Goal: Task Accomplishment & Management: Manage account settings

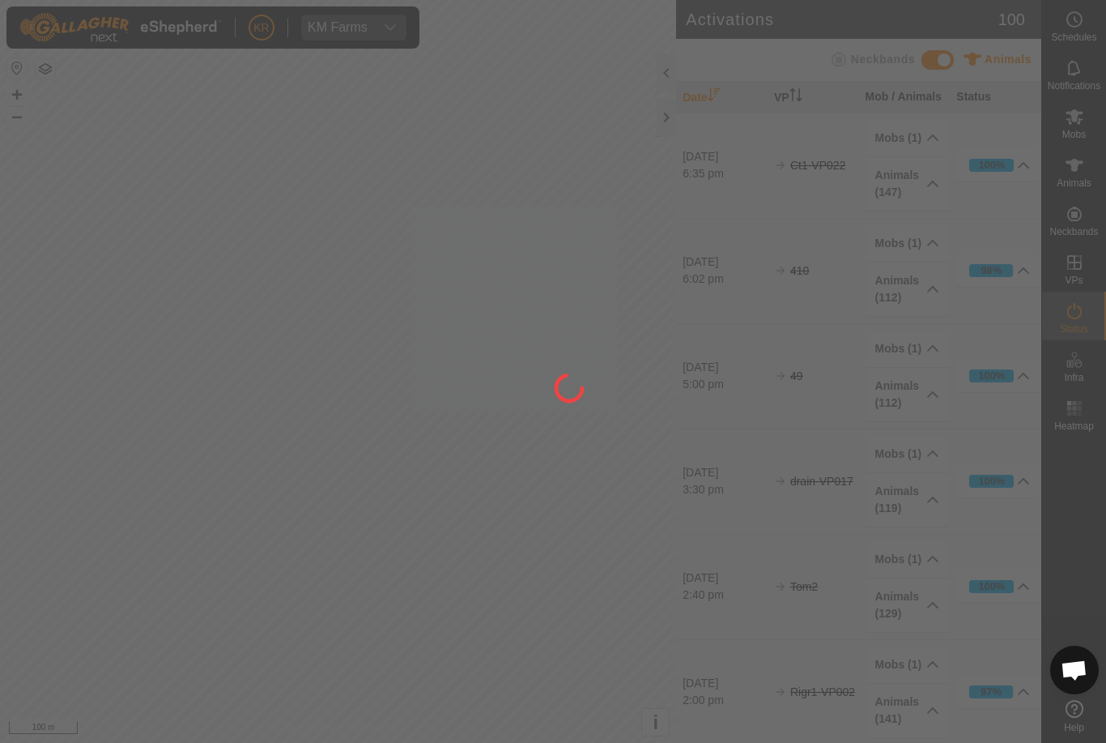
click at [1087, 258] on div at bounding box center [553, 371] width 1106 height 743
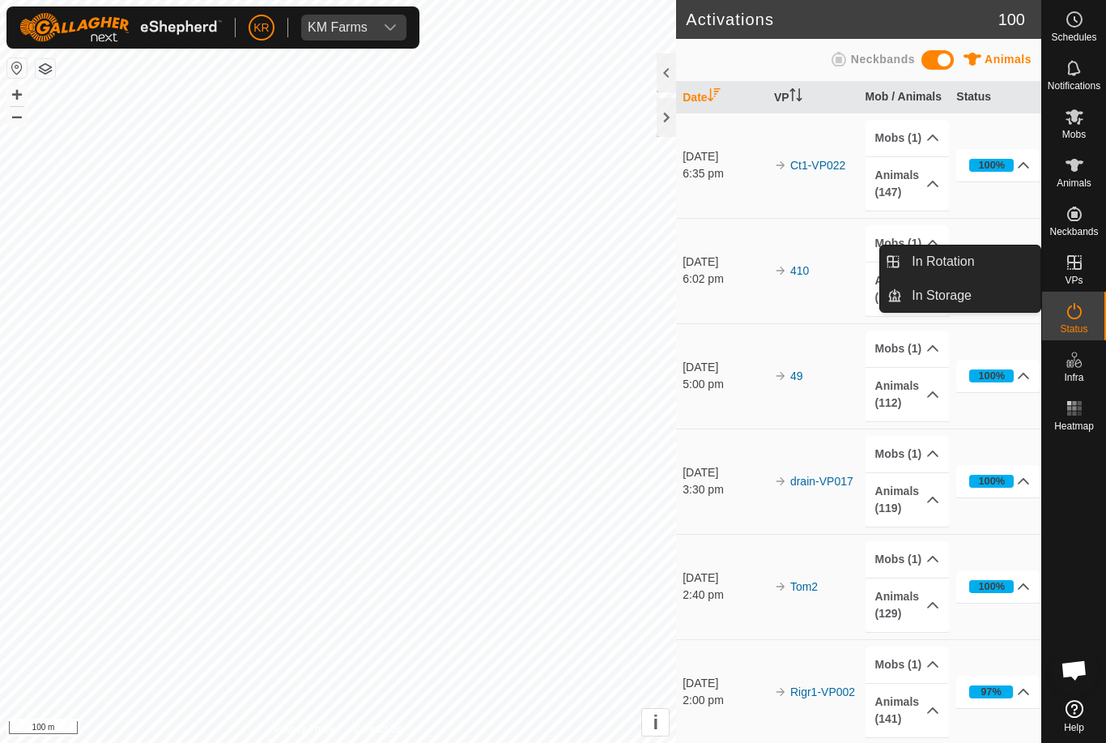
click at [962, 263] on span "In Rotation" at bounding box center [943, 261] width 62 height 19
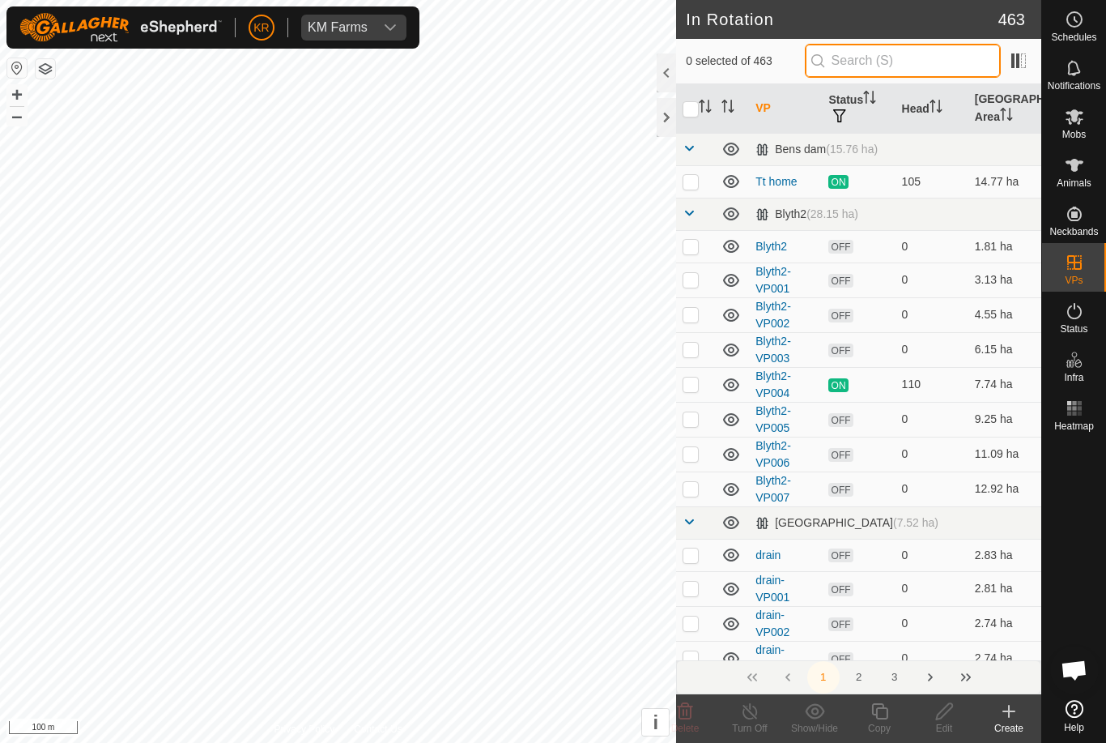
click at [922, 63] on input "text" at bounding box center [903, 61] width 196 height 34
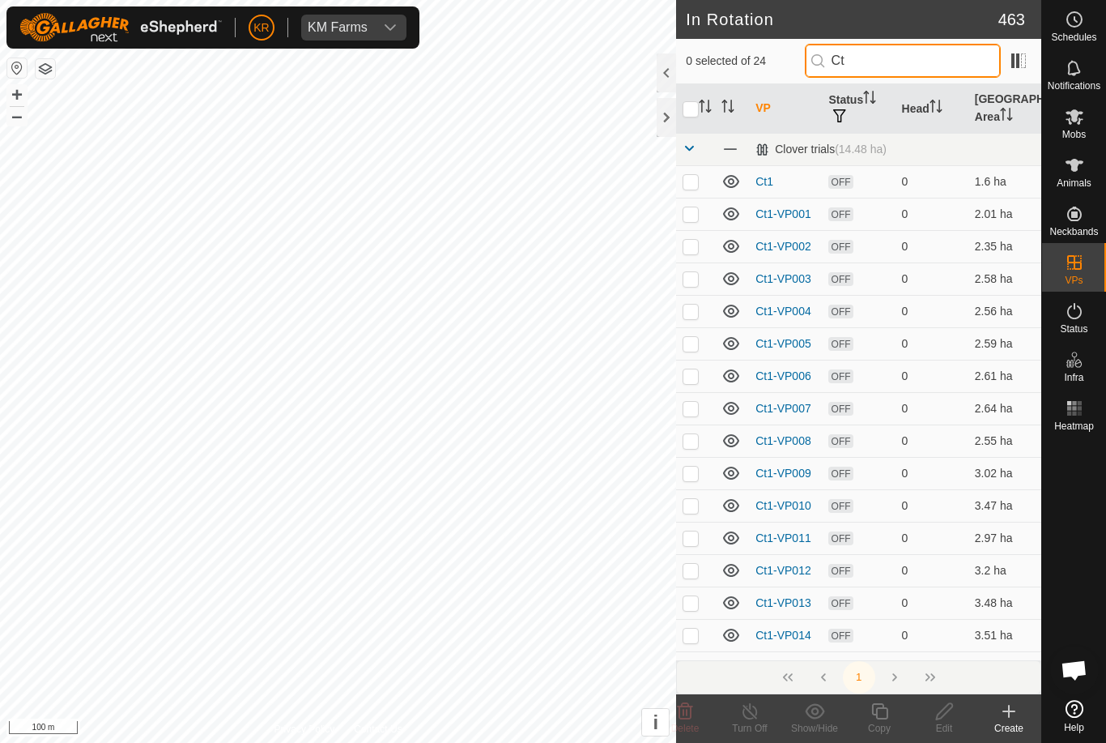
click at [931, 66] on input "Ct" at bounding box center [903, 61] width 196 height 34
type input "C"
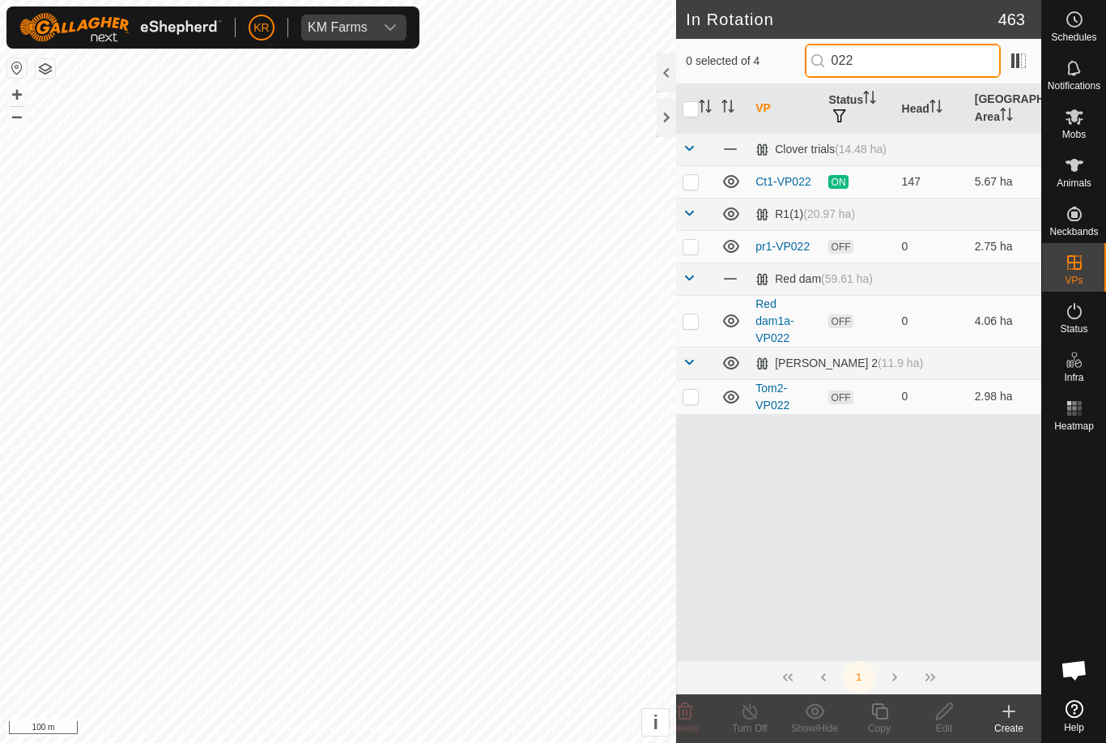
type input "022"
click at [692, 180] on p-checkbox at bounding box center [691, 181] width 16 height 13
checkbox input "true"
click at [886, 717] on icon at bounding box center [880, 710] width 20 height 19
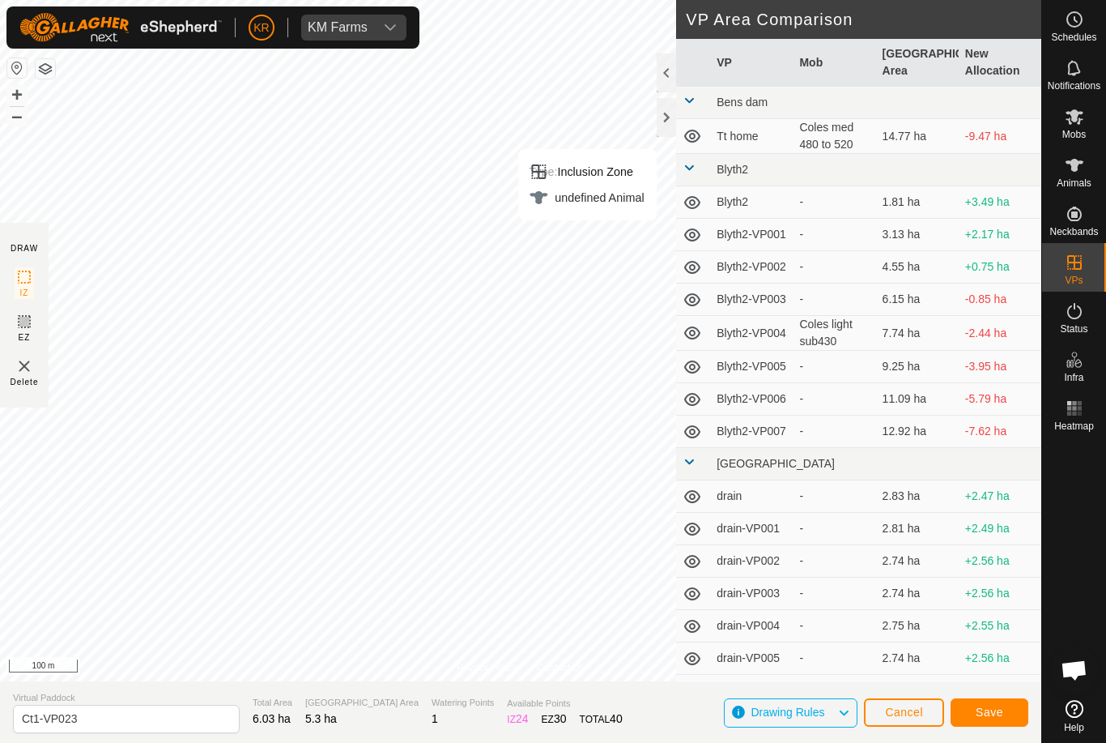
click at [1007, 709] on button "Save" at bounding box center [990, 712] width 78 height 28
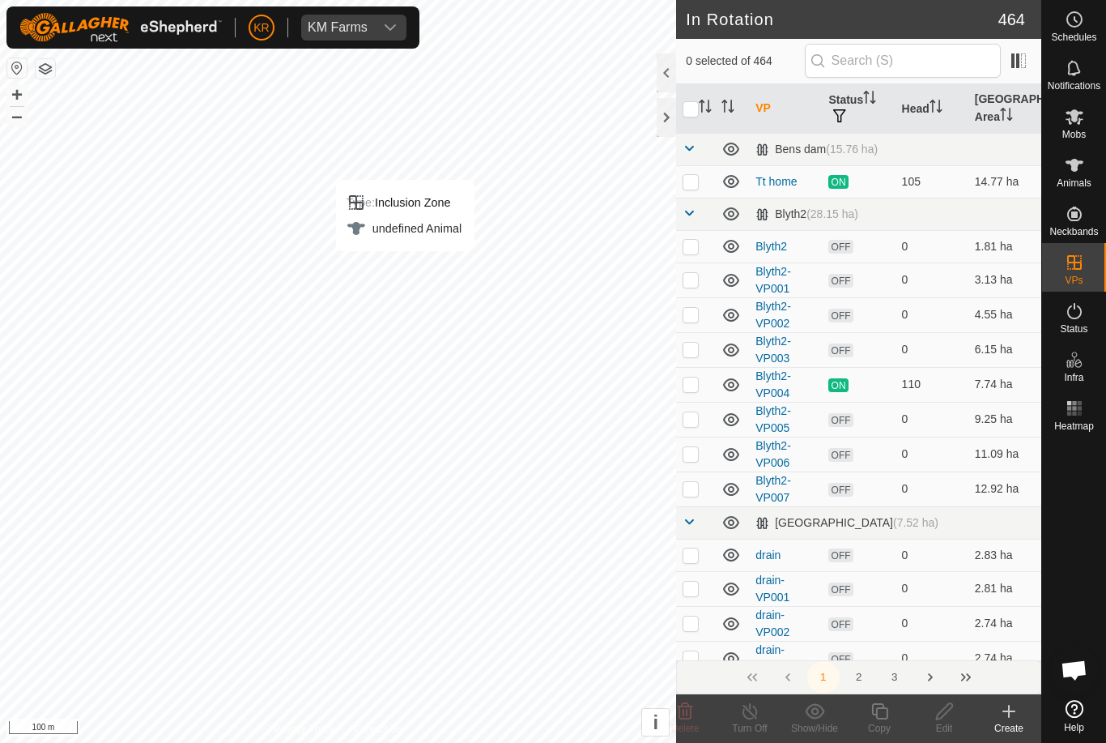
click at [437, 203] on div "Type: Inclusion Zone" at bounding box center [404, 202] width 115 height 19
click at [1080, 115] on icon at bounding box center [1074, 116] width 19 height 19
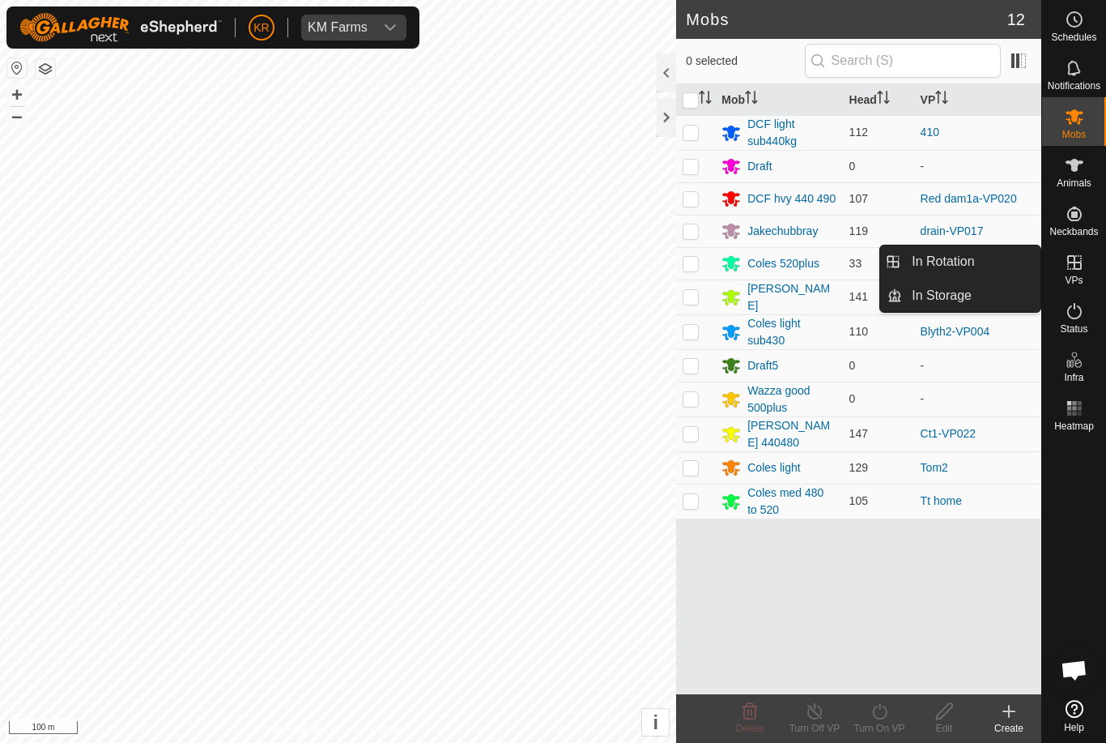
click at [977, 265] on link "In Rotation" at bounding box center [971, 261] width 138 height 32
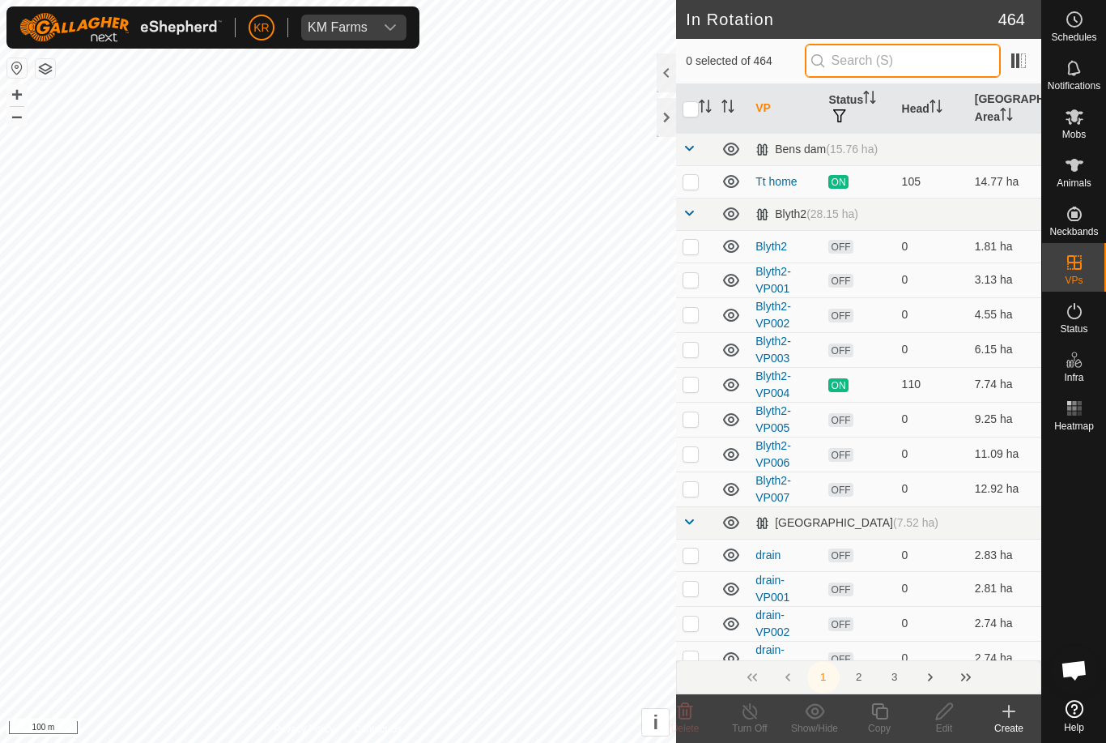
click at [886, 59] on input "text" at bounding box center [903, 61] width 196 height 34
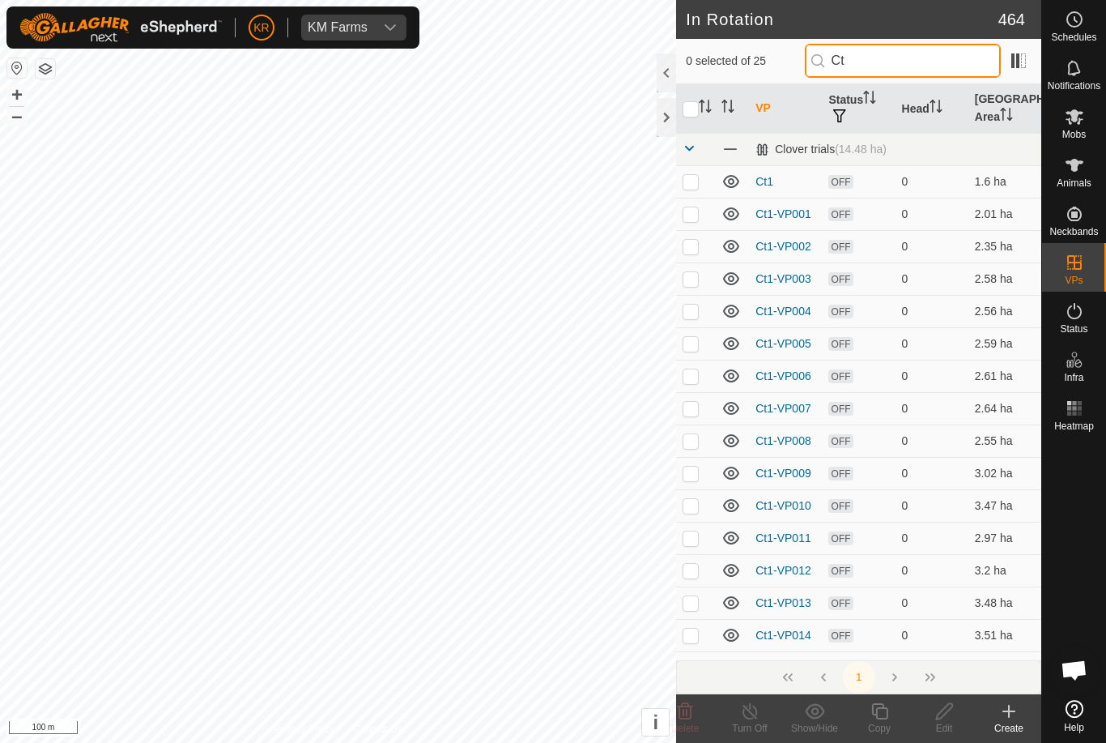
click at [909, 63] on input "Ct" at bounding box center [903, 61] width 196 height 34
type input "C"
type input "Ct"
click at [696, 177] on p-checkbox at bounding box center [691, 181] width 16 height 13
checkbox input "true"
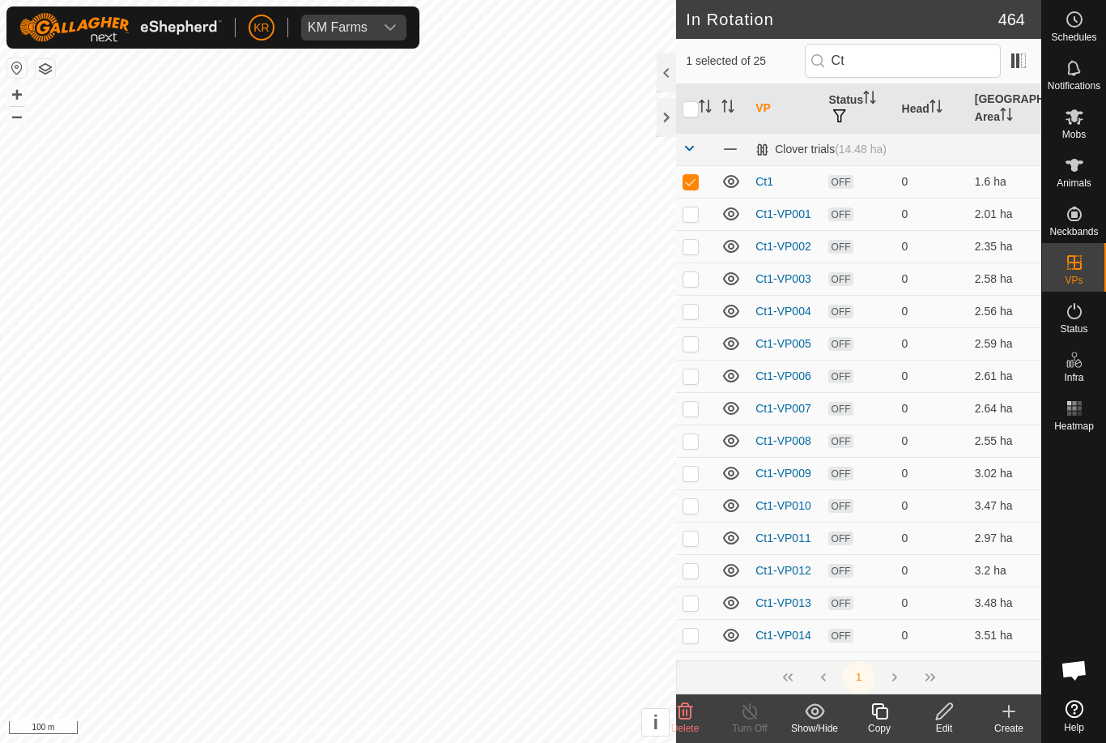
click at [692, 217] on p-checkbox at bounding box center [691, 213] width 16 height 13
checkbox input "true"
click at [690, 245] on p-checkbox at bounding box center [691, 246] width 16 height 13
checkbox input "true"
click at [695, 275] on p-checkbox at bounding box center [691, 278] width 16 height 13
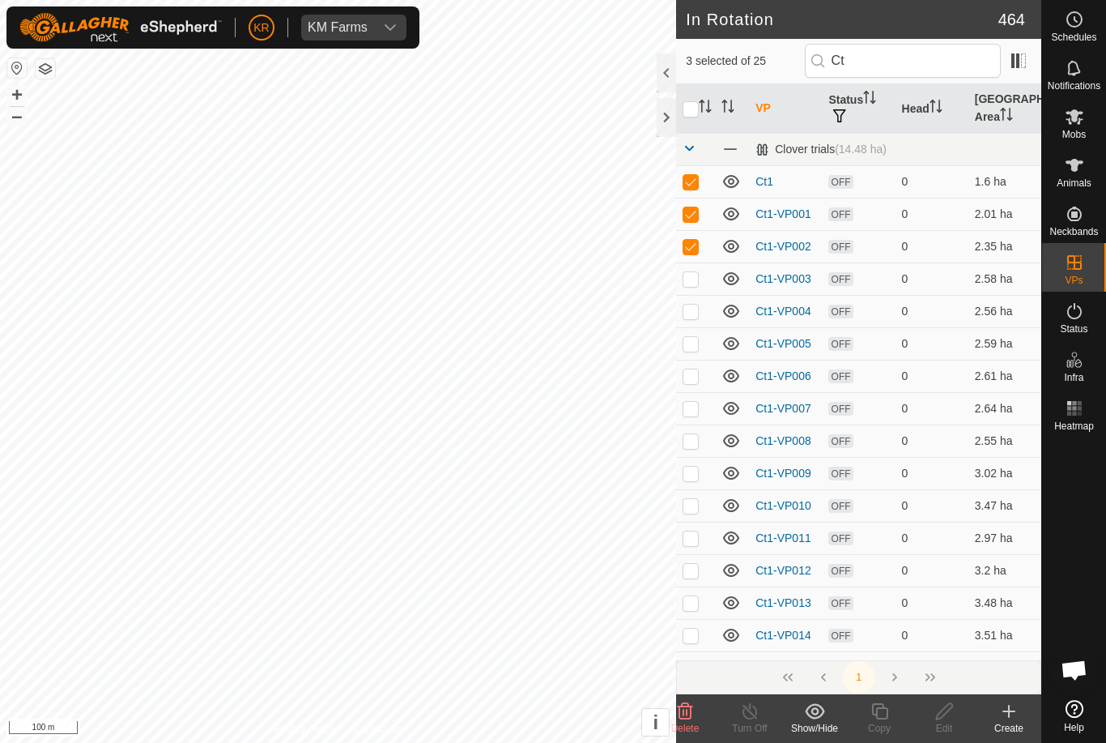
checkbox input "true"
click at [693, 305] on p-checkbox at bounding box center [691, 311] width 16 height 13
checkbox input "true"
click at [694, 337] on p-checkbox at bounding box center [691, 343] width 16 height 13
checkbox input "true"
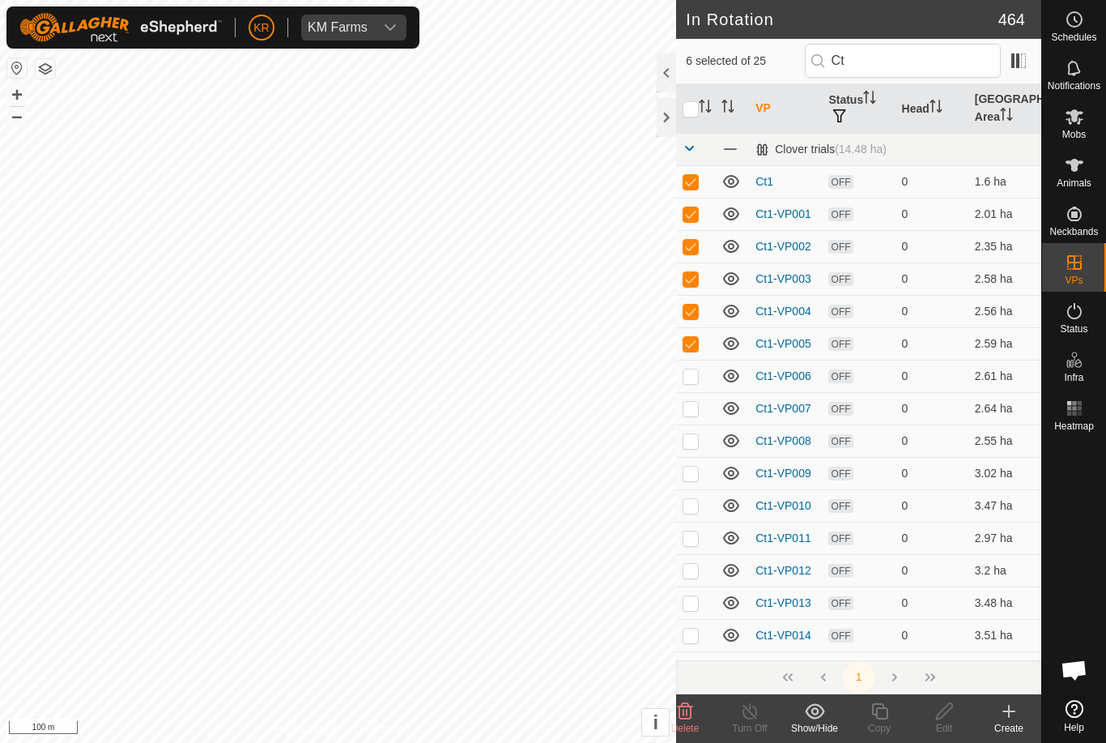
click at [688, 363] on td at bounding box center [695, 376] width 39 height 32
checkbox input "true"
click at [692, 407] on p-checkbox at bounding box center [691, 408] width 16 height 13
checkbox input "true"
click at [688, 451] on td at bounding box center [695, 440] width 39 height 32
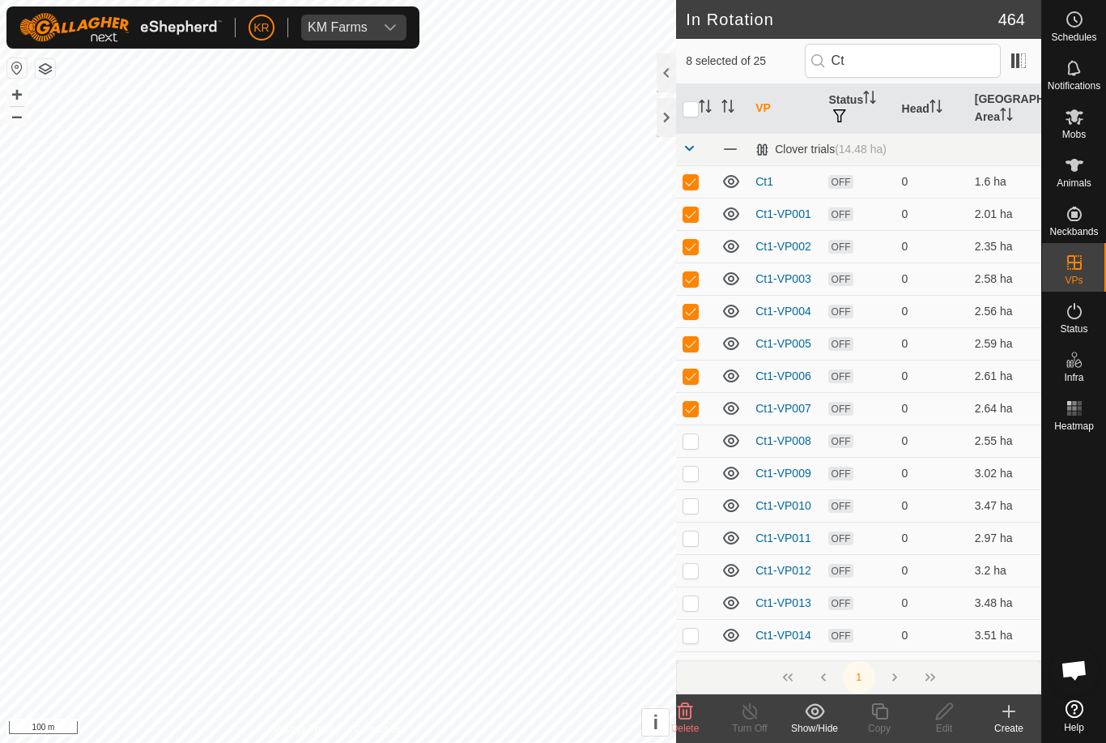
checkbox input "true"
click at [692, 472] on p-checkbox at bounding box center [691, 472] width 16 height 13
checkbox input "true"
click at [691, 505] on p-checkbox at bounding box center [691, 505] width 16 height 13
checkbox input "true"
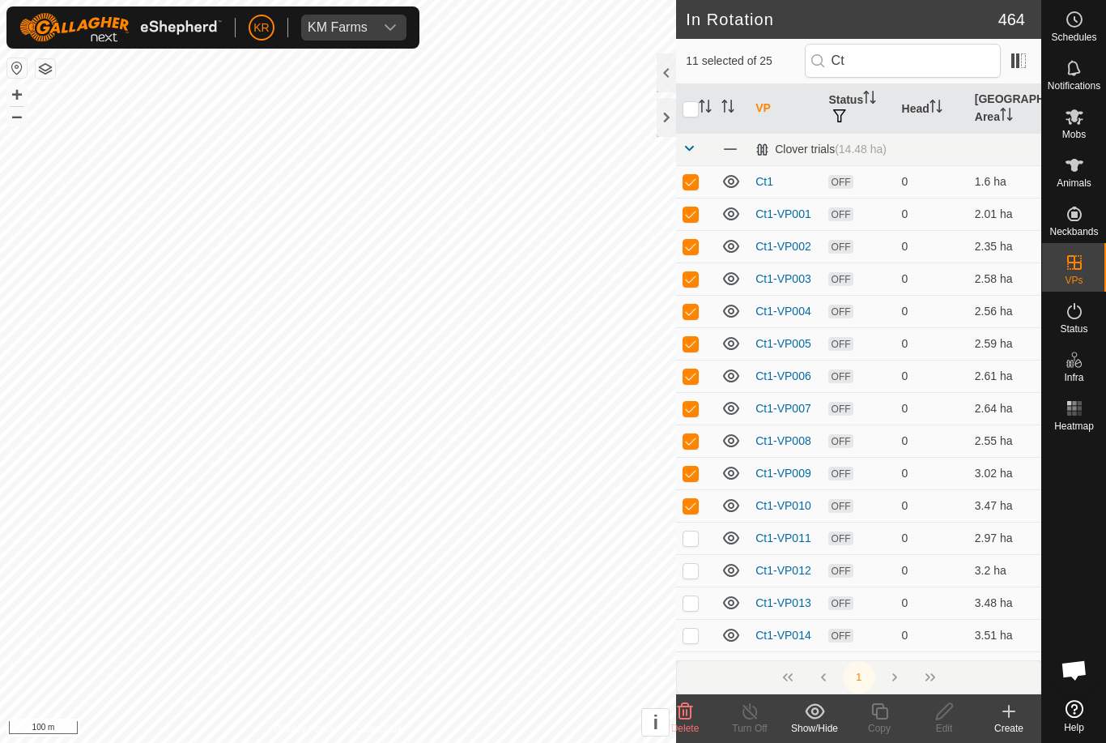
click at [689, 539] on p-checkbox at bounding box center [691, 537] width 16 height 13
checkbox input "true"
click at [694, 568] on p-checkbox at bounding box center [691, 570] width 16 height 13
checkbox input "true"
click at [694, 605] on p-checkbox at bounding box center [691, 602] width 16 height 13
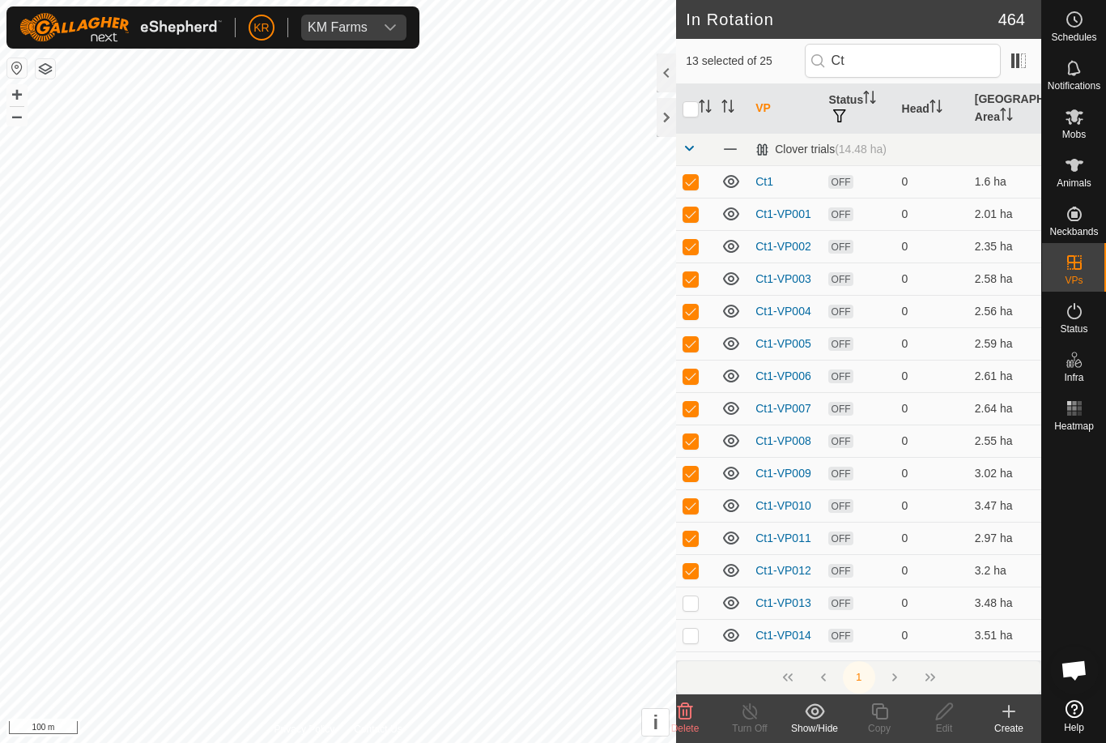
checkbox input "true"
click at [690, 466] on p-checkbox at bounding box center [691, 472] width 16 height 13
click at [693, 475] on p-checkbox at bounding box center [691, 472] width 16 height 13
checkbox input "true"
click at [690, 713] on icon at bounding box center [685, 711] width 15 height 16
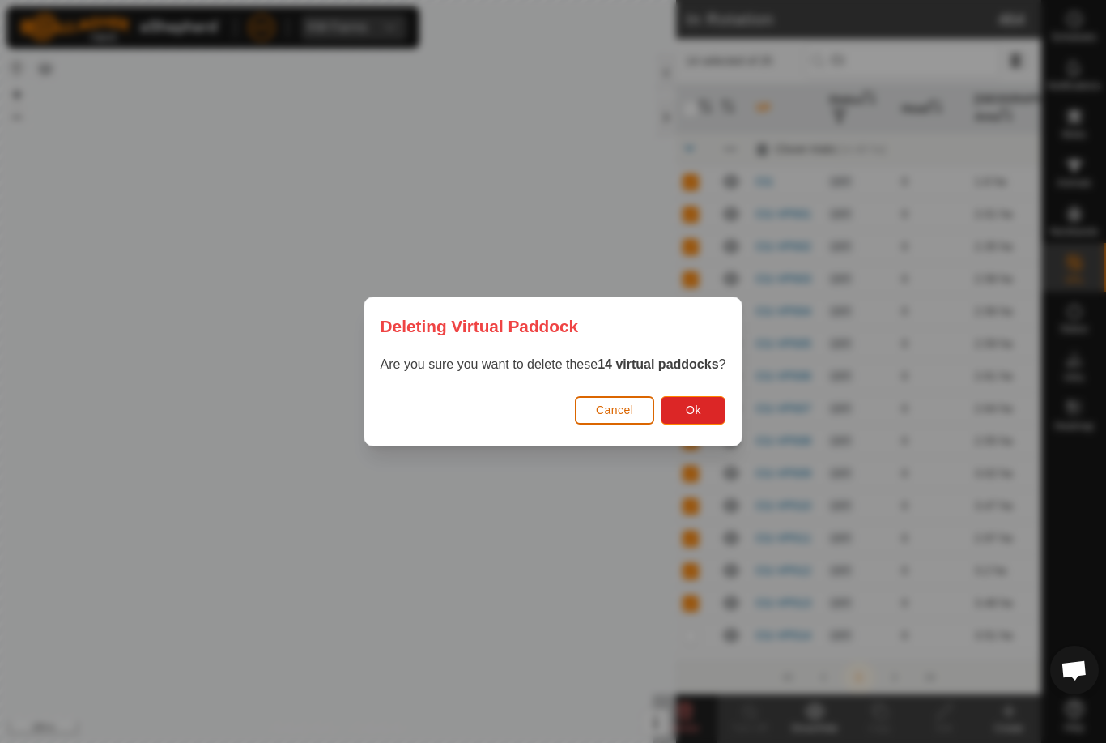
click at [704, 406] on button "Ok" at bounding box center [693, 410] width 65 height 28
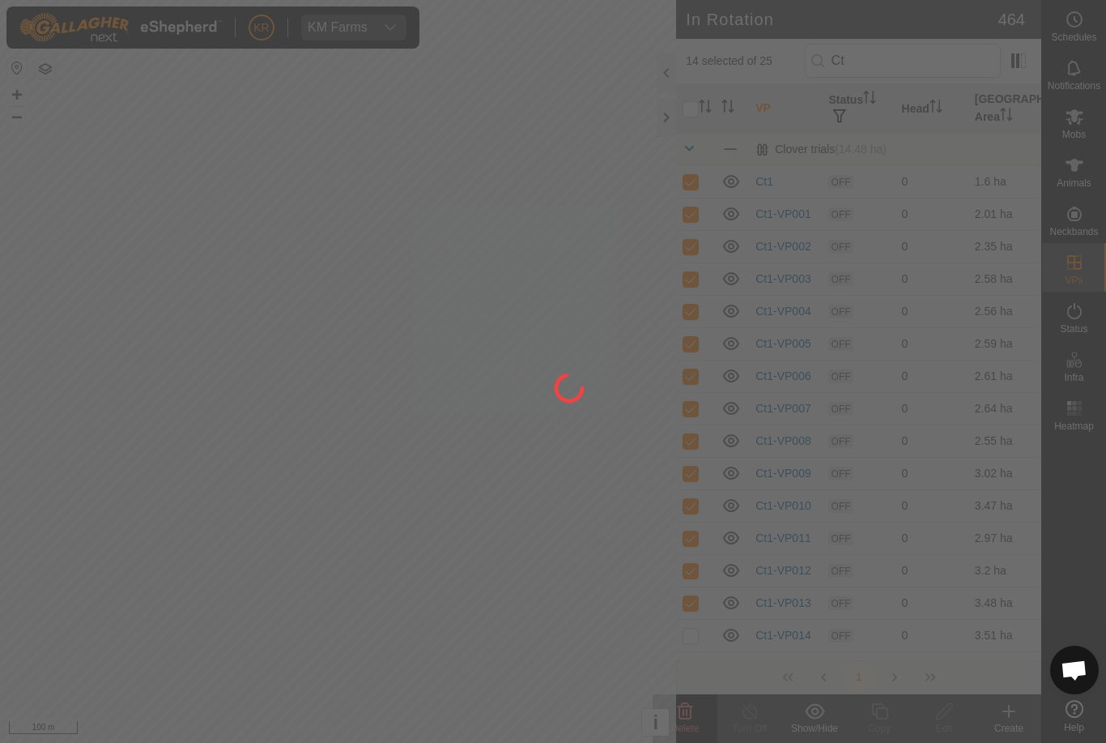
checkbox input "false"
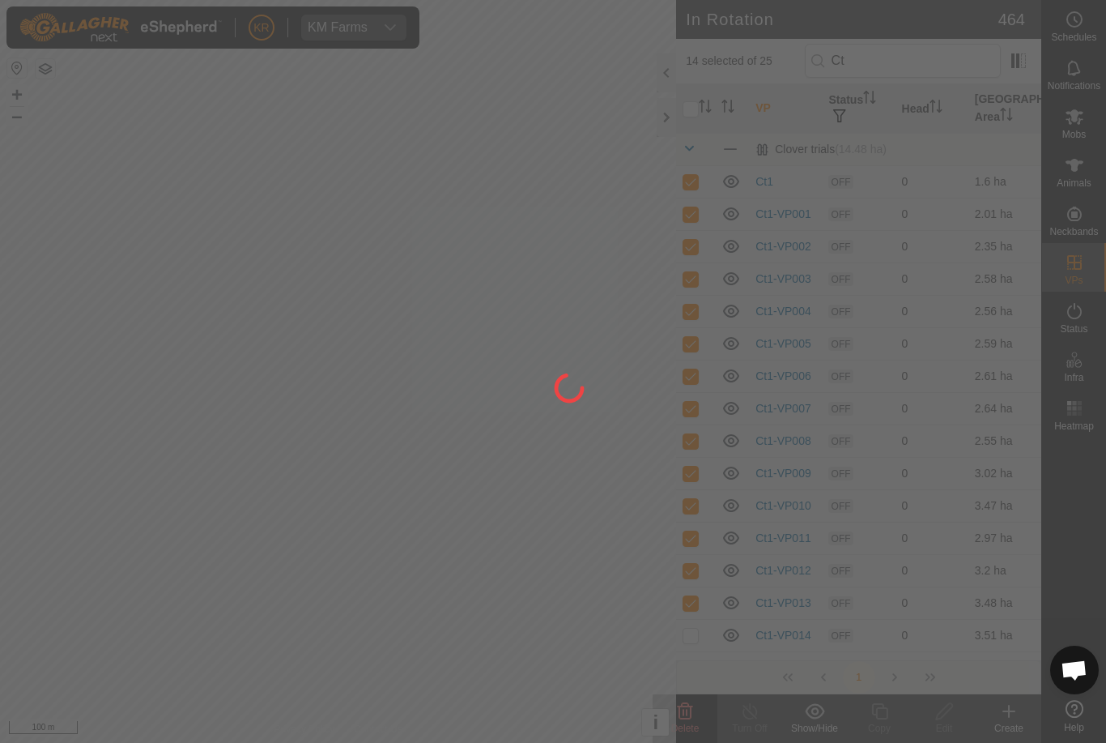
checkbox input "false"
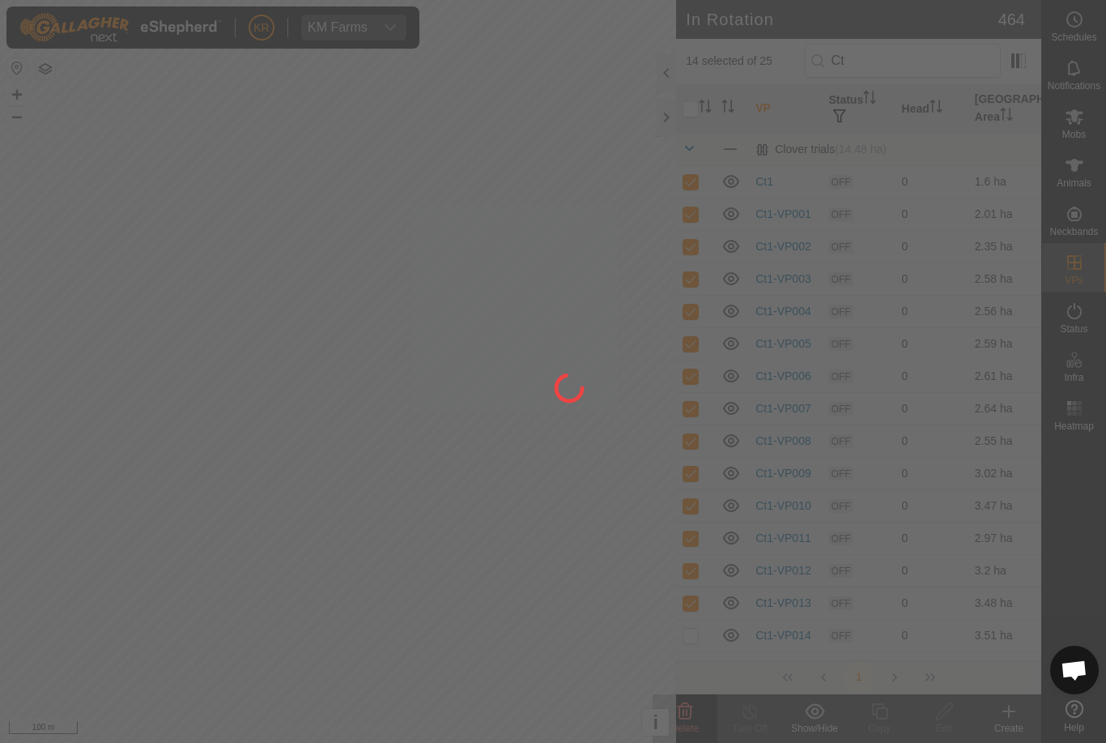
checkbox input "false"
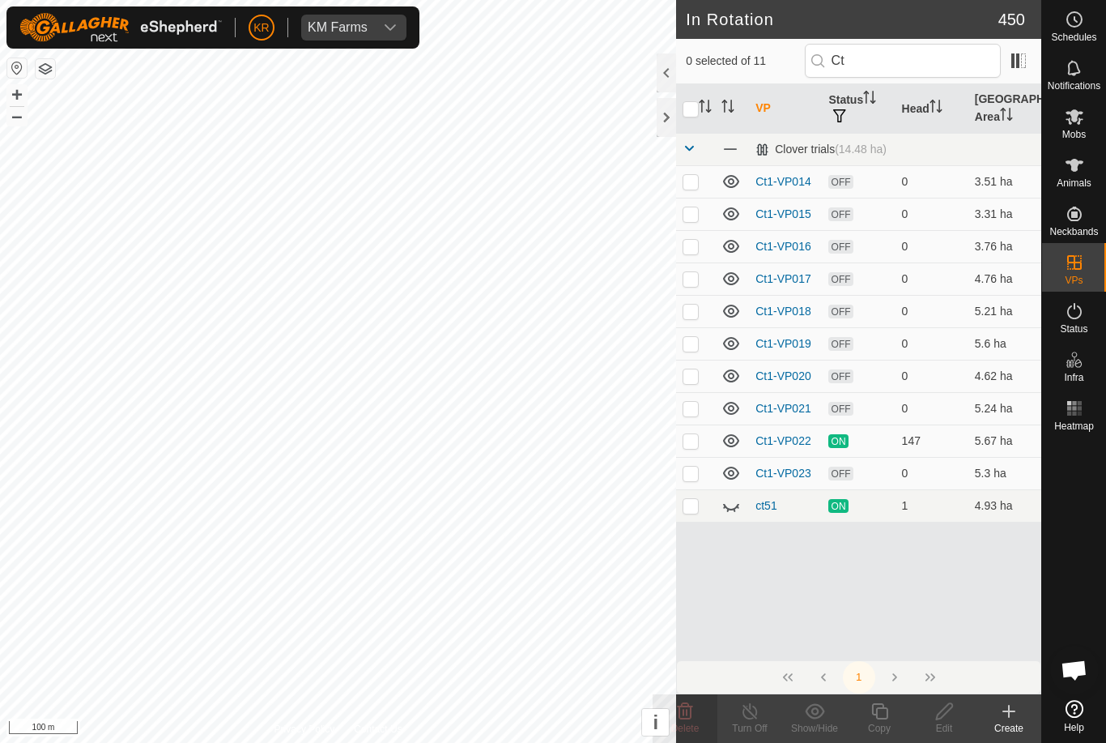
click at [760, 117] on th "VP" at bounding box center [785, 108] width 73 height 49
click at [700, 182] on td at bounding box center [695, 181] width 39 height 32
checkbox input "true"
click at [738, 179] on icon at bounding box center [731, 181] width 19 height 19
click at [691, 214] on p-checkbox at bounding box center [691, 213] width 16 height 13
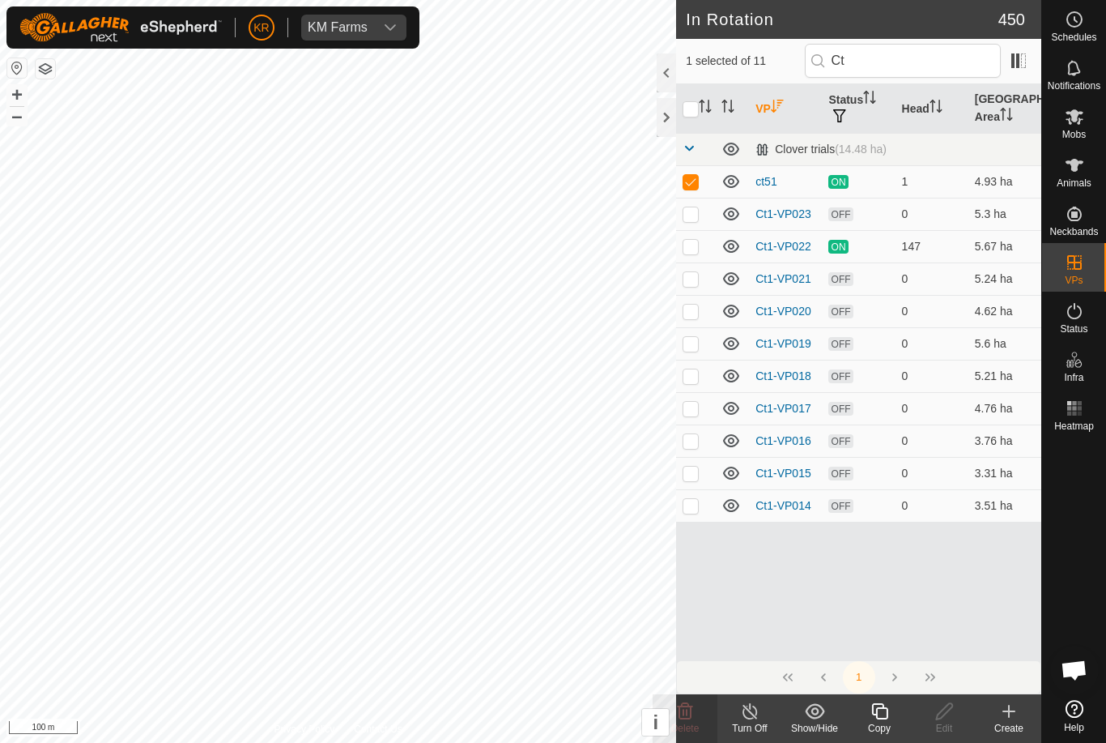
checkbox input "true"
click at [699, 185] on p-checkbox at bounding box center [691, 181] width 16 height 13
checkbox input "false"
click at [685, 219] on p-checkbox at bounding box center [691, 213] width 16 height 13
checkbox input "false"
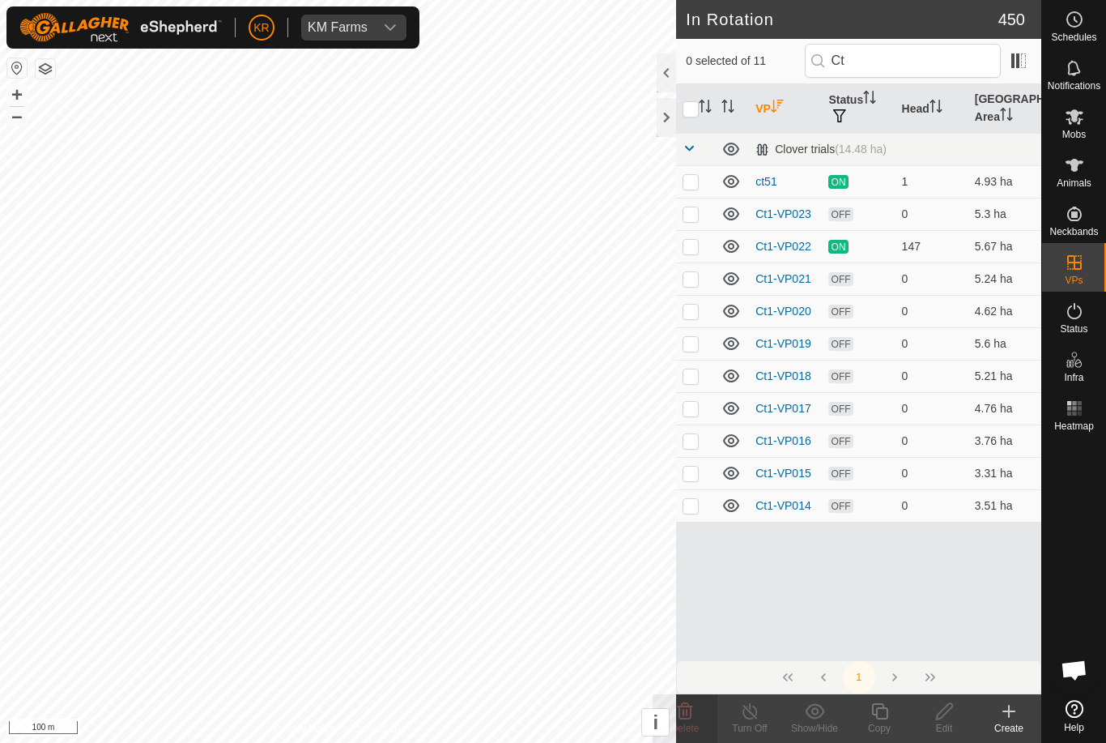
click at [701, 511] on td at bounding box center [695, 505] width 39 height 32
checkbox input "true"
click at [694, 477] on p-checkbox at bounding box center [691, 472] width 16 height 13
checkbox input "true"
click at [690, 441] on p-checkbox at bounding box center [691, 440] width 16 height 13
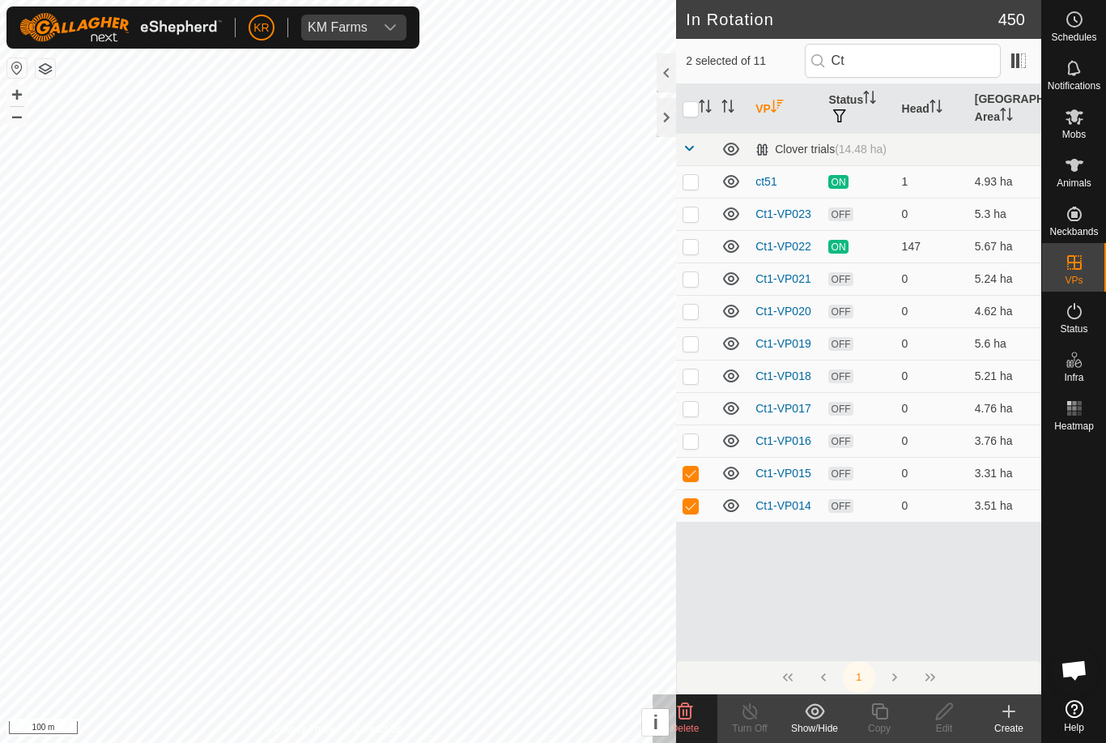
checkbox input "true"
click at [693, 411] on p-checkbox at bounding box center [691, 408] width 16 height 13
checkbox input "true"
click at [692, 379] on p-checkbox at bounding box center [691, 375] width 16 height 13
checkbox input "true"
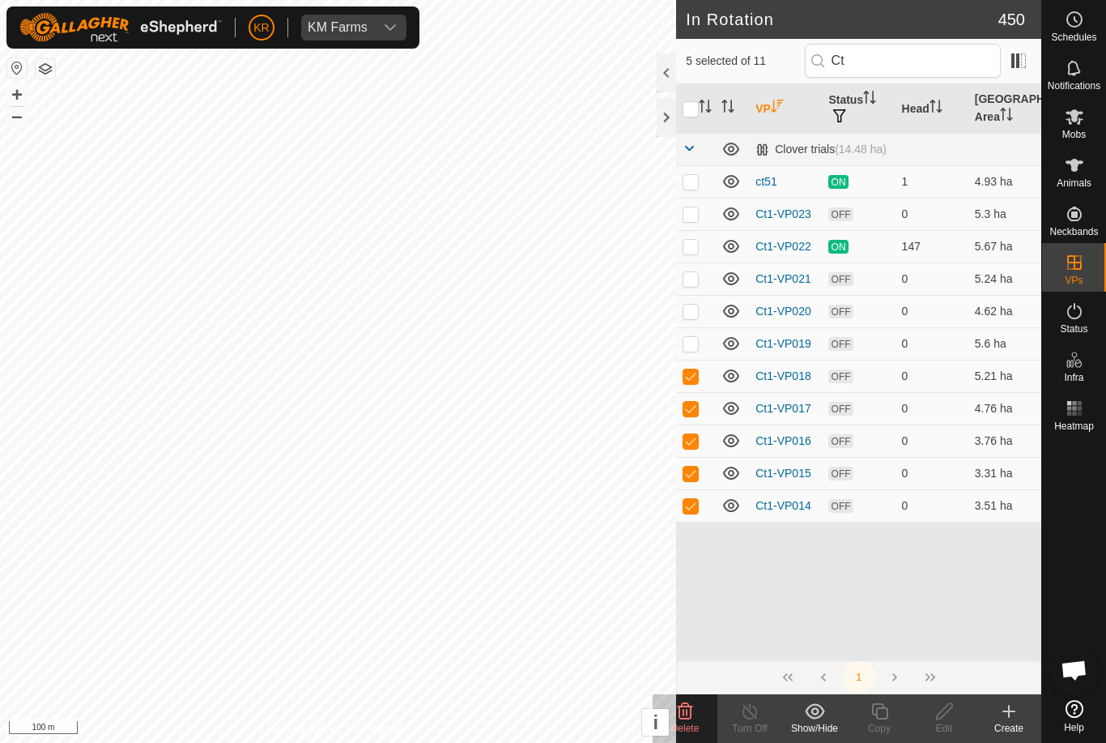
click at [697, 343] on p-checkbox at bounding box center [691, 343] width 16 height 13
checkbox input "true"
click at [696, 714] on delete-svg-icon at bounding box center [685, 710] width 65 height 19
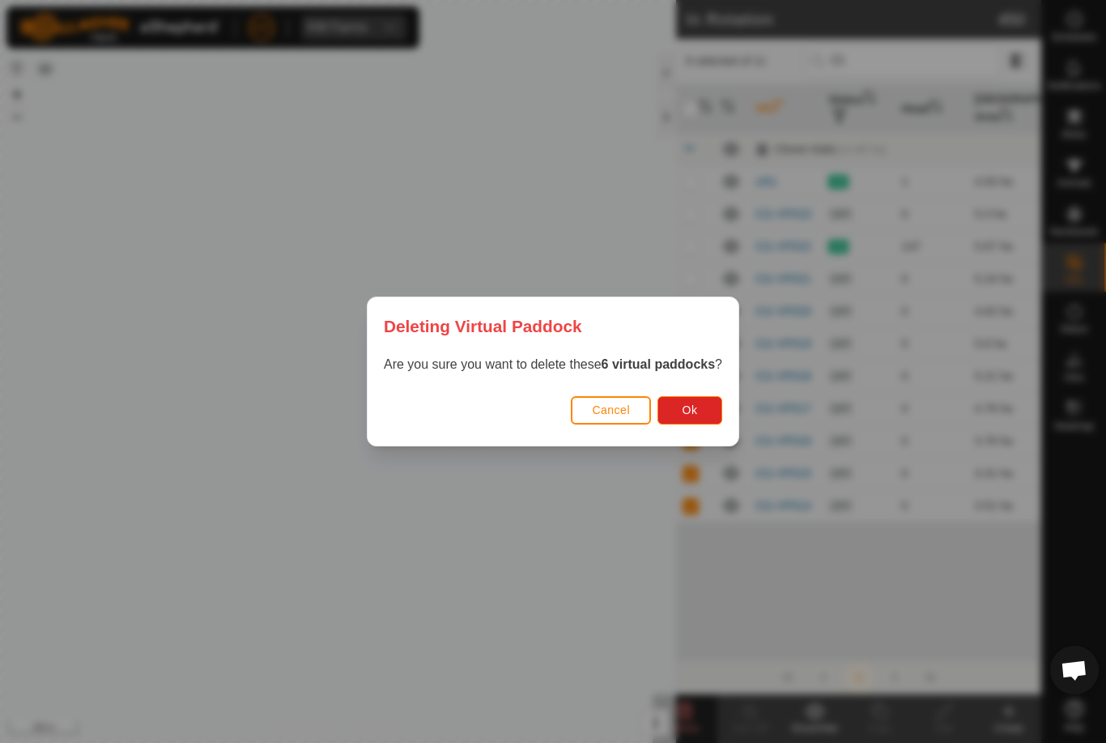
click at [685, 406] on span "Ok" at bounding box center [690, 409] width 15 height 13
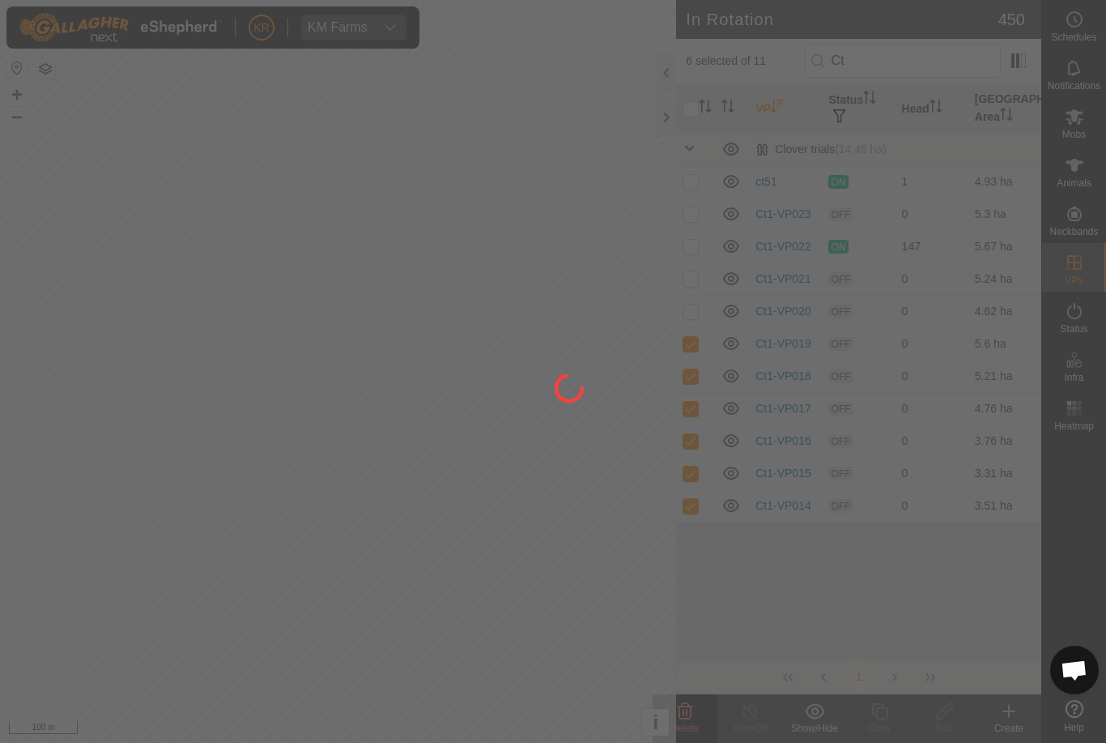
checkbox input "false"
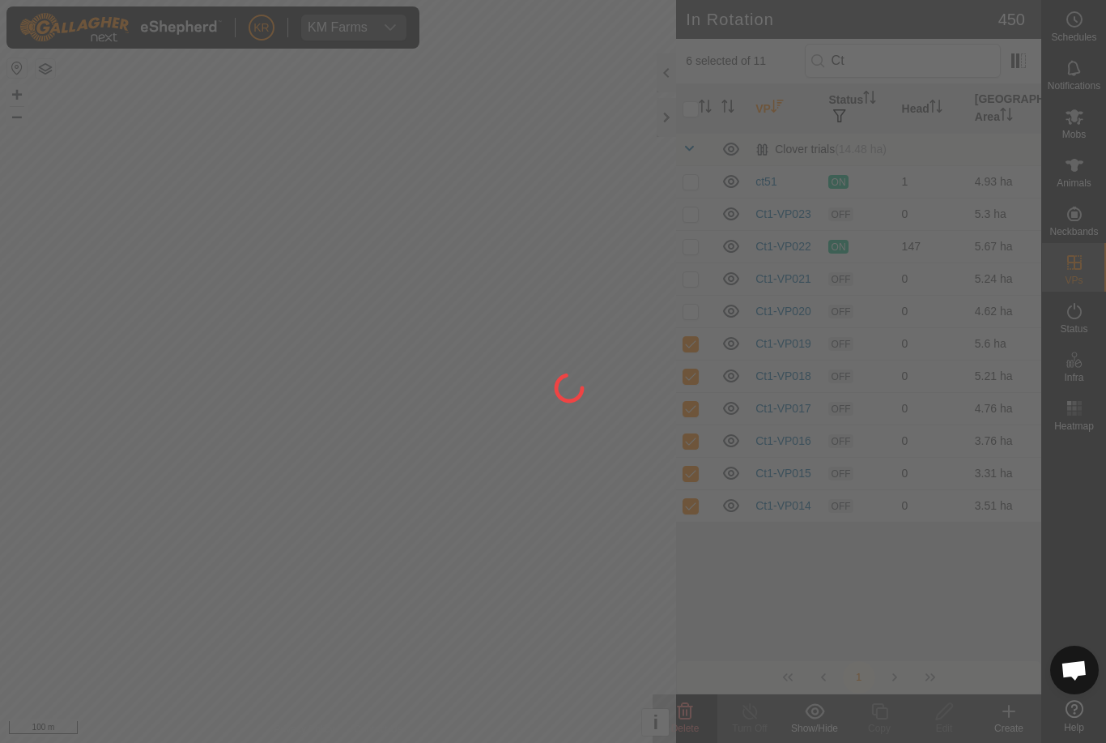
checkbox input "false"
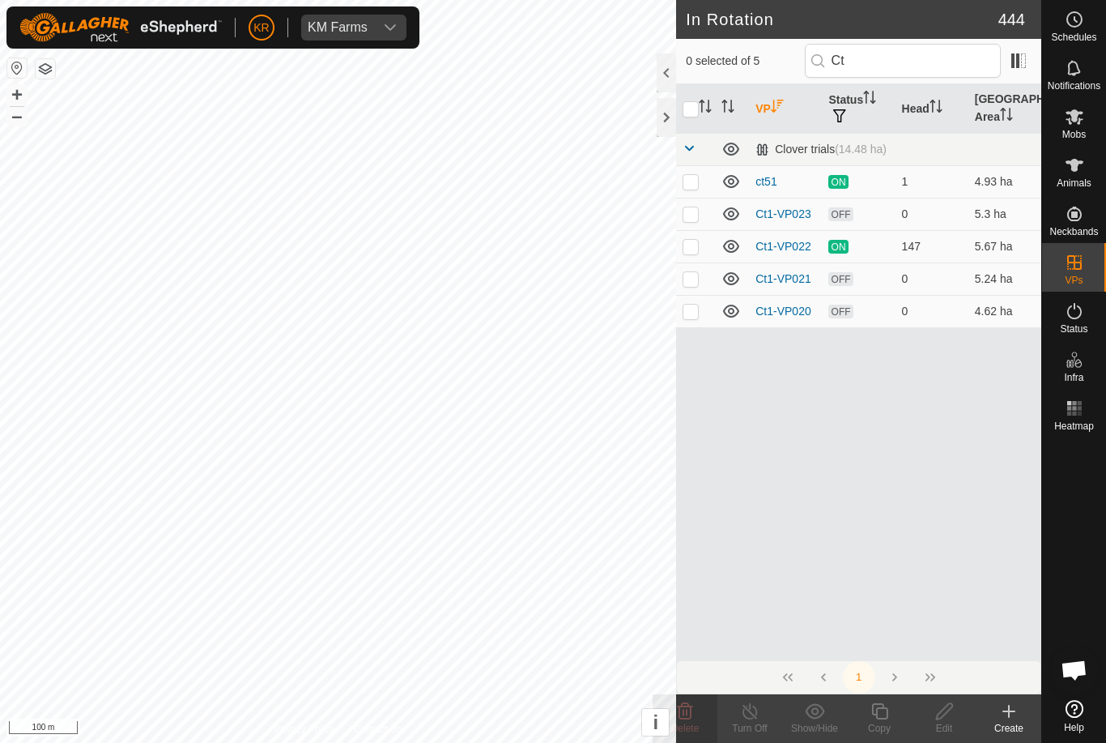
click at [693, 213] on p-checkbox at bounding box center [691, 213] width 16 height 13
checkbox input "true"
click at [878, 709] on icon at bounding box center [879, 711] width 16 height 16
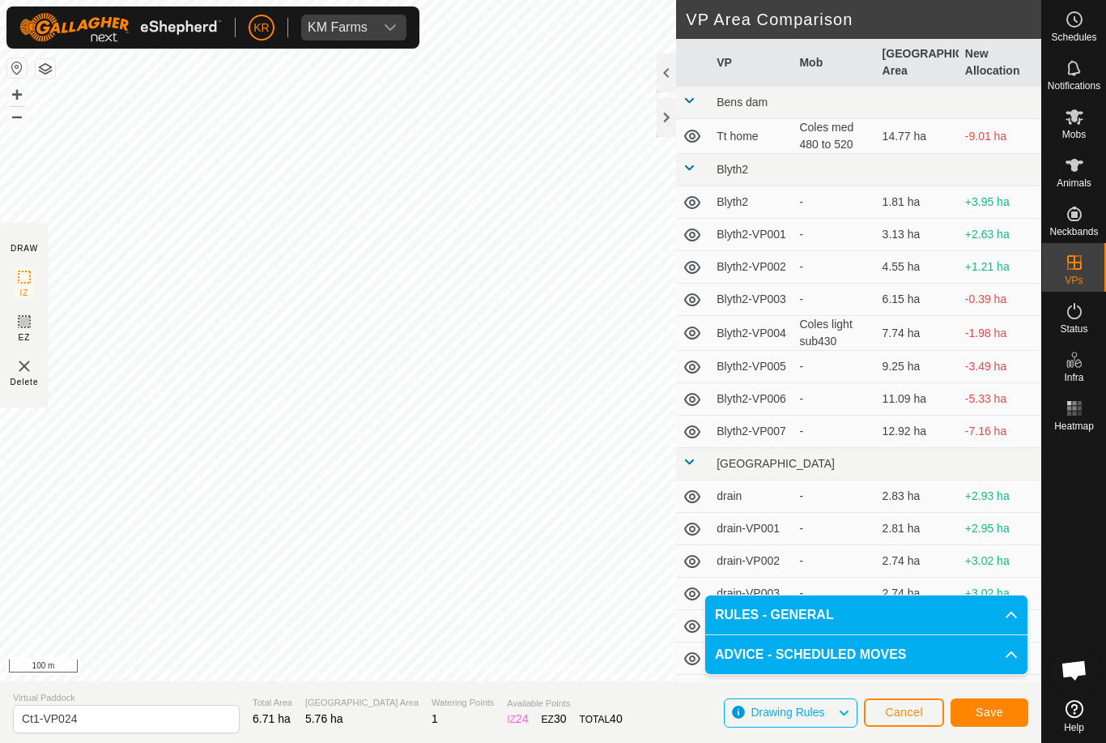
click at [990, 701] on button "Save" at bounding box center [990, 712] width 78 height 28
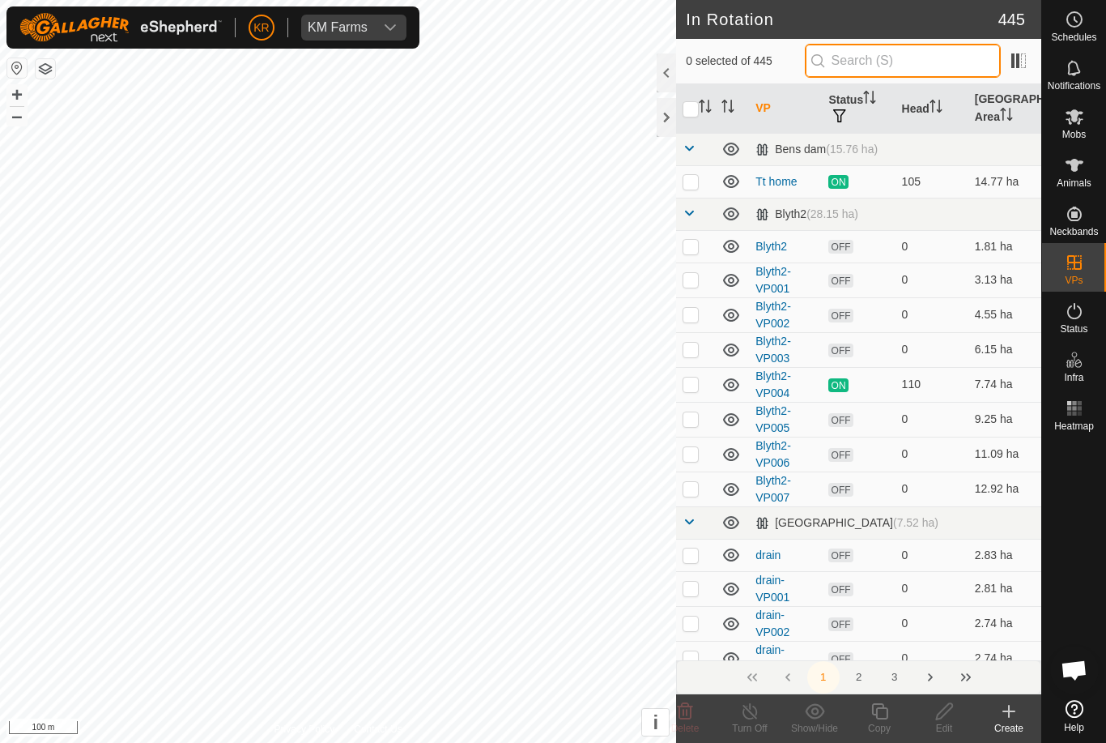
click at [912, 51] on input "text" at bounding box center [903, 61] width 196 height 34
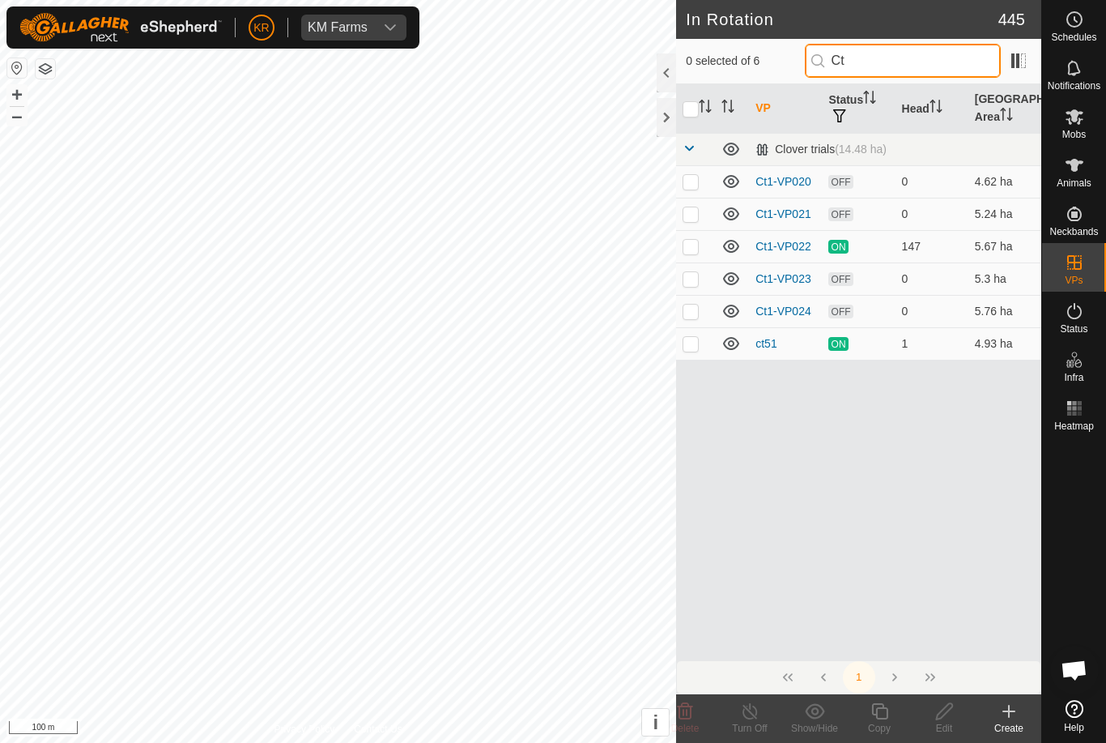
type input "Ct"
click at [691, 311] on p-checkbox at bounding box center [691, 311] width 16 height 13
checkbox input "true"
click at [882, 715] on icon at bounding box center [880, 710] width 20 height 19
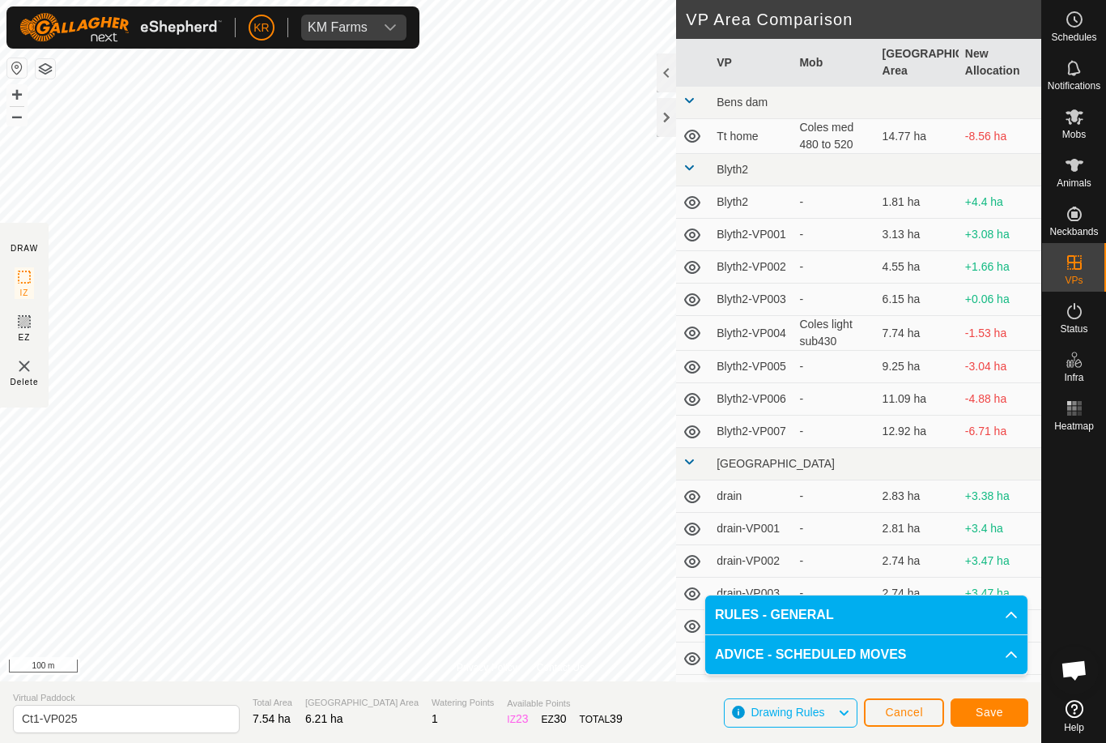
click at [998, 706] on span "Save" at bounding box center [990, 711] width 28 height 13
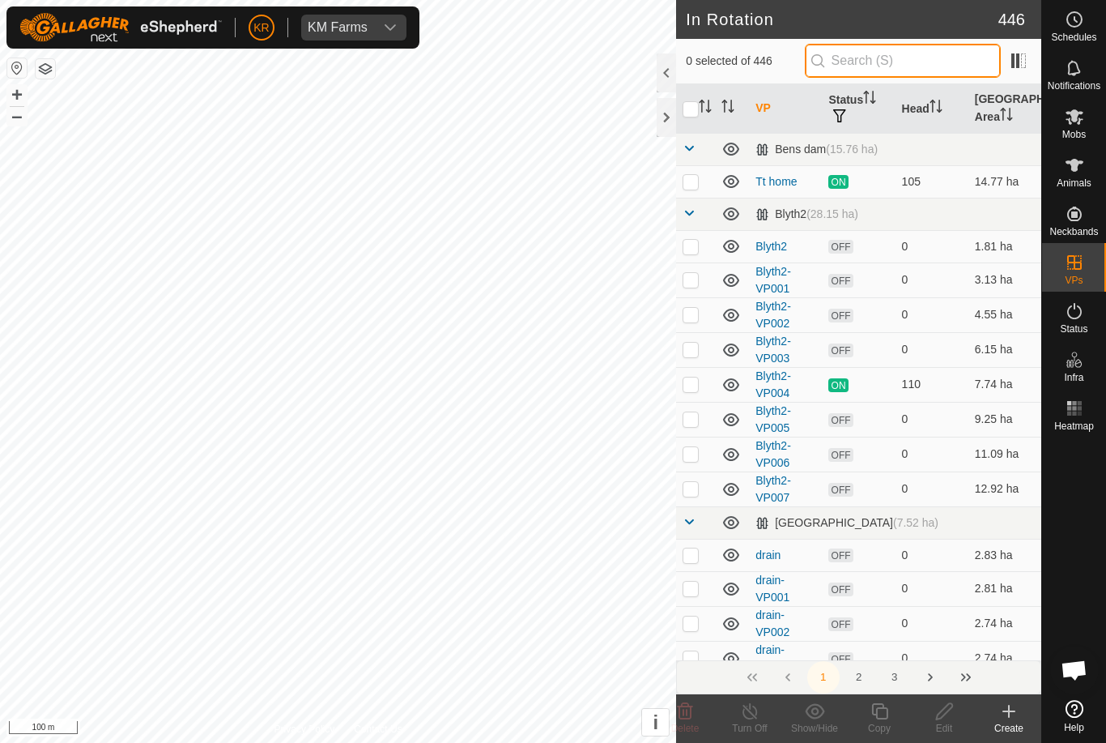
click at [919, 57] on input "text" at bounding box center [903, 61] width 196 height 34
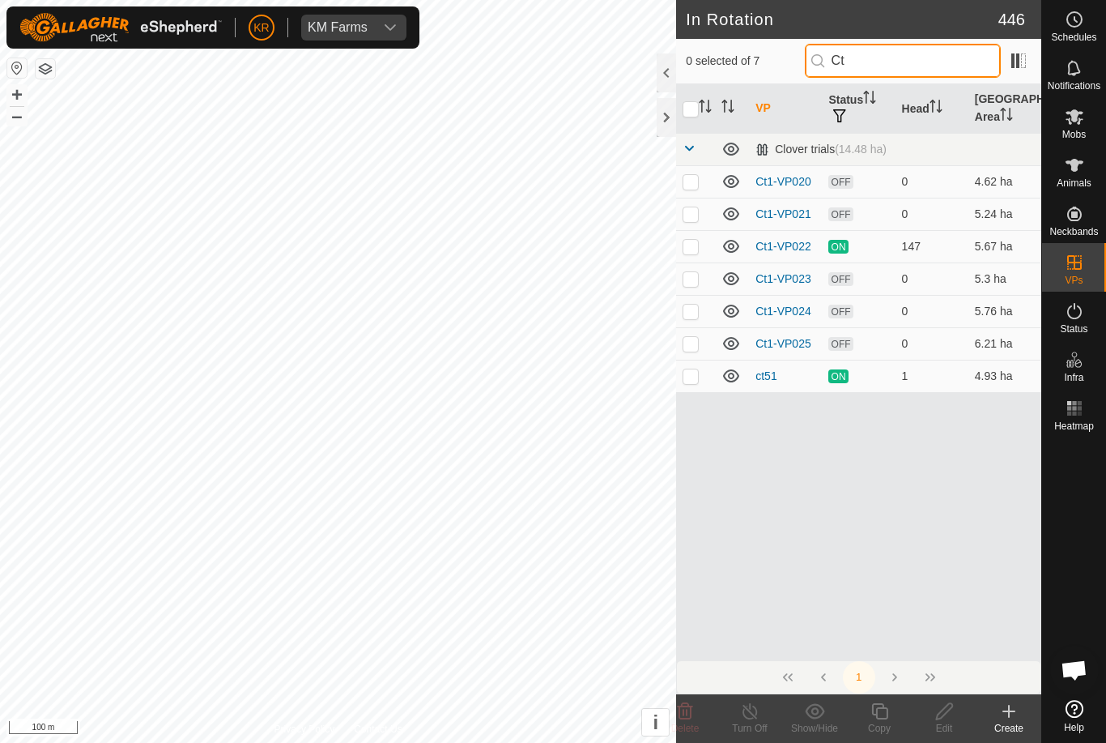
type input "Ct"
click at [693, 343] on p-checkbox at bounding box center [691, 343] width 16 height 13
checkbox input "true"
click at [884, 711] on icon at bounding box center [880, 710] width 20 height 19
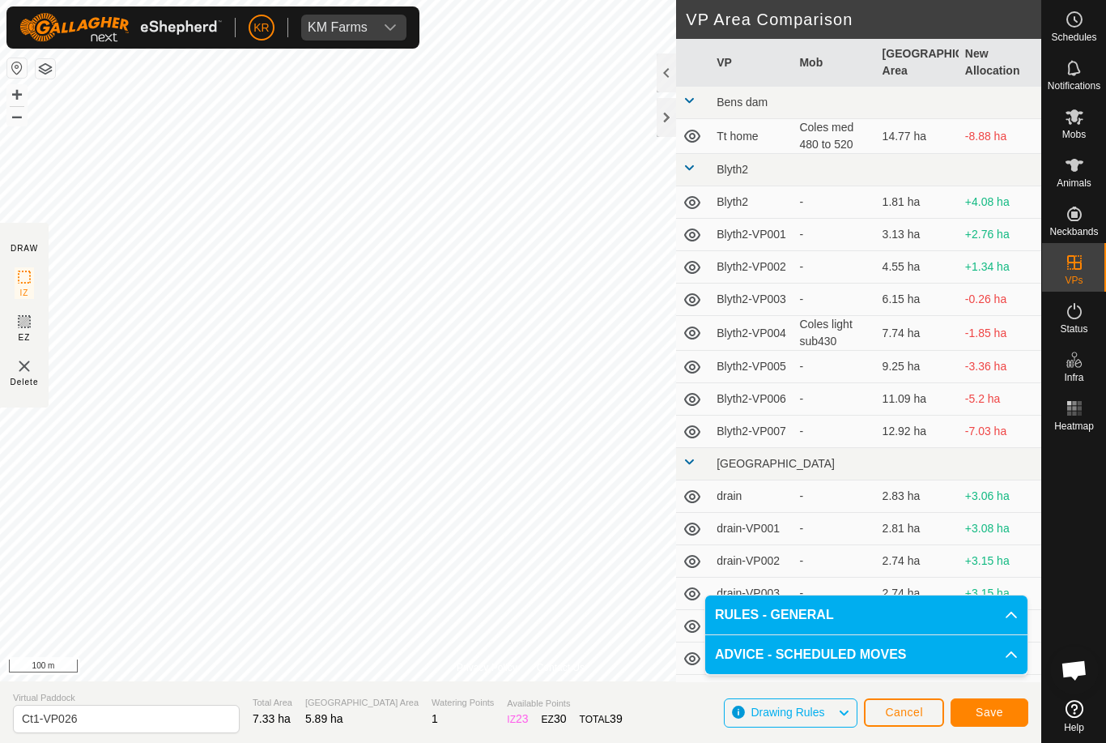
click at [999, 713] on span "Save" at bounding box center [990, 711] width 28 height 13
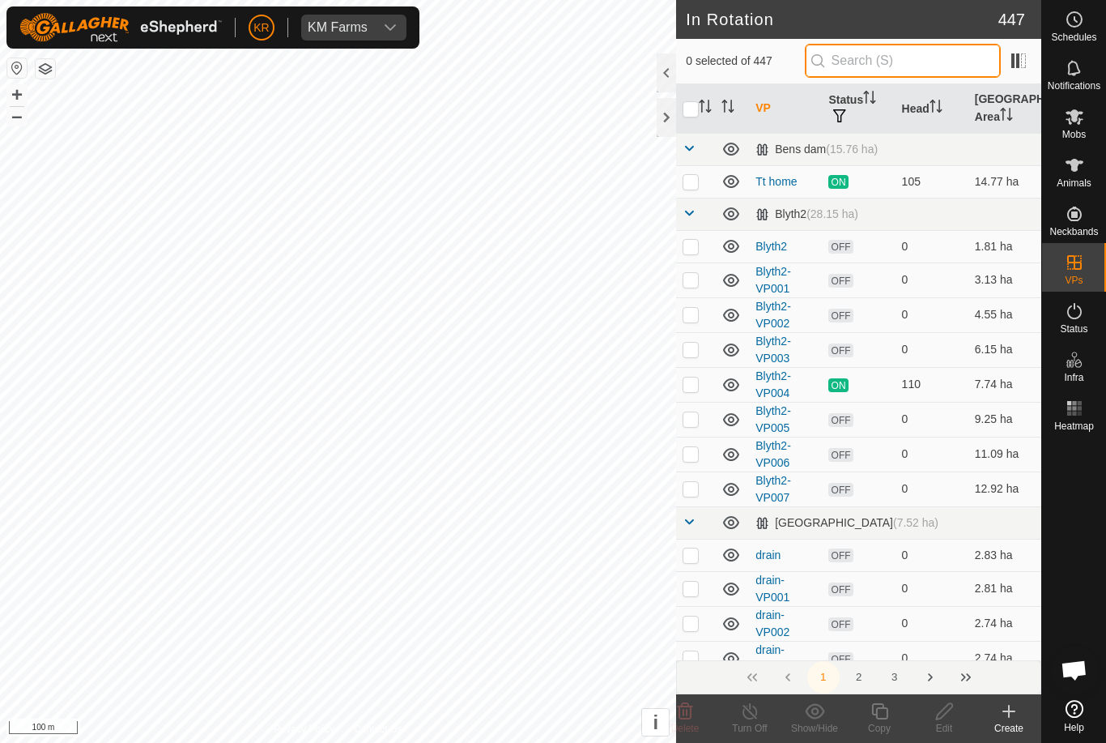
click at [912, 57] on input "text" at bounding box center [903, 61] width 196 height 34
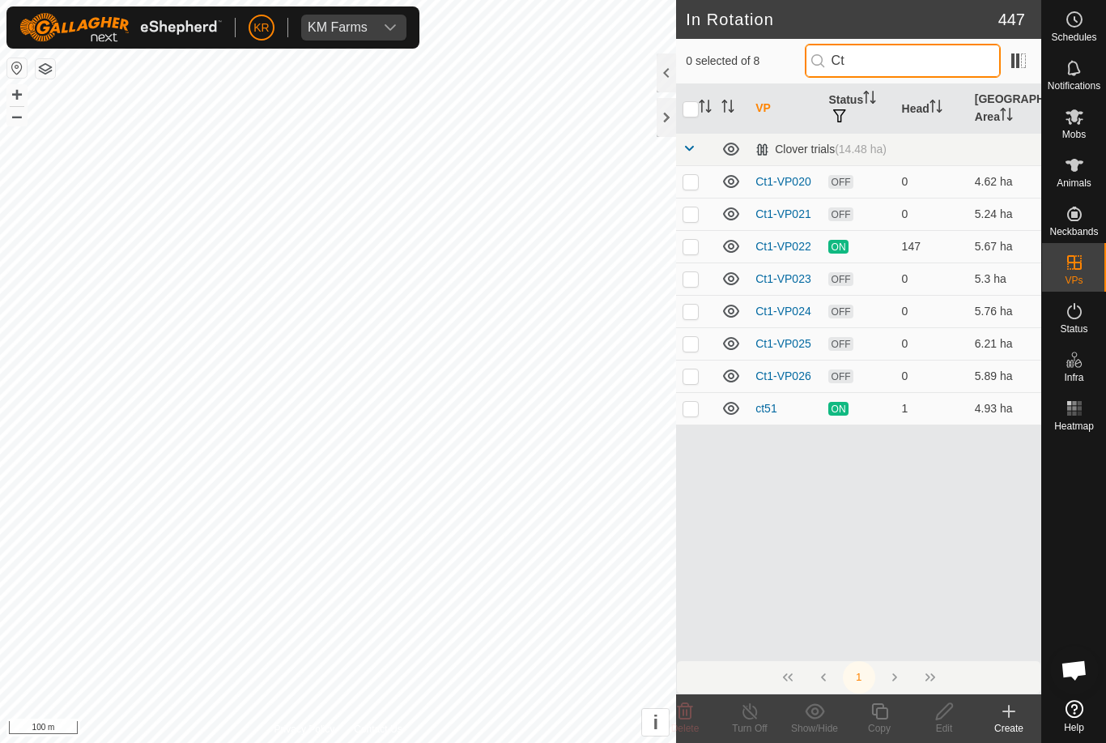
type input "Ct"
click at [695, 375] on p-checkbox at bounding box center [691, 375] width 16 height 13
checkbox input "true"
click at [883, 713] on icon at bounding box center [880, 710] width 20 height 19
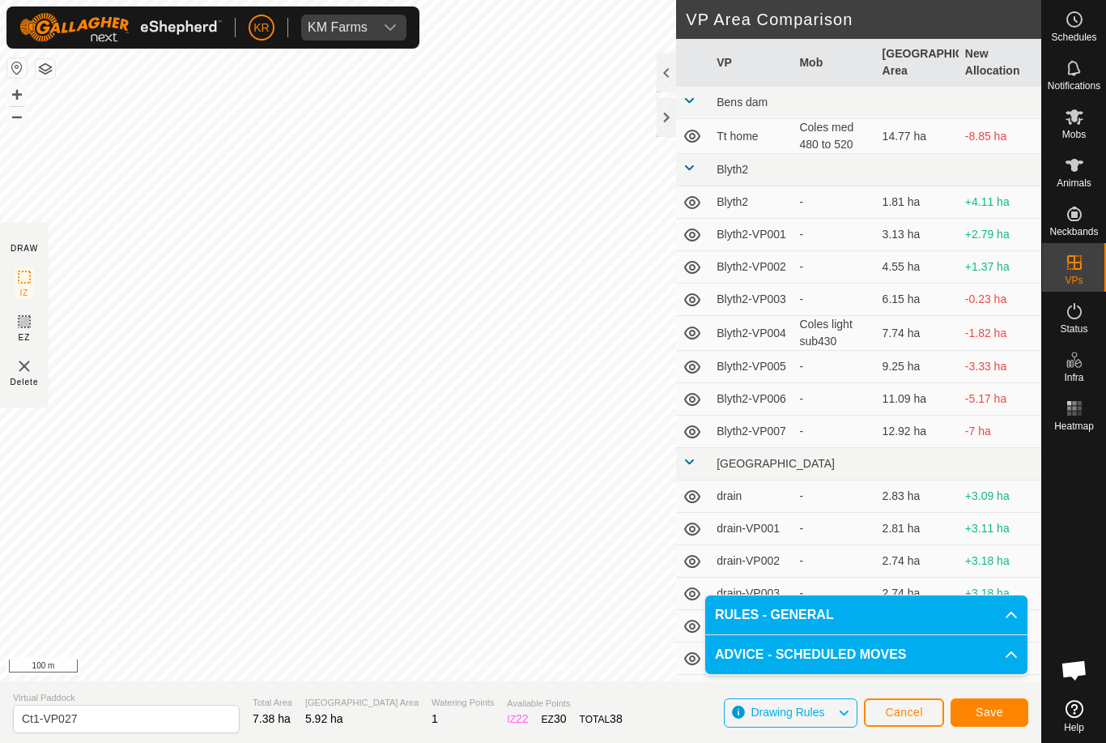
click at [999, 707] on span "Save" at bounding box center [990, 711] width 28 height 13
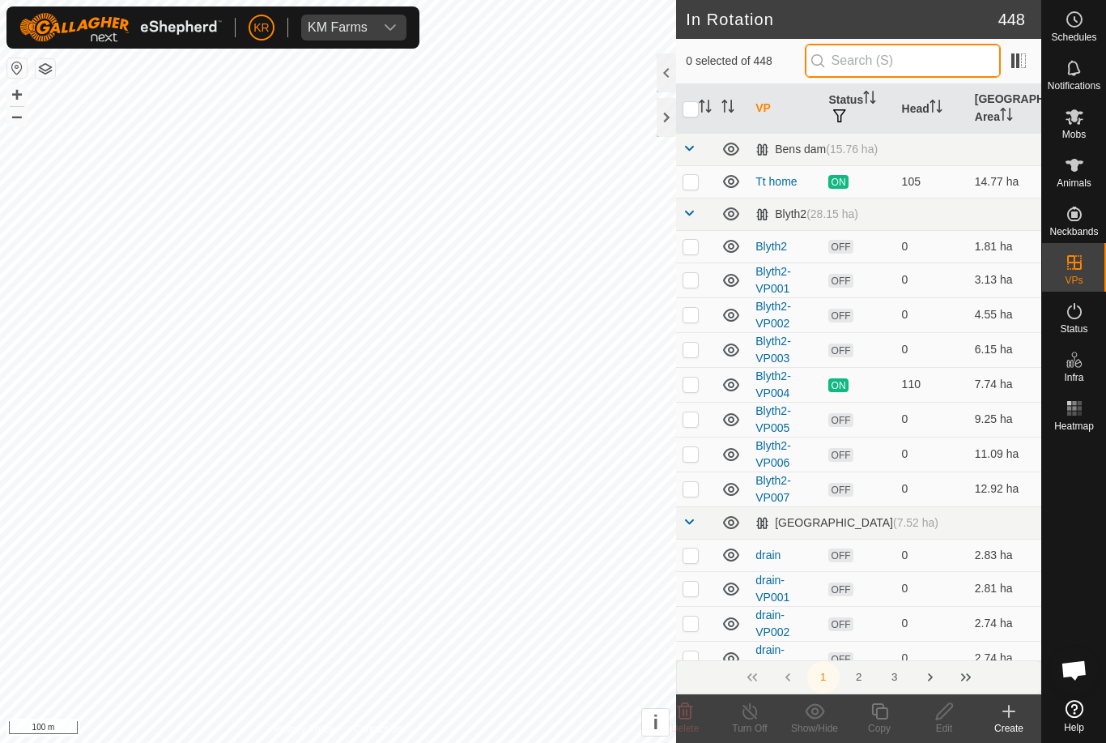
click at [937, 61] on input "text" at bounding box center [903, 61] width 196 height 34
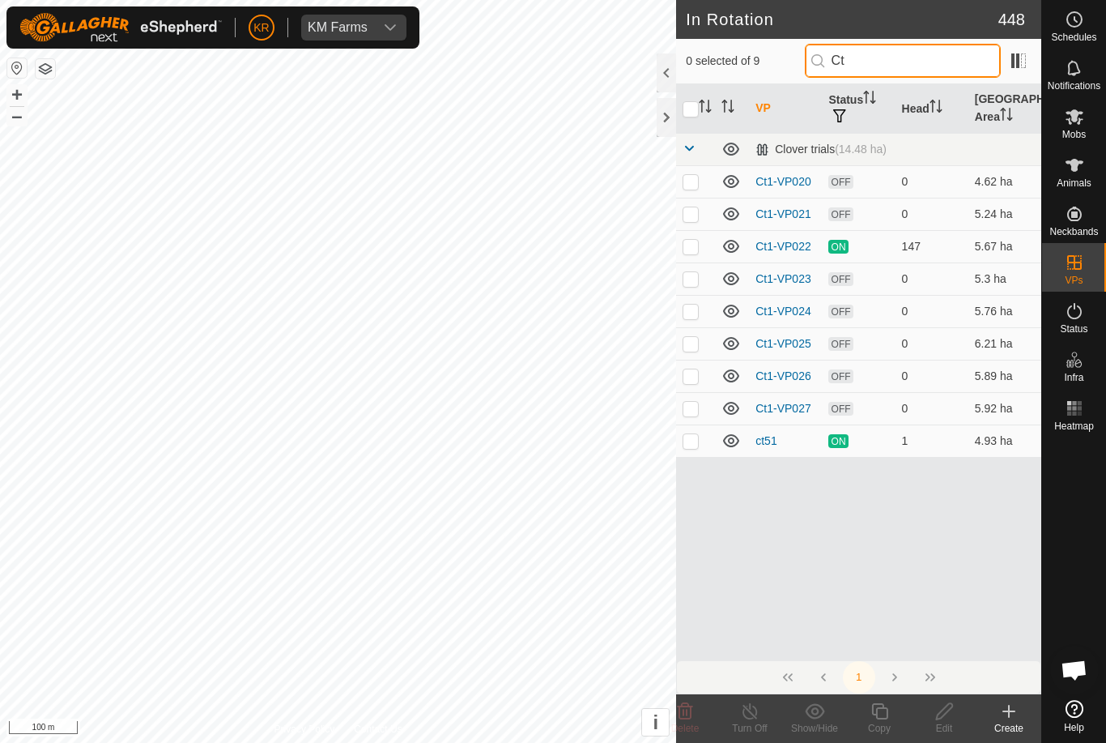
type input "Ct"
click at [692, 406] on p-checkbox at bounding box center [691, 408] width 16 height 13
checkbox input "true"
click at [891, 709] on copy-svg-icon at bounding box center [879, 710] width 65 height 19
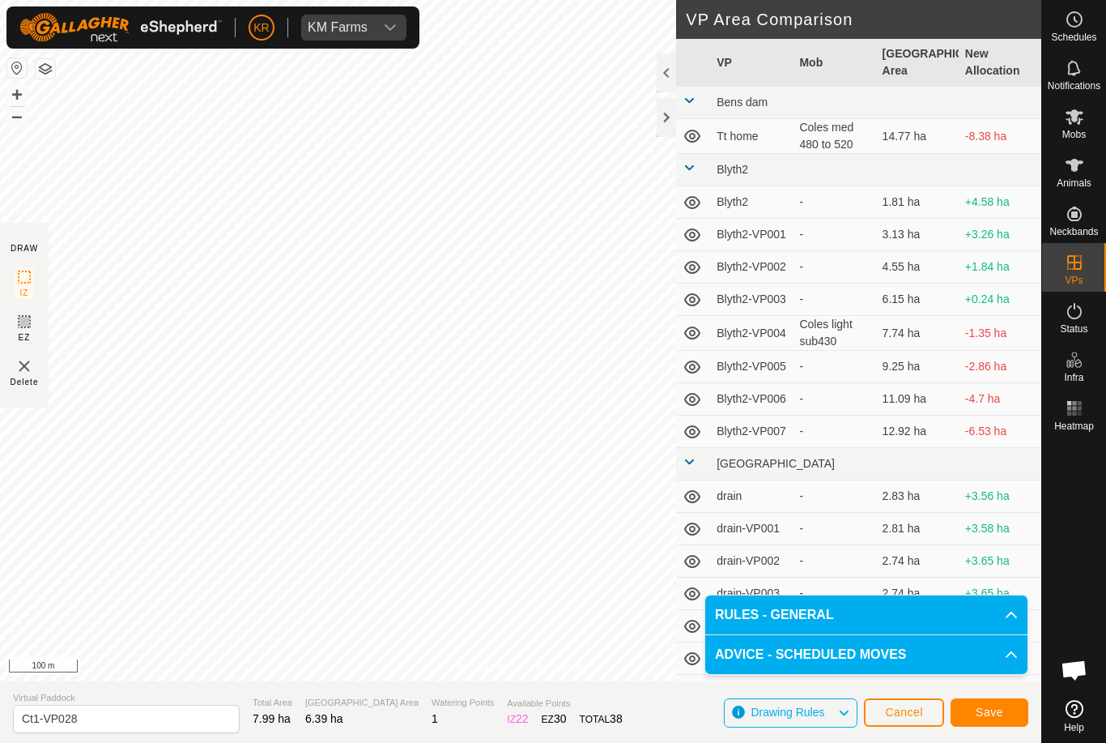
click at [987, 713] on span "Save" at bounding box center [990, 711] width 28 height 13
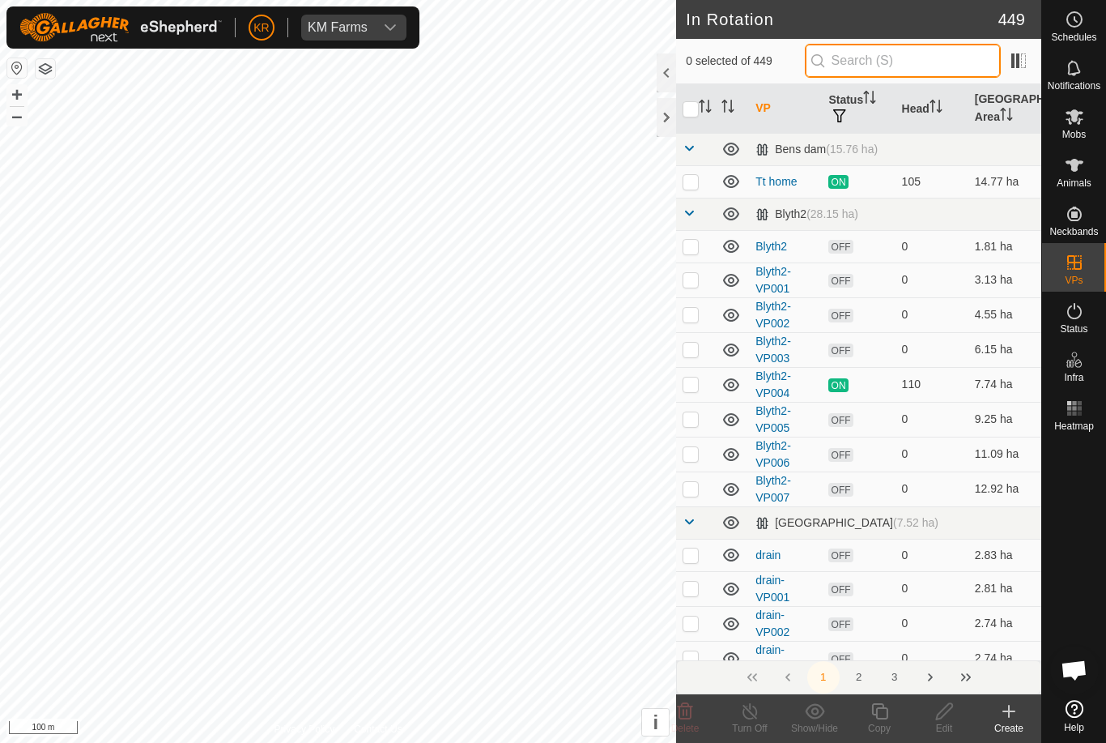
click at [921, 66] on input "text" at bounding box center [903, 61] width 196 height 34
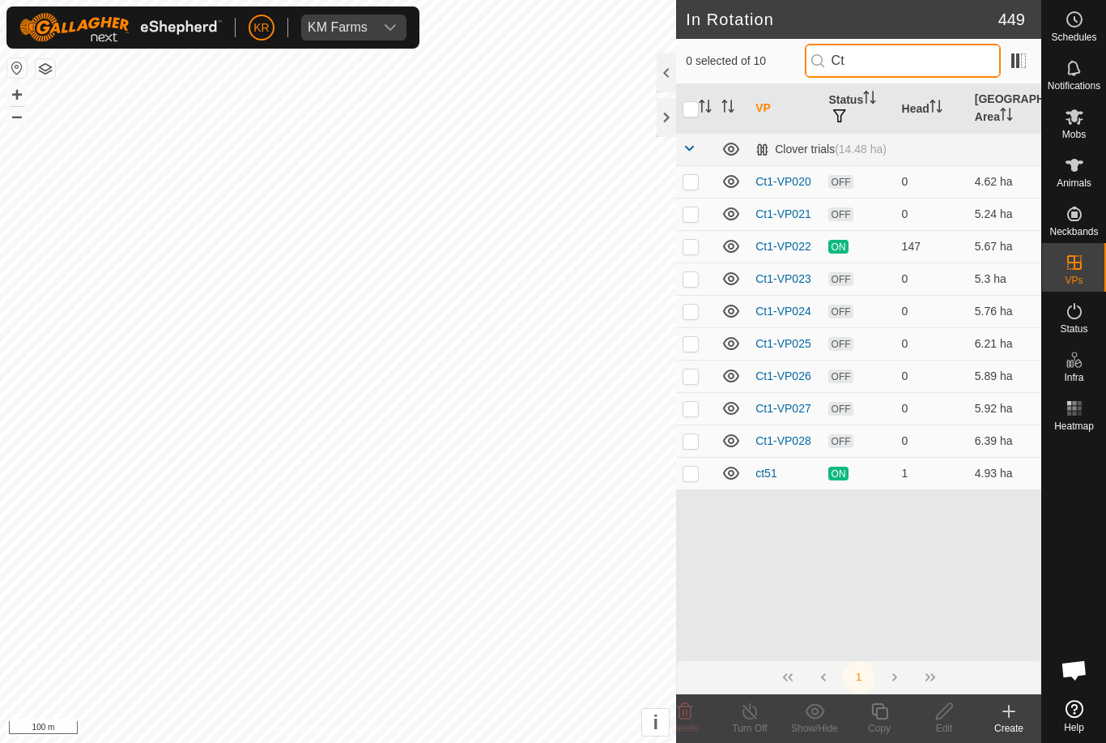
type input "Ct"
click at [688, 439] on p-checkbox at bounding box center [691, 440] width 16 height 13
checkbox input "true"
click at [880, 721] on div "Copy" at bounding box center [879, 728] width 65 height 15
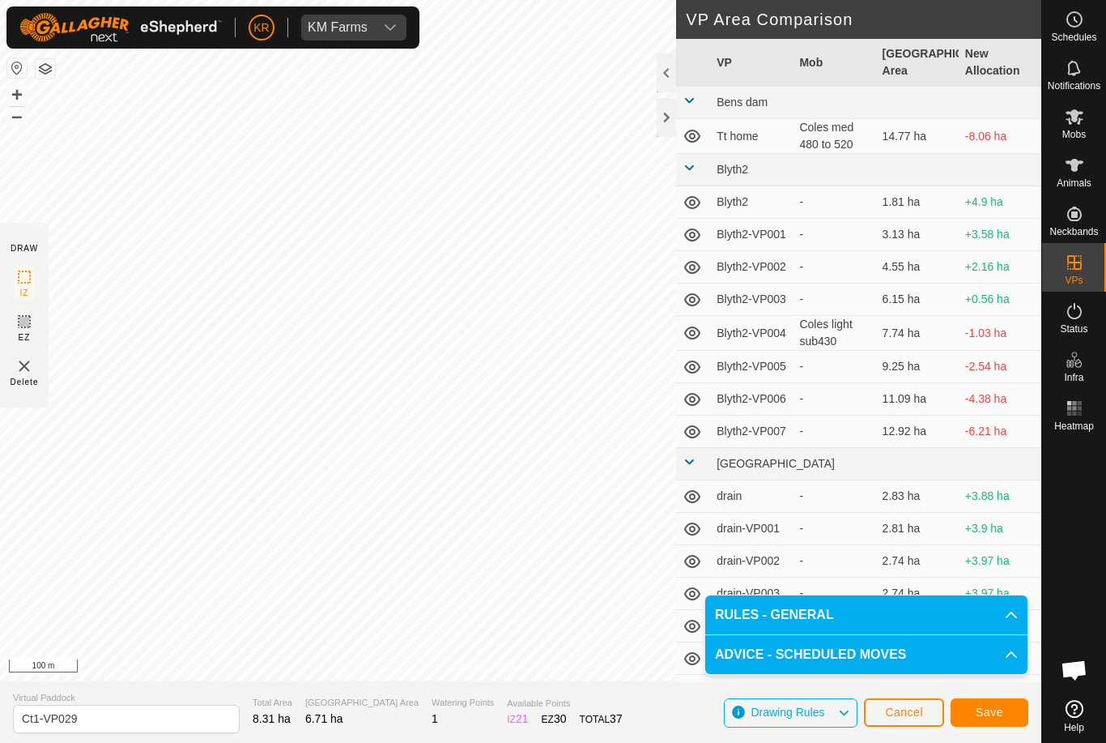
click at [986, 705] on span "Save" at bounding box center [990, 711] width 28 height 13
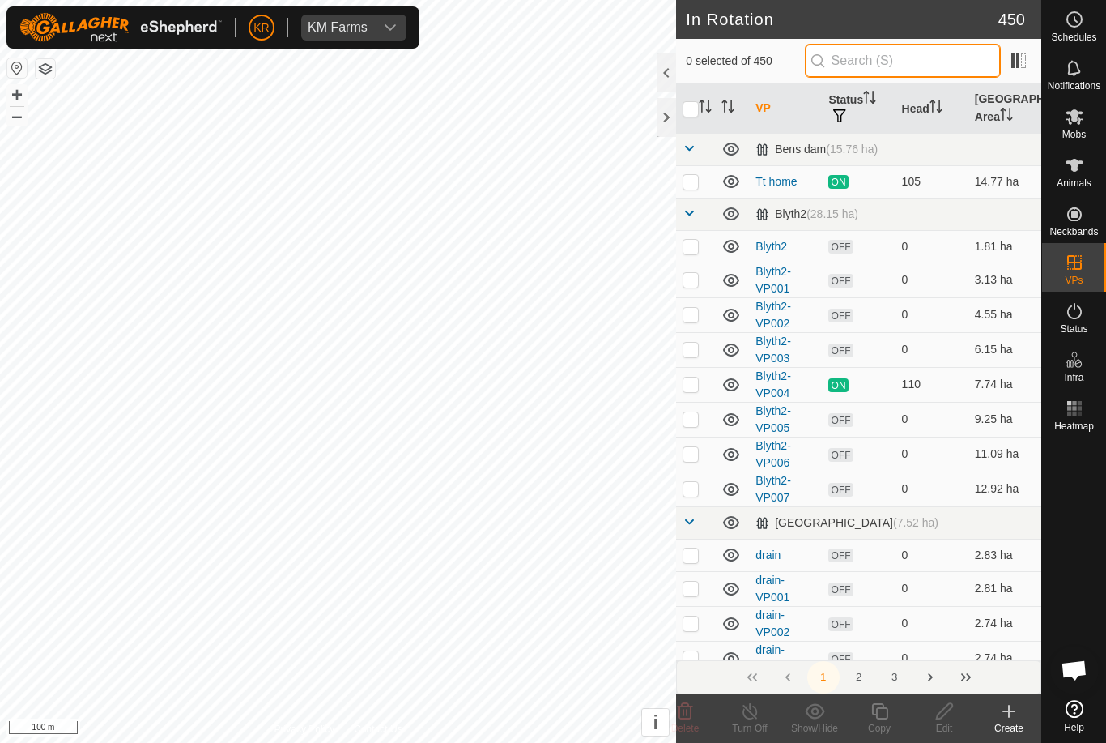
click at [909, 63] on input "text" at bounding box center [903, 61] width 196 height 34
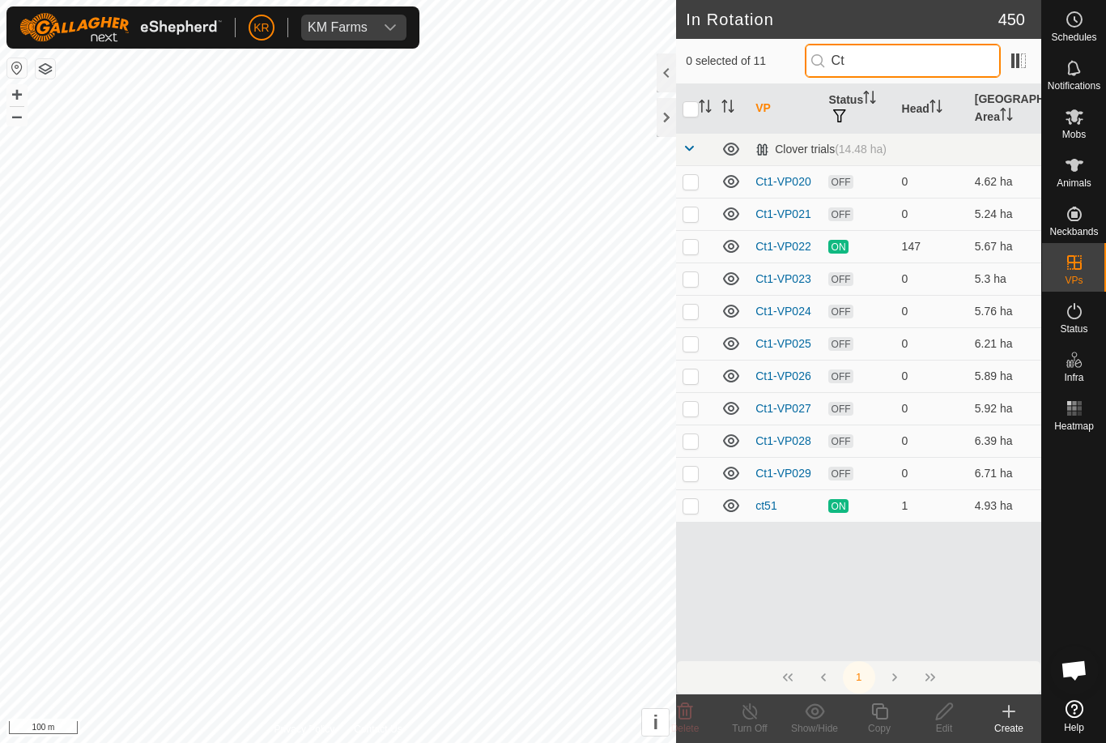
type input "Ct"
click at [690, 472] on p-checkbox at bounding box center [691, 472] width 16 height 13
checkbox input "true"
click at [890, 718] on copy-svg-icon at bounding box center [879, 710] width 65 height 19
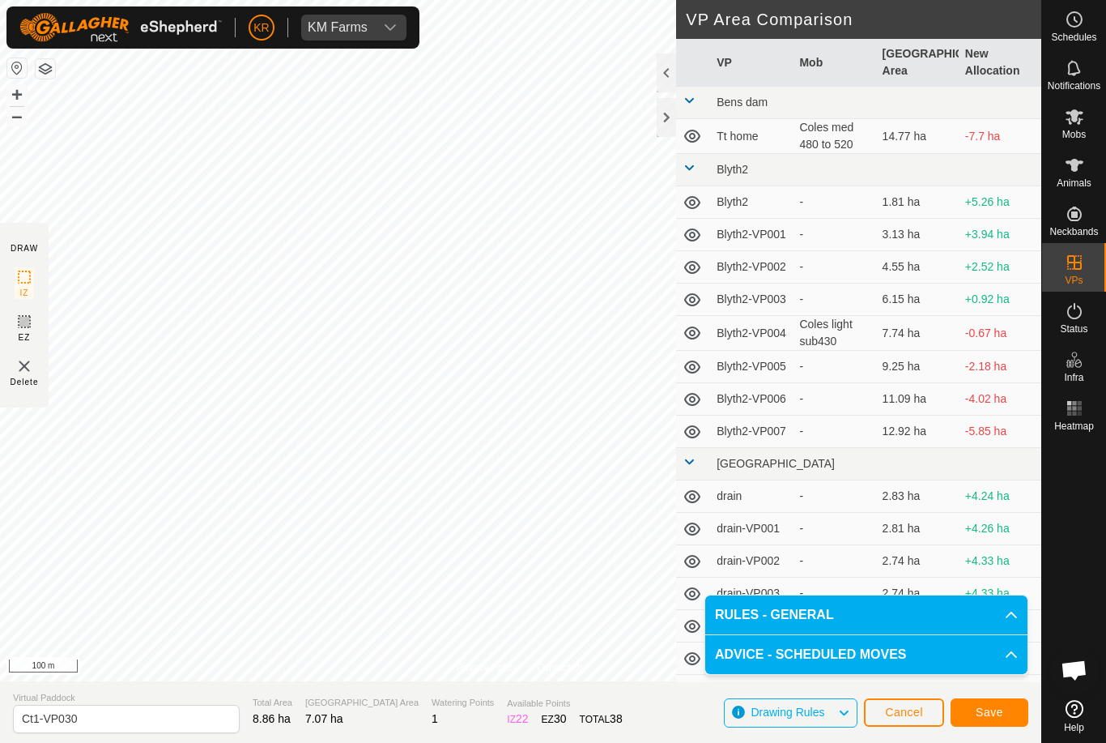
click at [997, 705] on span "Save" at bounding box center [990, 711] width 28 height 13
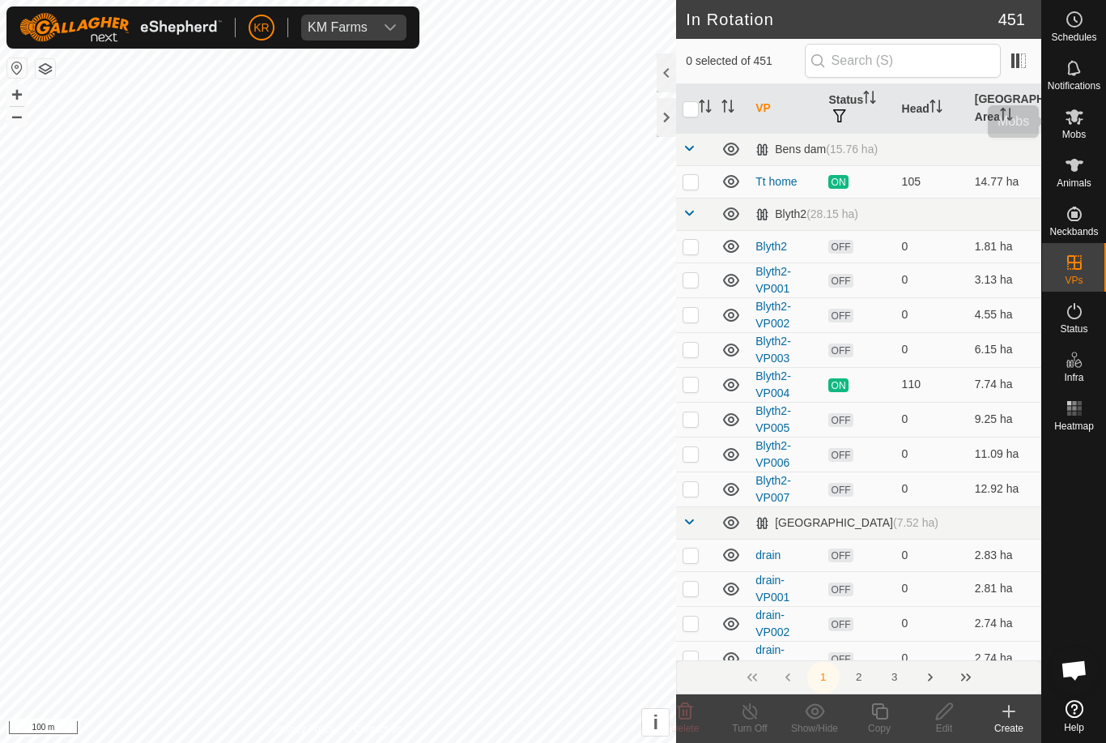
click at [1076, 126] on es-mob-svg-icon at bounding box center [1074, 117] width 29 height 26
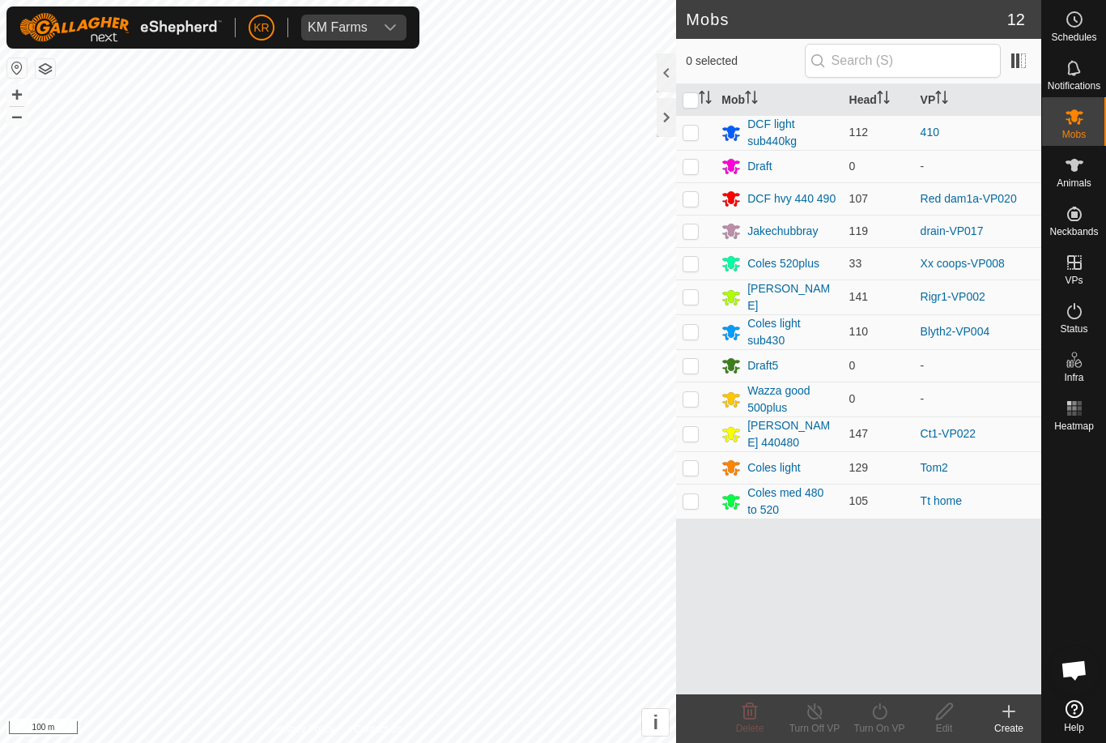
click at [697, 437] on td at bounding box center [695, 433] width 39 height 35
checkbox input "true"
click at [880, 715] on icon at bounding box center [880, 710] width 20 height 19
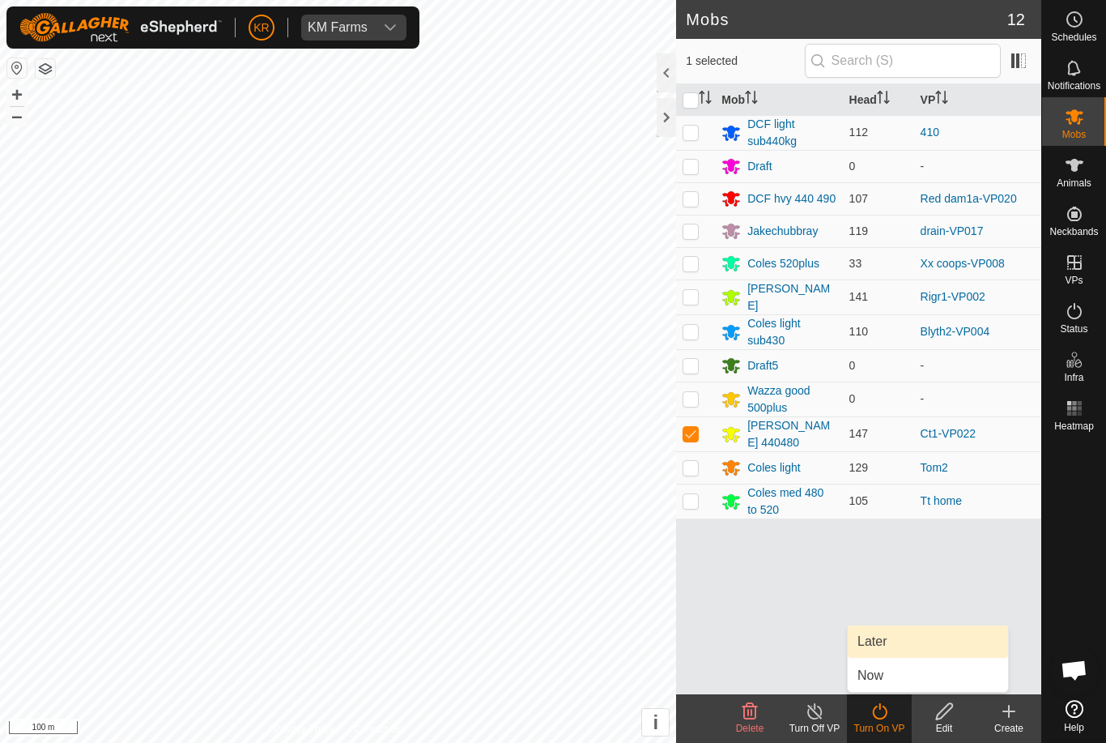
click at [885, 640] on span "Later" at bounding box center [872, 641] width 29 height 19
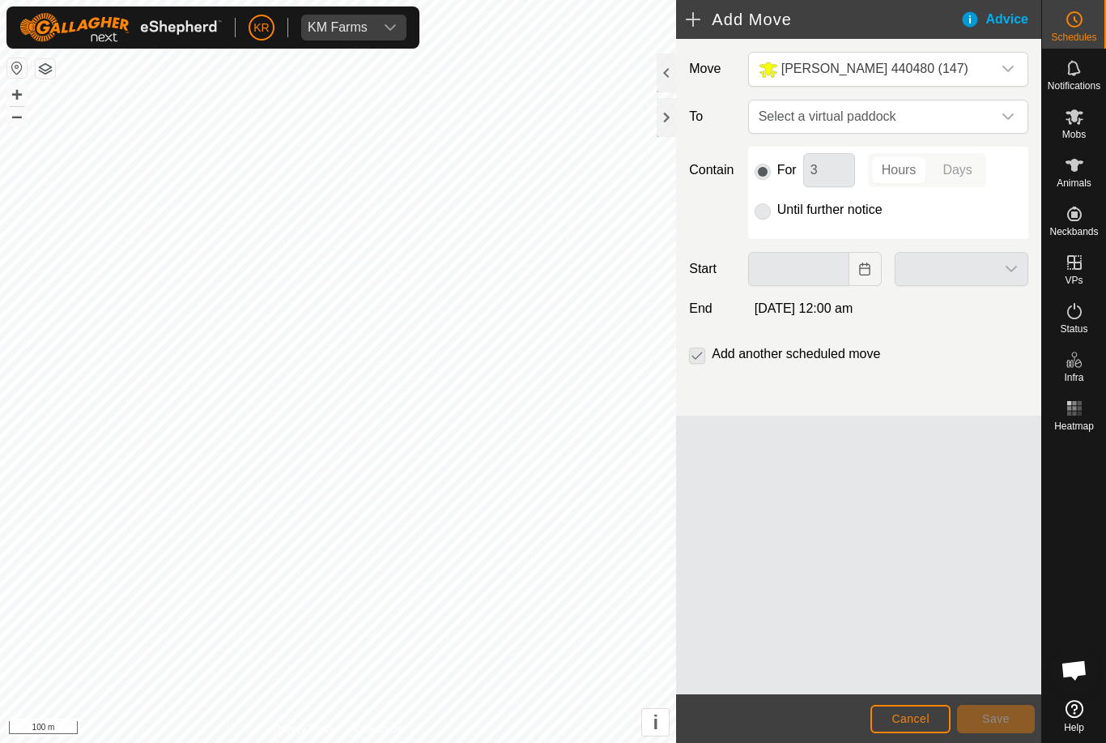
click at [989, 111] on span "Select a virtual paddock" at bounding box center [872, 116] width 240 height 32
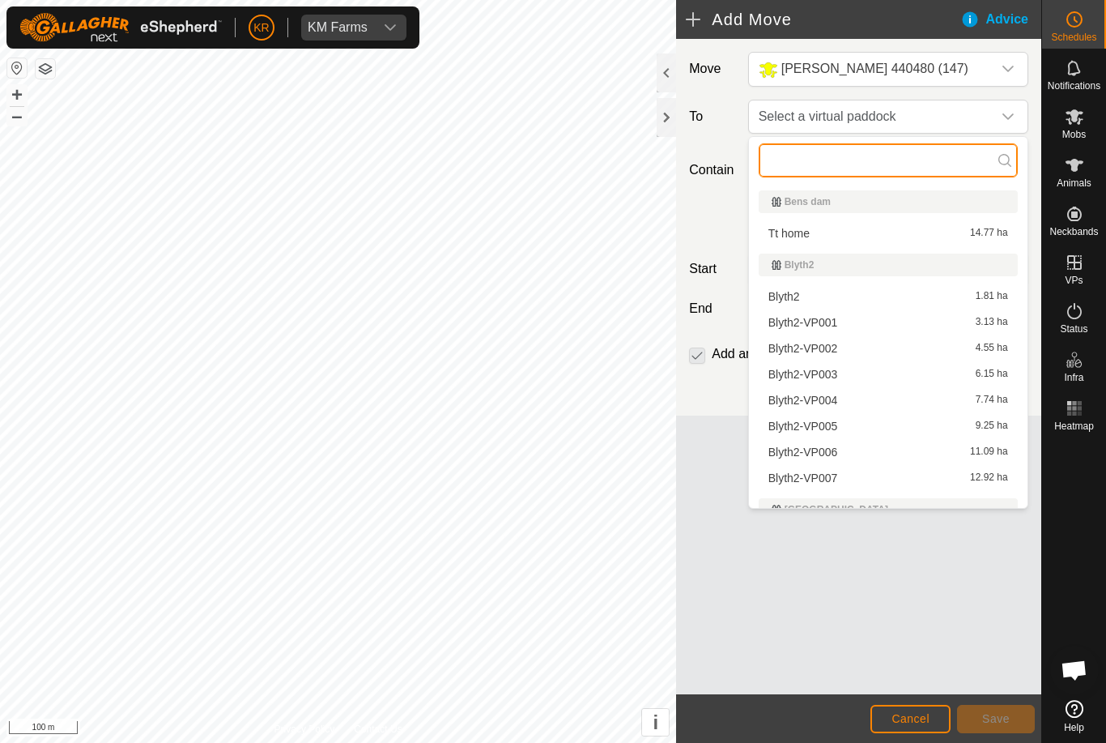
click at [857, 162] on input "text" at bounding box center [888, 160] width 259 height 34
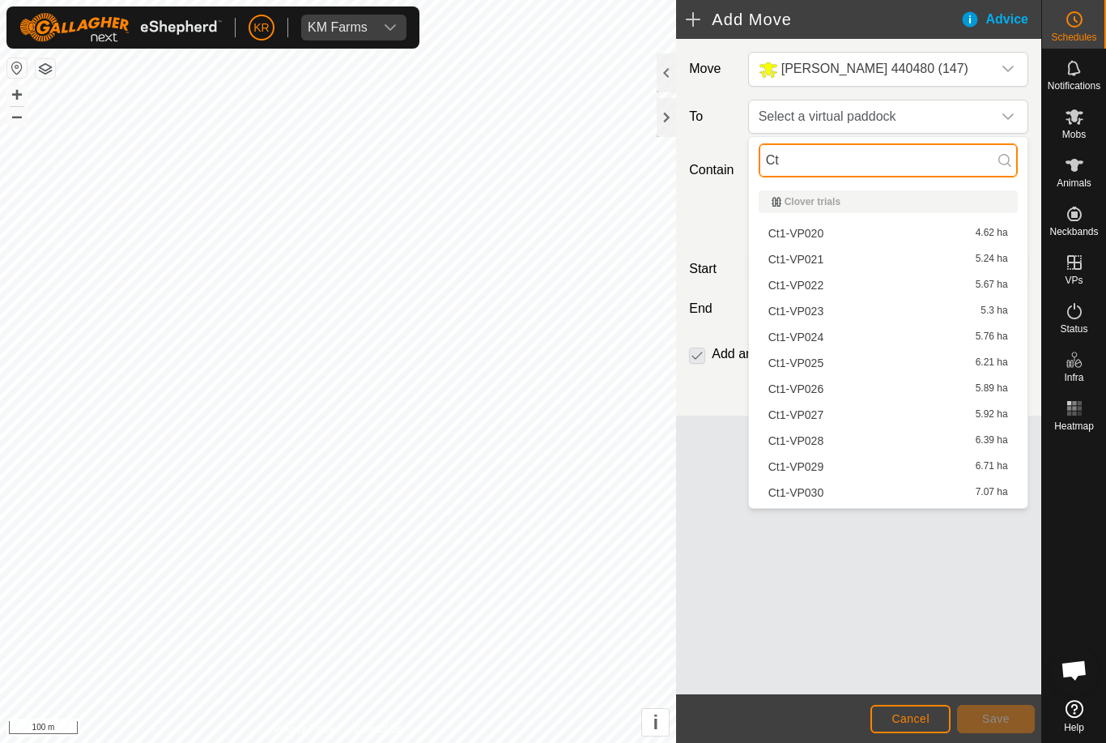
type input "Ct"
click at [806, 232] on span "Ct1-VP020" at bounding box center [796, 233] width 55 height 11
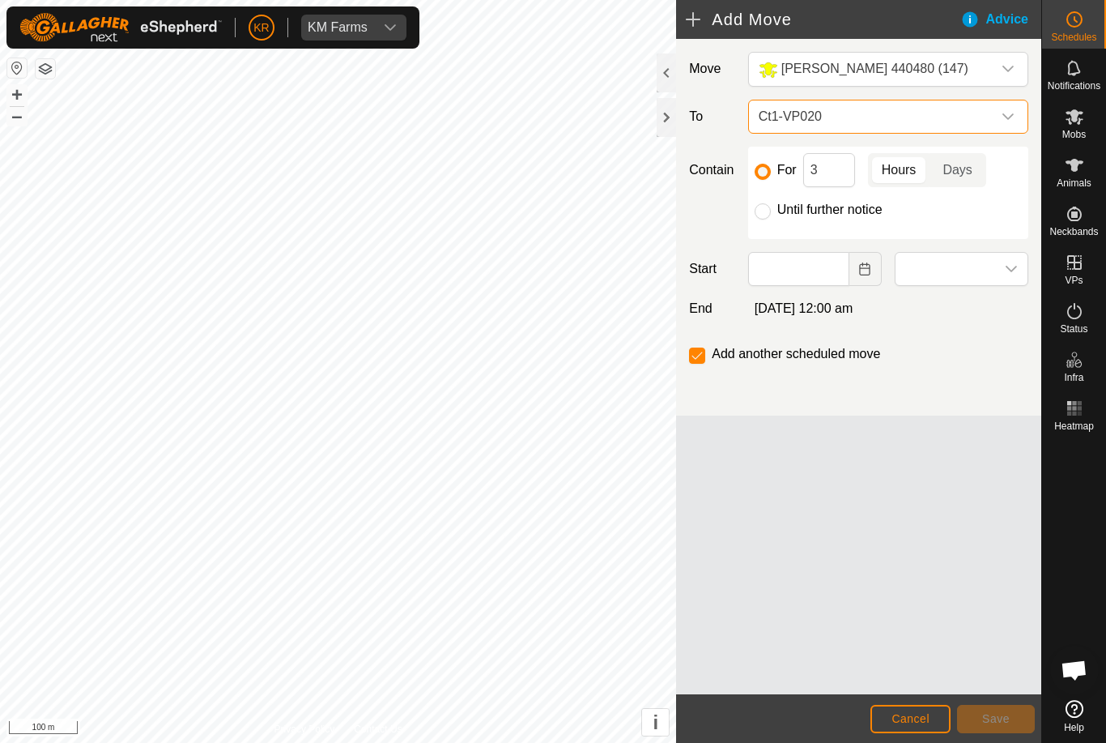
click at [990, 110] on span "Ct1-VP020" at bounding box center [872, 116] width 240 height 32
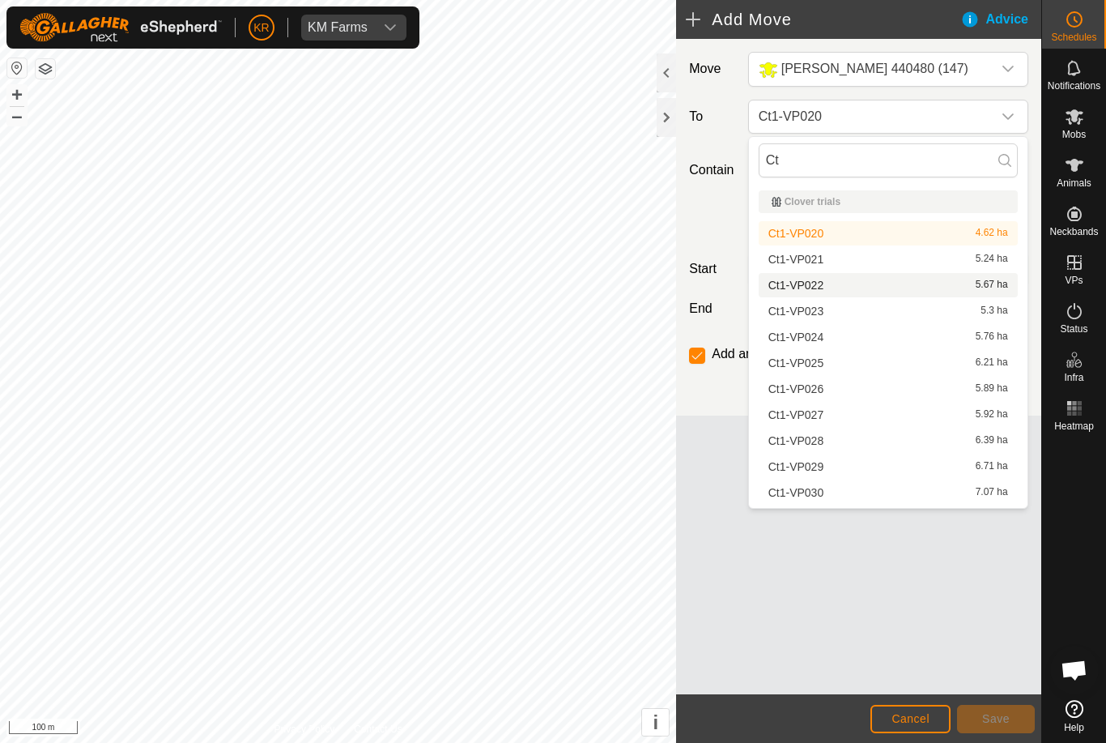
click at [808, 285] on span "Ct1-VP022" at bounding box center [796, 284] width 55 height 11
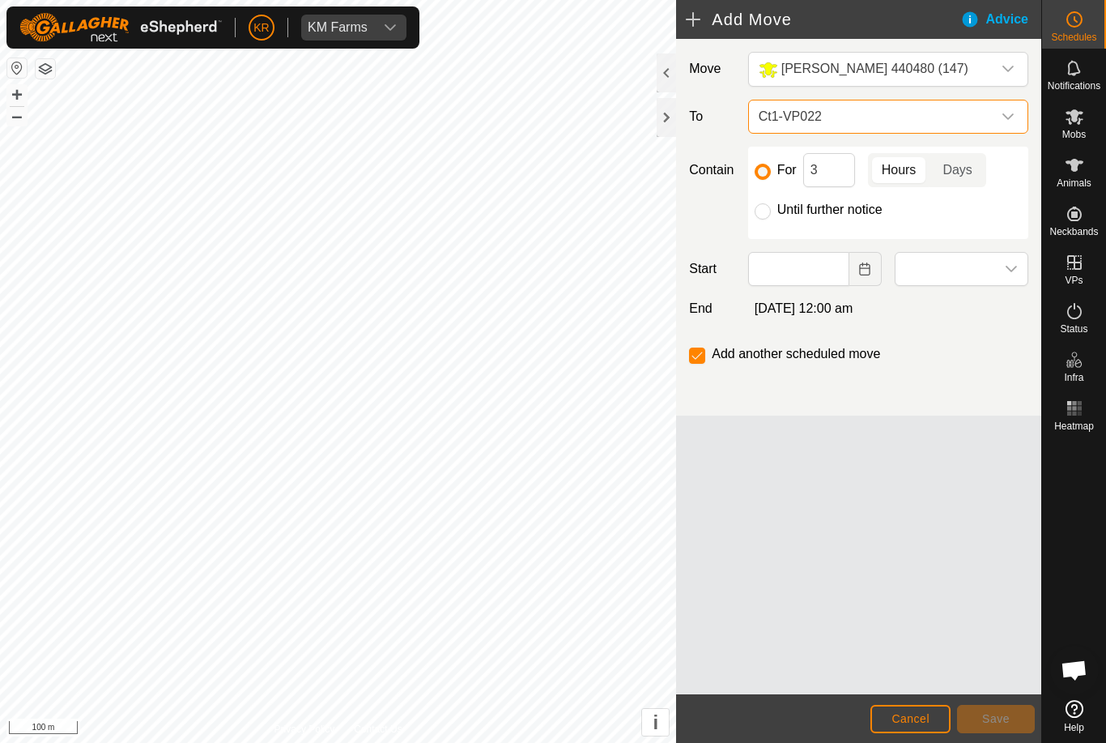
click at [1007, 120] on icon "dropdown trigger" at bounding box center [1008, 116] width 13 height 13
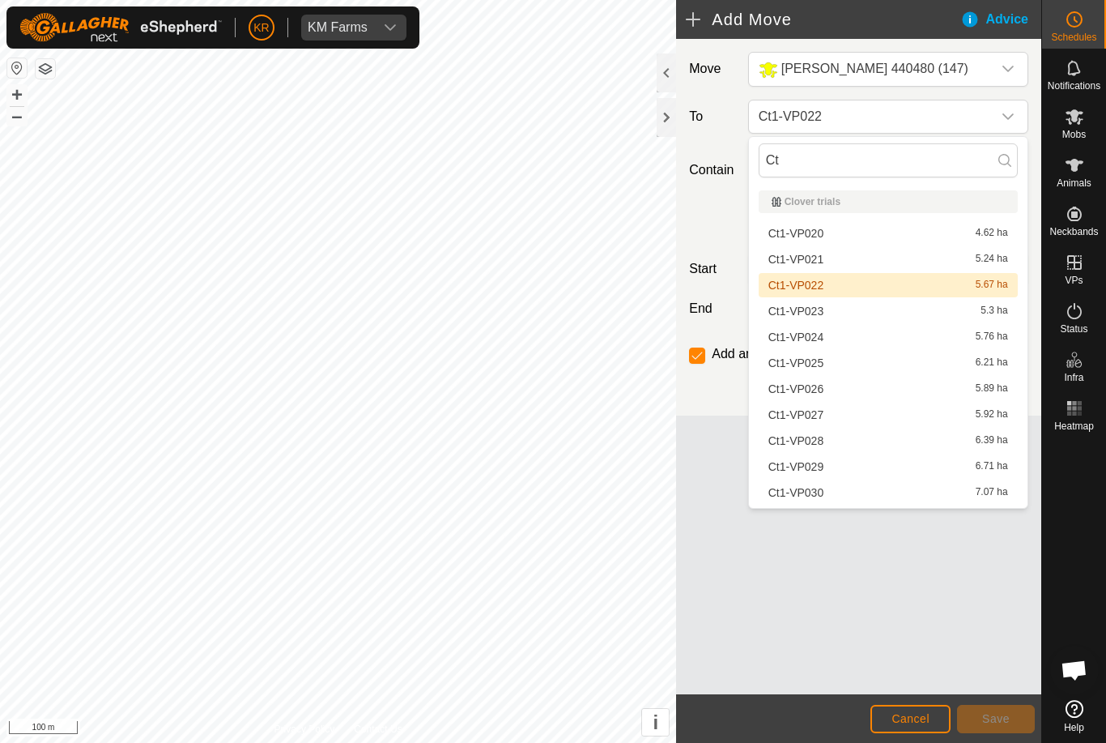
click at [819, 311] on span "Ct1-VP023" at bounding box center [796, 310] width 55 height 11
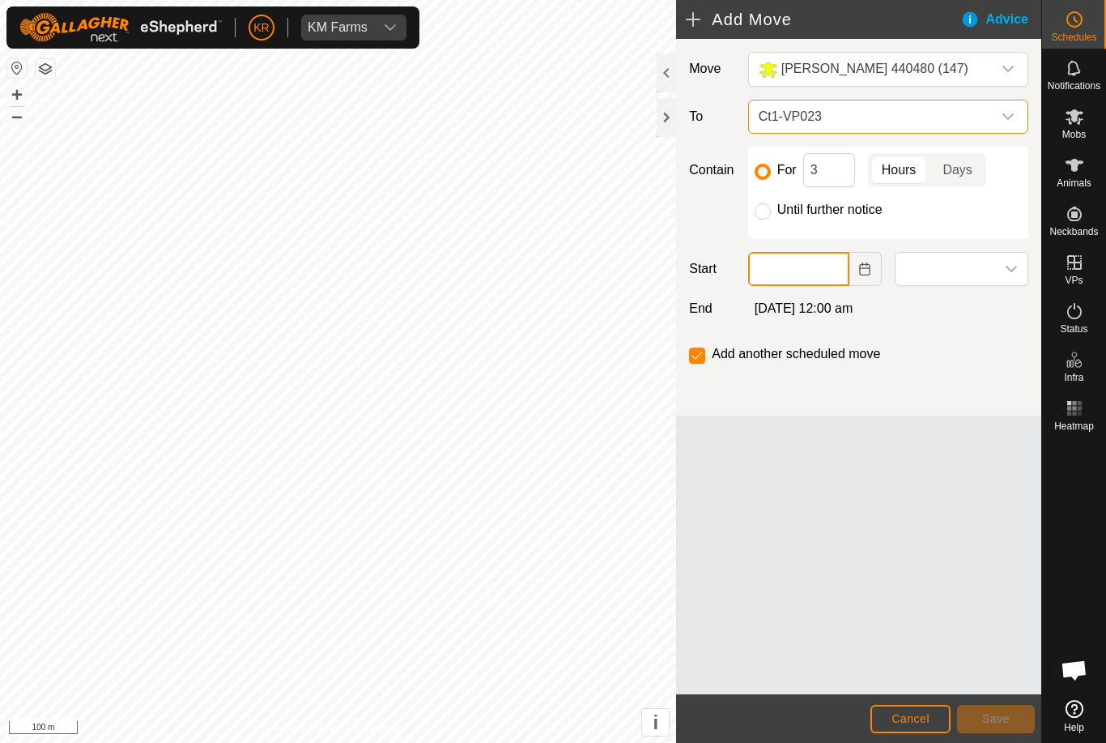
click at [821, 274] on input "text" at bounding box center [798, 269] width 101 height 34
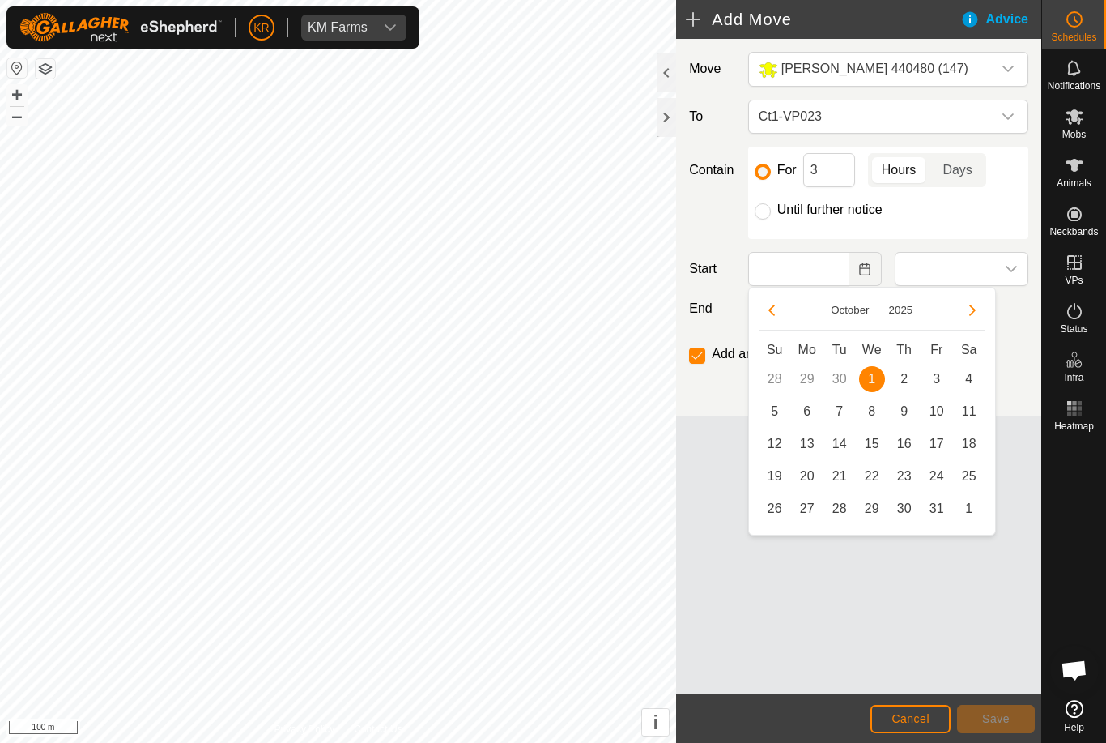
click at [901, 381] on span "2" at bounding box center [905, 379] width 26 height 26
type input "02 Oct, 2025"
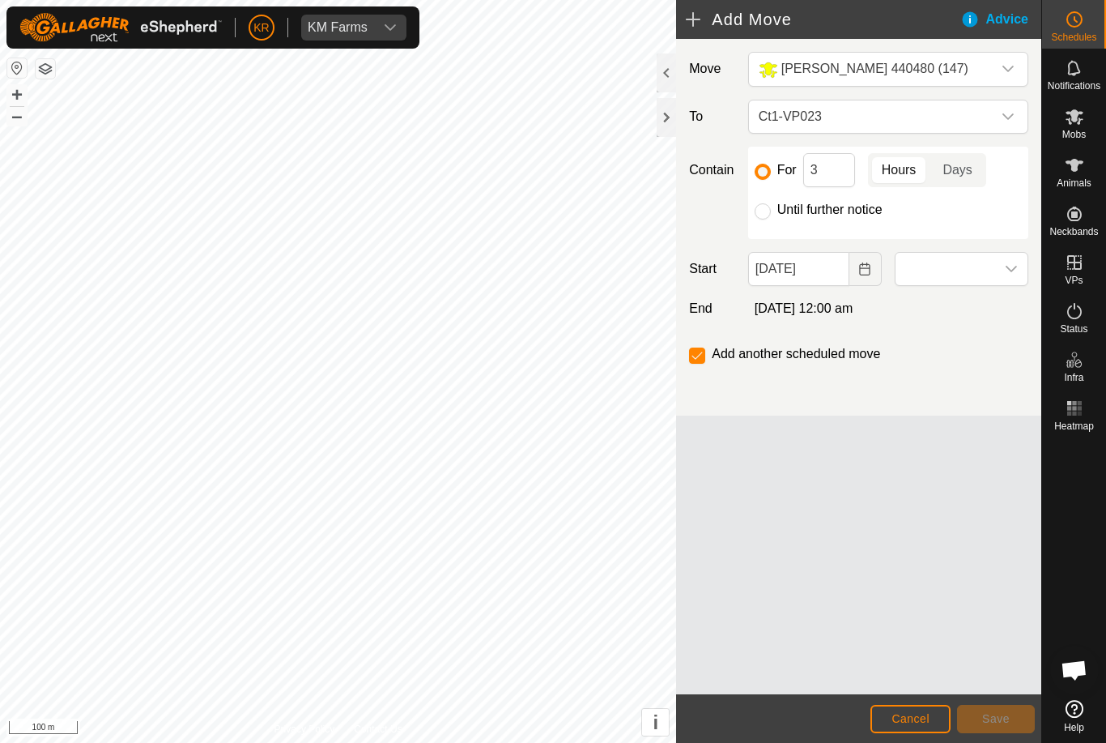
click at [982, 272] on span at bounding box center [946, 269] width 100 height 32
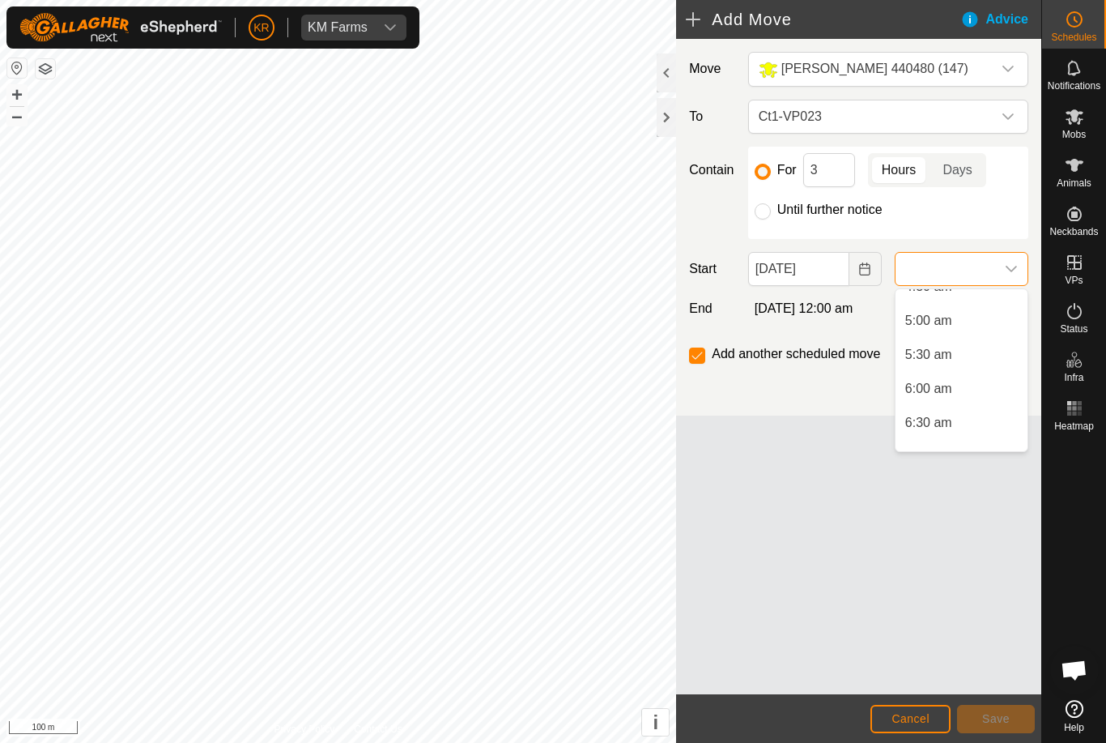
scroll to position [343, 0]
click at [948, 343] on span "5:30 am" at bounding box center [928, 335] width 47 height 19
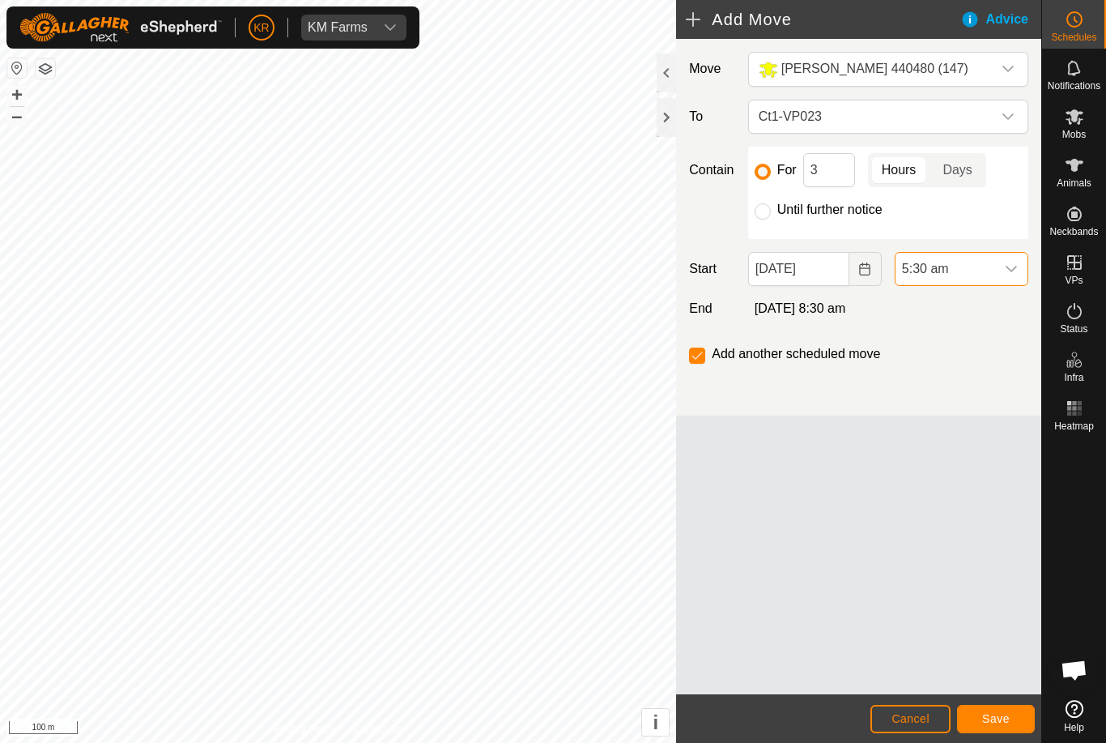
click at [999, 713] on span "Save" at bounding box center [996, 718] width 28 height 13
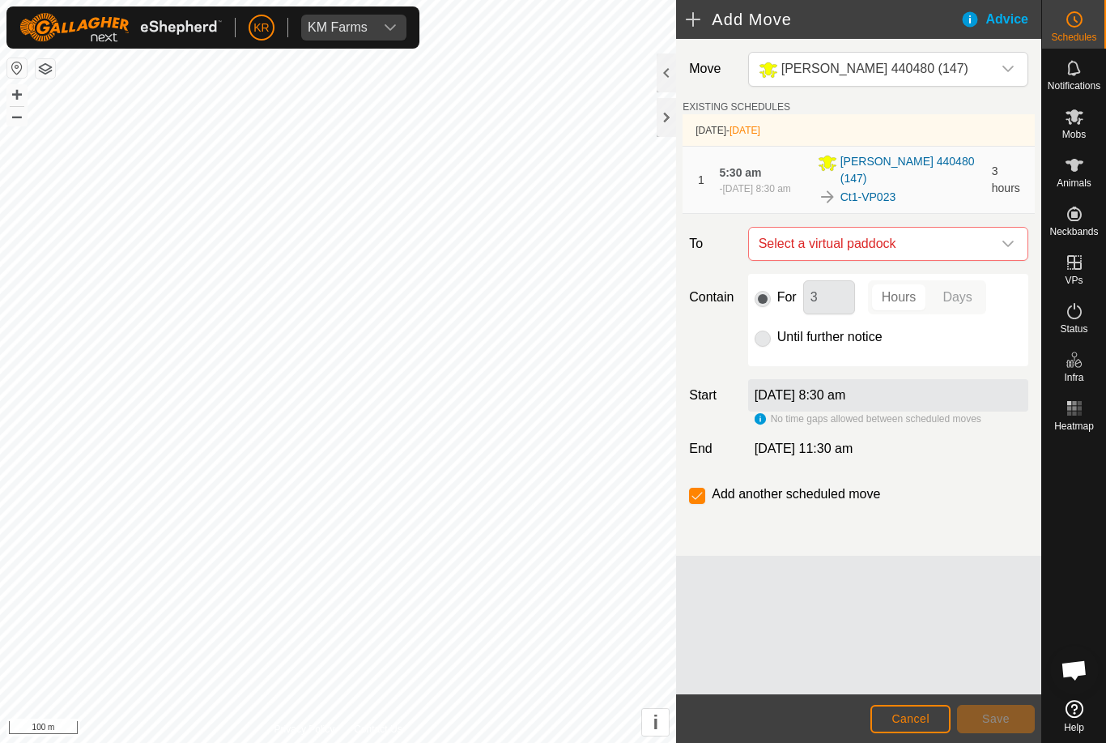
click at [1000, 234] on div "dropdown trigger" at bounding box center [1008, 244] width 32 height 32
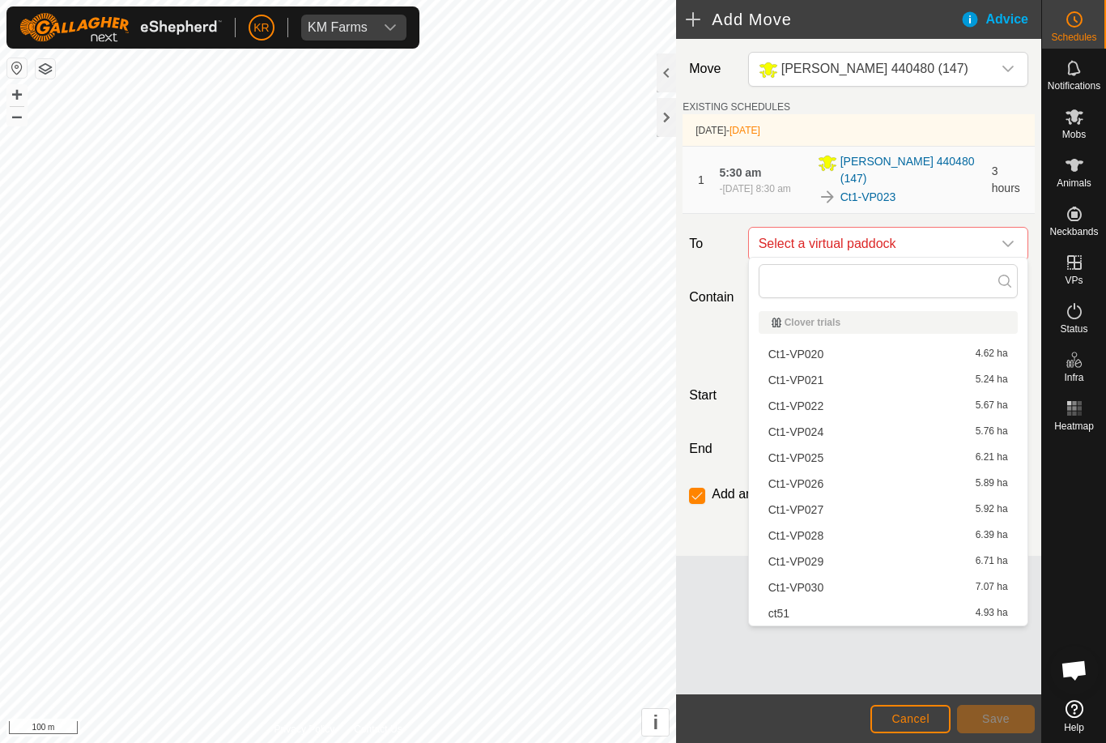
click at [822, 428] on span "Ct1-VP024" at bounding box center [796, 431] width 55 height 11
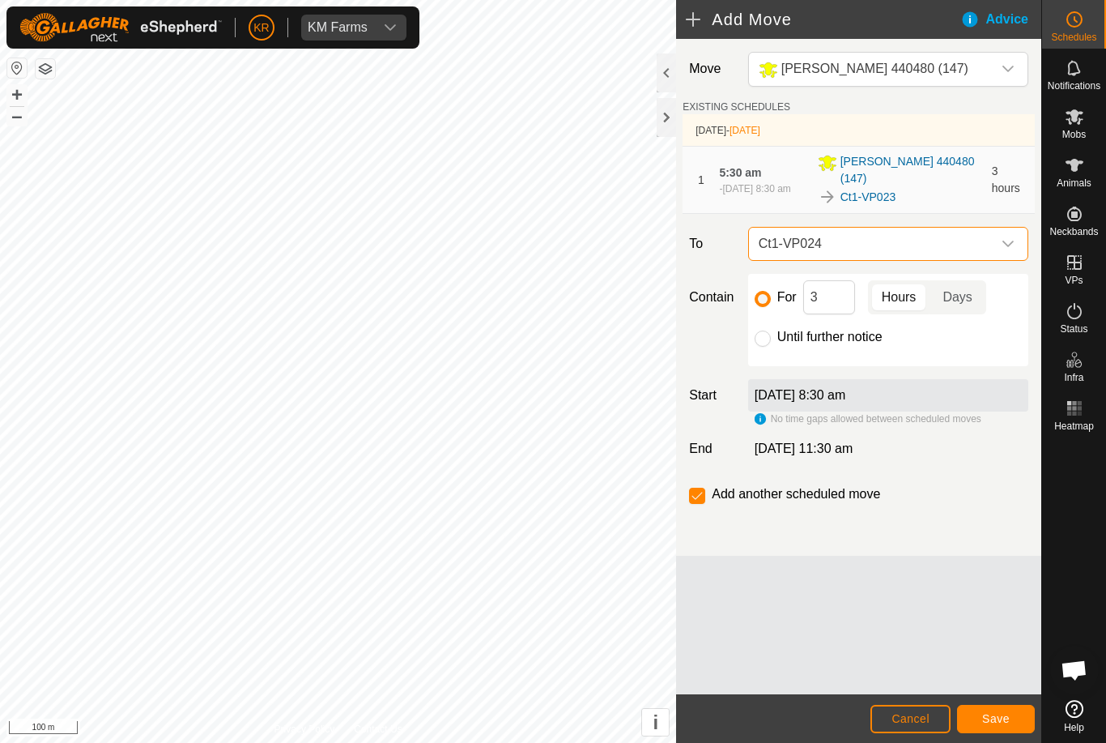
click at [1003, 715] on span "Save" at bounding box center [996, 718] width 28 height 13
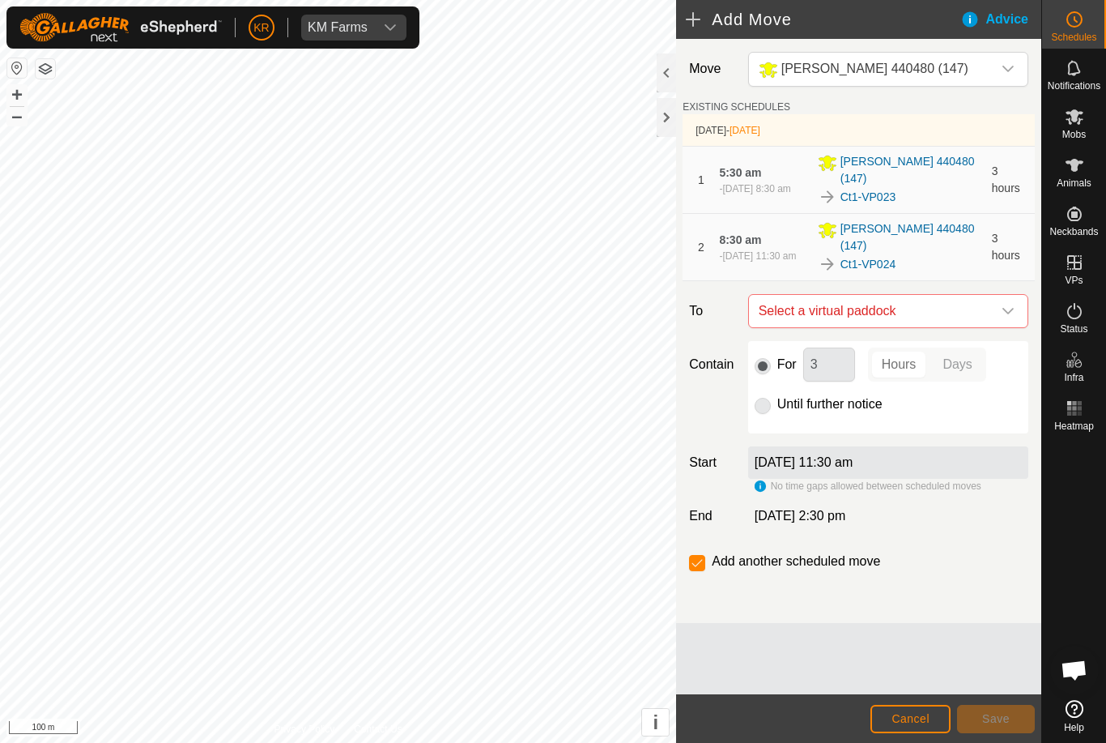
click at [1007, 308] on icon "dropdown trigger" at bounding box center [1008, 311] width 11 height 6
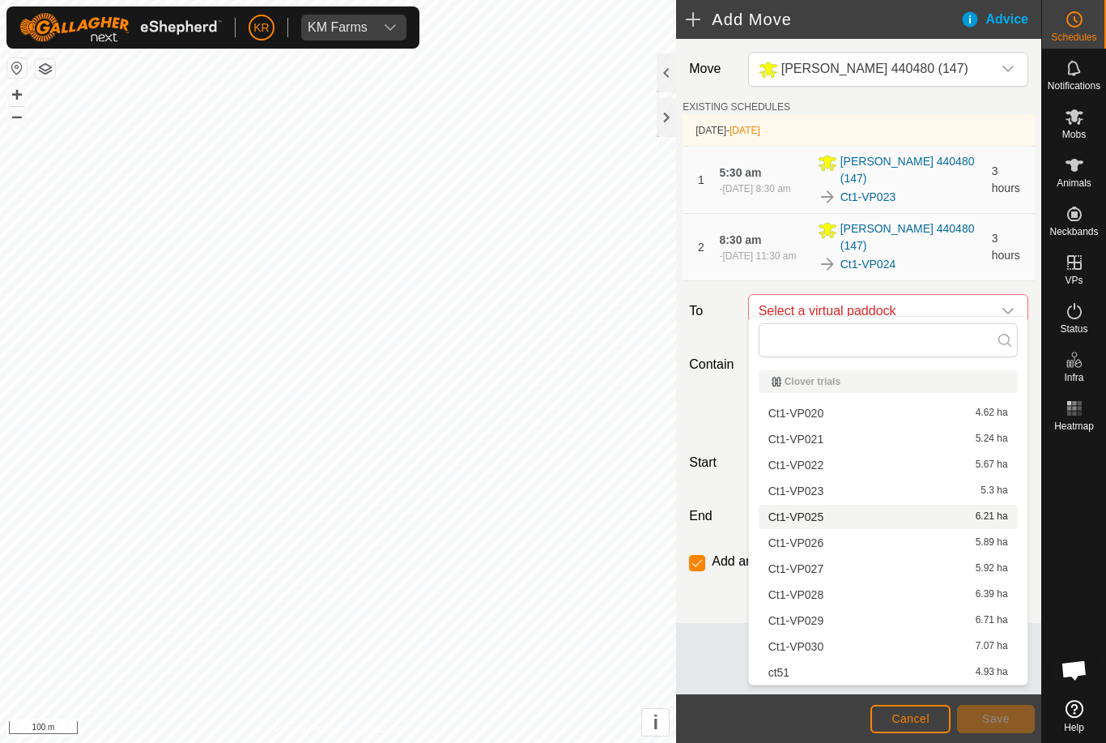
click at [824, 513] on span "Ct1-VP025" at bounding box center [796, 516] width 55 height 11
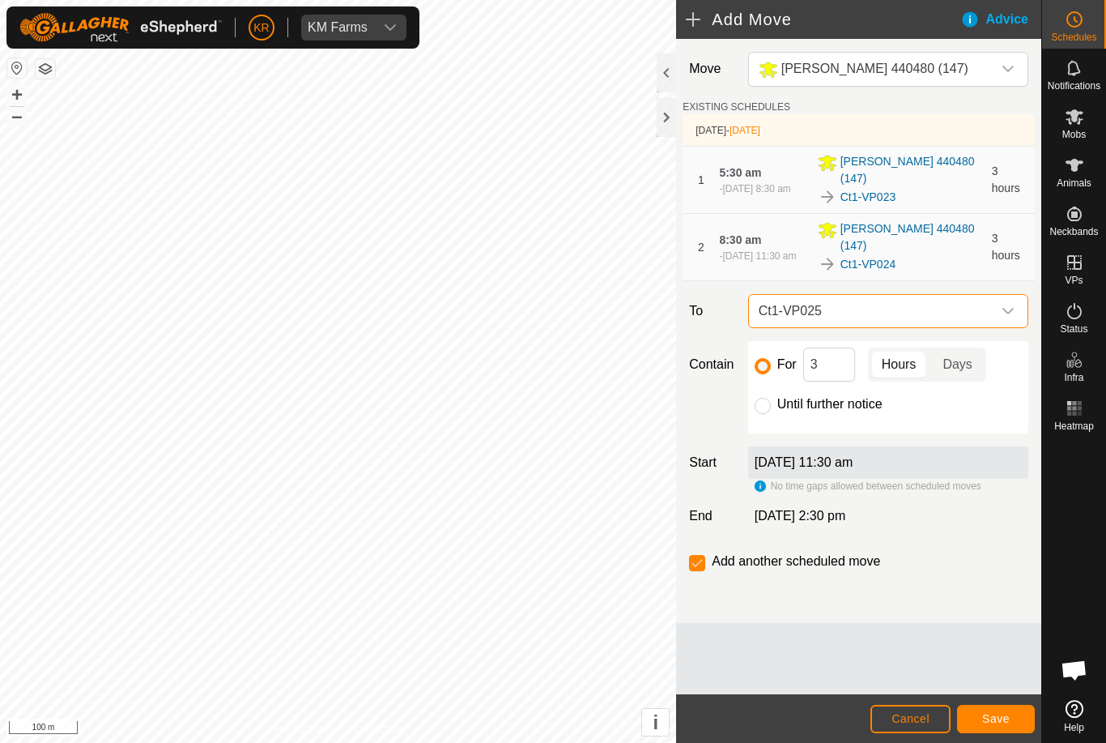
click at [1004, 723] on span "Save" at bounding box center [996, 718] width 28 height 13
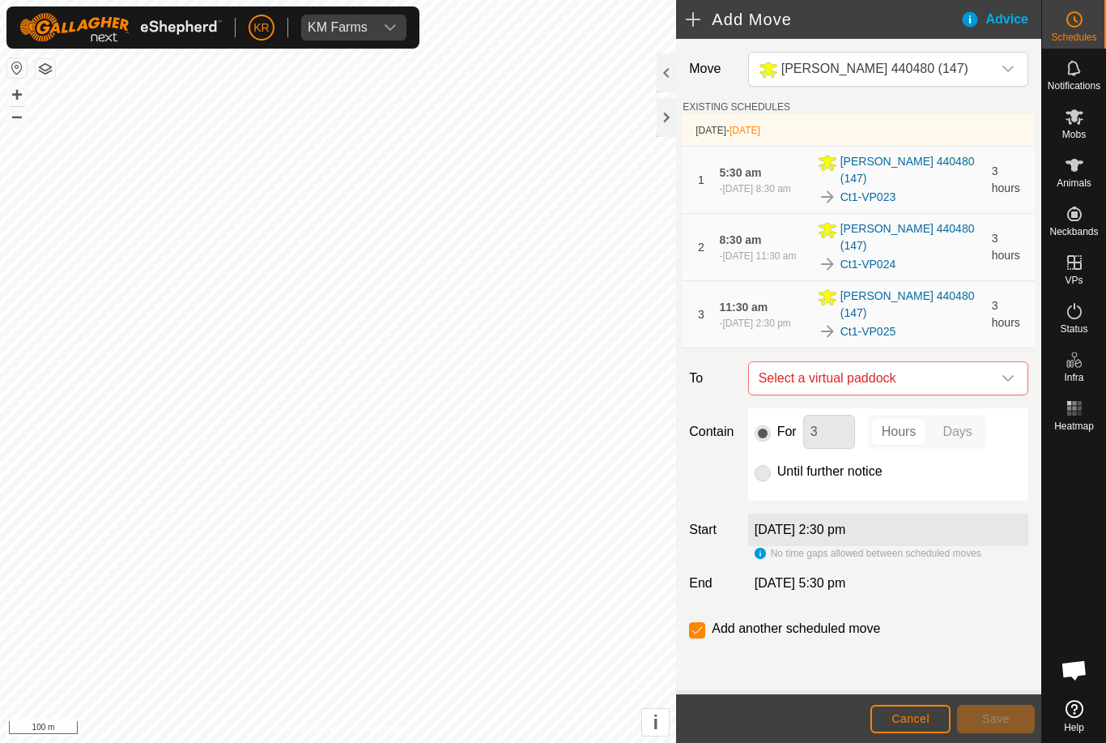
click at [990, 362] on span "Select a virtual paddock" at bounding box center [872, 378] width 240 height 32
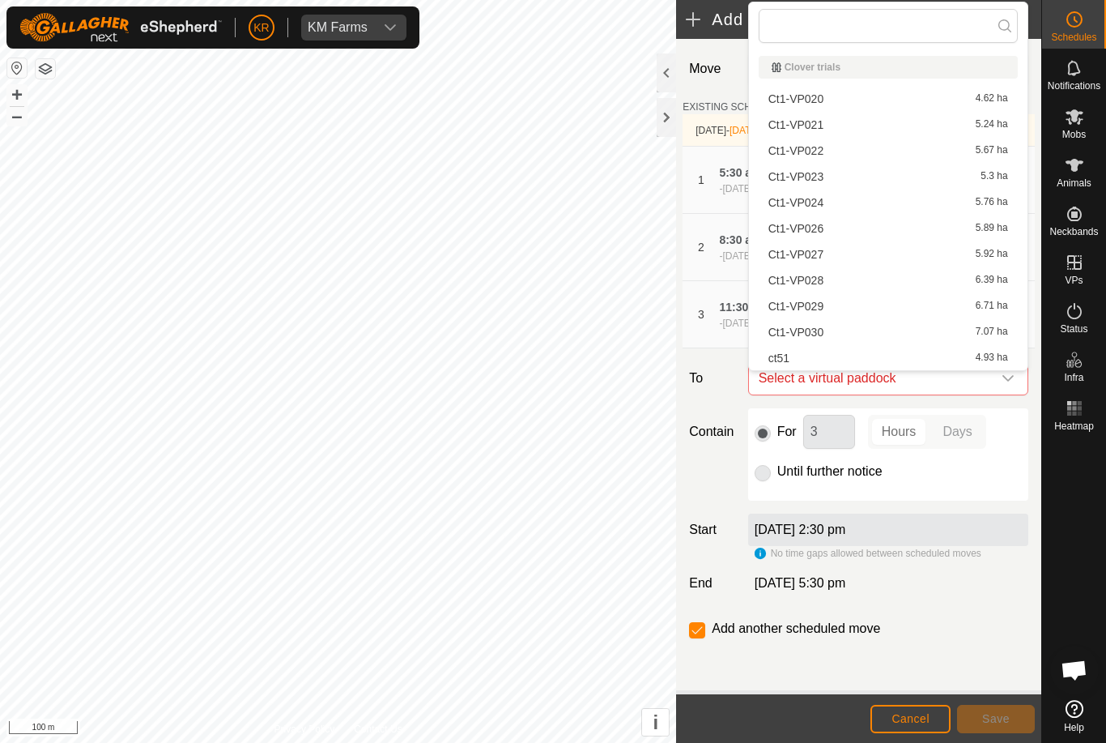
click at [965, 573] on div "2 Oct 2025 at 5:30 pm" at bounding box center [888, 582] width 293 height 19
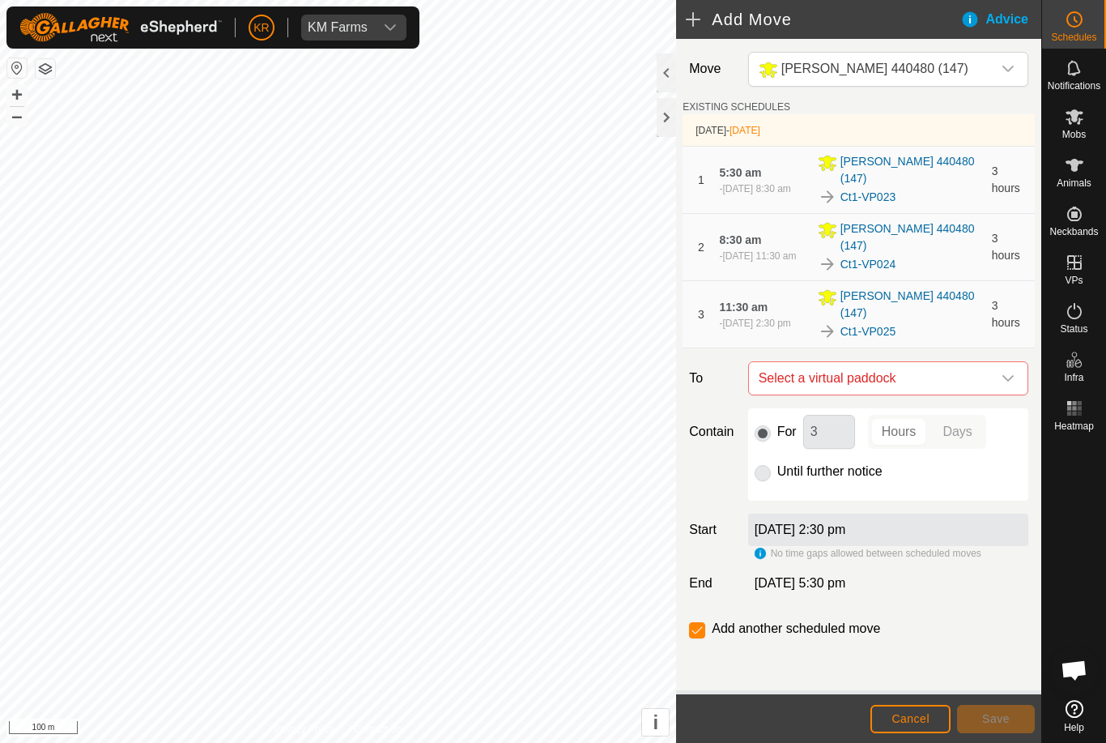
click at [1003, 372] on icon "dropdown trigger" at bounding box center [1008, 378] width 13 height 13
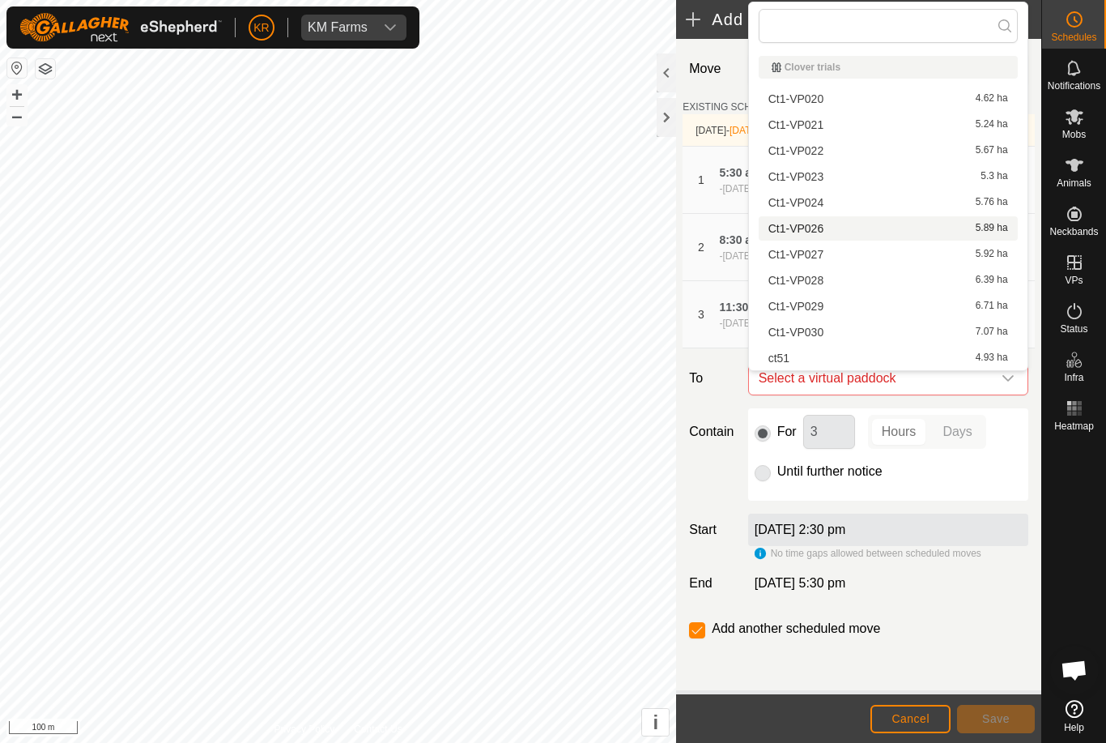
click at [825, 227] on div "Ct1-VP026 5.89 ha" at bounding box center [889, 228] width 240 height 11
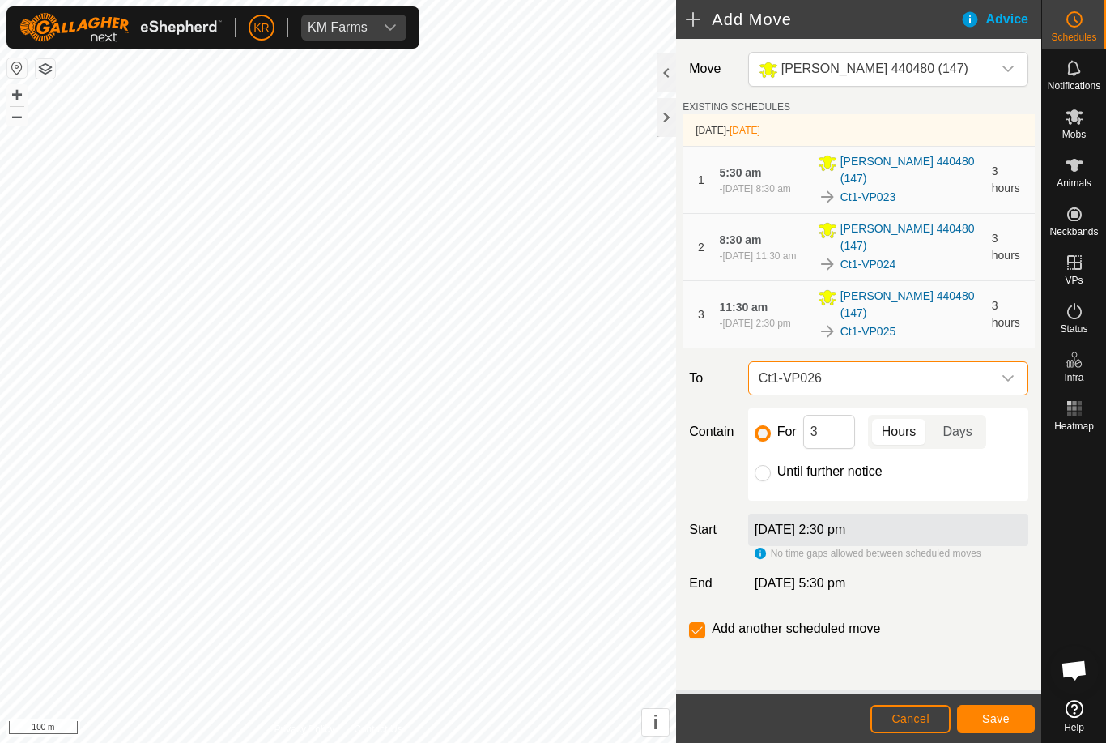
click at [995, 716] on span "Save" at bounding box center [996, 718] width 28 height 13
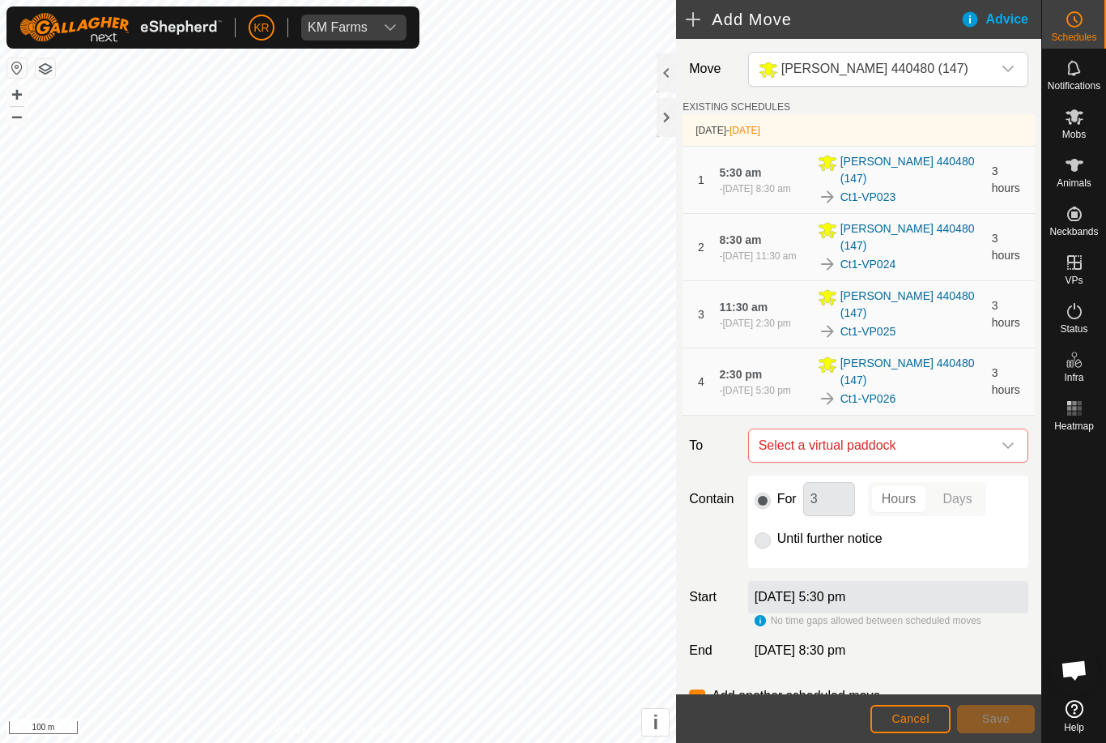
click at [1003, 439] on icon "dropdown trigger" at bounding box center [1008, 445] width 13 height 13
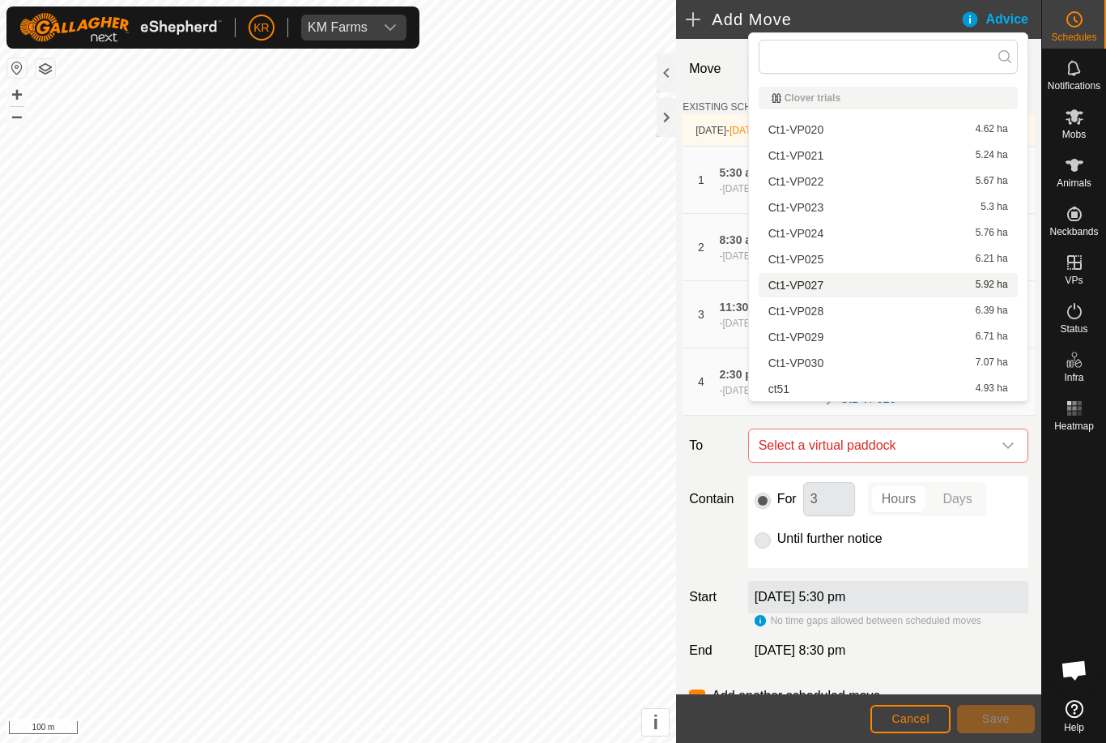
click at [820, 284] on span "Ct1-VP027" at bounding box center [796, 284] width 55 height 11
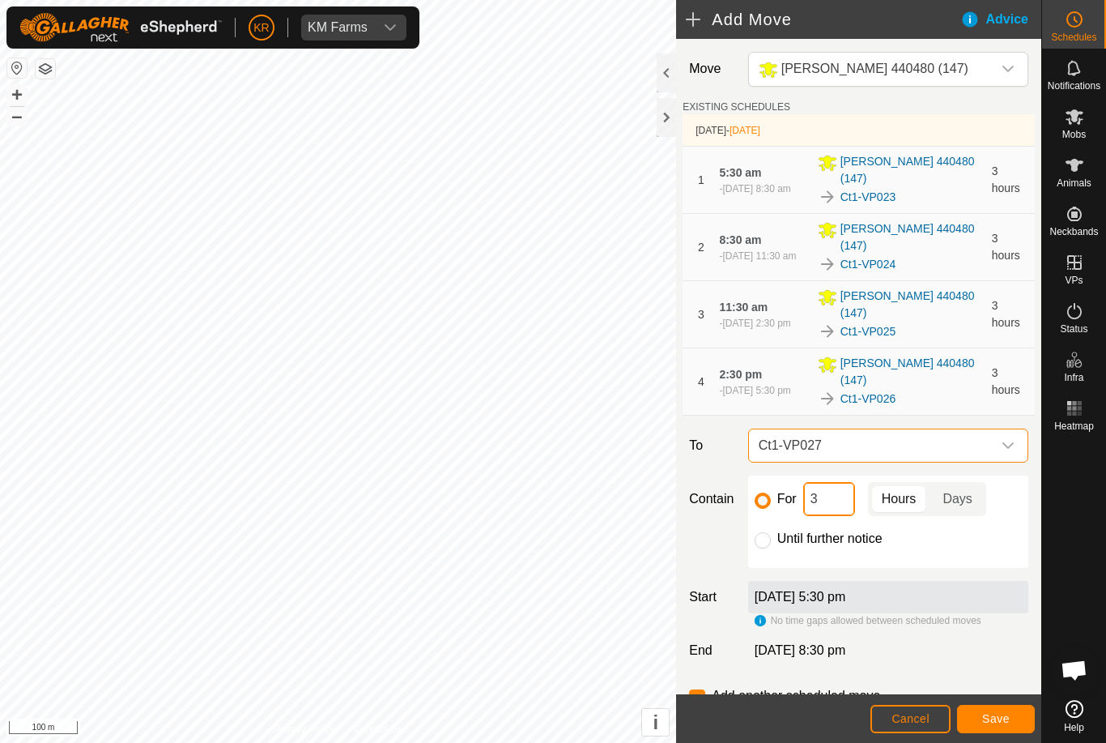
click at [847, 482] on input "3" at bounding box center [829, 499] width 52 height 34
click at [1001, 716] on span "Save" at bounding box center [996, 718] width 28 height 13
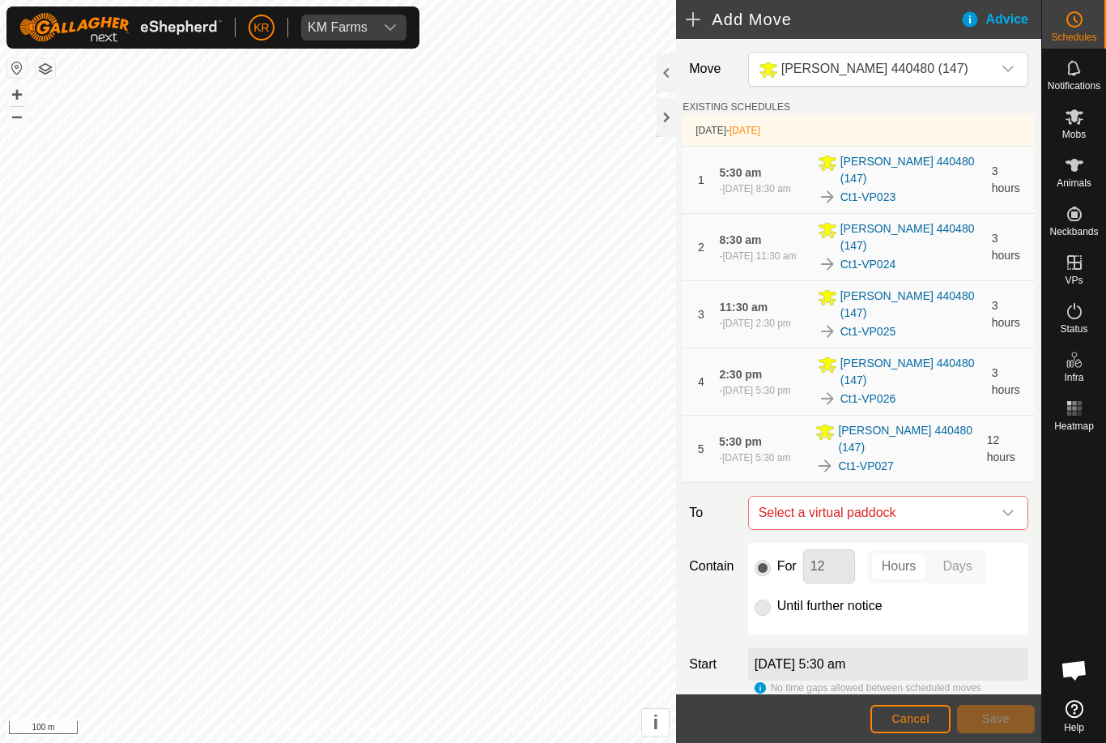
click at [1012, 506] on icon "dropdown trigger" at bounding box center [1008, 512] width 13 height 13
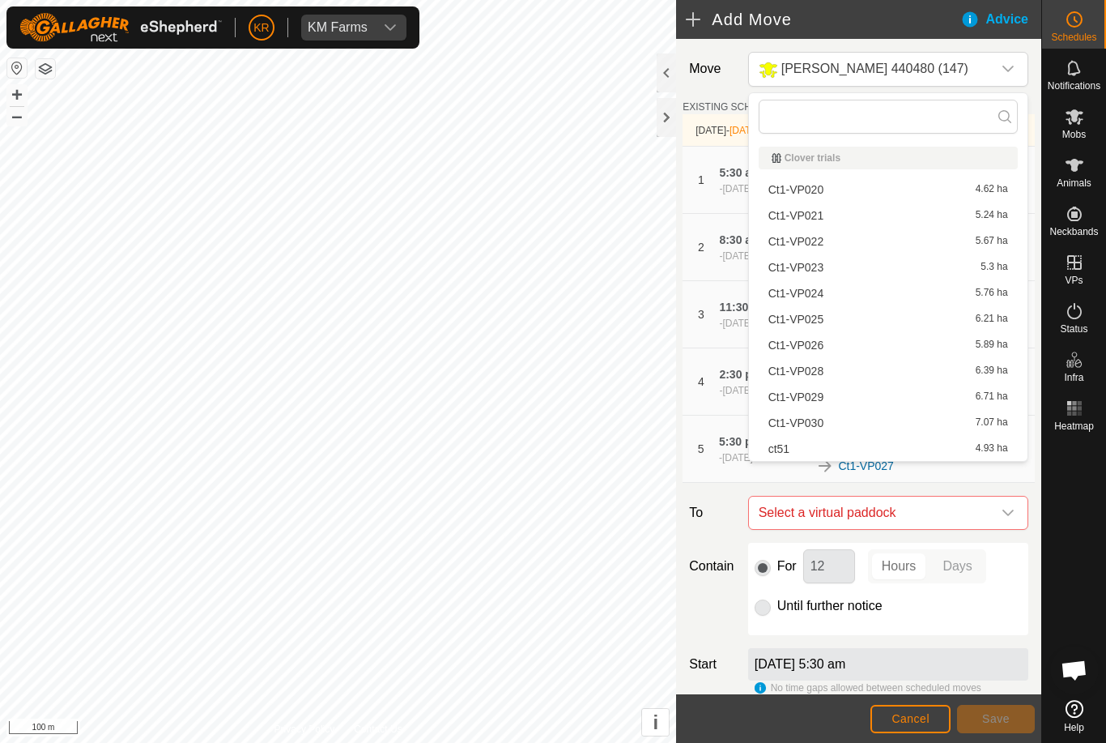
click at [825, 372] on div "Ct1-VP028 6.39 ha" at bounding box center [889, 370] width 240 height 11
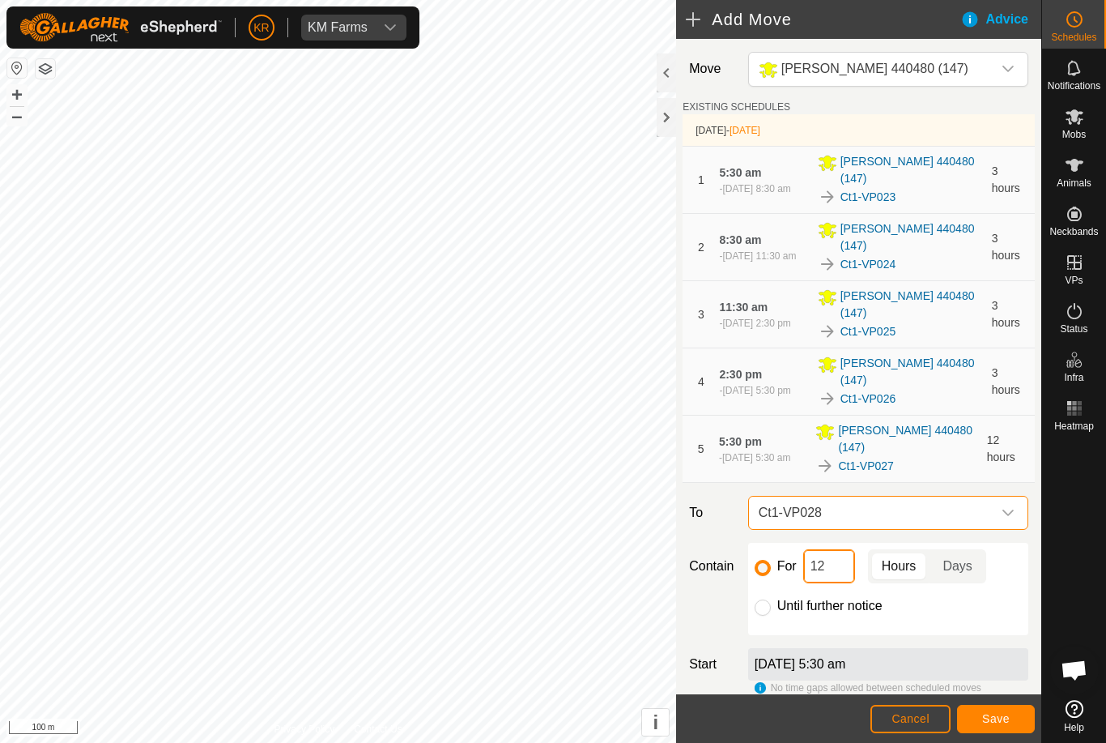
click at [835, 549] on input "12" at bounding box center [829, 566] width 52 height 34
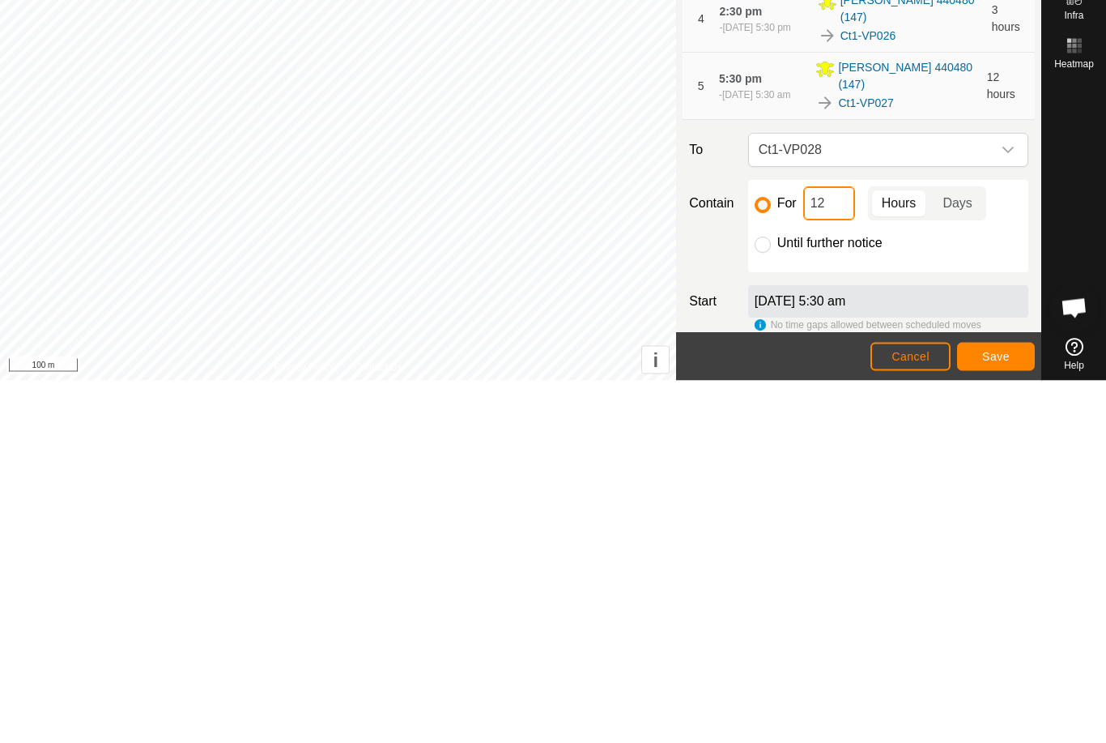
type input "1"
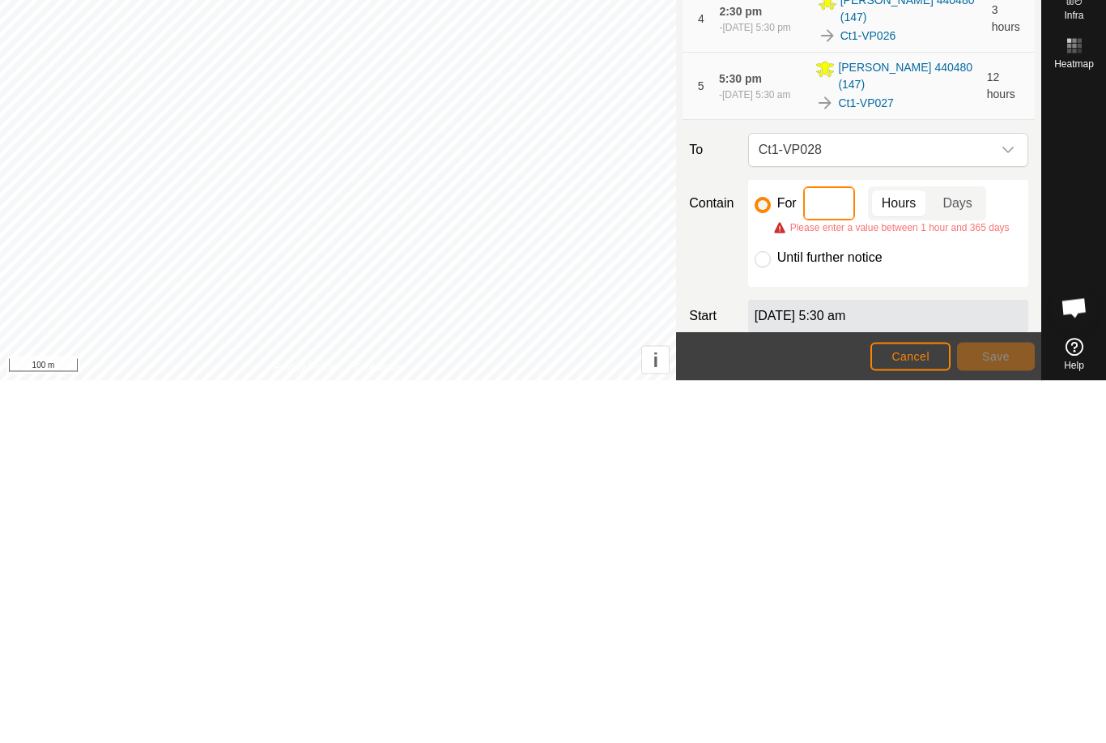
type input "3"
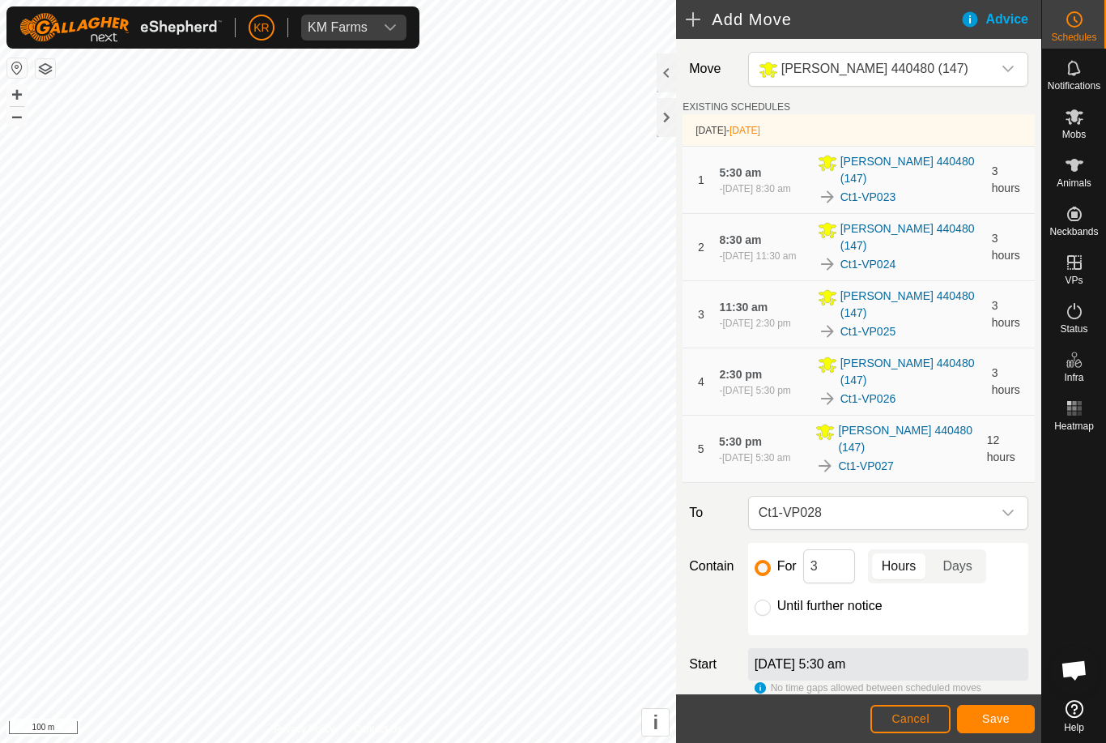
click at [983, 709] on button "Save" at bounding box center [996, 719] width 78 height 28
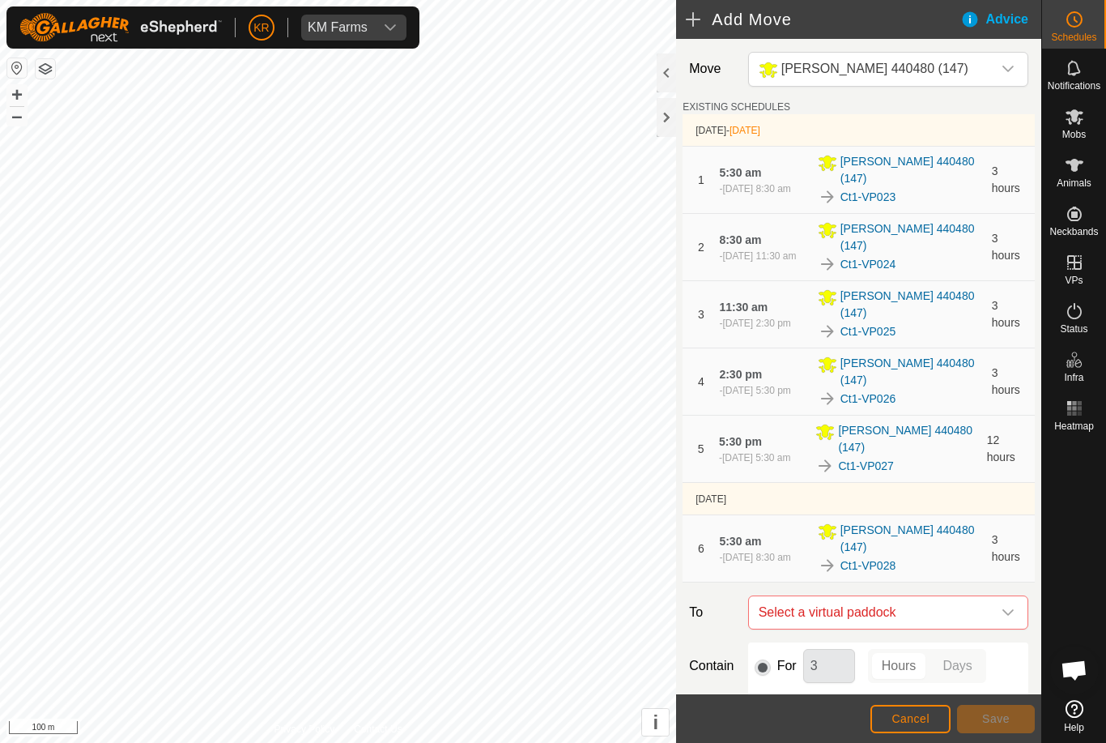
click at [1007, 606] on icon "dropdown trigger" at bounding box center [1008, 612] width 13 height 13
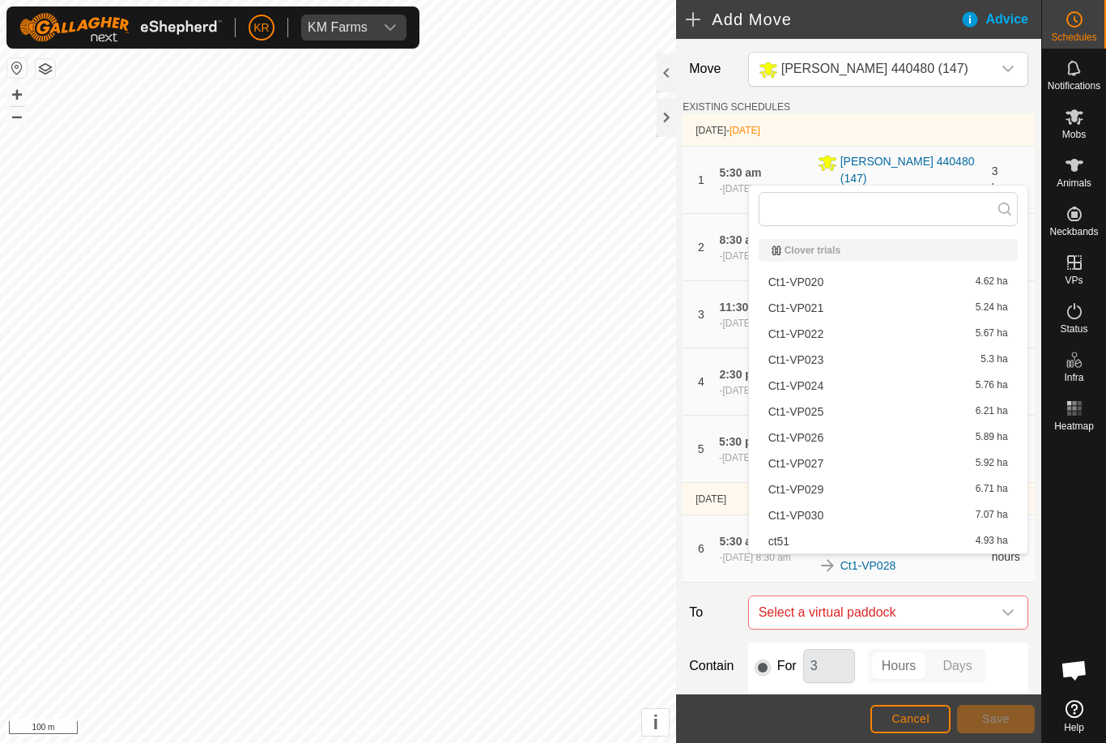
click at [824, 494] on div "Ct1-VP029 6.71 ha" at bounding box center [889, 488] width 240 height 11
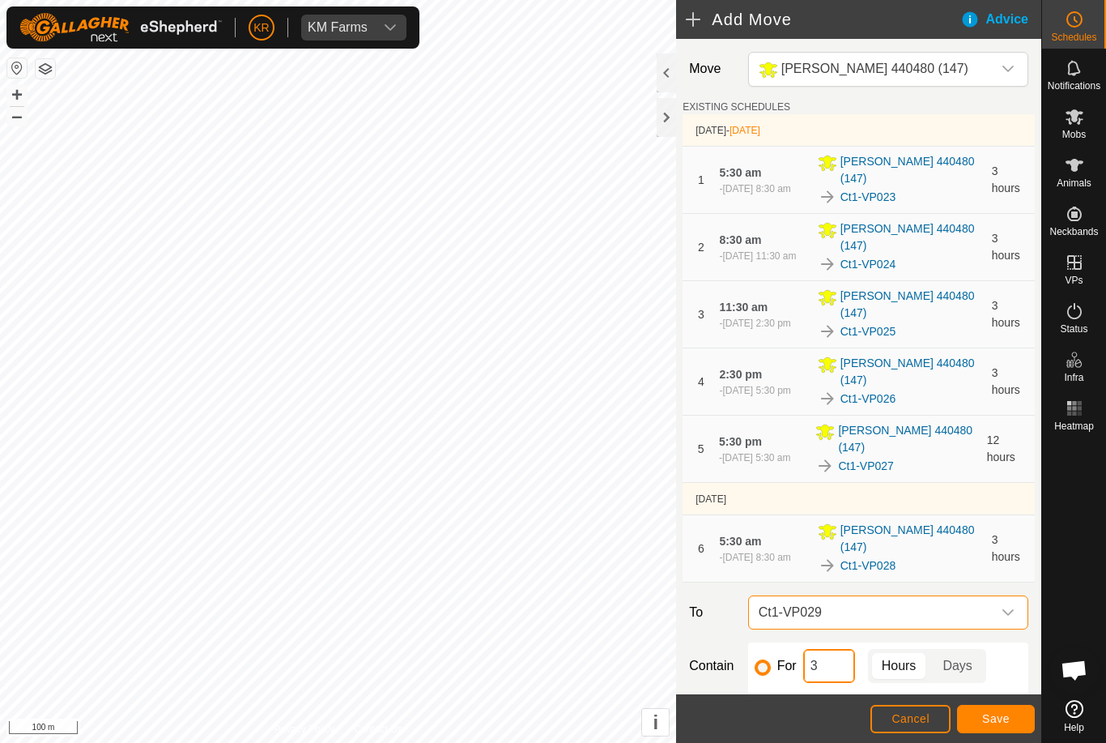
click at [825, 649] on input "3" at bounding box center [829, 666] width 52 height 34
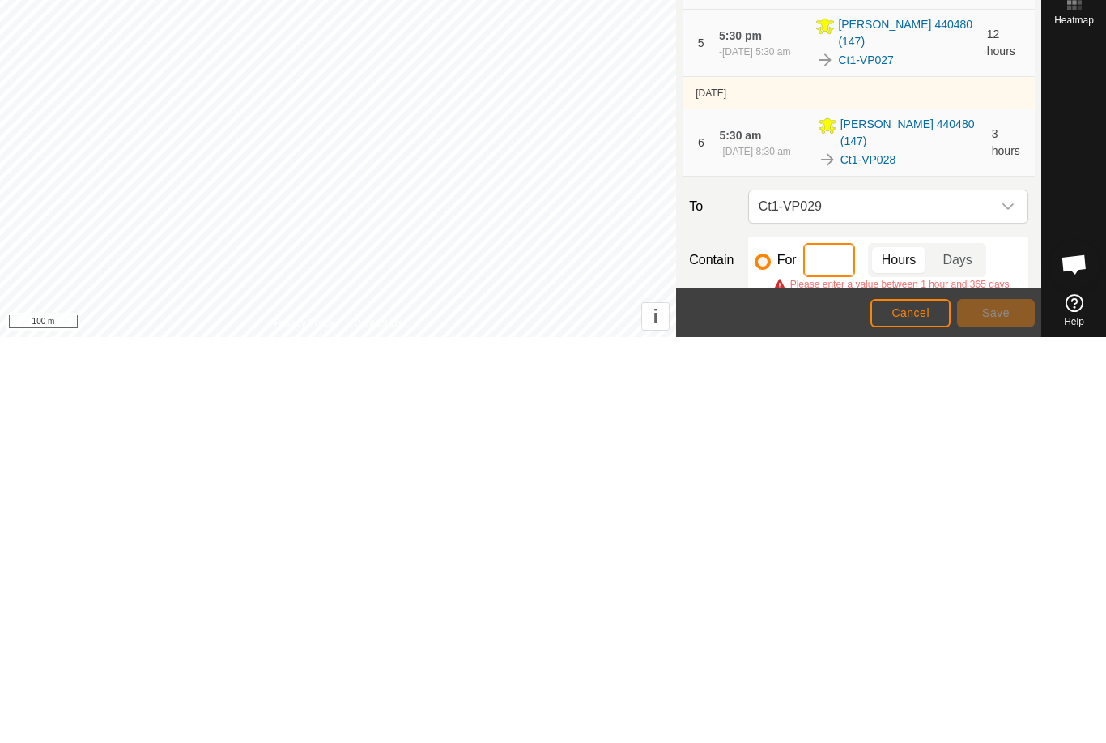
type input "2"
click at [1001, 712] on span "Save" at bounding box center [996, 718] width 28 height 13
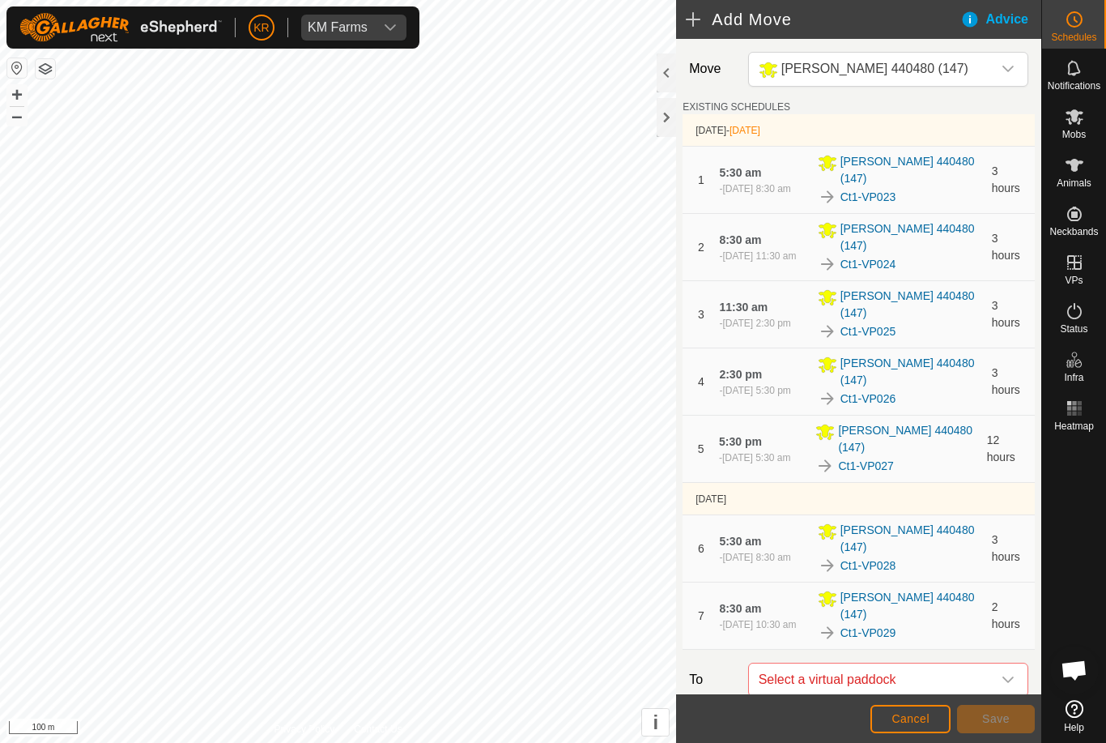
click at [989, 663] on span "Select a virtual paddock" at bounding box center [872, 679] width 240 height 32
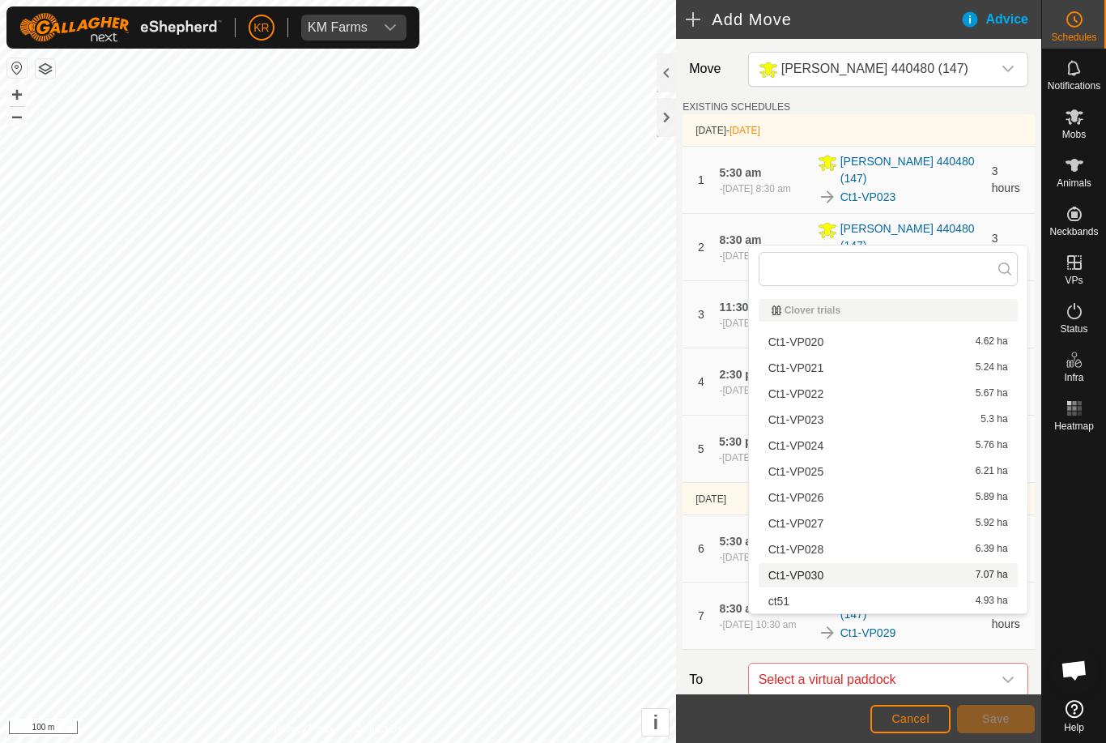
click at [825, 575] on div "Ct1-VP030 7.07 ha" at bounding box center [889, 574] width 240 height 11
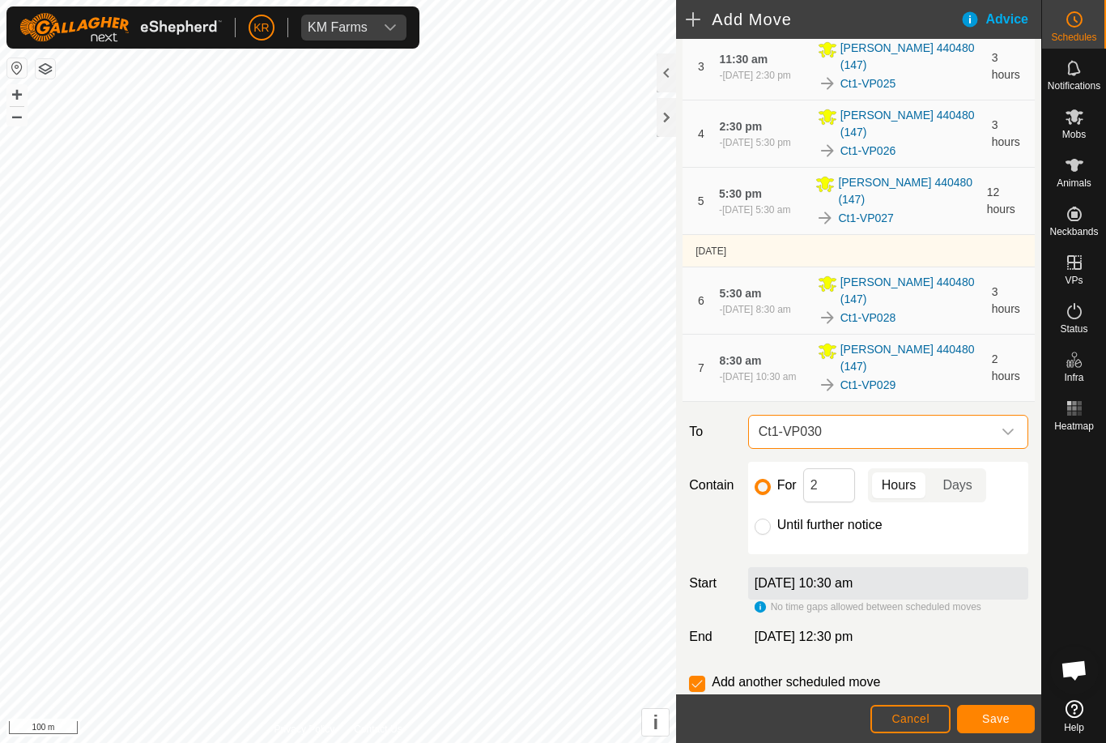
scroll to position [247, 0]
click at [762, 519] on input "Until further notice" at bounding box center [763, 527] width 16 height 16
radio input "true"
checkbox input "false"
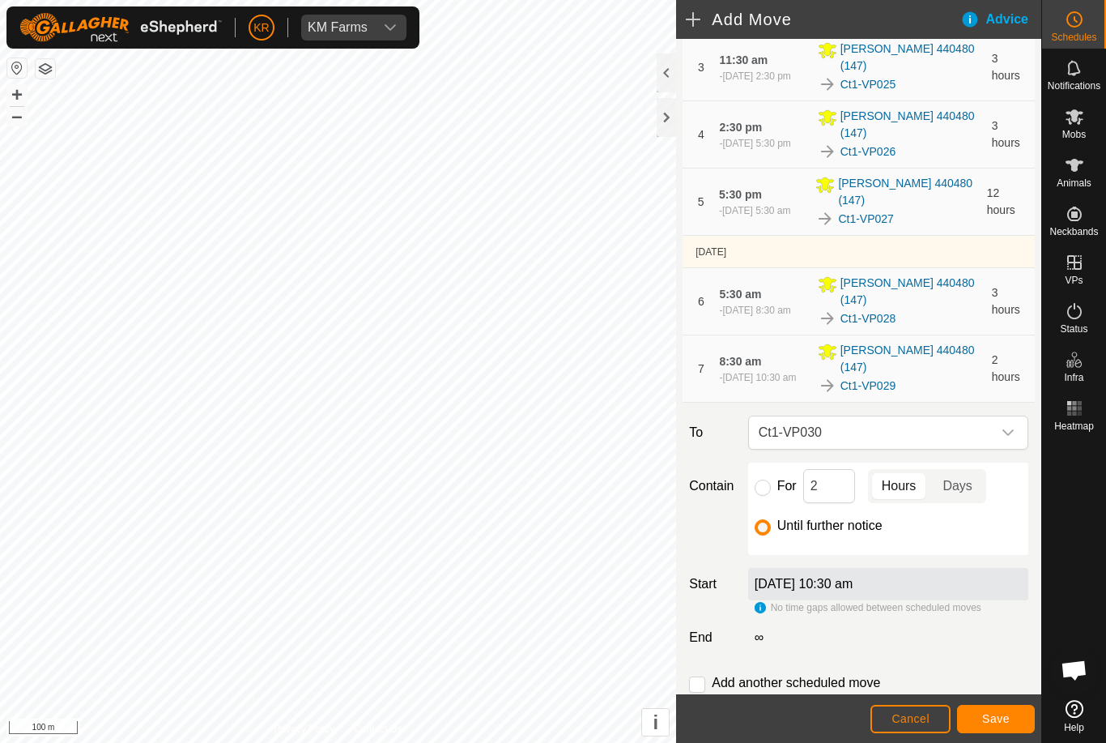
click at [1007, 720] on span "Save" at bounding box center [996, 718] width 28 height 13
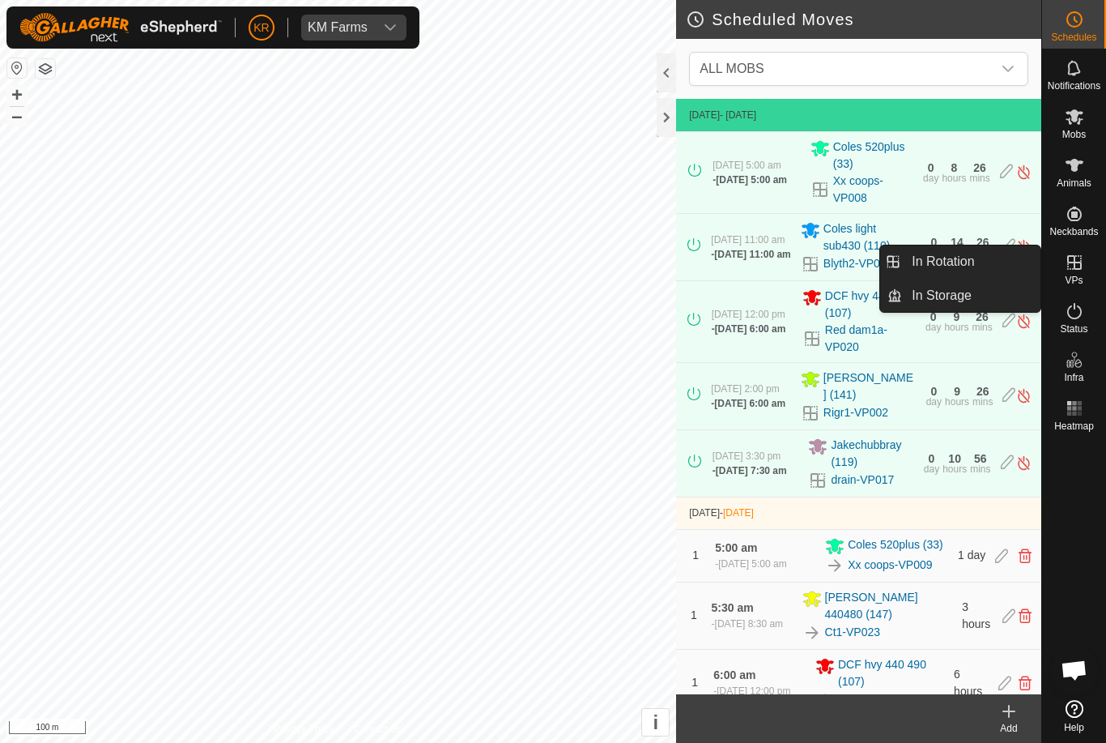
click at [989, 264] on link "In Rotation" at bounding box center [971, 261] width 138 height 32
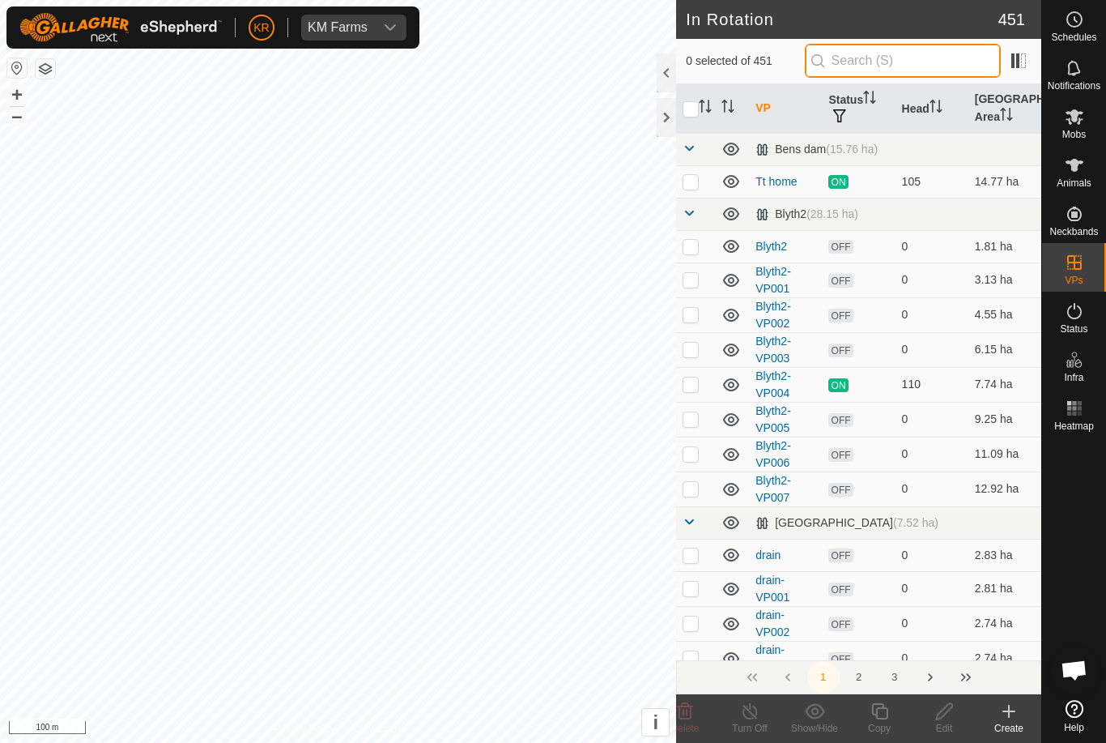
click at [921, 70] on input "text" at bounding box center [903, 61] width 196 height 34
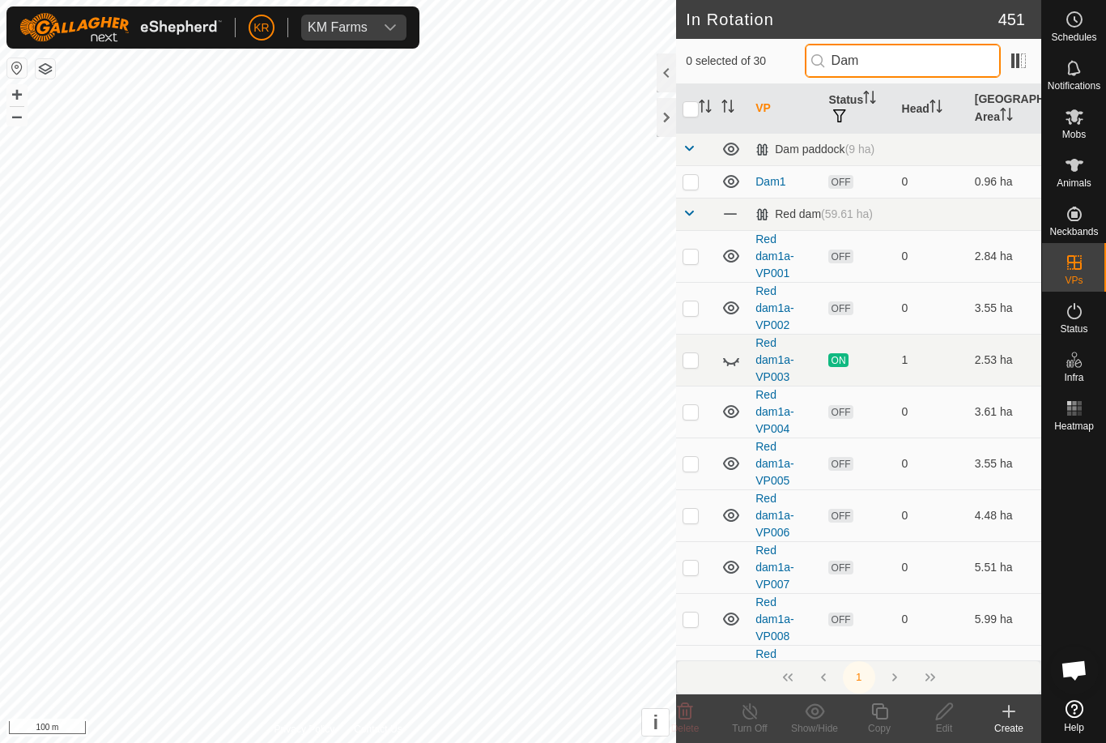
type input "Dam"
click at [695, 179] on p-checkbox at bounding box center [691, 181] width 16 height 13
checkbox input "true"
click at [875, 711] on icon at bounding box center [880, 710] width 20 height 19
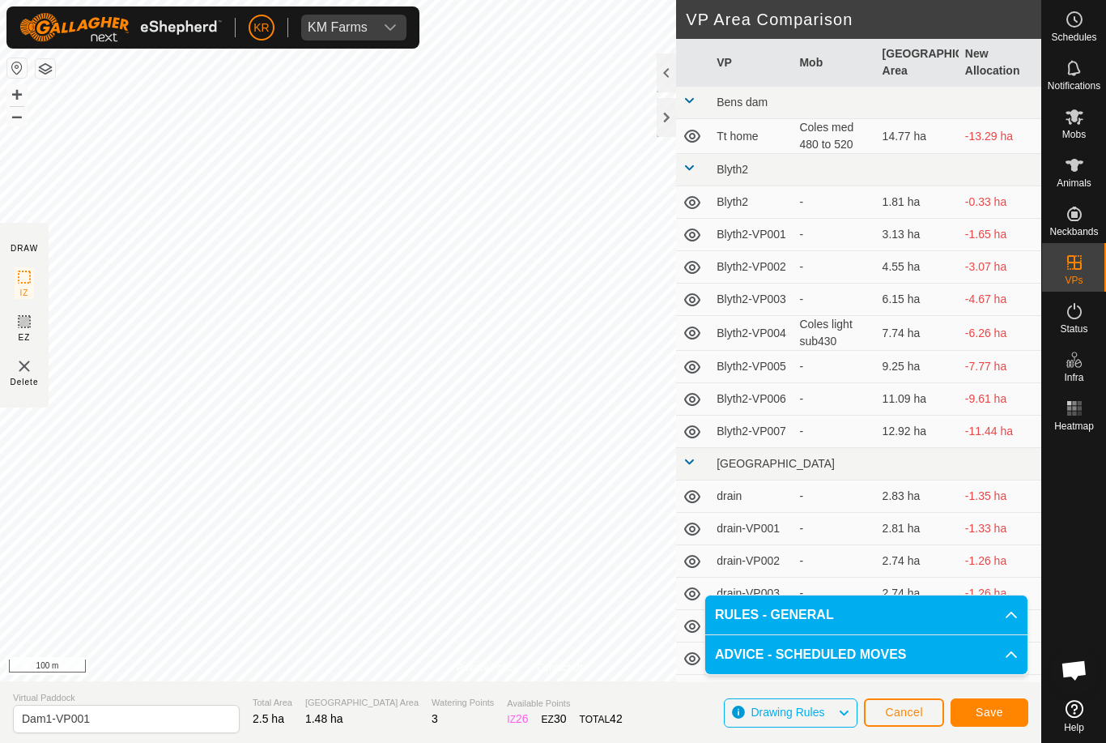
click at [1001, 708] on span "Save" at bounding box center [990, 711] width 28 height 13
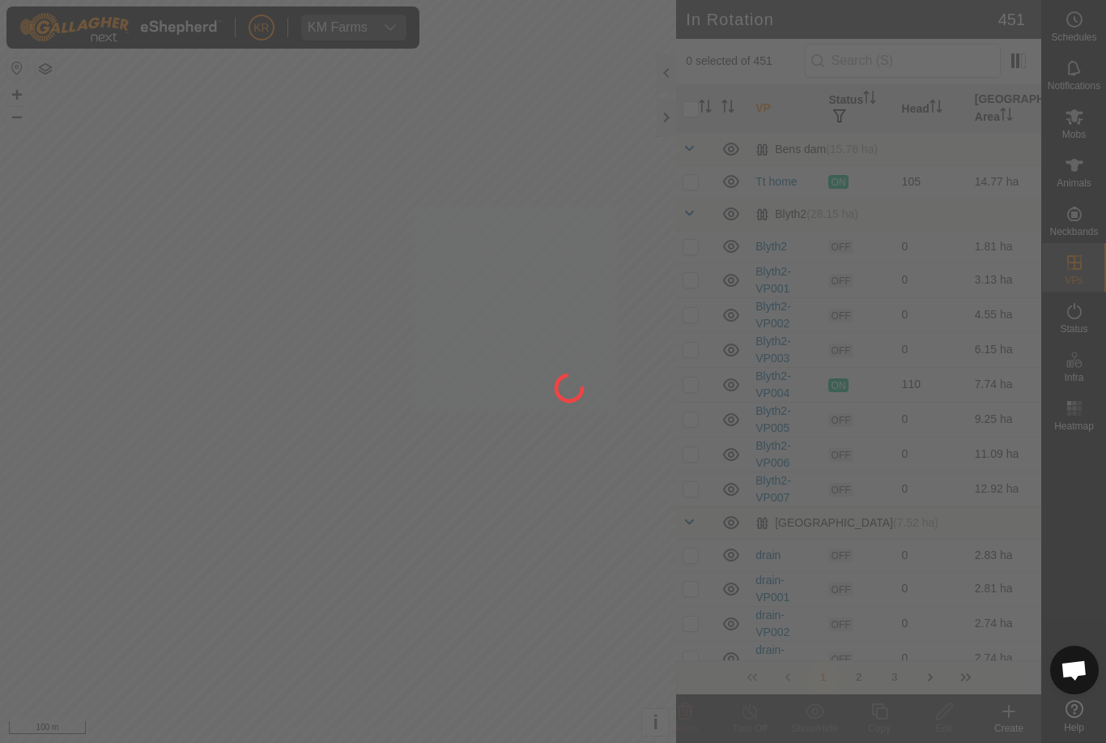
click at [1088, 130] on div at bounding box center [553, 371] width 1106 height 743
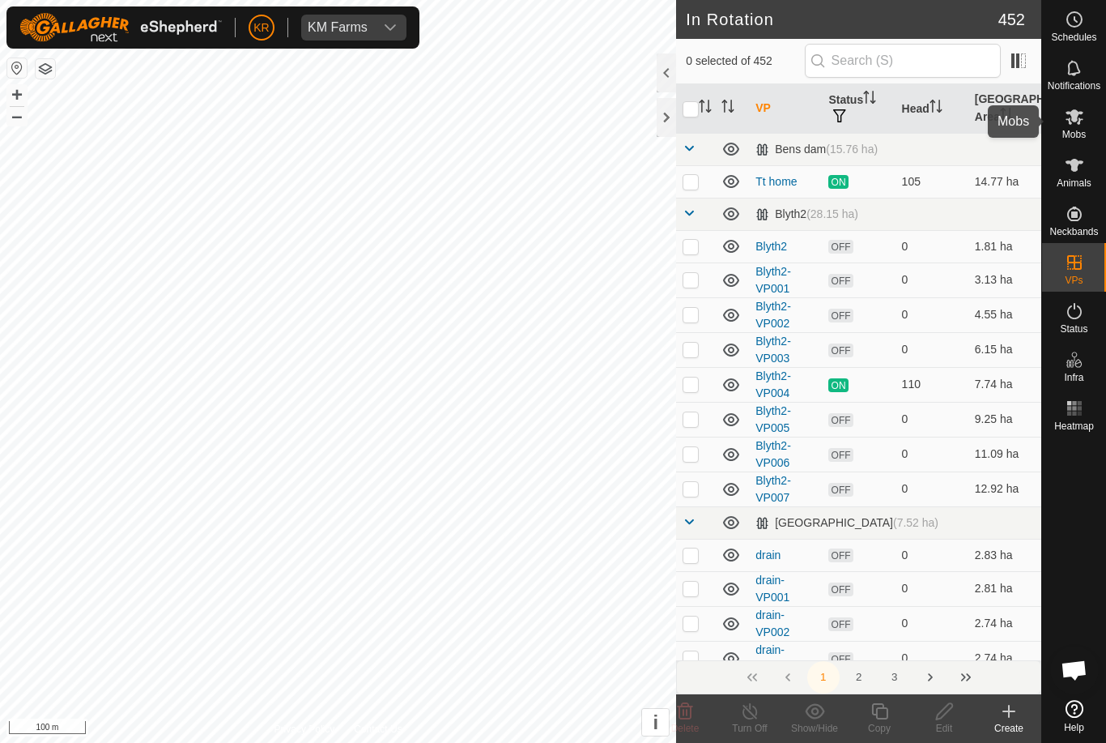
click at [1076, 118] on icon at bounding box center [1075, 116] width 18 height 15
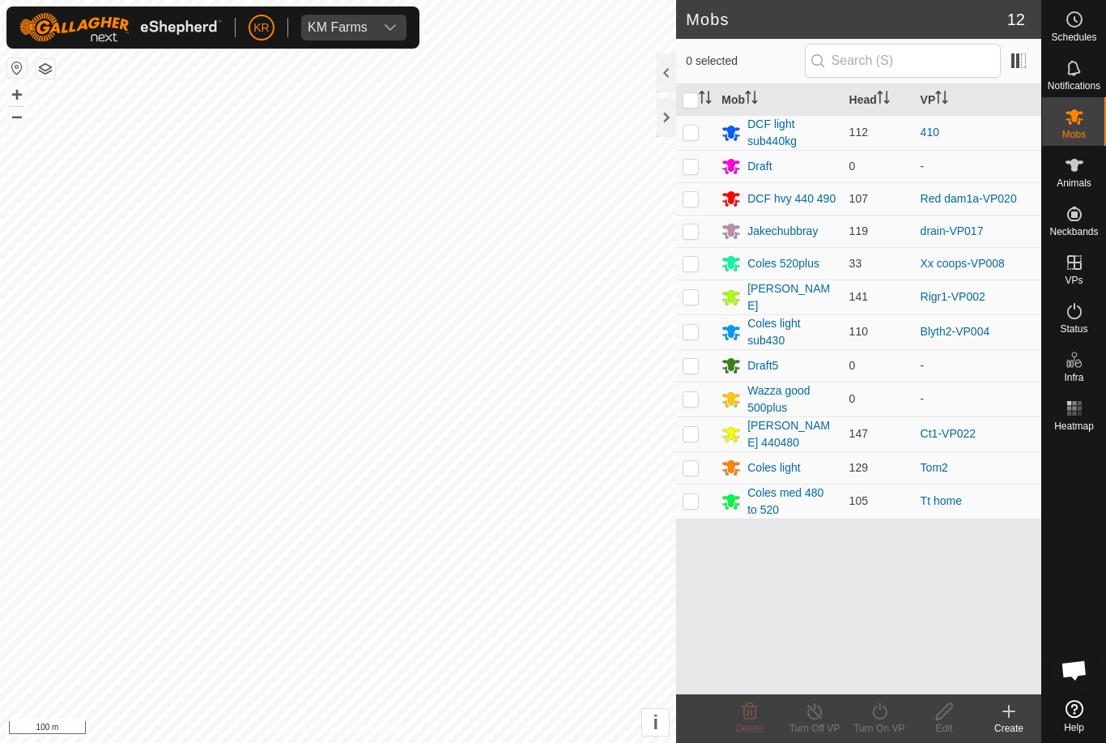
click at [696, 502] on p-checkbox at bounding box center [691, 500] width 16 height 13
click at [692, 498] on p-checkbox at bounding box center [691, 500] width 16 height 13
checkbox input "false"
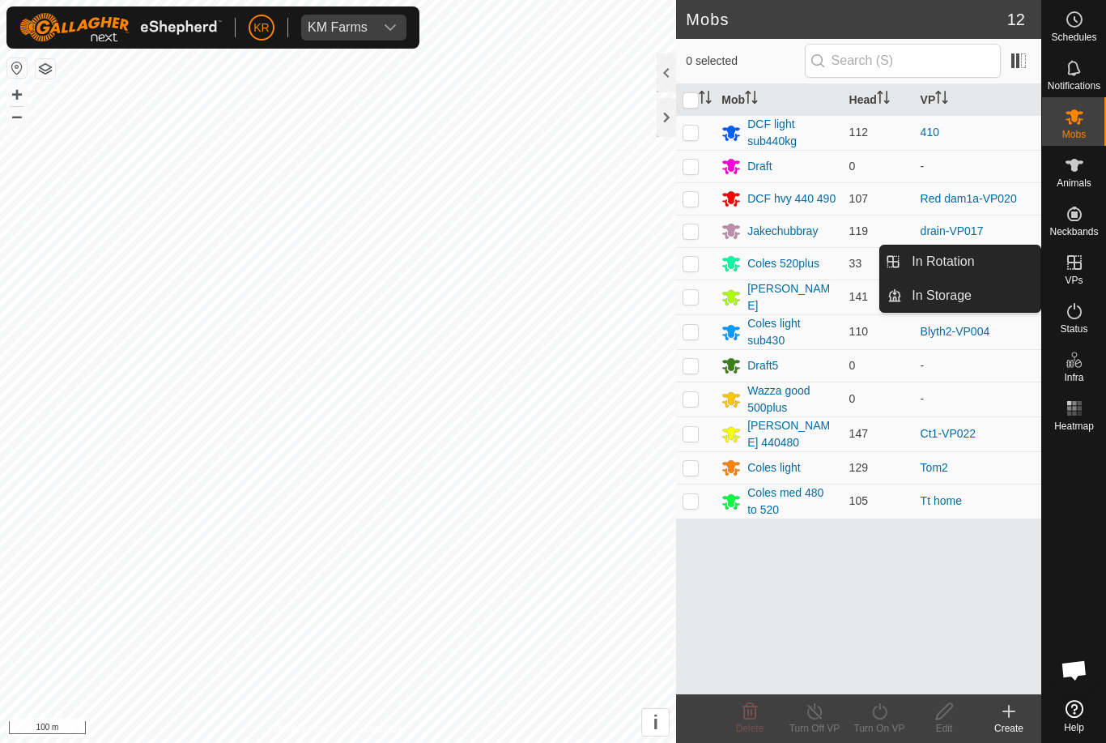
click at [999, 263] on link "In Rotation" at bounding box center [971, 261] width 138 height 32
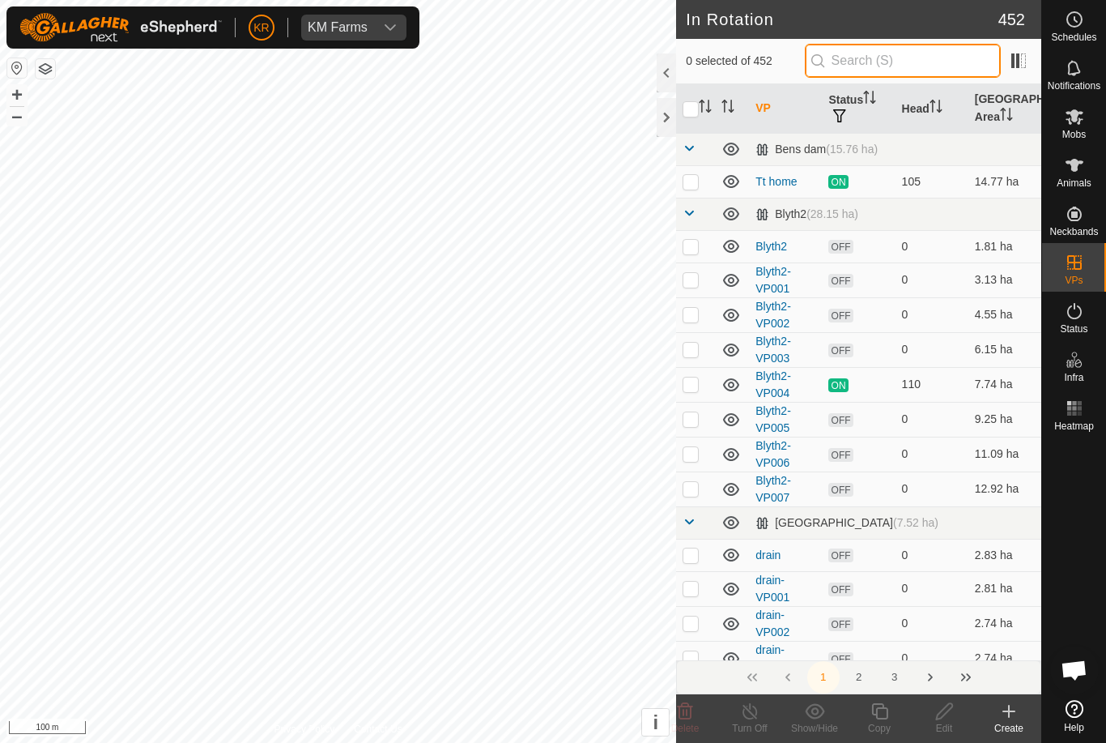
click at [922, 63] on input "text" at bounding box center [903, 61] width 196 height 34
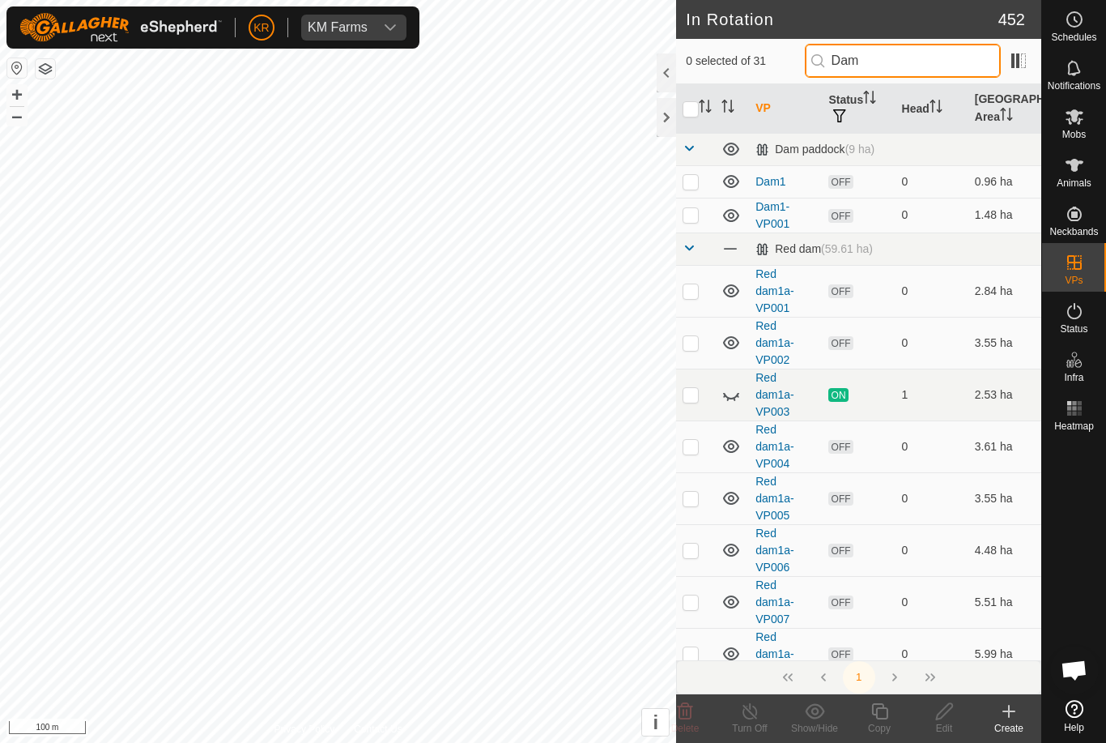
type input "Dam"
click at [692, 213] on p-checkbox at bounding box center [691, 214] width 16 height 13
checkbox input "true"
click at [880, 712] on icon at bounding box center [880, 710] width 20 height 19
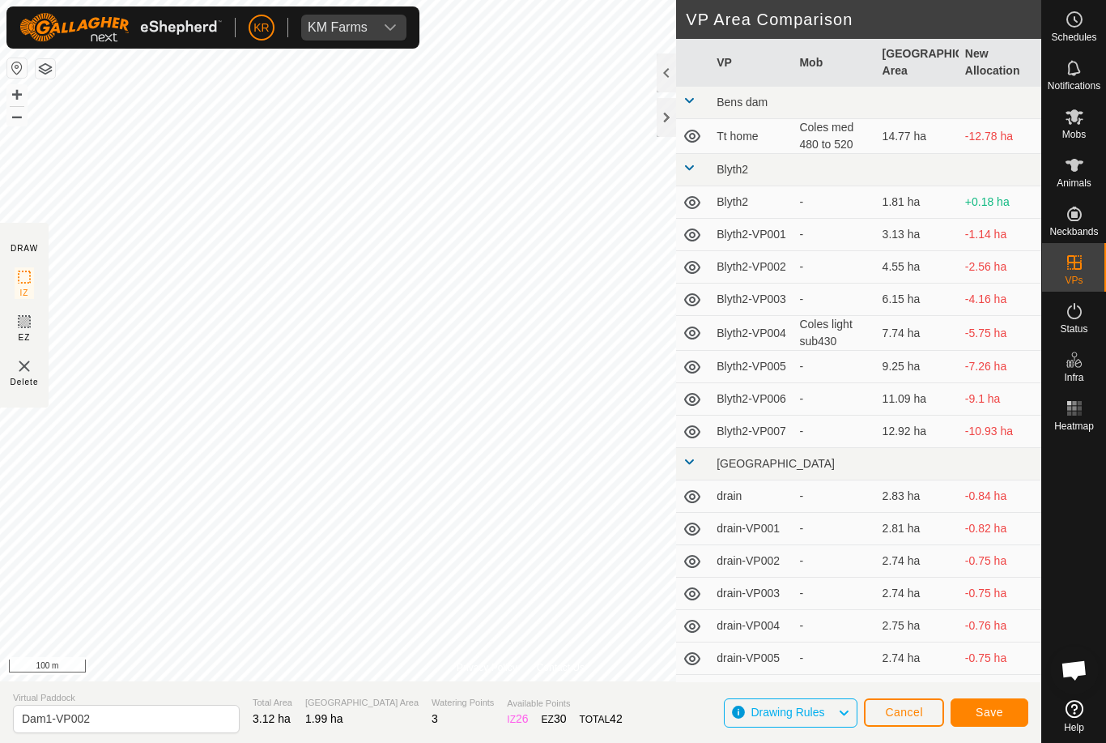
click at [1003, 714] on button "Save" at bounding box center [990, 712] width 78 height 28
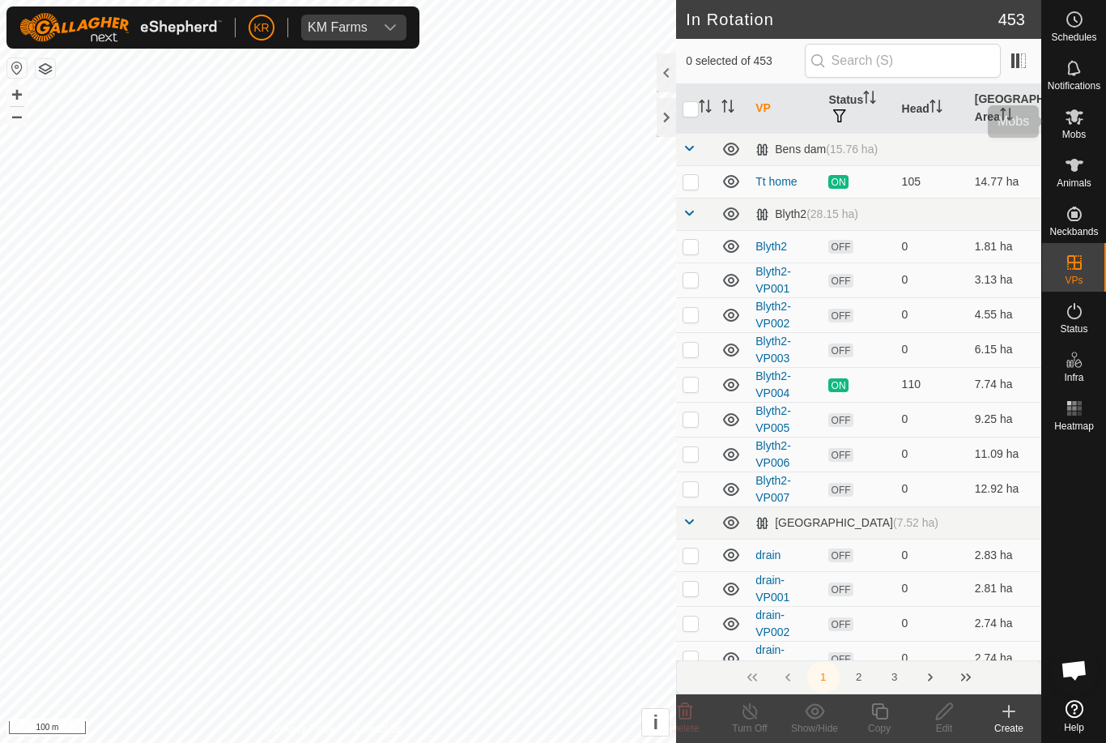
click at [1067, 120] on icon at bounding box center [1075, 116] width 18 height 15
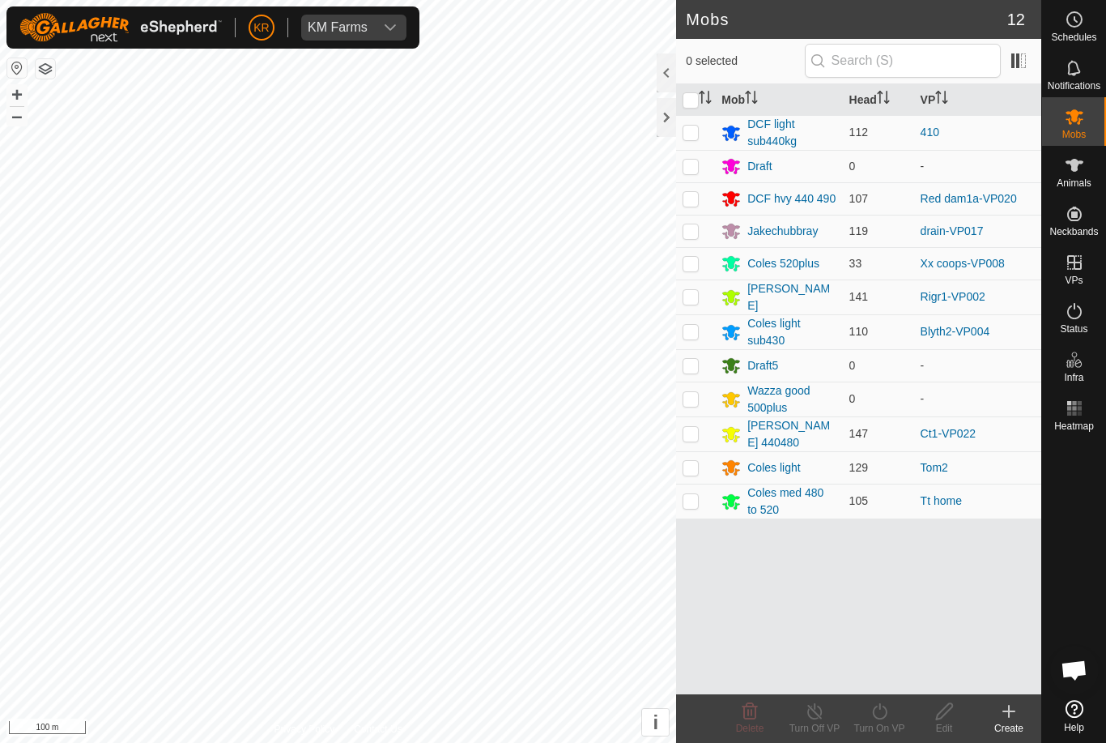
click at [941, 579] on div "Mob Head VP DCF light sub440kg 112 410 Draft 0 - DCF hvy 440 490 107 Red dam1a-…" at bounding box center [858, 389] width 365 height 610
click at [688, 496] on p-checkbox at bounding box center [691, 500] width 16 height 13
checkbox input "true"
click at [884, 714] on icon at bounding box center [880, 710] width 20 height 19
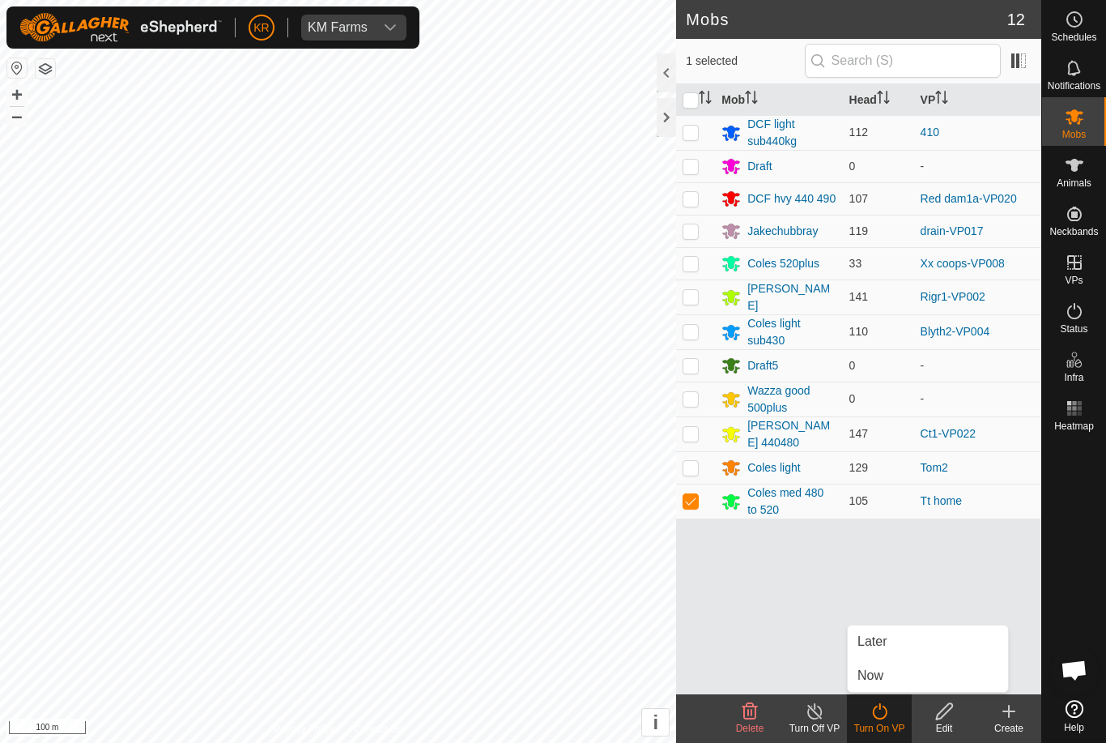
click at [888, 670] on link "Now" at bounding box center [928, 675] width 160 height 32
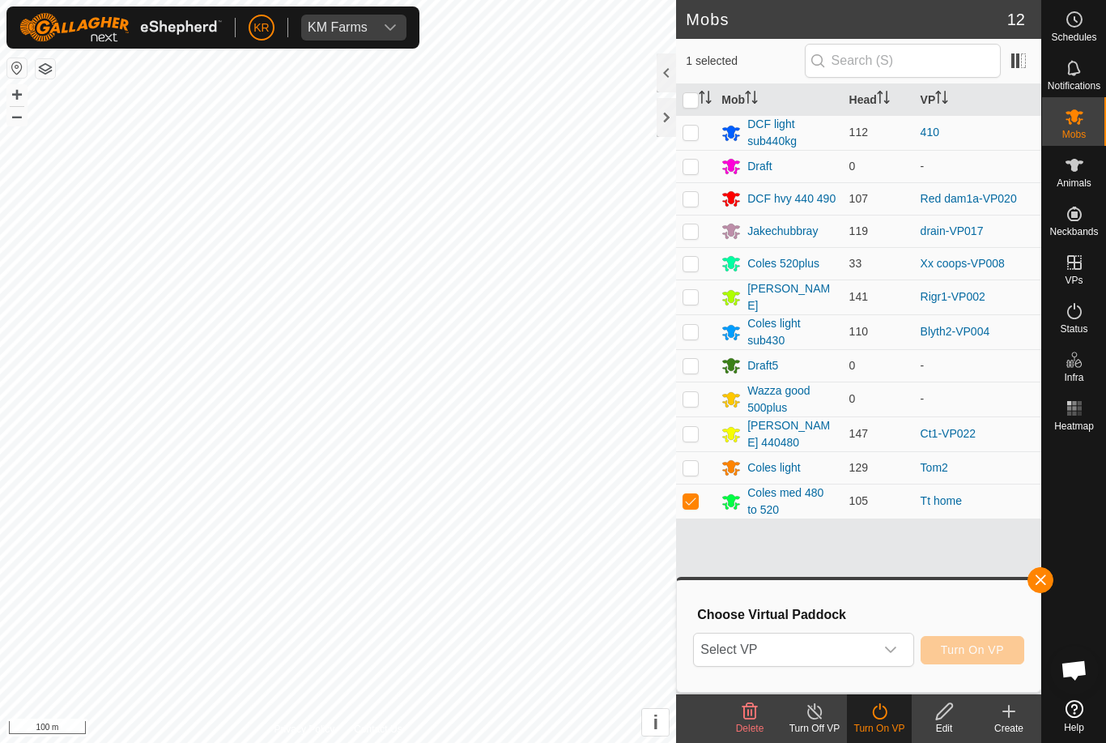
click at [852, 644] on span "Select VP" at bounding box center [784, 649] width 180 height 32
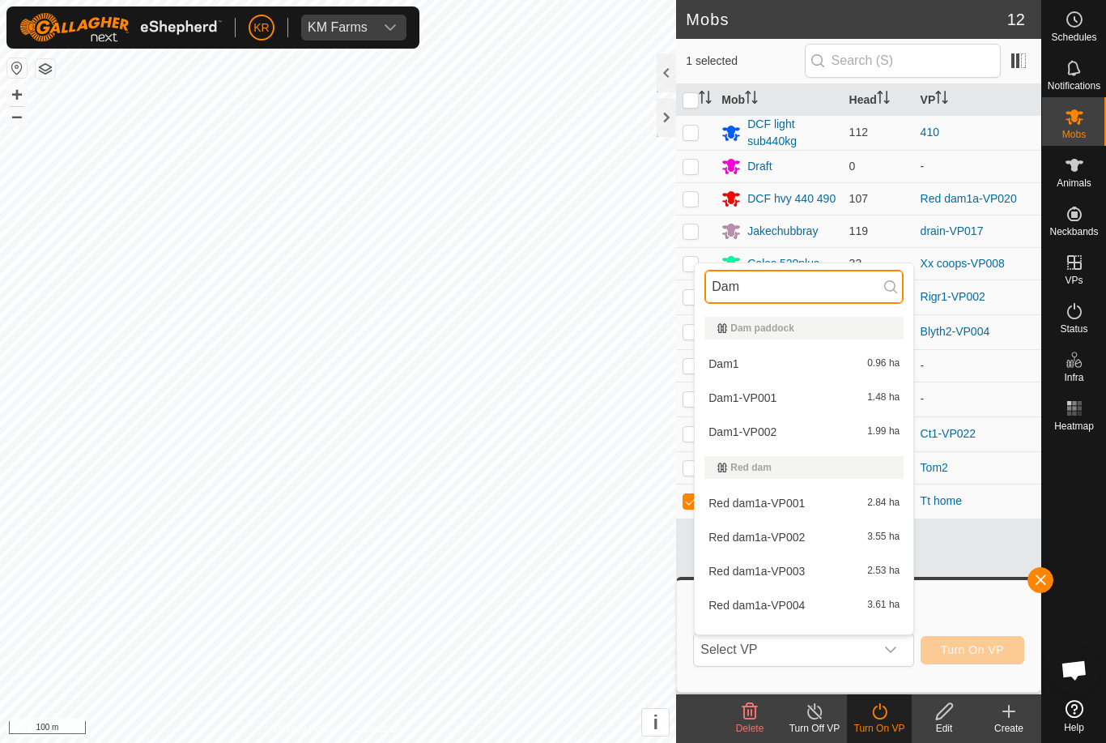
type input "Dam"
click at [785, 370] on div "Dam1 0.96 ha" at bounding box center [804, 363] width 199 height 19
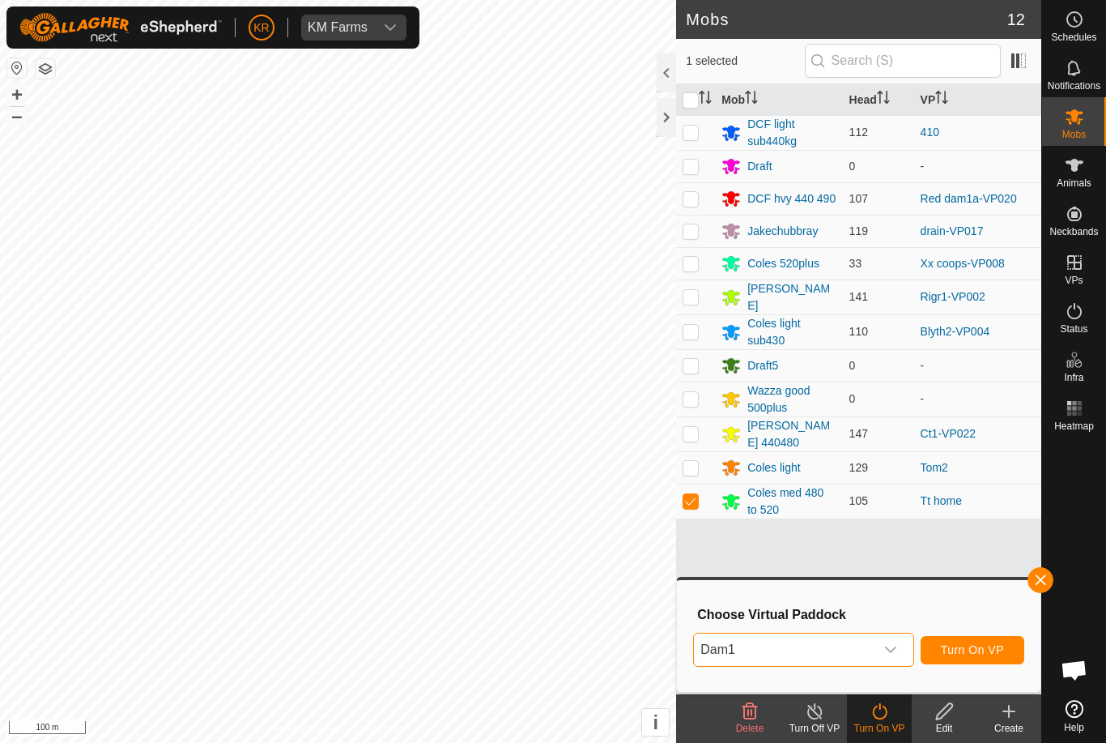
click at [984, 643] on span "Turn On VP" at bounding box center [972, 649] width 63 height 13
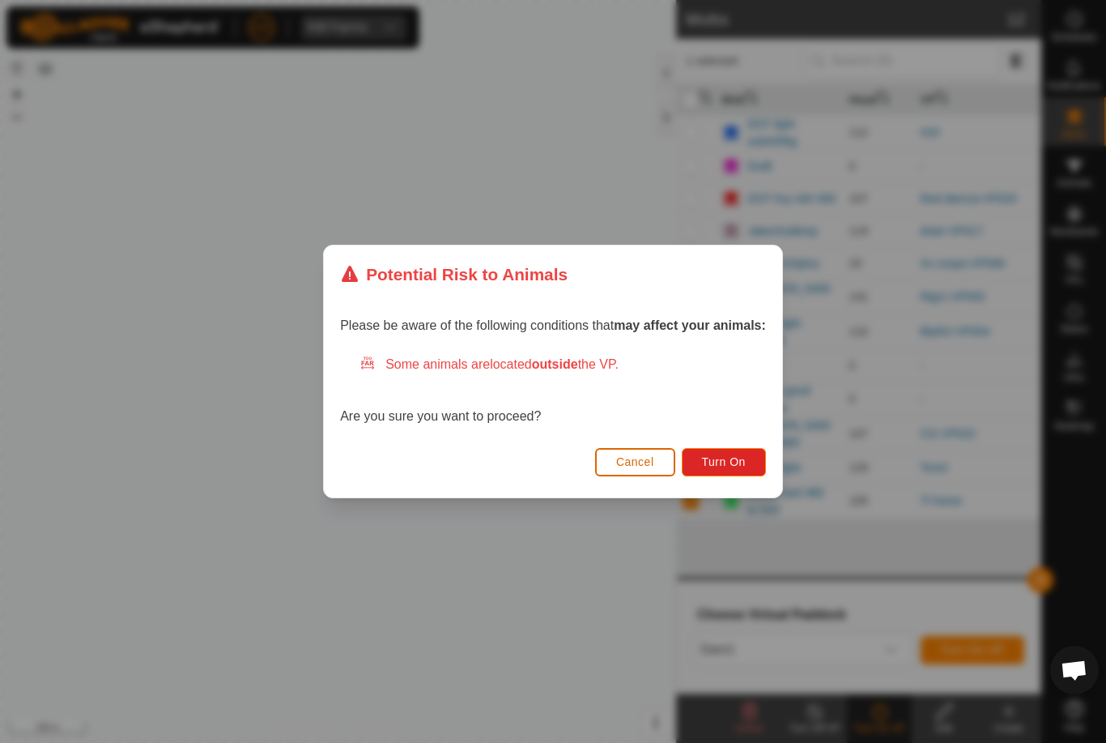
click at [724, 464] on span "Turn On" at bounding box center [724, 461] width 44 height 13
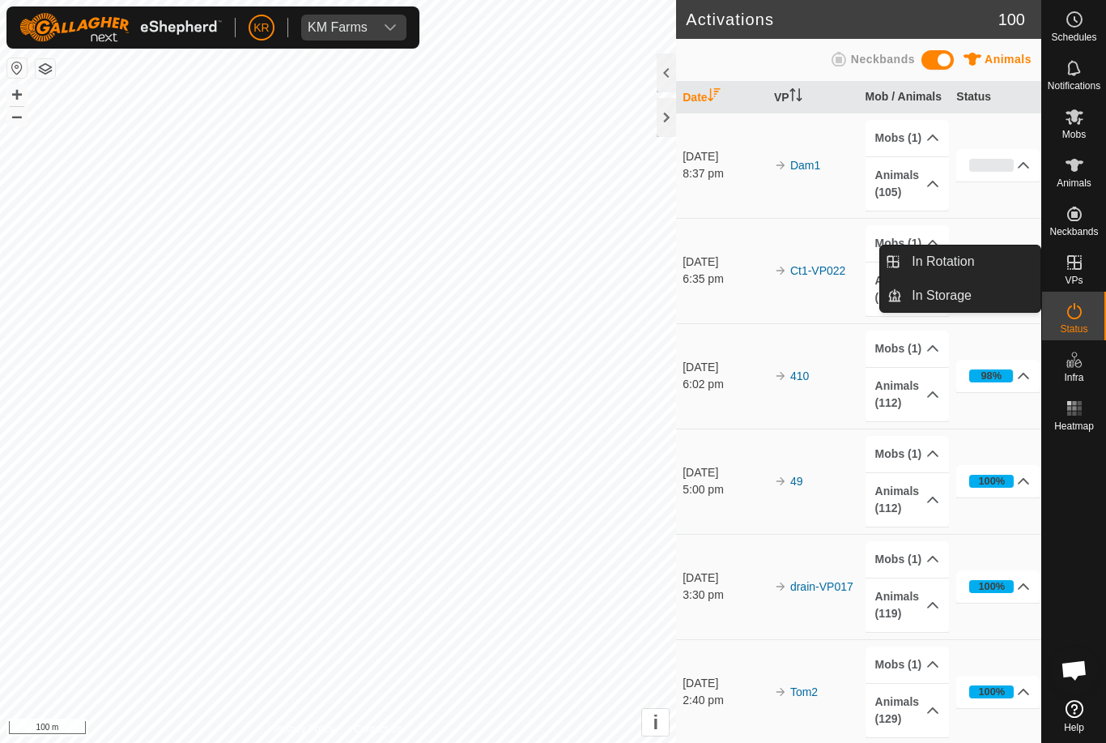
click at [982, 262] on link "In Rotation" at bounding box center [971, 261] width 138 height 32
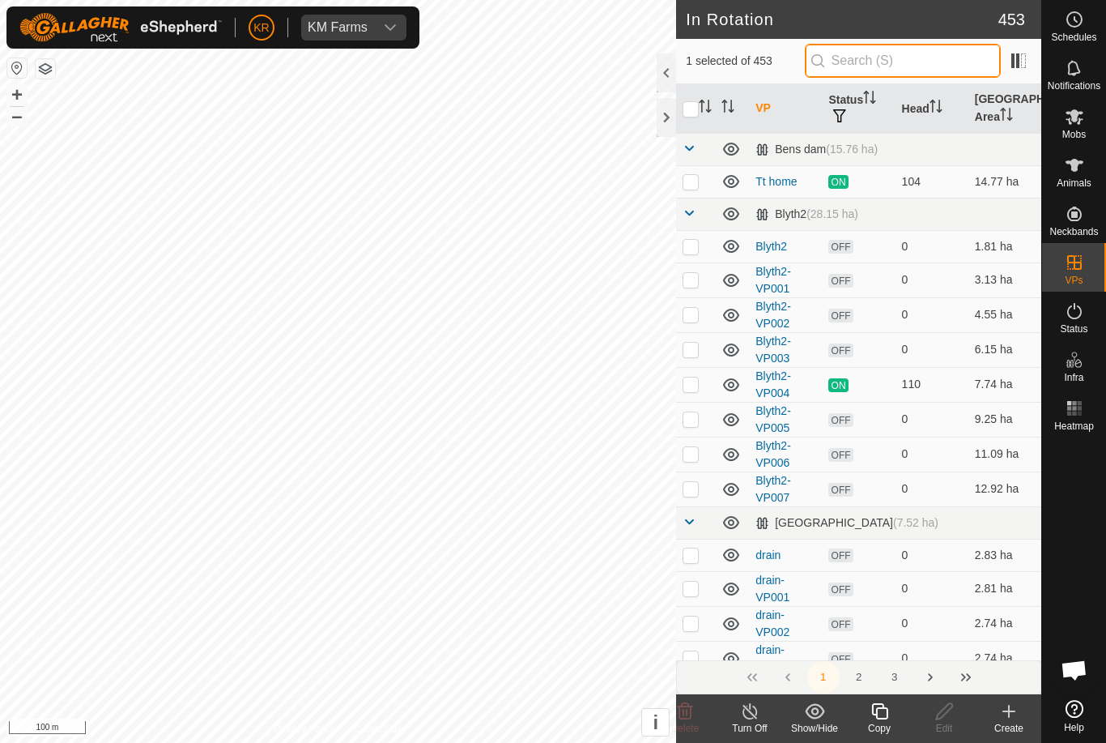
click at [924, 62] on input "text" at bounding box center [903, 61] width 196 height 34
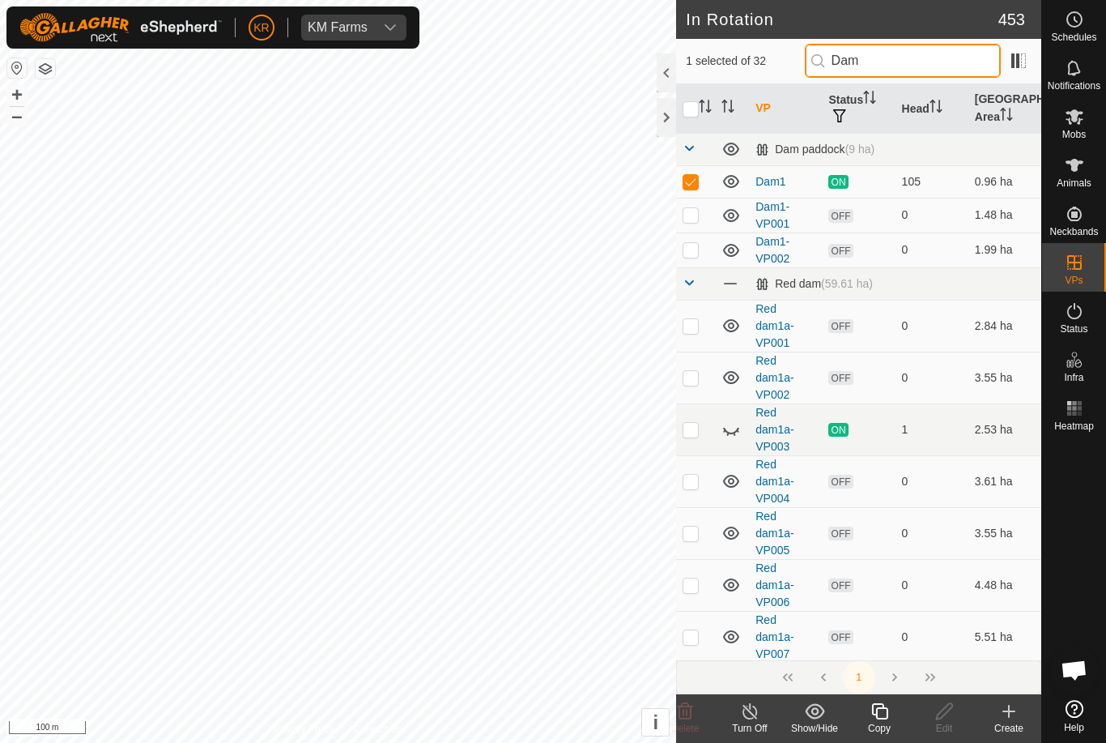
type input "Dam"
click at [695, 250] on p-checkbox at bounding box center [691, 249] width 16 height 13
checkbox input "true"
click at [695, 177] on p-checkbox at bounding box center [691, 181] width 16 height 13
checkbox input "false"
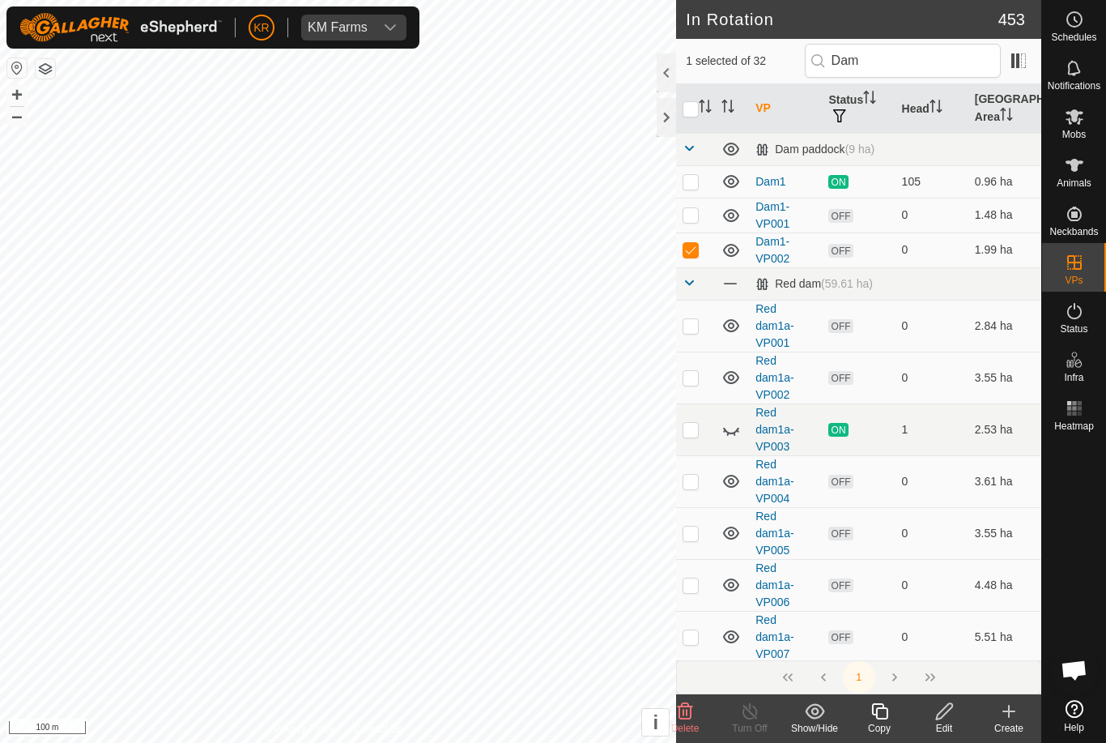
click at [879, 719] on icon at bounding box center [879, 711] width 16 height 16
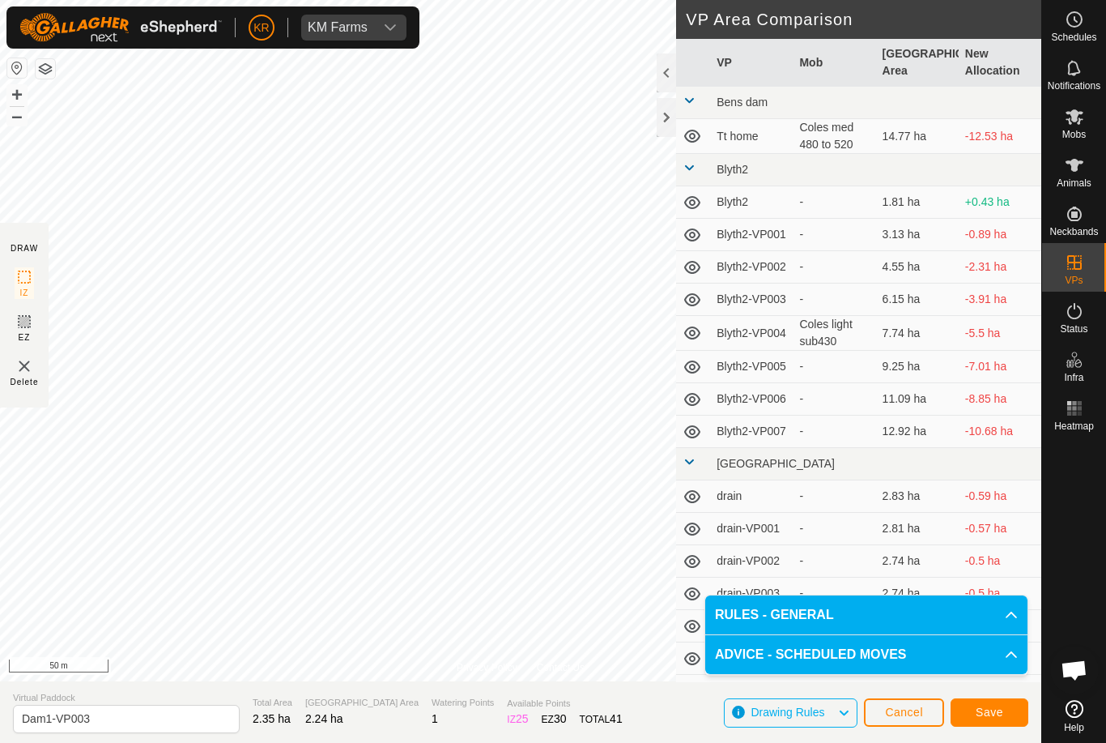
click at [998, 714] on span "Save" at bounding box center [990, 711] width 28 height 13
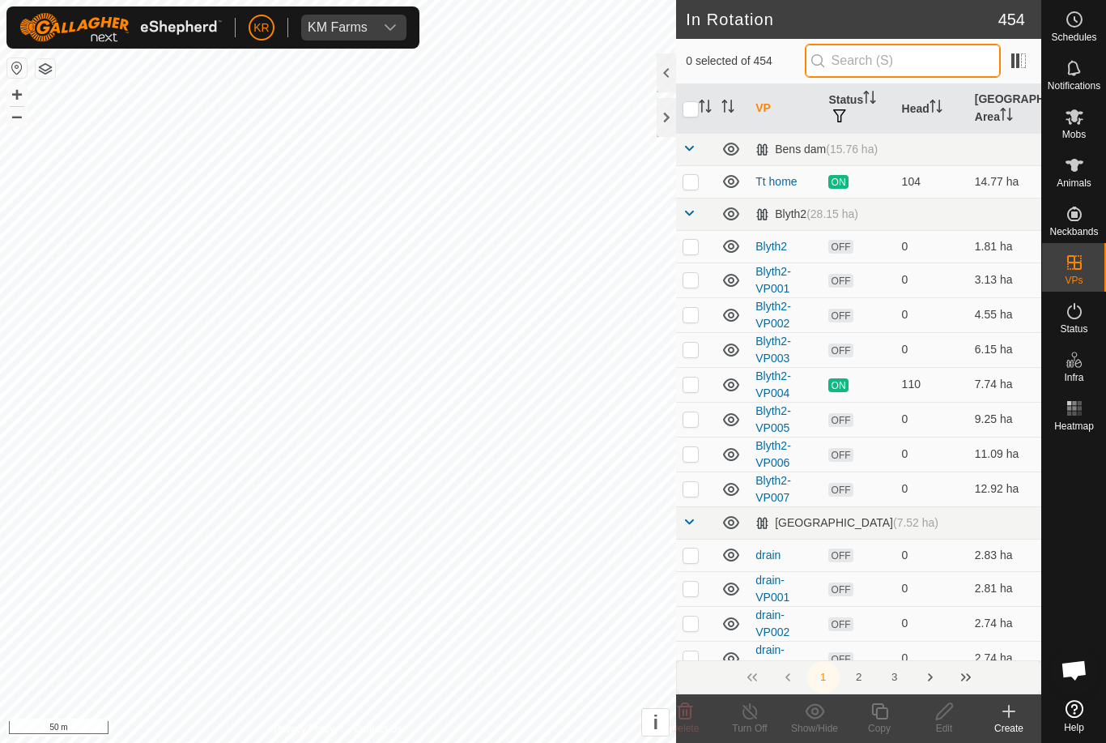
click at [911, 68] on input "text" at bounding box center [903, 61] width 196 height 34
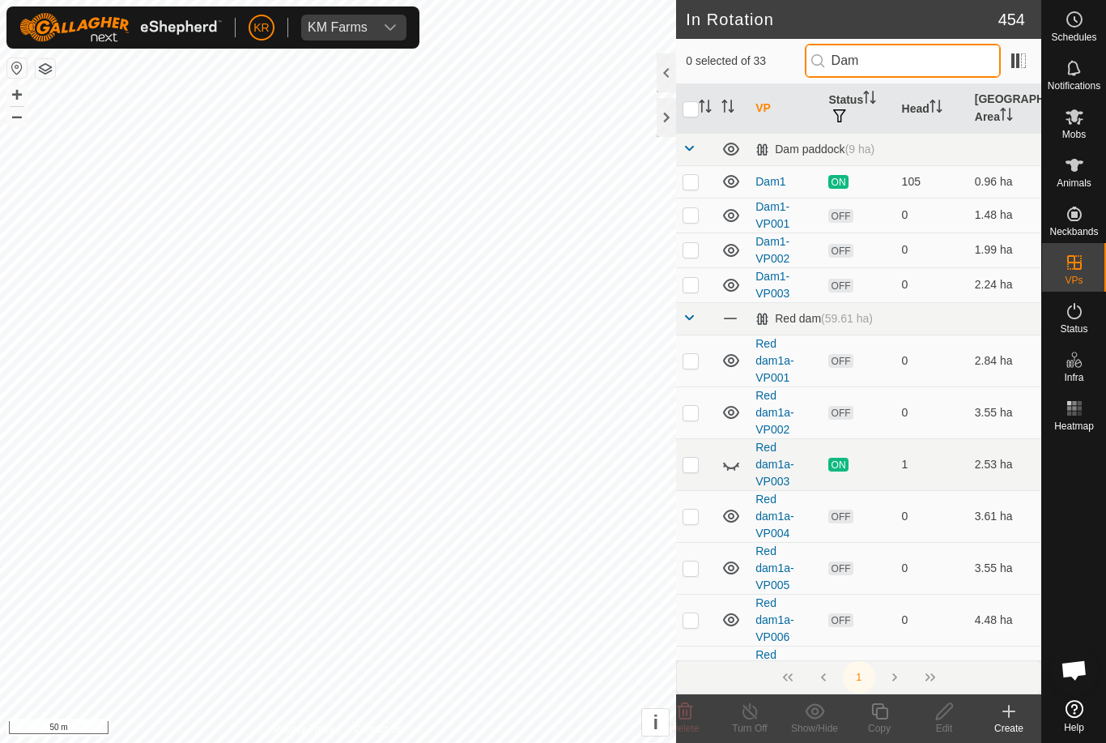
type input "Dam"
click at [686, 279] on p-checkbox at bounding box center [691, 284] width 16 height 13
checkbox input "true"
click at [871, 717] on icon at bounding box center [880, 710] width 20 height 19
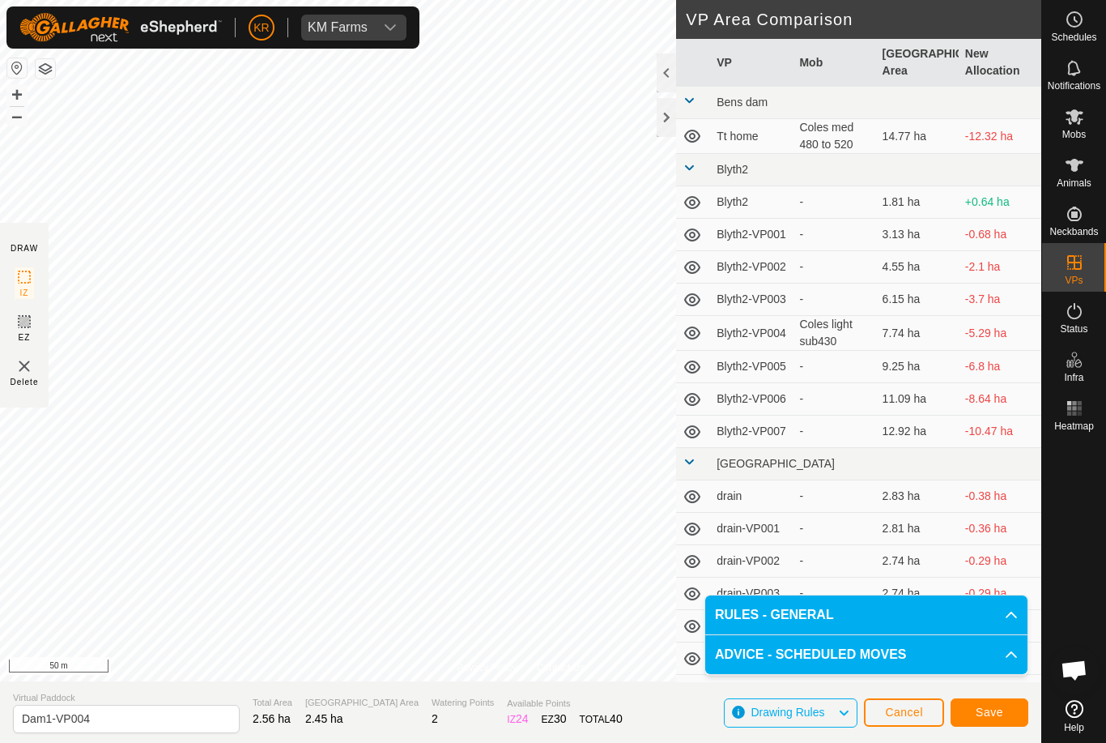
click at [999, 702] on button "Save" at bounding box center [990, 712] width 78 height 28
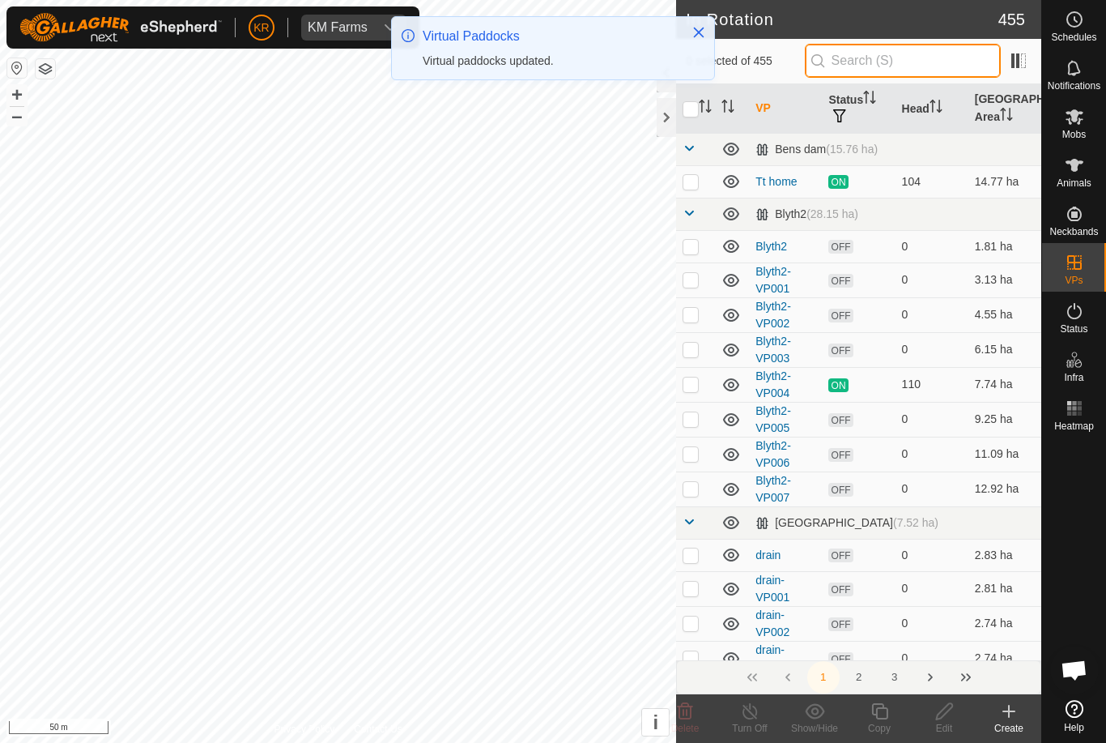
click at [929, 54] on input "text" at bounding box center [903, 61] width 196 height 34
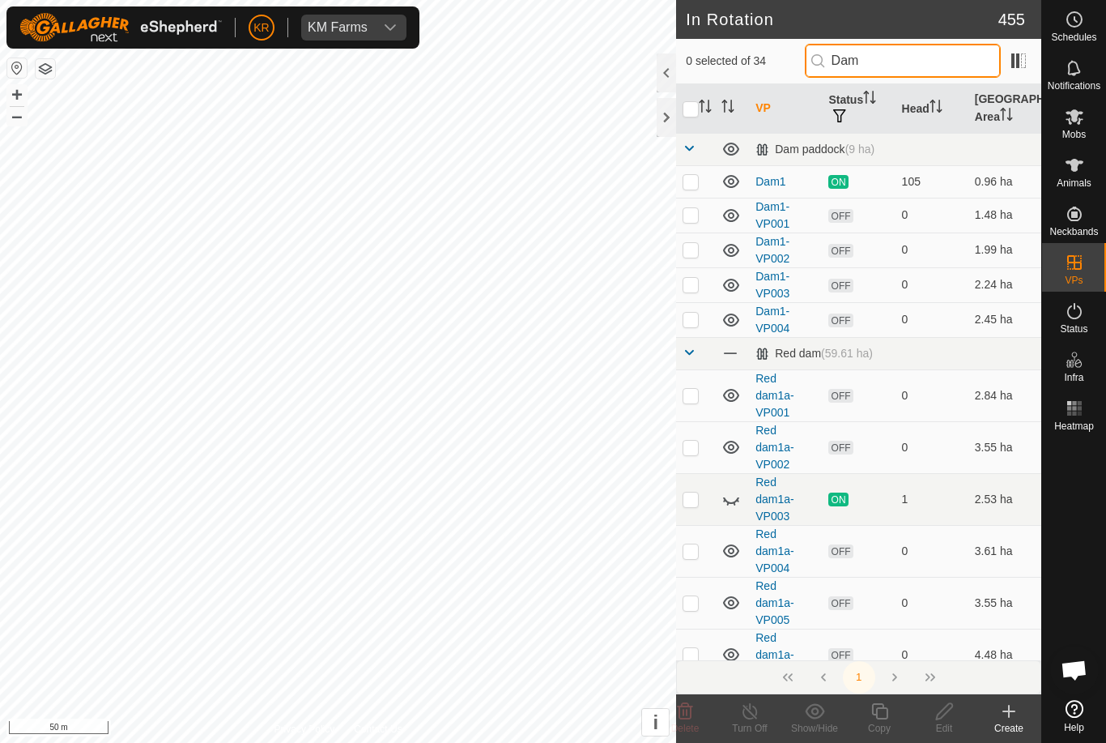
type input "Dam"
click at [696, 316] on p-checkbox at bounding box center [691, 319] width 16 height 13
checkbox input "true"
click at [891, 717] on copy-svg-icon at bounding box center [879, 710] width 65 height 19
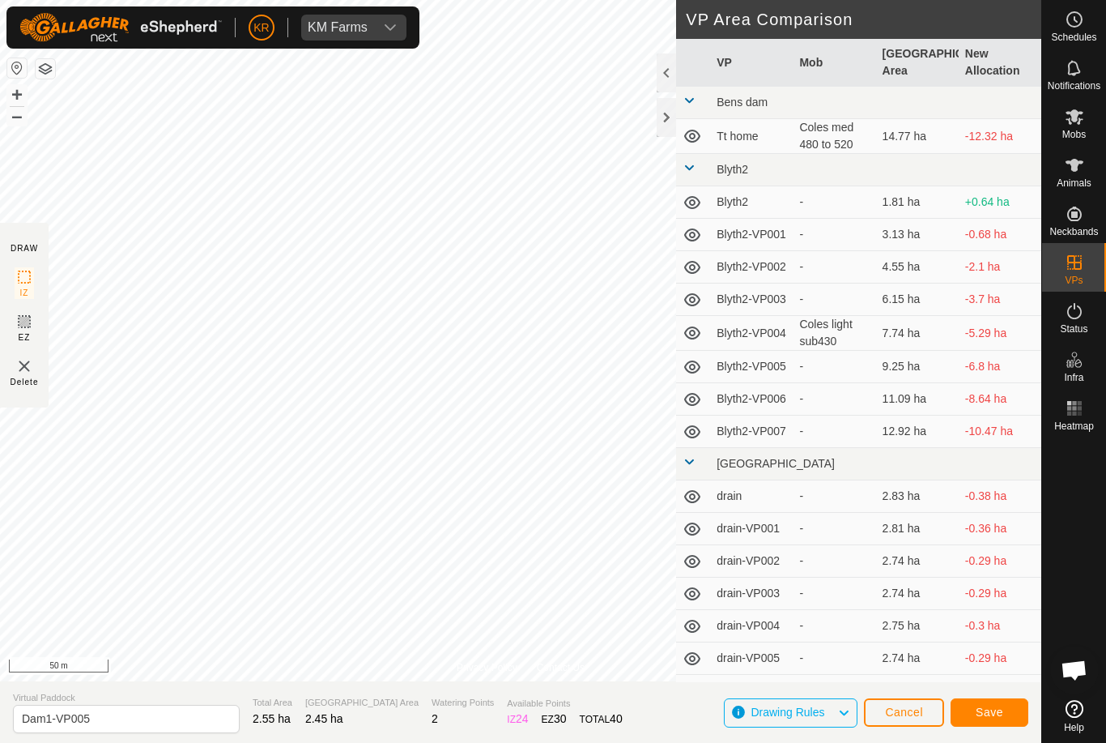
click at [979, 717] on span "Save" at bounding box center [990, 711] width 28 height 13
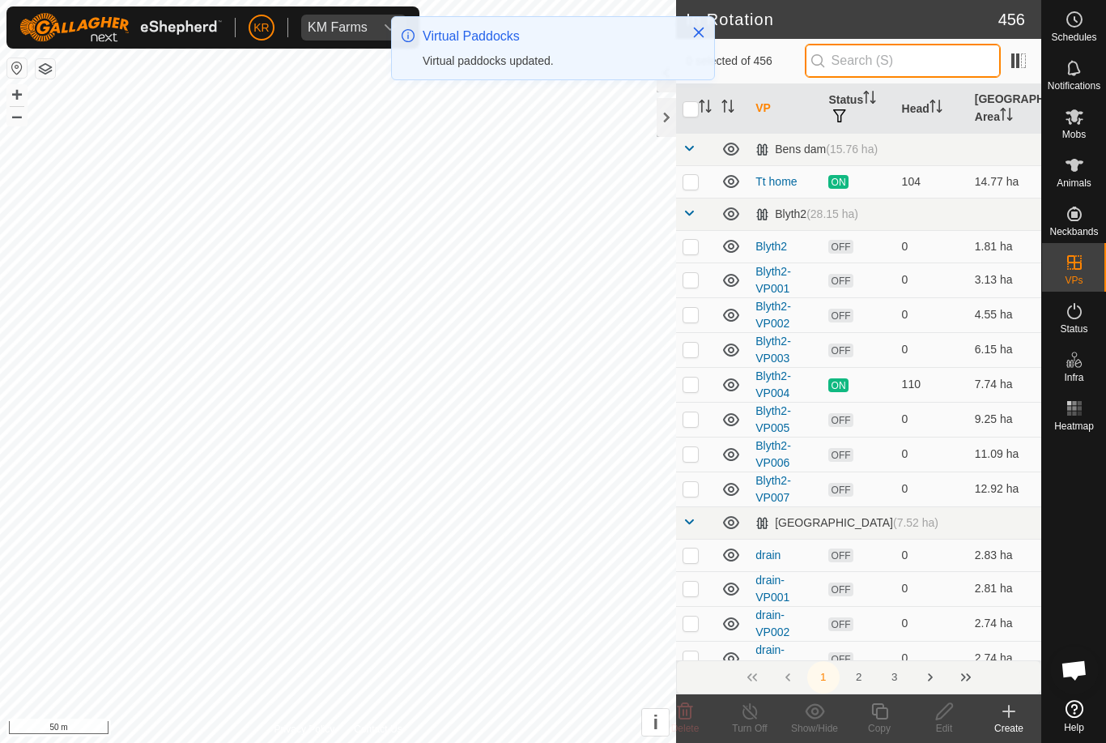
click at [977, 65] on input "text" at bounding box center [903, 61] width 196 height 34
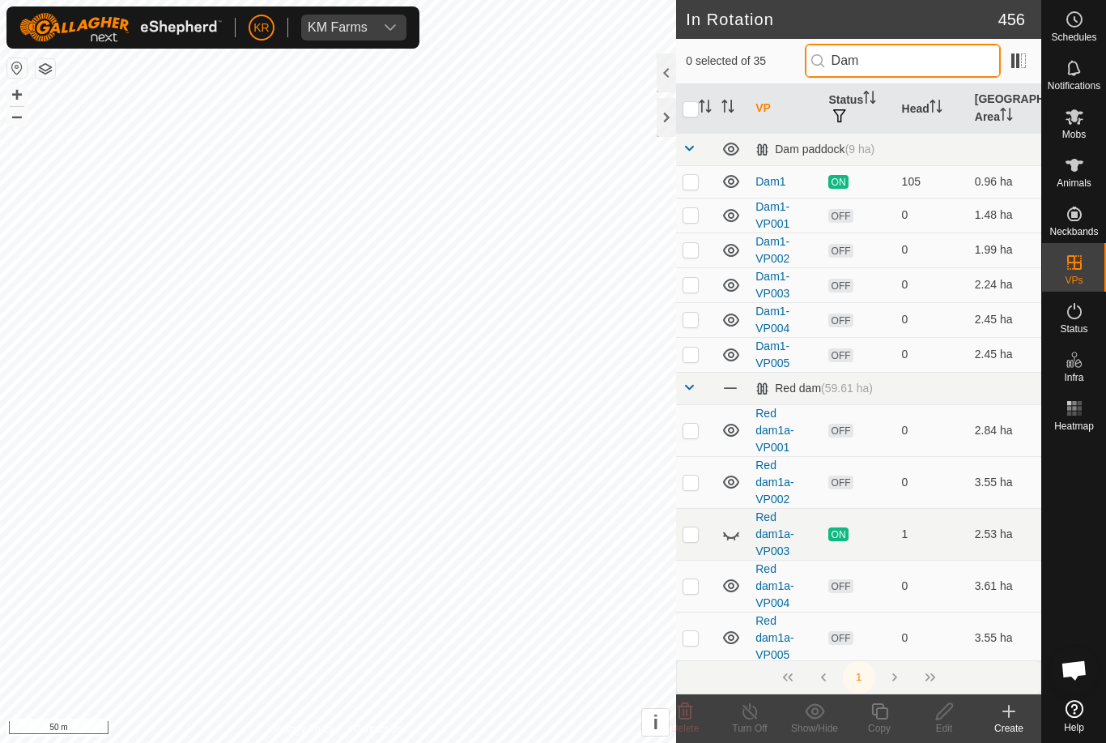
type input "Dam"
click at [692, 348] on p-checkbox at bounding box center [691, 353] width 16 height 13
checkbox input "true"
click at [881, 716] on icon at bounding box center [880, 710] width 20 height 19
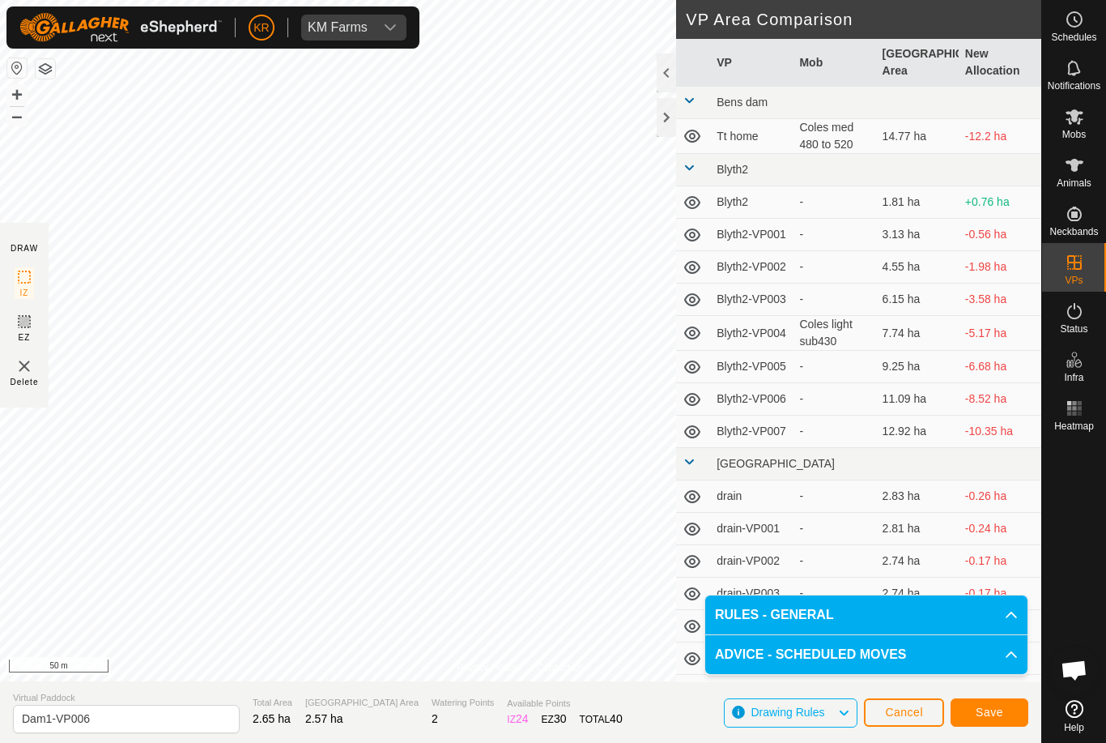
scroll to position [-5, 0]
click at [999, 606] on p-accordion-header "RULES - GENERAL" at bounding box center [866, 614] width 322 height 39
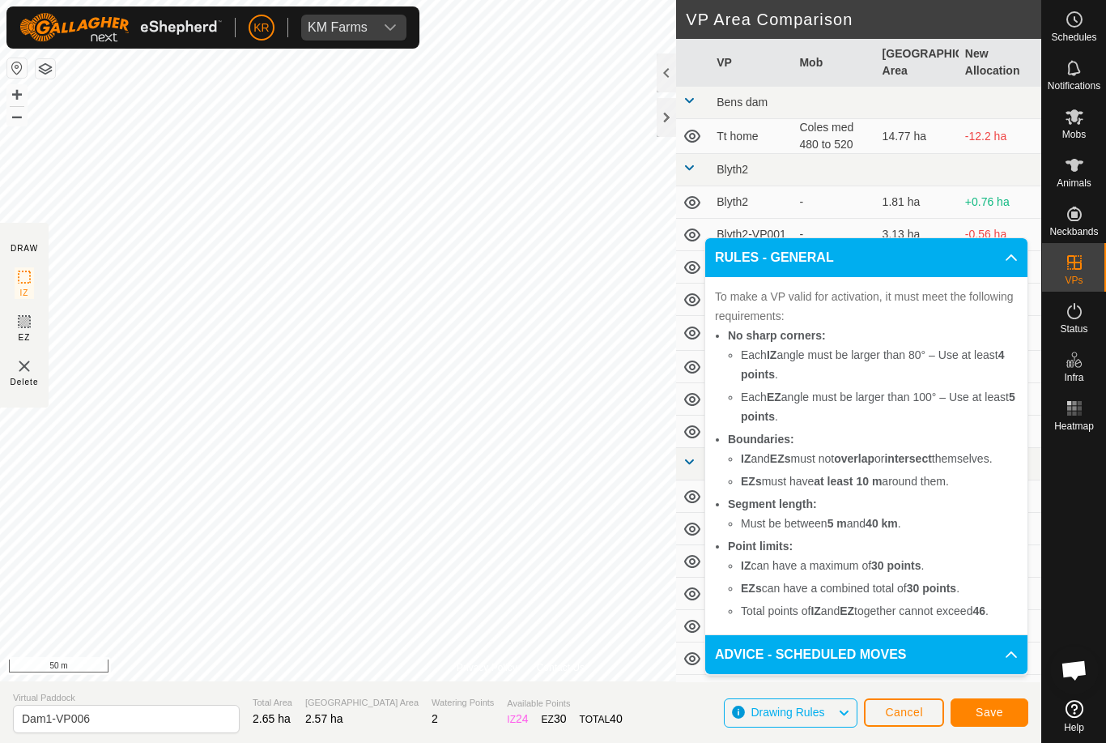
scroll to position [0, 0]
click at [979, 713] on span "Save" at bounding box center [990, 711] width 28 height 13
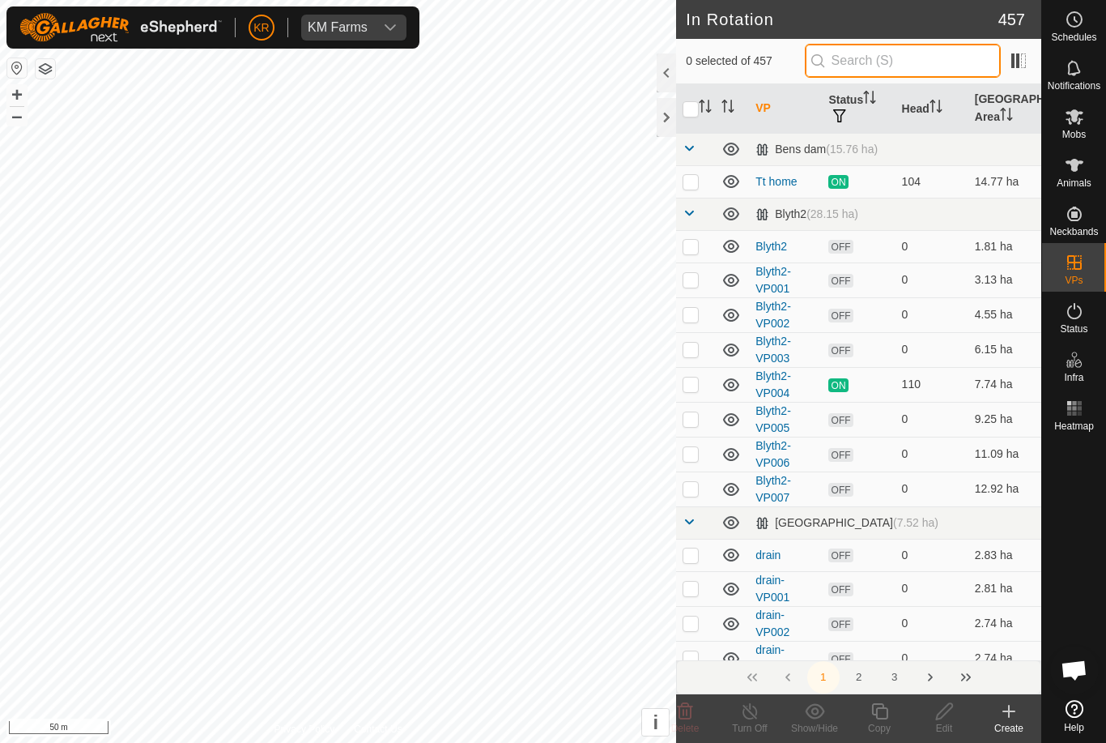
click at [956, 58] on input "text" at bounding box center [903, 61] width 196 height 34
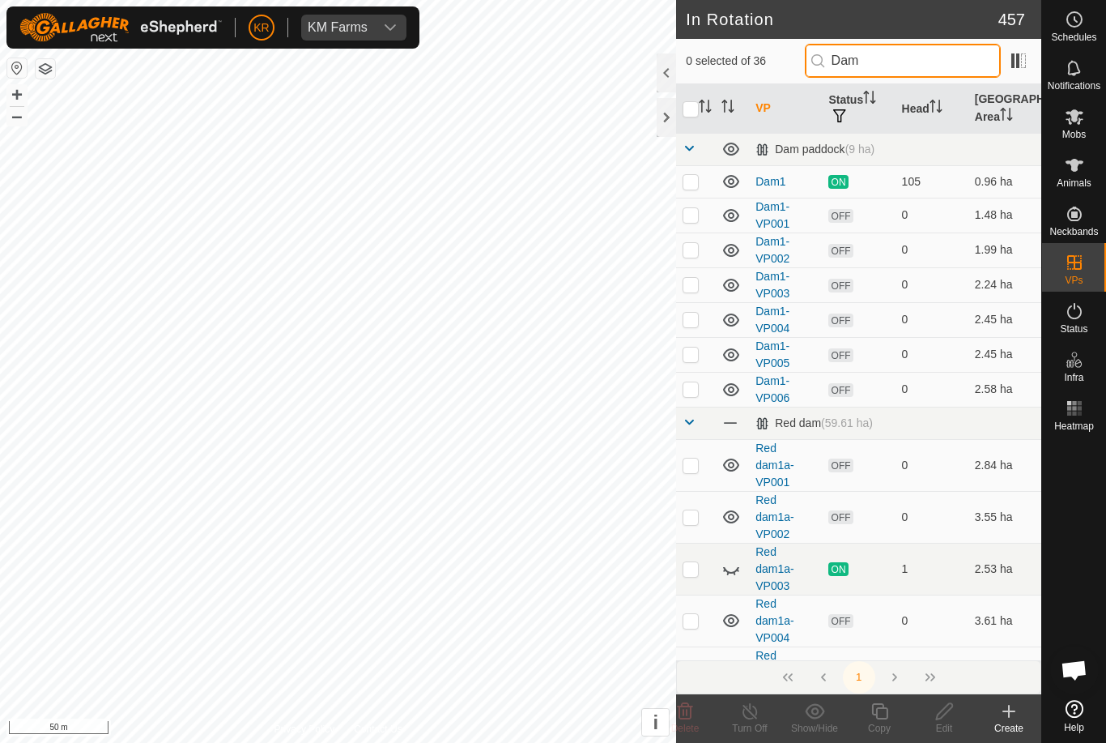
type input "Dam"
click at [685, 385] on p-checkbox at bounding box center [691, 388] width 16 height 13
checkbox input "true"
click at [884, 713] on icon at bounding box center [880, 710] width 20 height 19
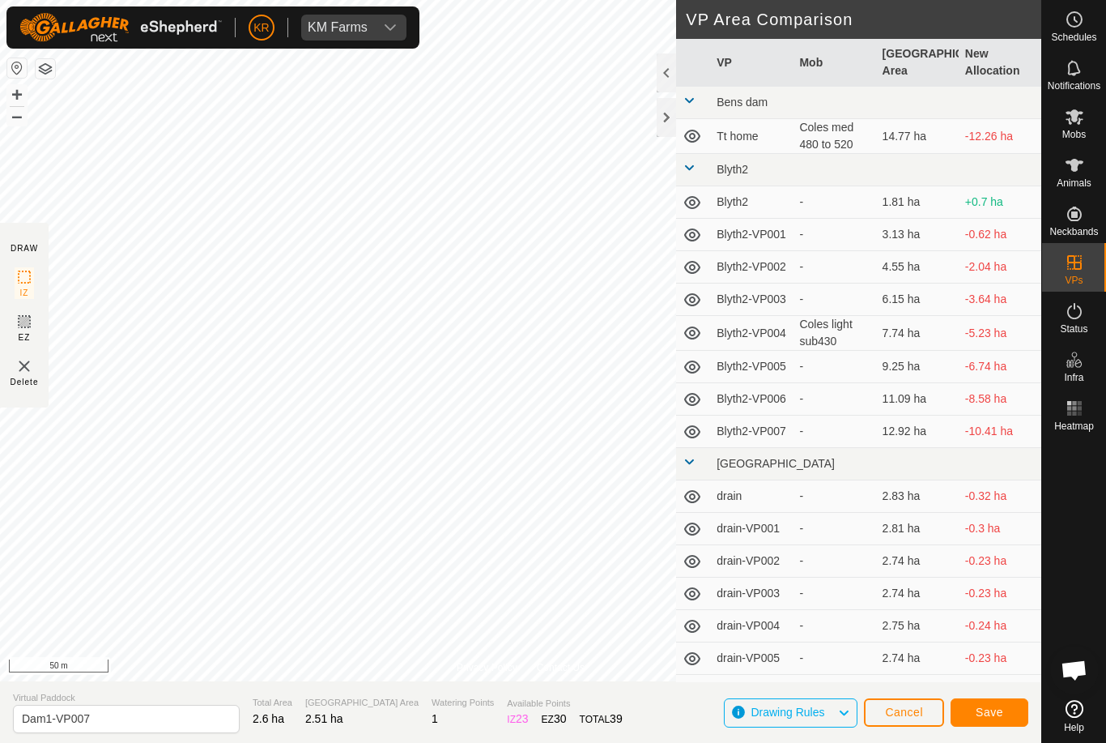
click at [993, 705] on span "Save" at bounding box center [990, 711] width 28 height 13
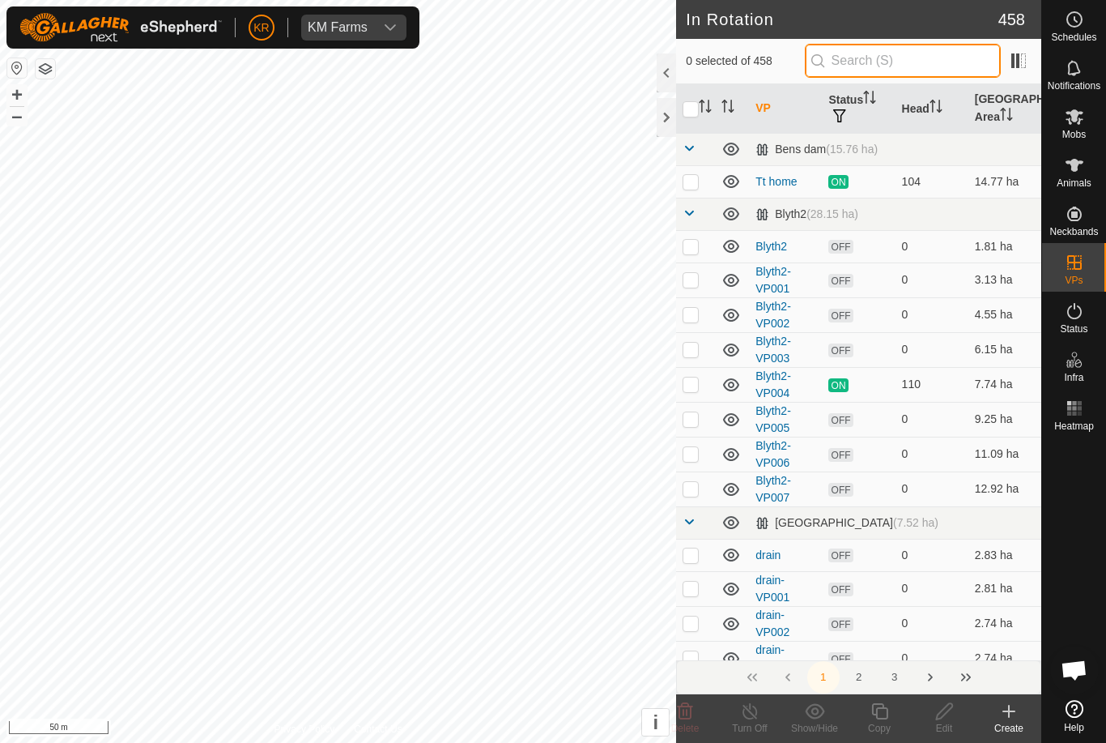
click at [922, 62] on input "text" at bounding box center [903, 61] width 196 height 34
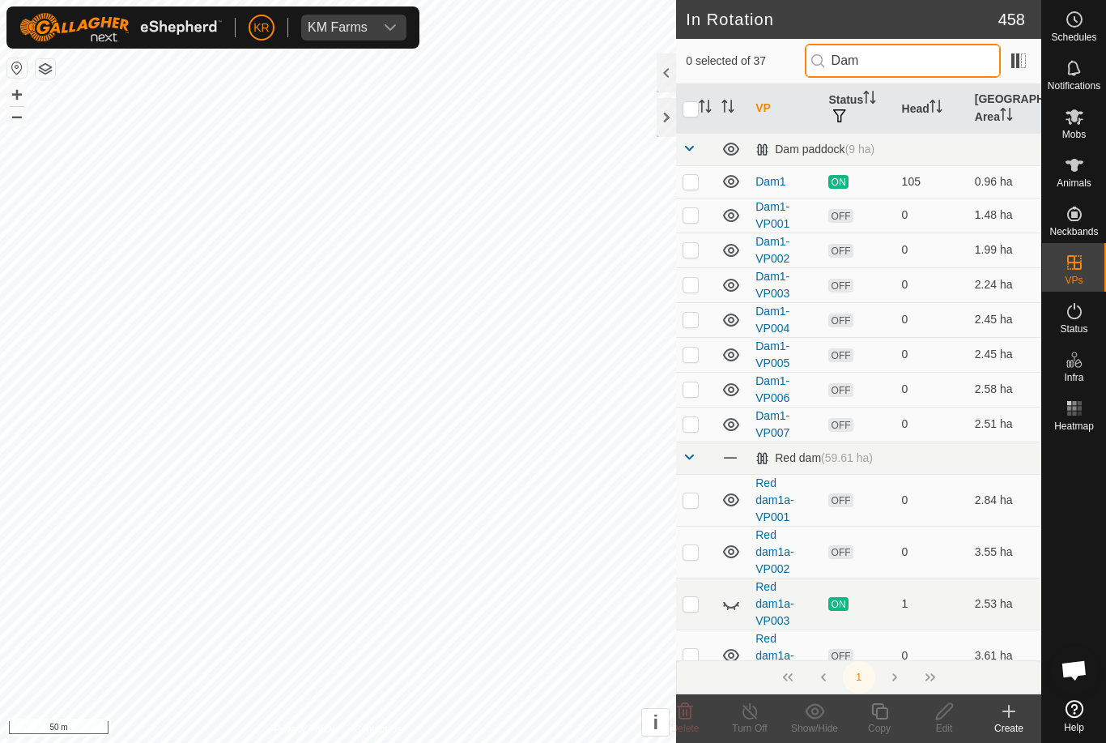
type input "Dam"
click at [698, 429] on p-checkbox at bounding box center [691, 423] width 16 height 13
checkbox input "true"
click at [882, 718] on icon at bounding box center [879, 711] width 16 height 16
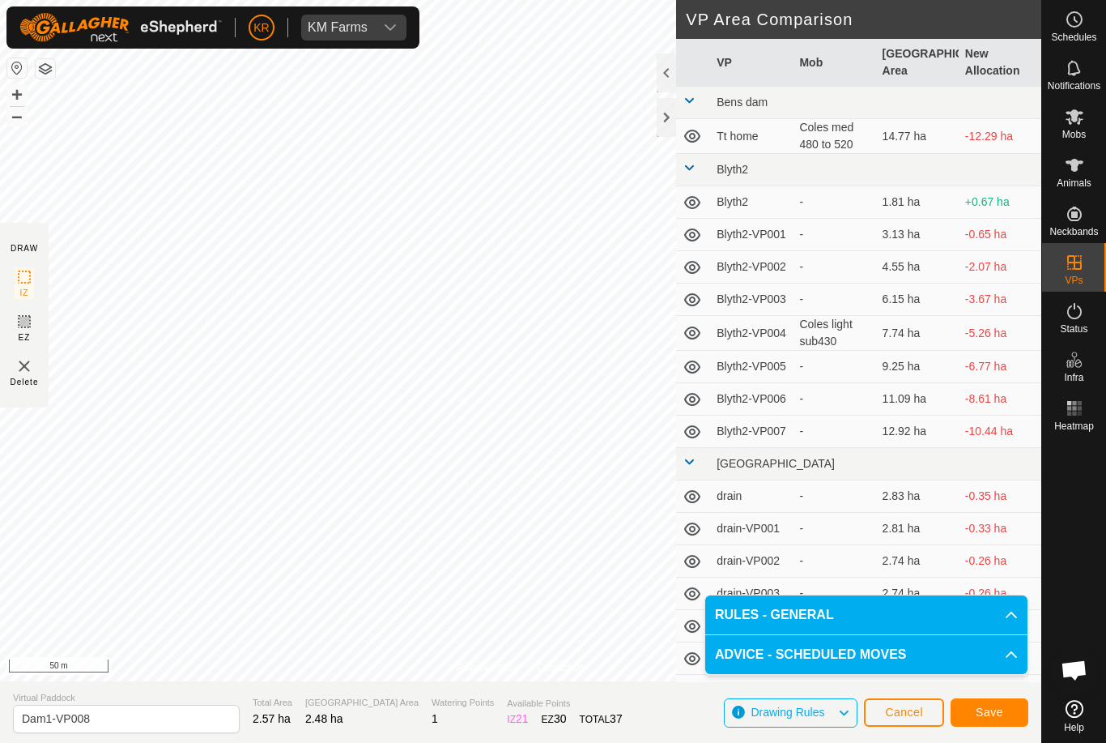
click at [992, 713] on span "Save" at bounding box center [990, 711] width 28 height 13
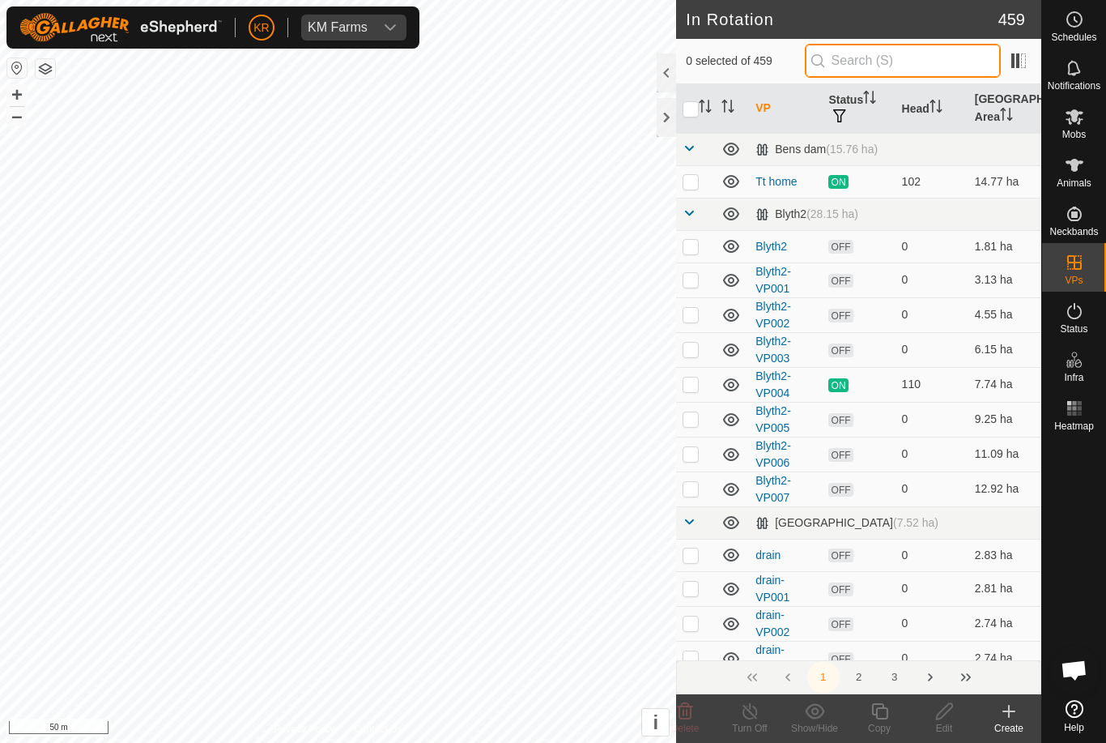
click at [942, 59] on input "text" at bounding box center [903, 61] width 196 height 34
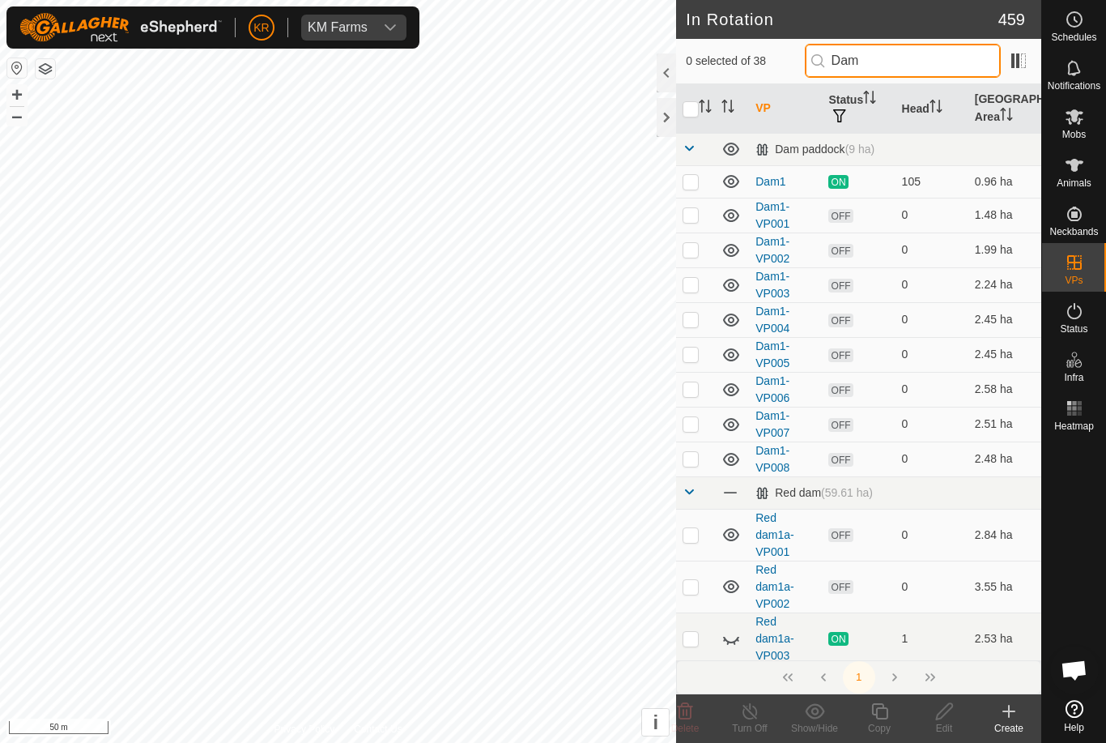
type input "Dam"
click at [692, 463] on p-checkbox at bounding box center [691, 458] width 16 height 13
checkbox input "true"
click at [878, 717] on icon at bounding box center [880, 710] width 20 height 19
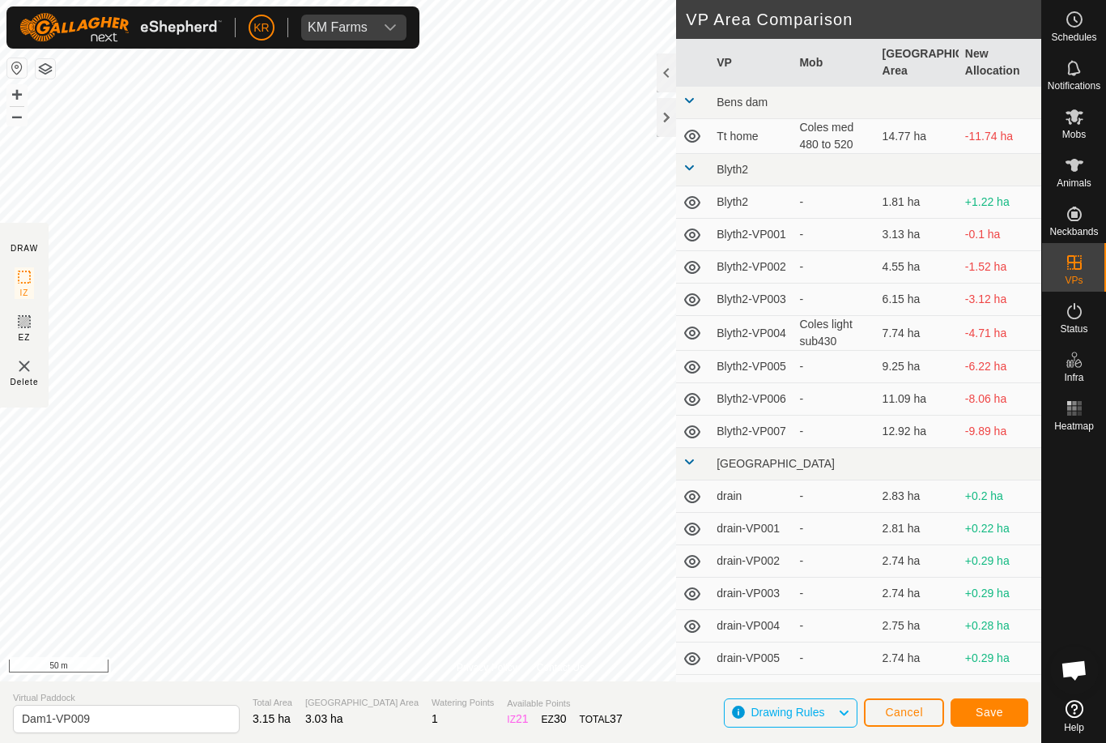
click at [987, 709] on span "Save" at bounding box center [990, 711] width 28 height 13
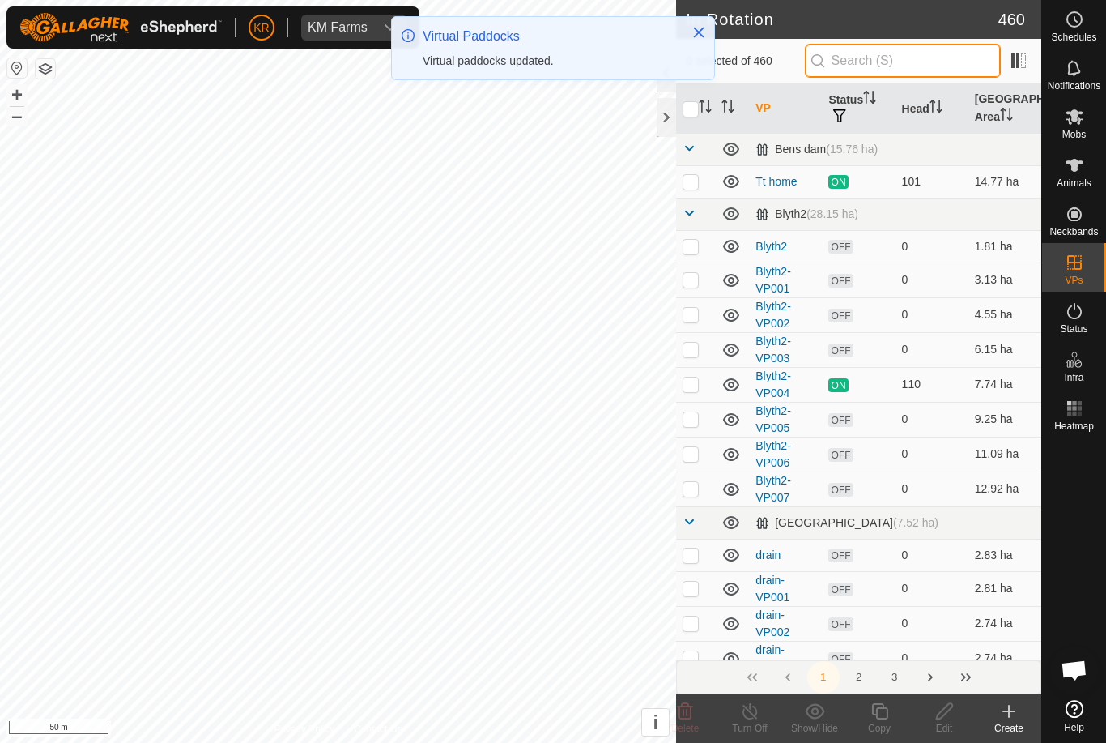
click at [945, 60] on input "text" at bounding box center [903, 61] width 196 height 34
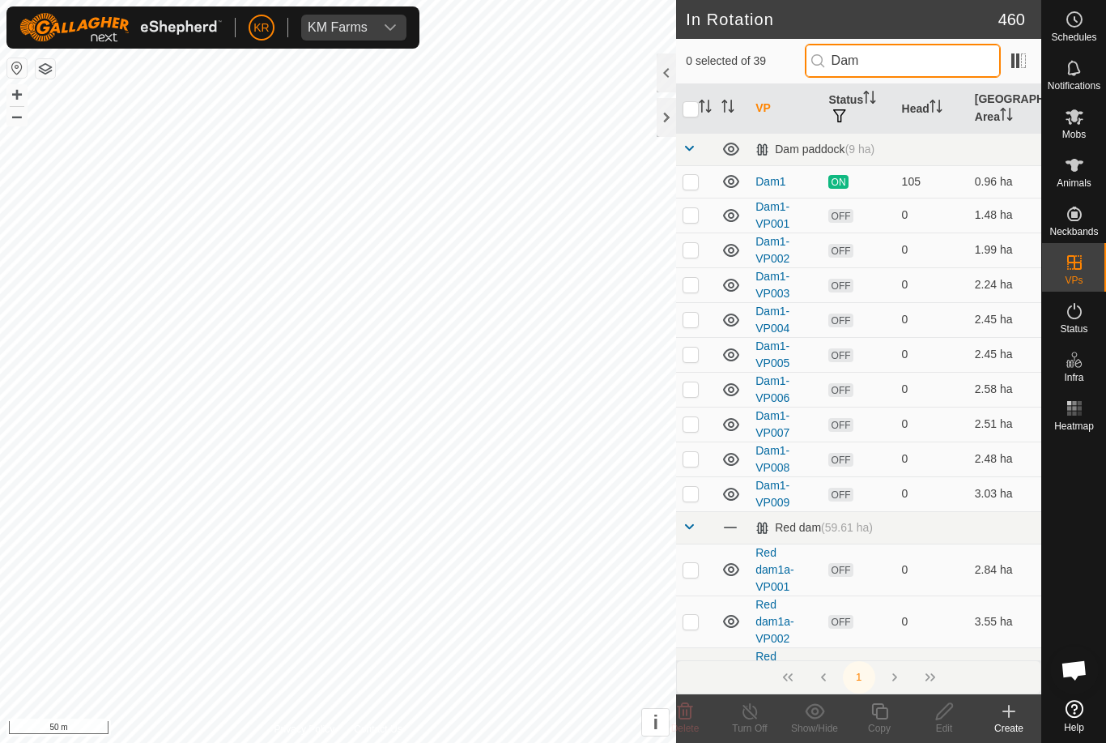
type input "Dam"
click at [701, 496] on td at bounding box center [695, 493] width 39 height 35
checkbox input "true"
click at [880, 716] on icon at bounding box center [880, 710] width 20 height 19
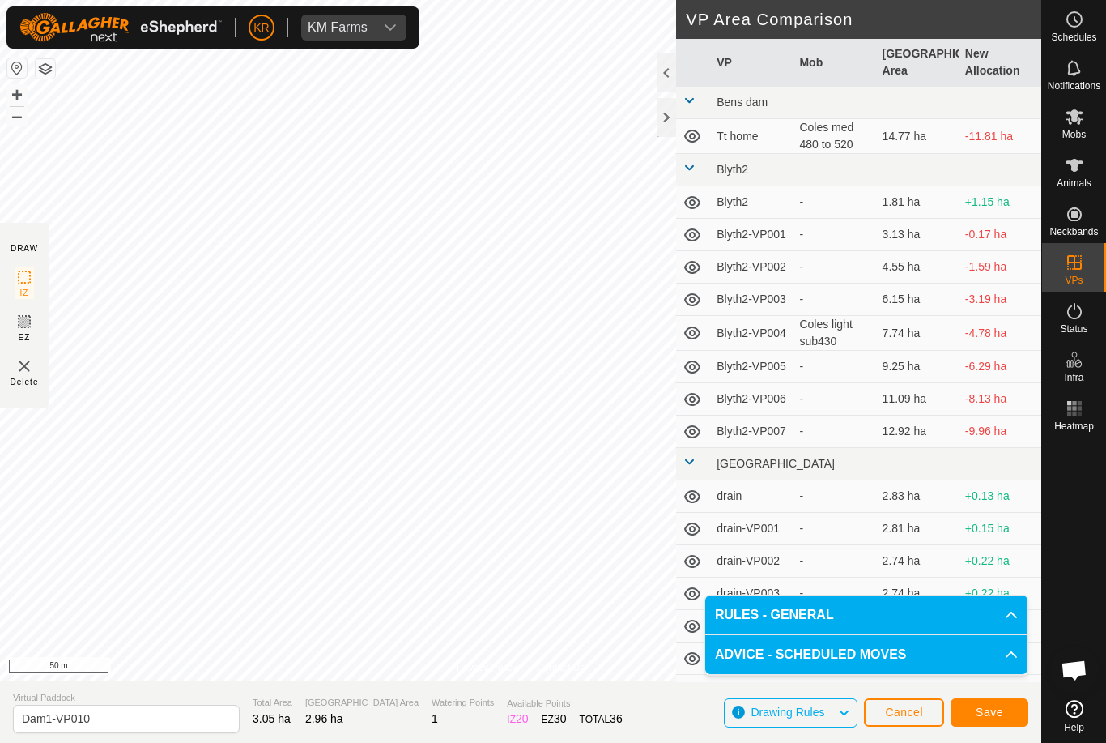
click at [992, 705] on span "Save" at bounding box center [990, 711] width 28 height 13
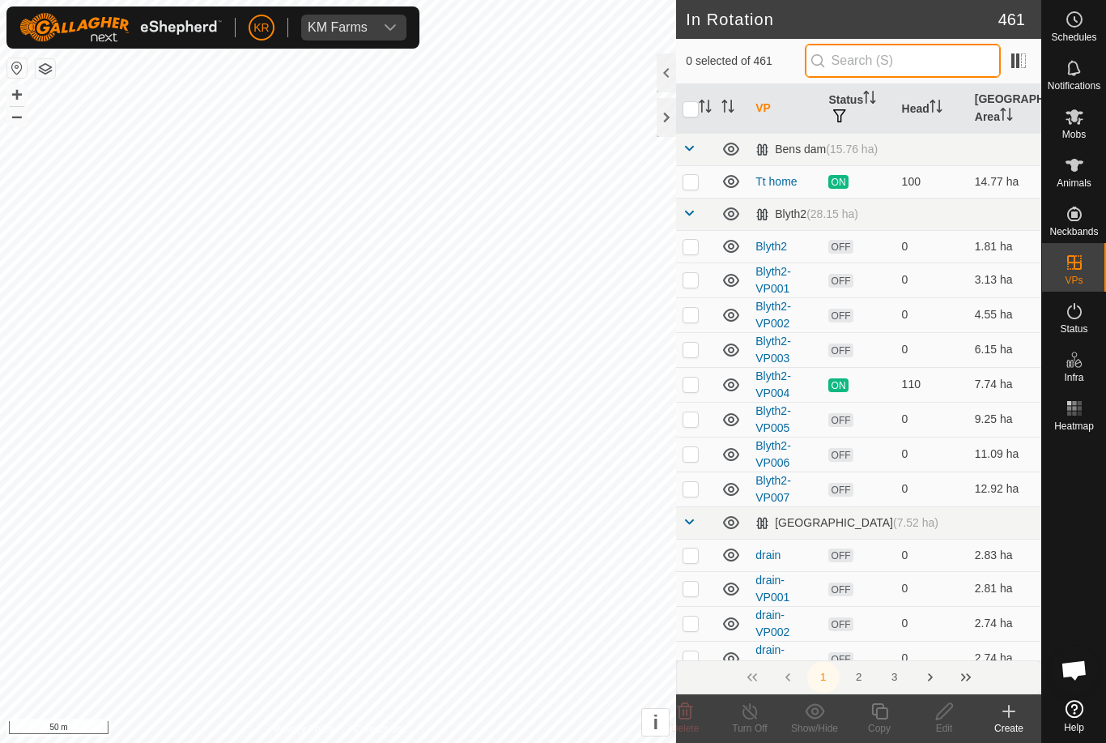
click at [954, 53] on input "text" at bounding box center [903, 61] width 196 height 34
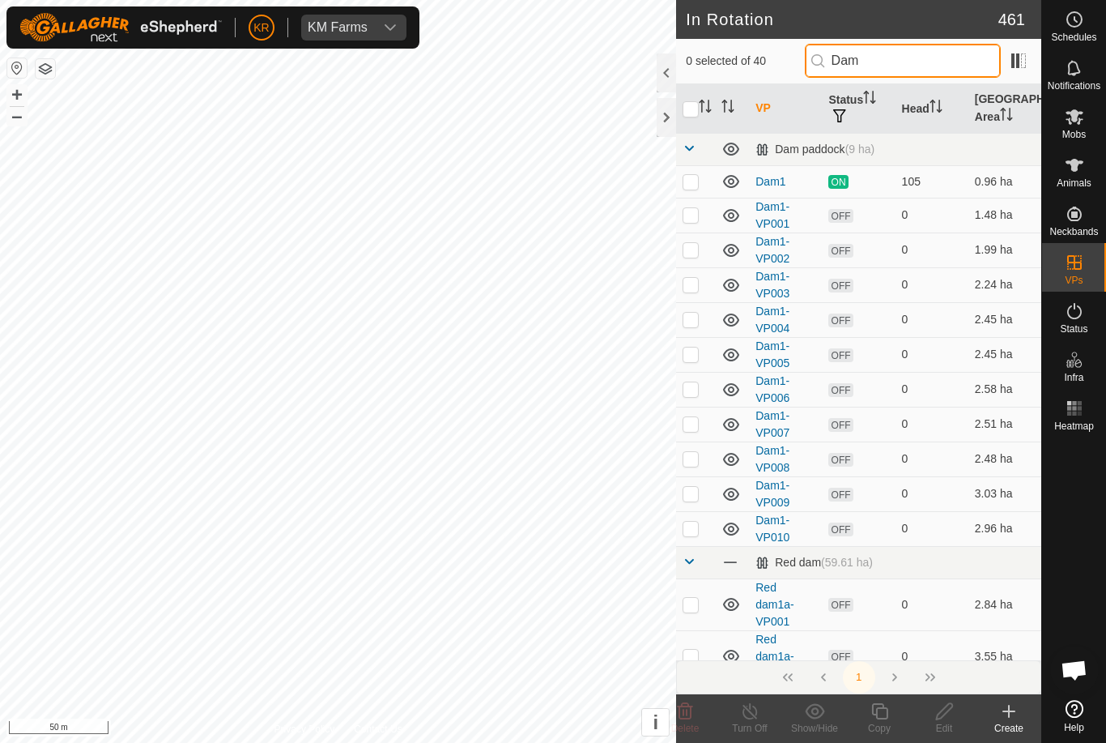
type input "Dam"
click at [692, 526] on p-checkbox at bounding box center [691, 528] width 16 height 13
checkbox input "true"
click at [880, 713] on icon at bounding box center [880, 710] width 20 height 19
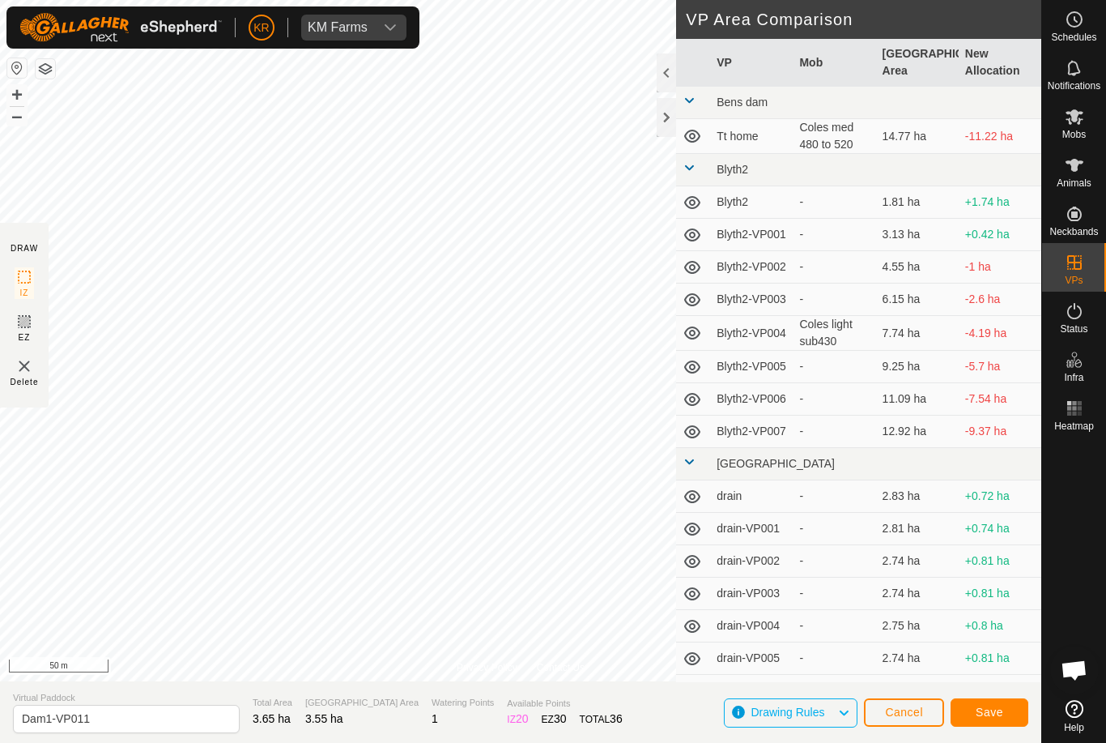
click at [1003, 707] on span "Save" at bounding box center [990, 711] width 28 height 13
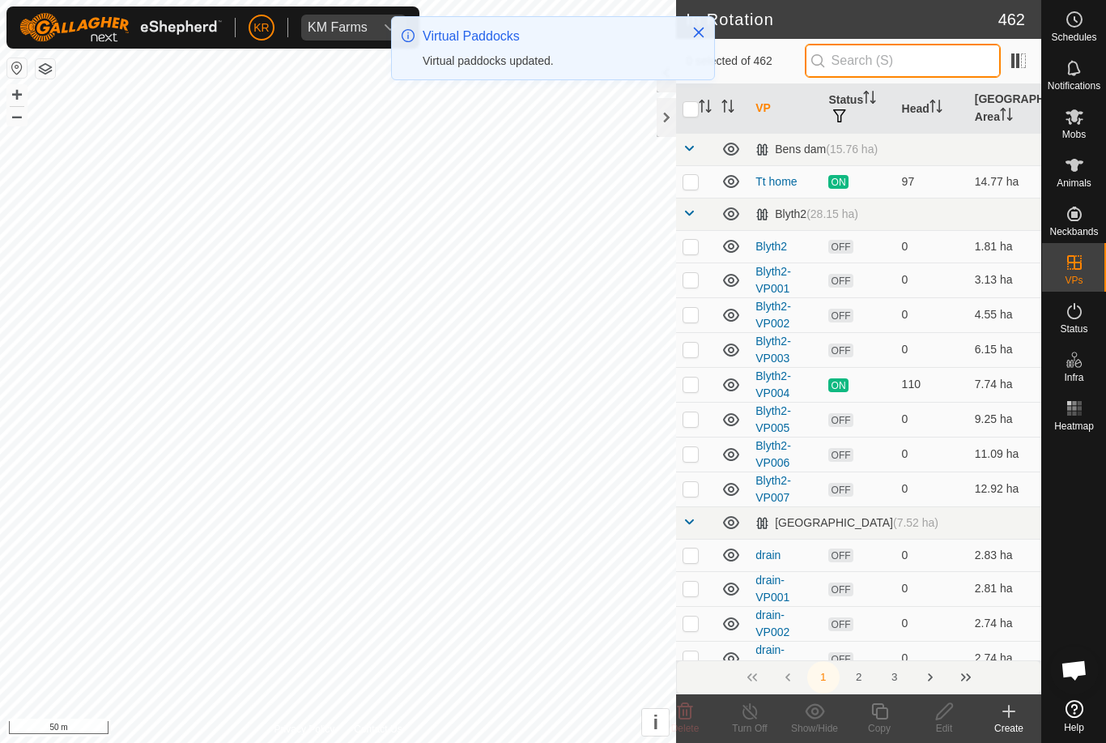
click at [918, 73] on input "text" at bounding box center [903, 61] width 196 height 34
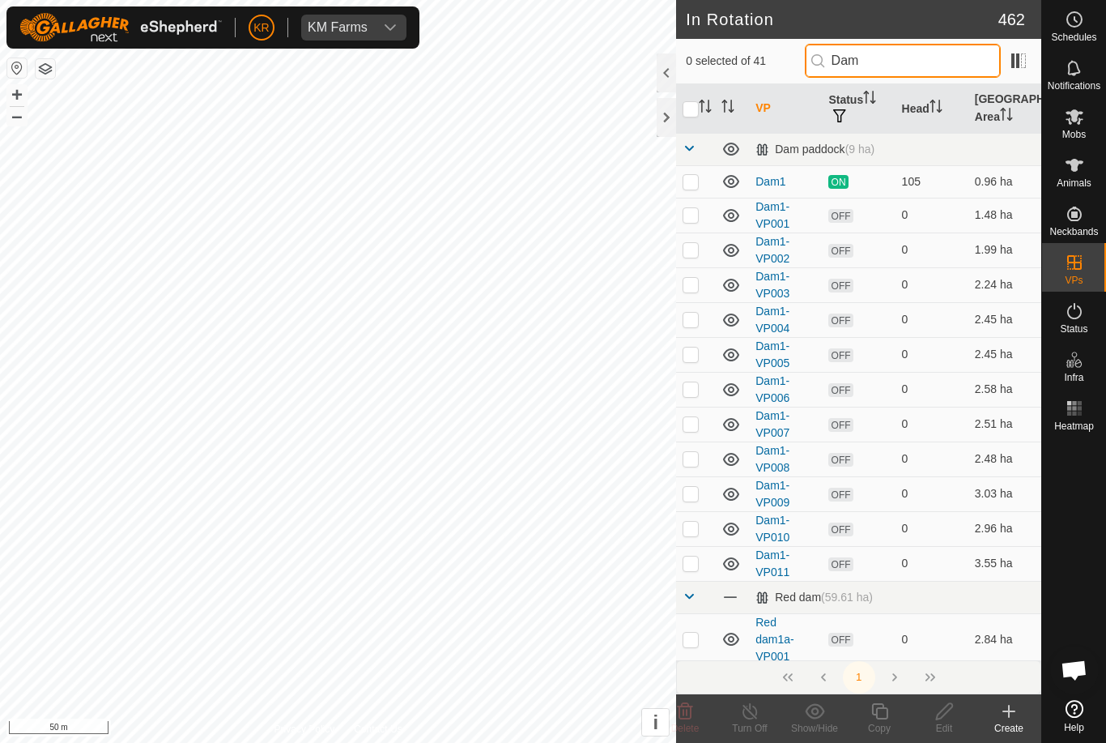
type input "Dam"
click at [694, 561] on p-checkbox at bounding box center [691, 562] width 16 height 13
checkbox input "true"
click at [886, 717] on icon at bounding box center [880, 710] width 20 height 19
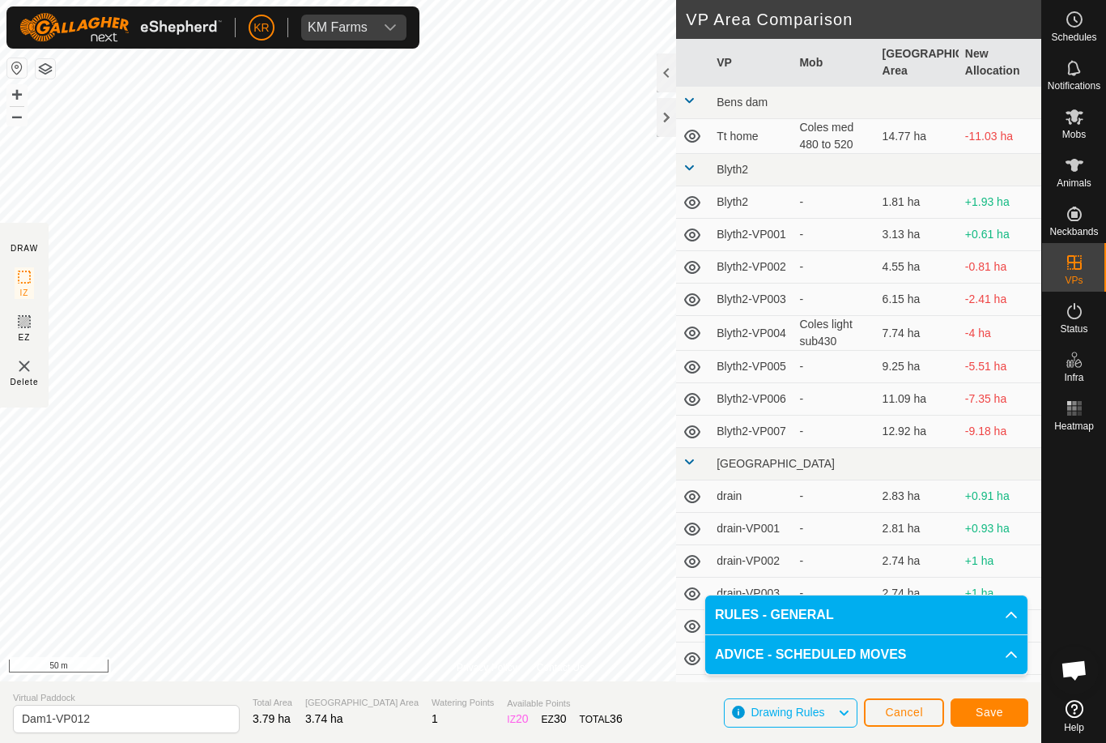
click at [997, 706] on span "Save" at bounding box center [990, 711] width 28 height 13
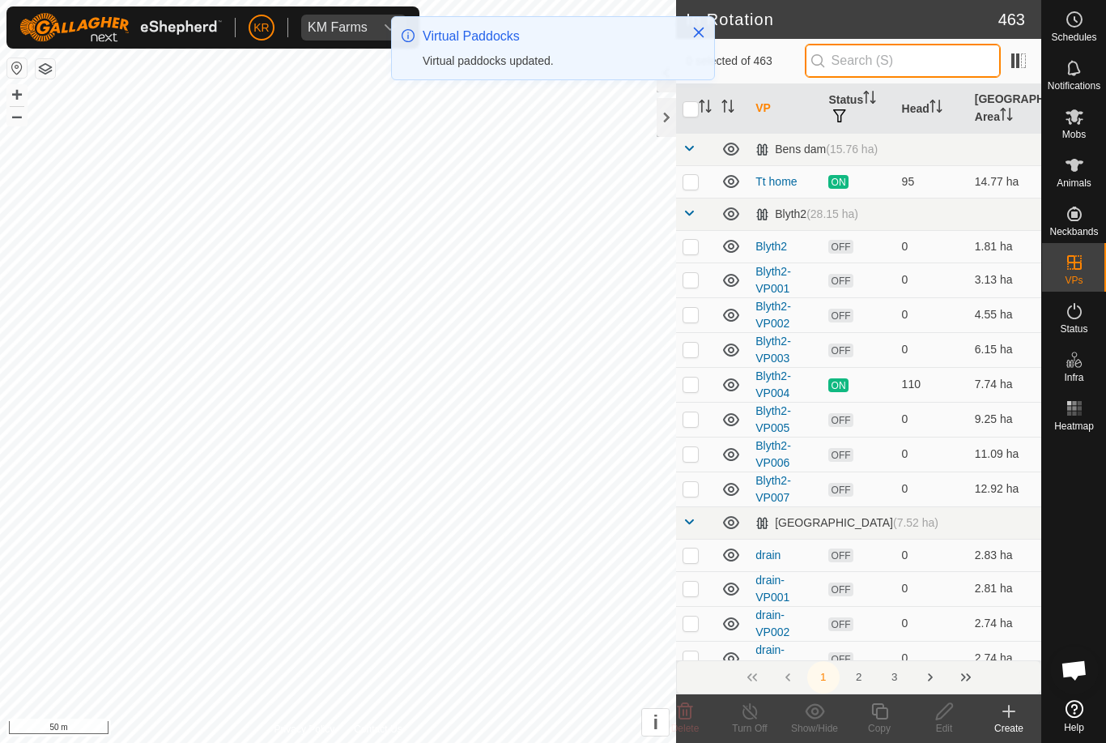
click at [909, 59] on input "text" at bounding box center [903, 61] width 196 height 34
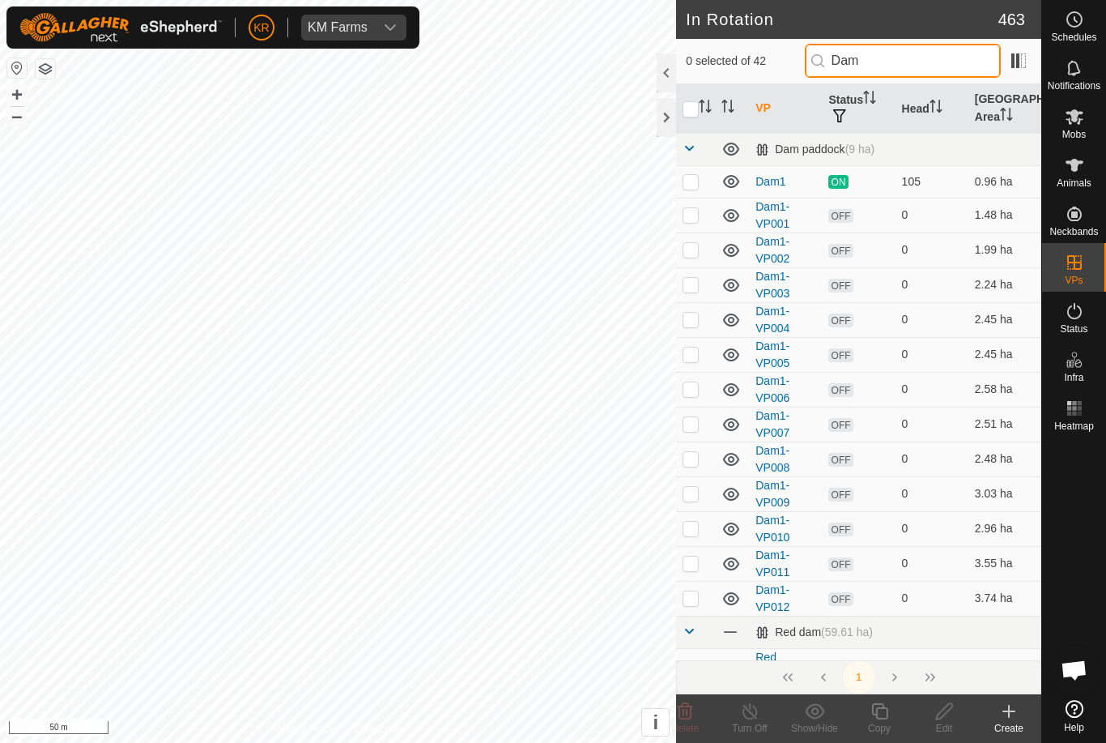
click at [929, 60] on input "Dam" at bounding box center [903, 61] width 196 height 34
type input "D"
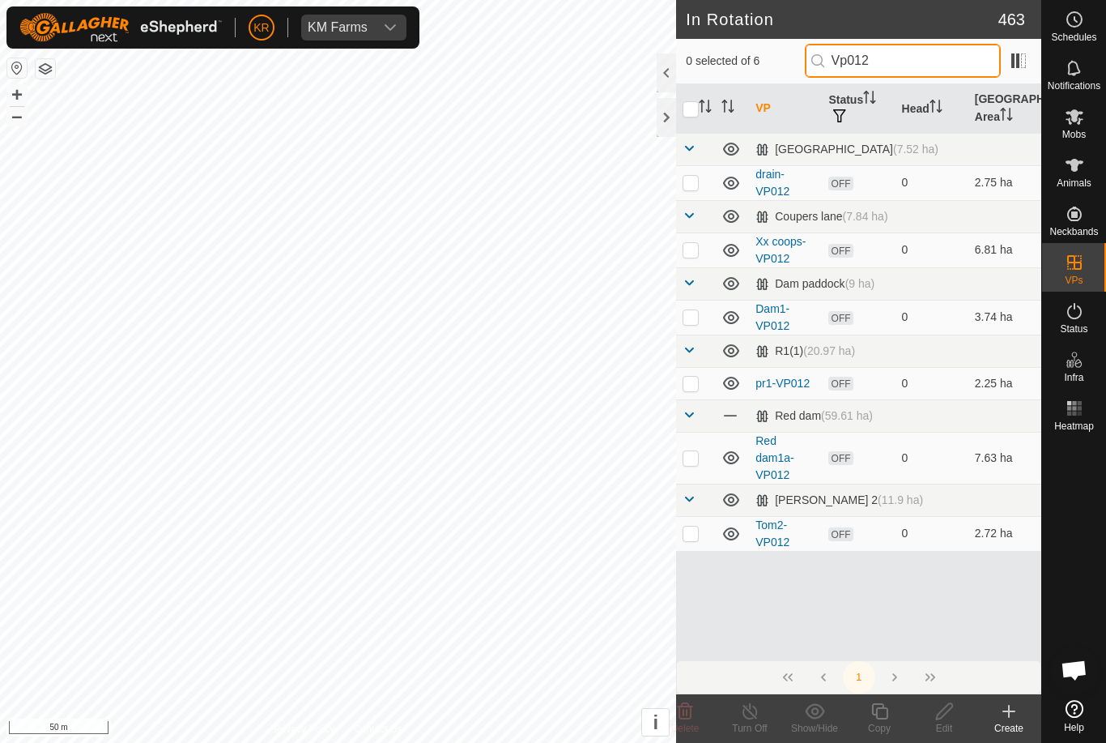
type input "Vp012"
click at [689, 312] on p-checkbox at bounding box center [691, 316] width 16 height 13
checkbox input "true"
click at [873, 713] on icon at bounding box center [879, 711] width 16 height 16
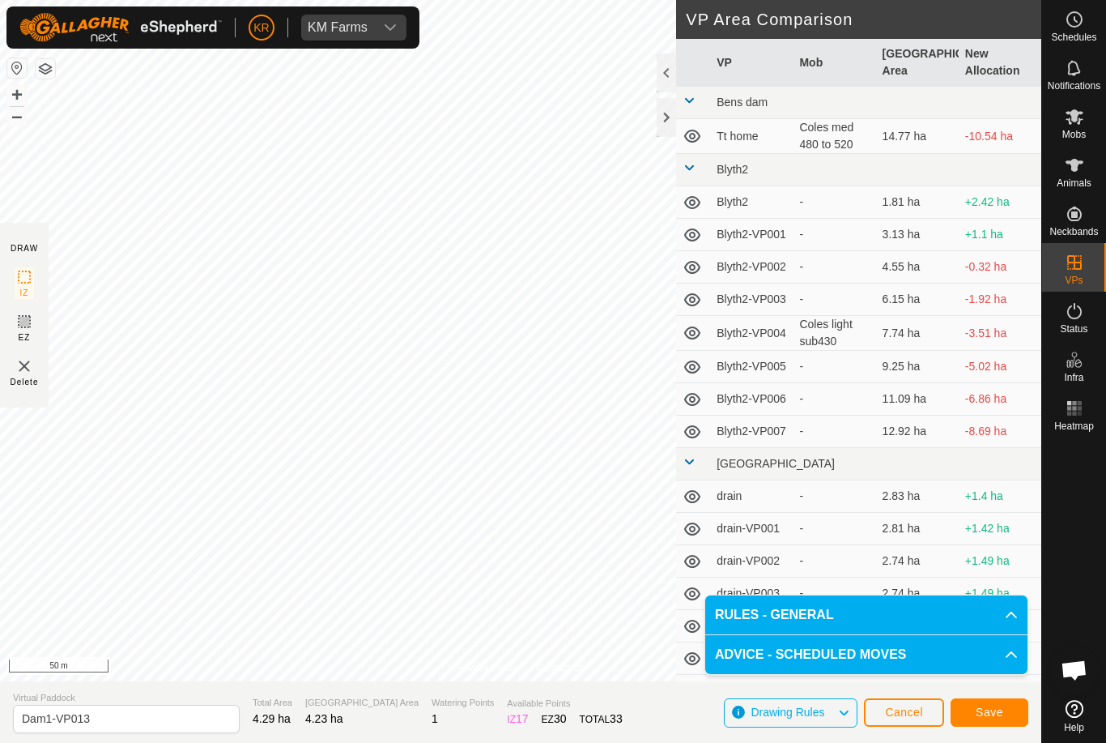
click at [986, 701] on button "Save" at bounding box center [990, 712] width 78 height 28
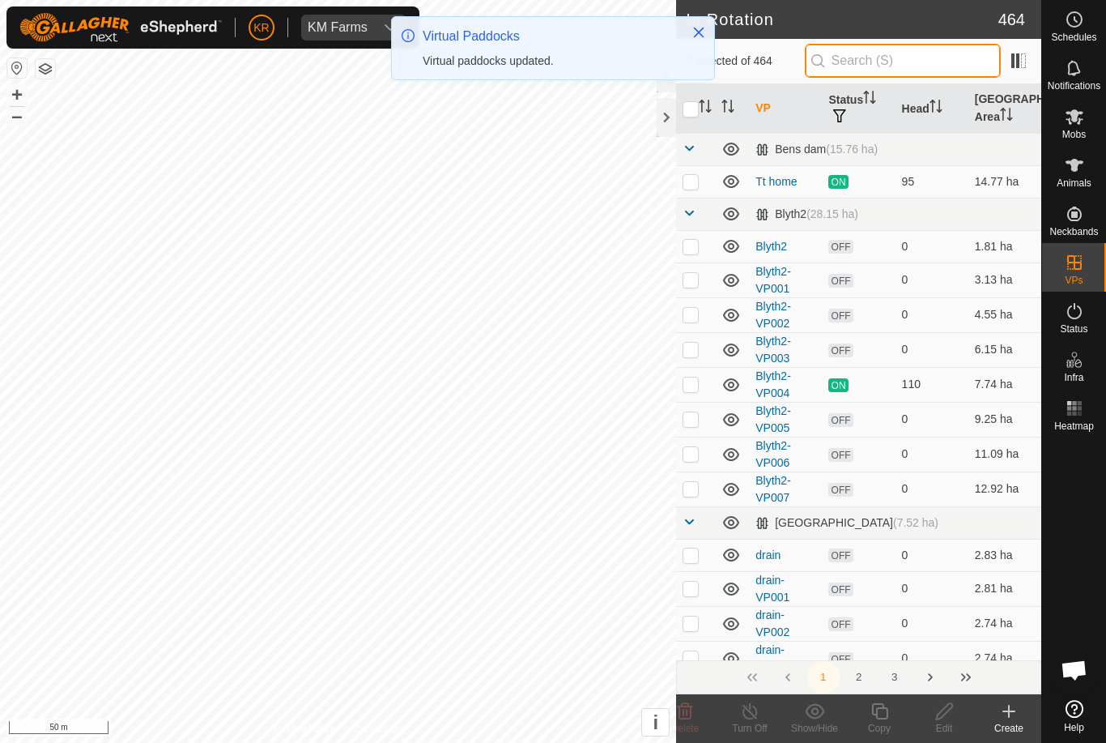
click at [935, 70] on input "text" at bounding box center [903, 61] width 196 height 34
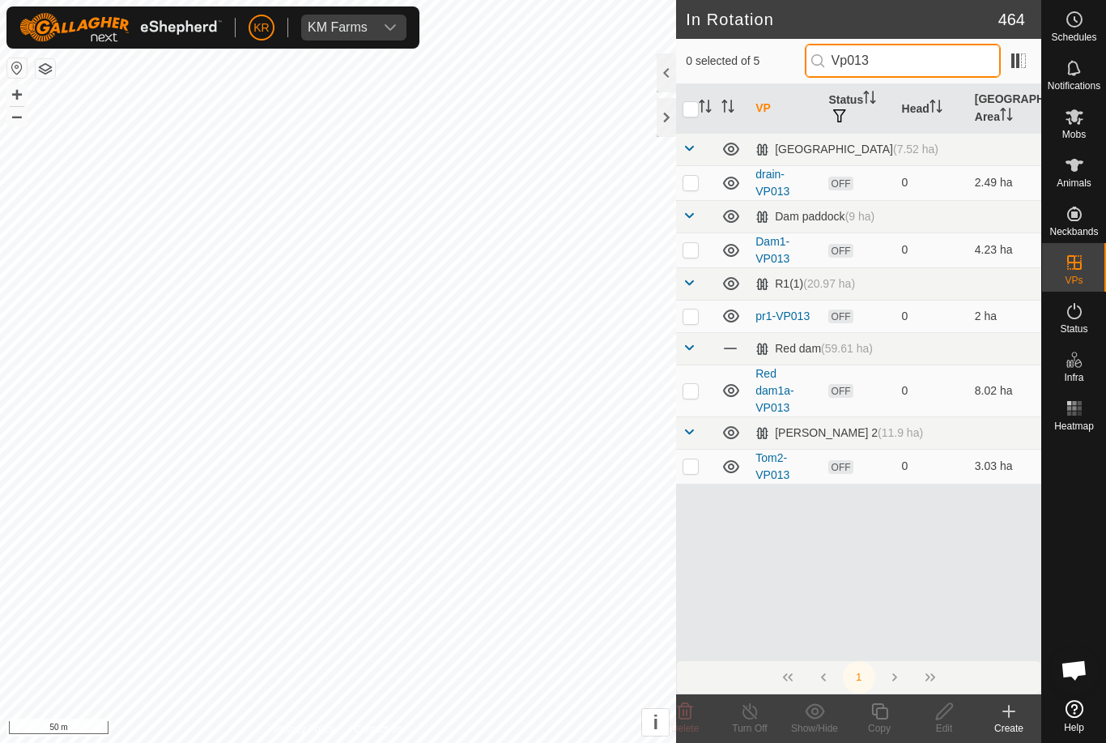
type input "Vp013"
click at [694, 248] on p-checkbox at bounding box center [691, 249] width 16 height 13
checkbox input "true"
click at [884, 717] on icon at bounding box center [880, 710] width 20 height 19
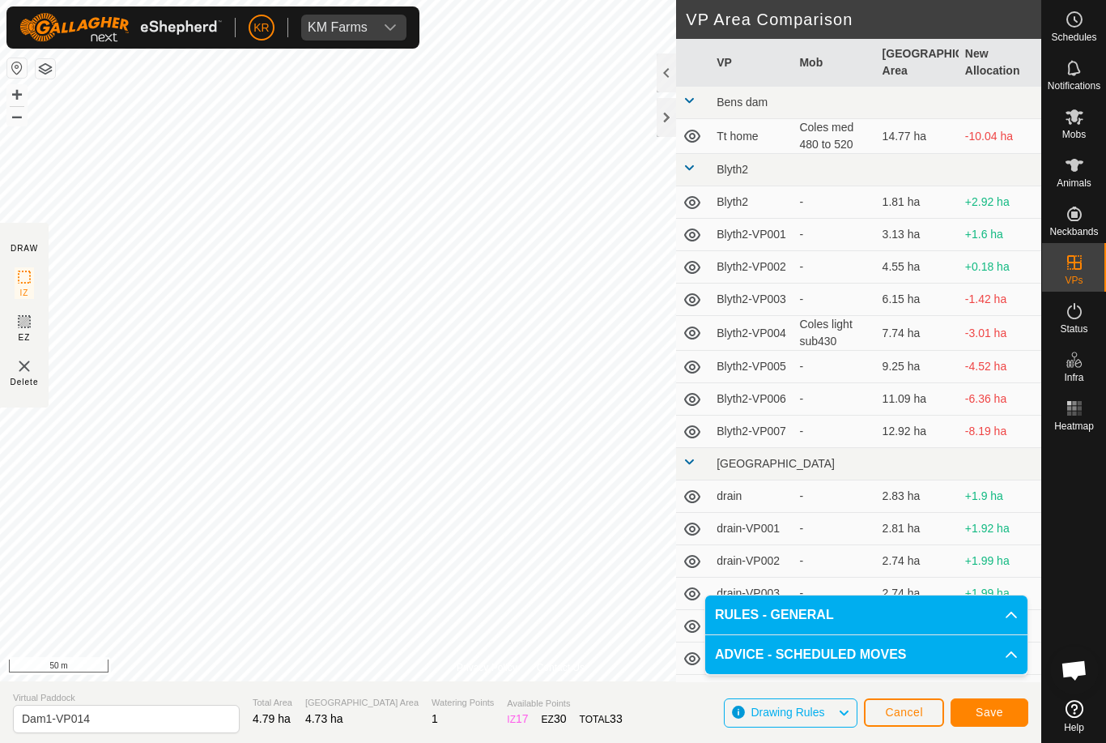
click at [1018, 708] on button "Save" at bounding box center [990, 712] width 78 height 28
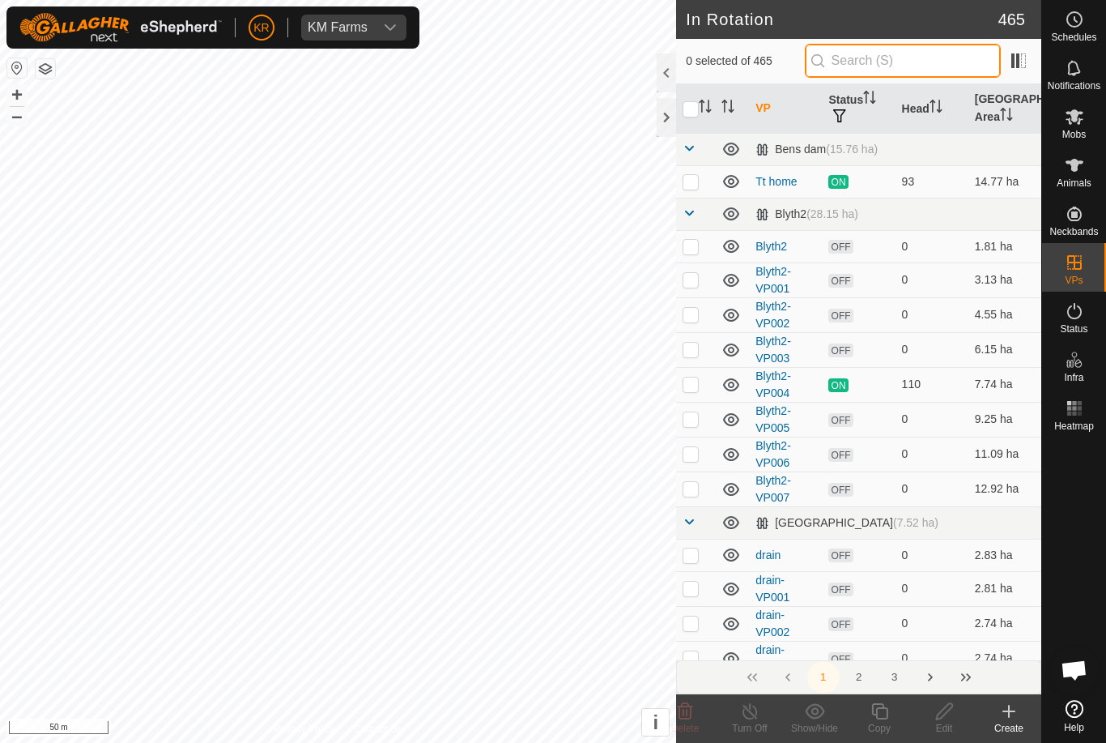
click at [922, 58] on input "text" at bounding box center [903, 61] width 196 height 34
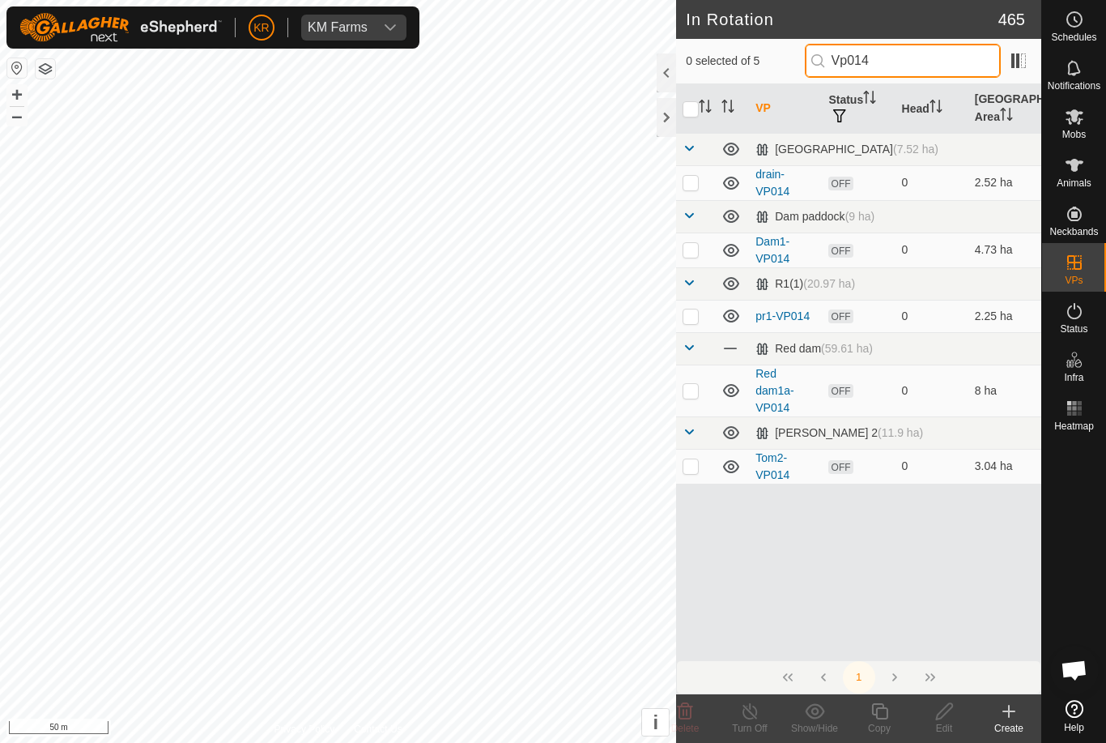
type input "Vp014"
click at [692, 244] on p-checkbox at bounding box center [691, 249] width 16 height 13
checkbox input "true"
click at [883, 713] on icon at bounding box center [880, 710] width 20 height 19
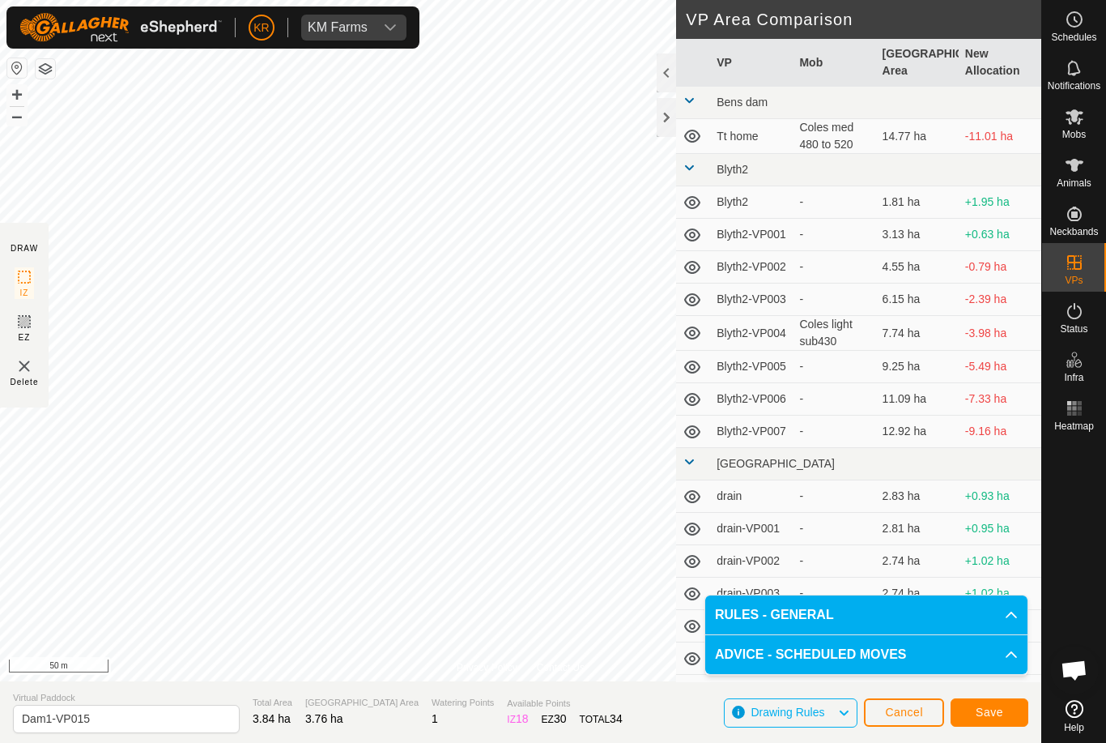
click at [981, 713] on span "Save" at bounding box center [990, 711] width 28 height 13
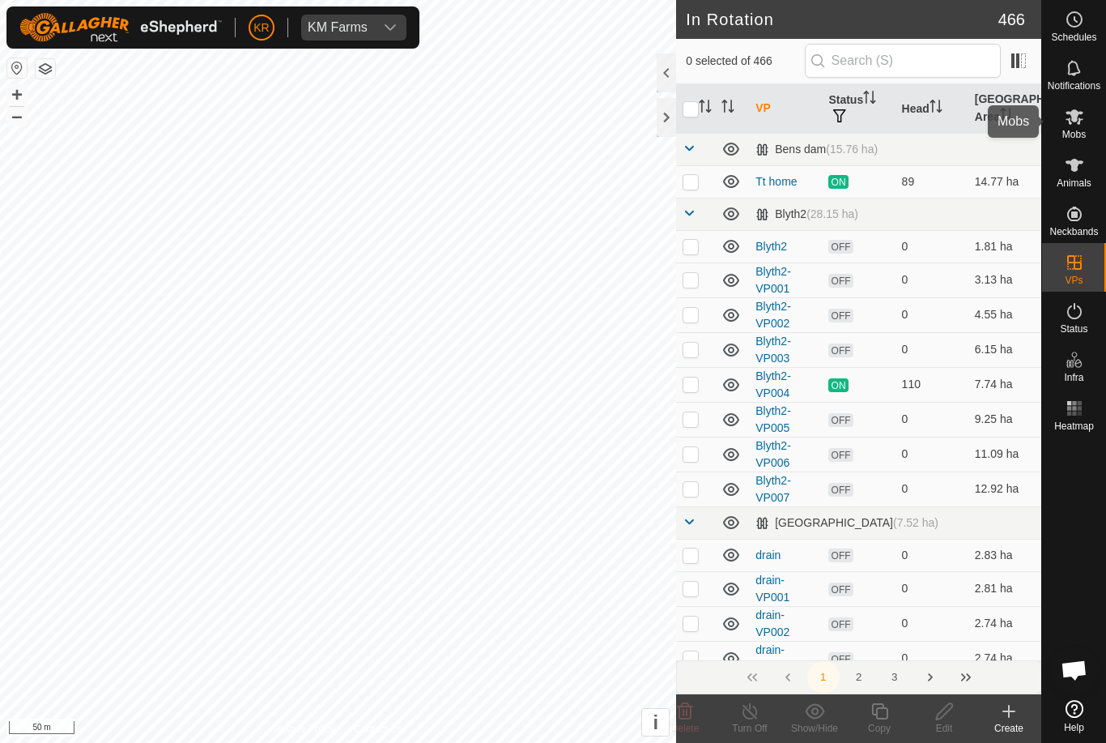
click at [1079, 110] on icon at bounding box center [1074, 116] width 19 height 19
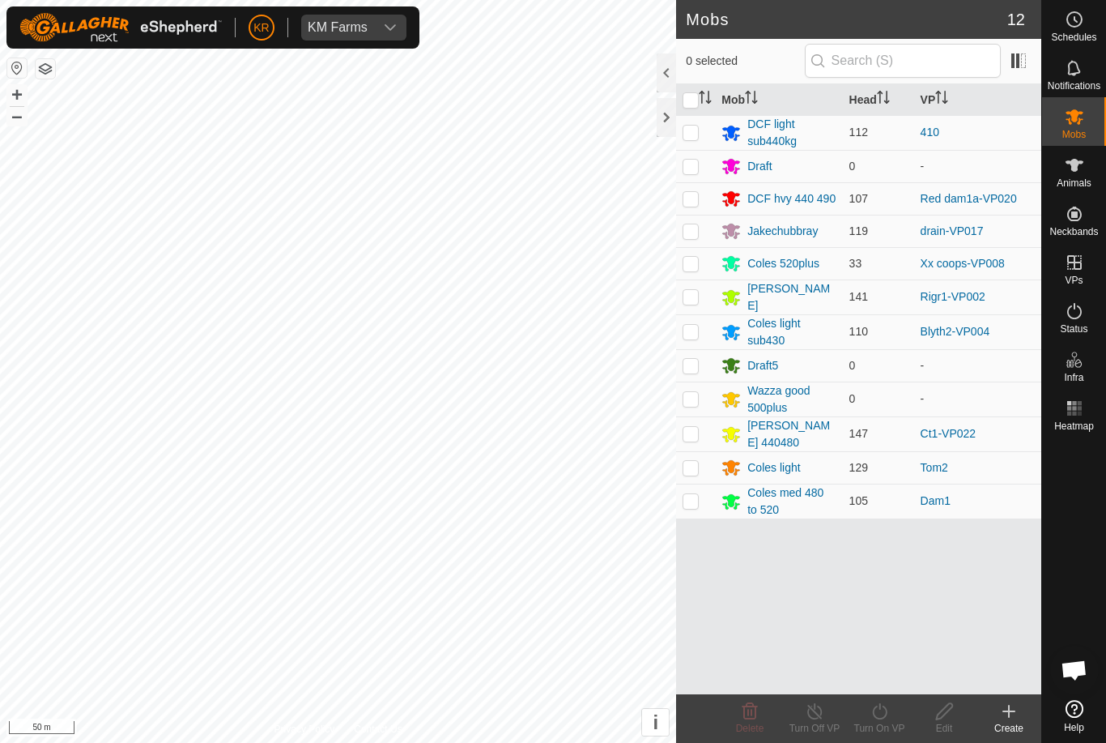
click at [688, 494] on p-checkbox at bounding box center [691, 500] width 16 height 13
checkbox input "true"
click at [882, 717] on icon at bounding box center [880, 710] width 20 height 19
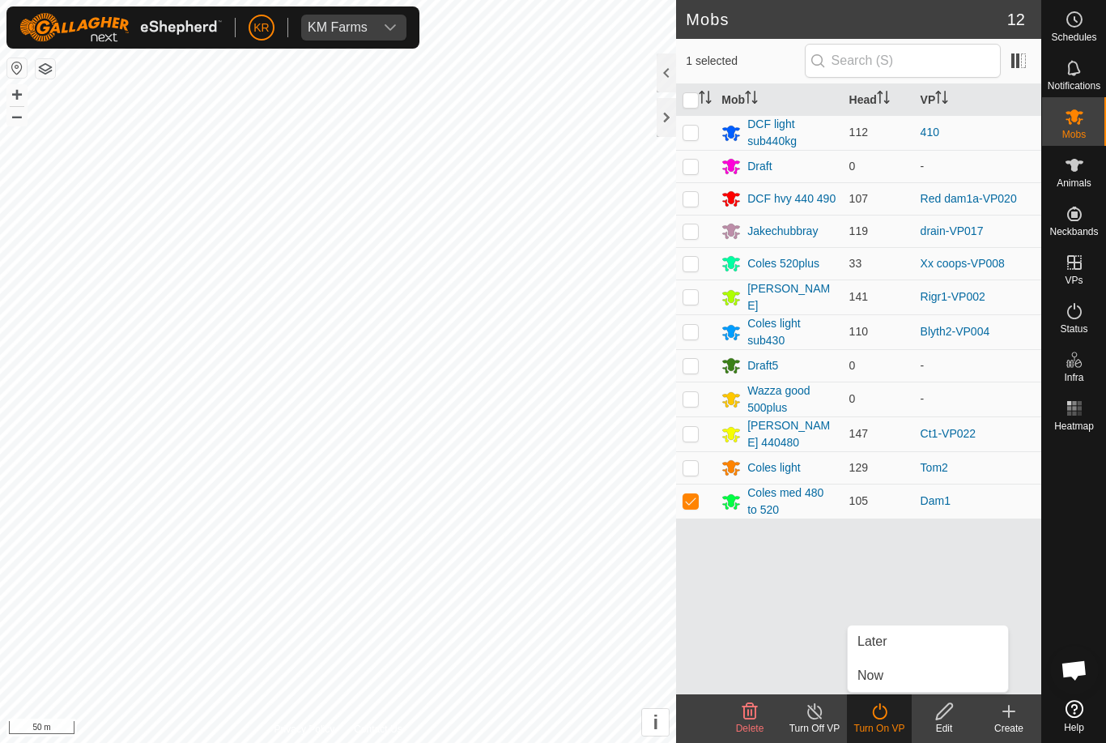
click at [883, 631] on link "Later" at bounding box center [928, 641] width 160 height 32
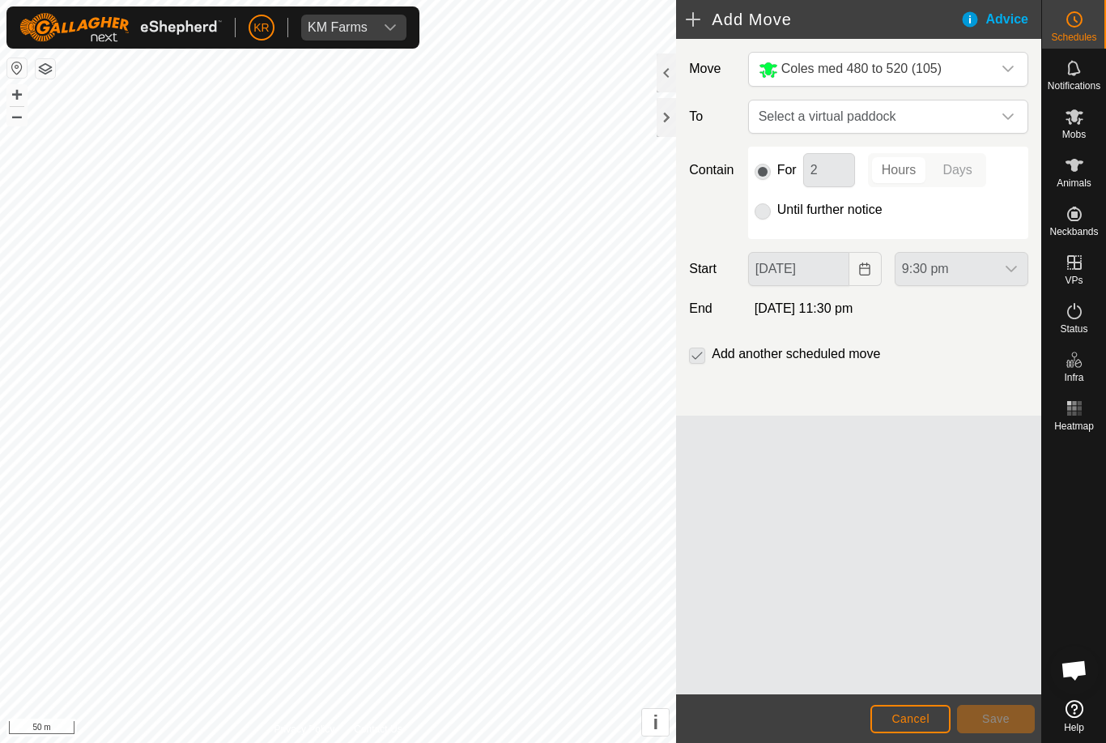
click at [1003, 119] on icon "dropdown trigger" at bounding box center [1008, 116] width 13 height 13
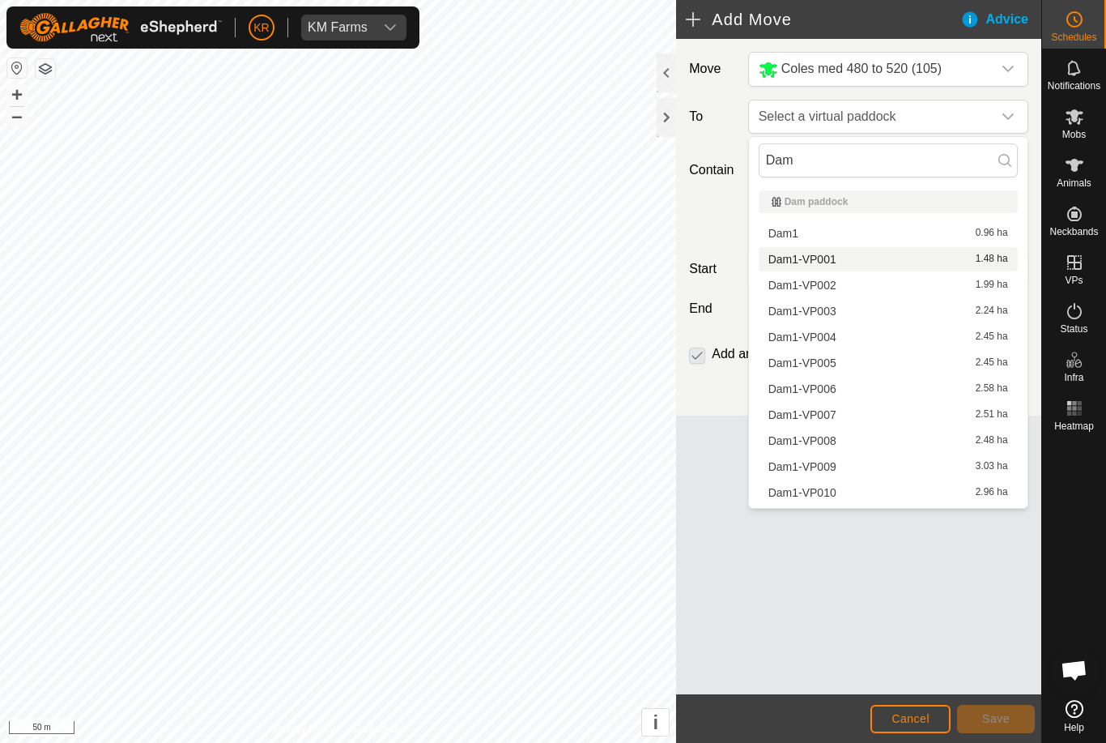
type input "Dam"
click at [833, 256] on span "Dam1-VP001" at bounding box center [803, 258] width 68 height 11
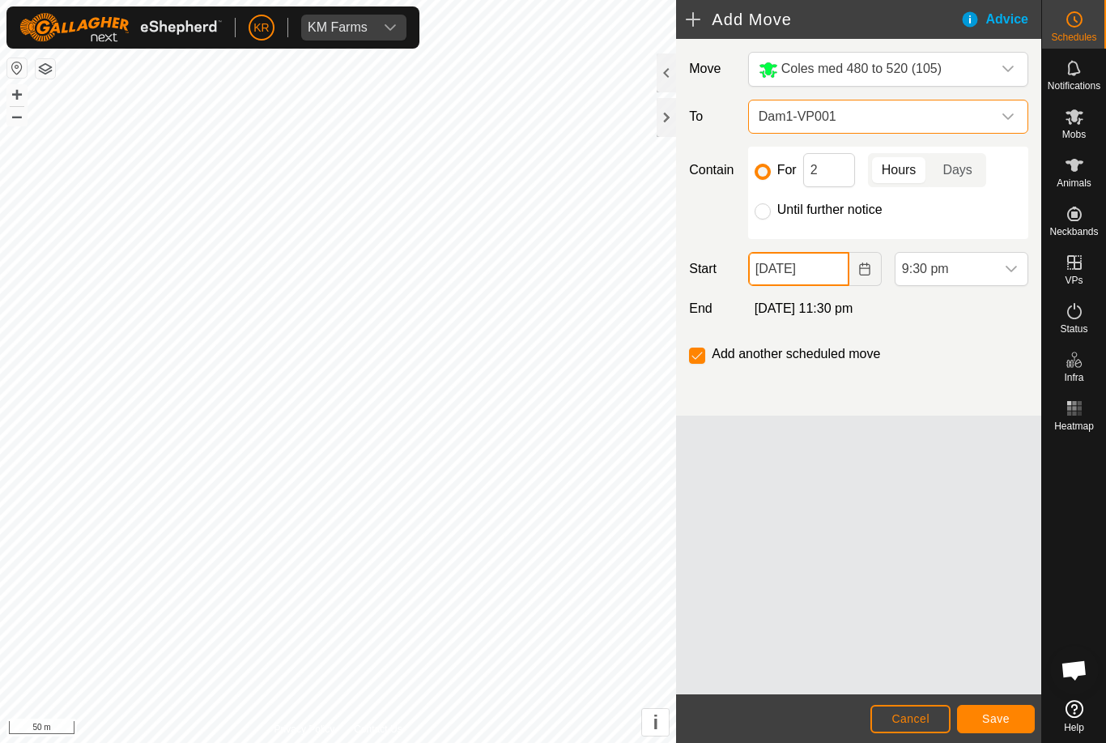
click at [824, 267] on input "01 Oct, 2025" at bounding box center [798, 269] width 101 height 34
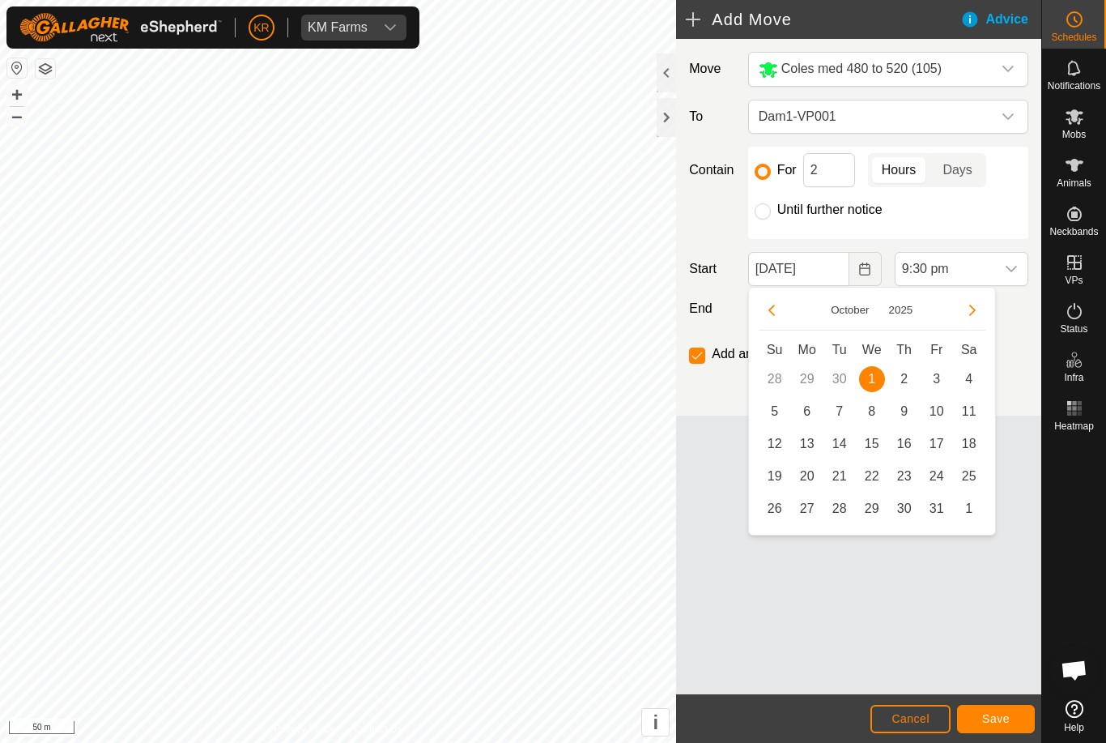
click at [909, 373] on span "2" at bounding box center [905, 379] width 26 height 26
type input "02 Oct, 2025"
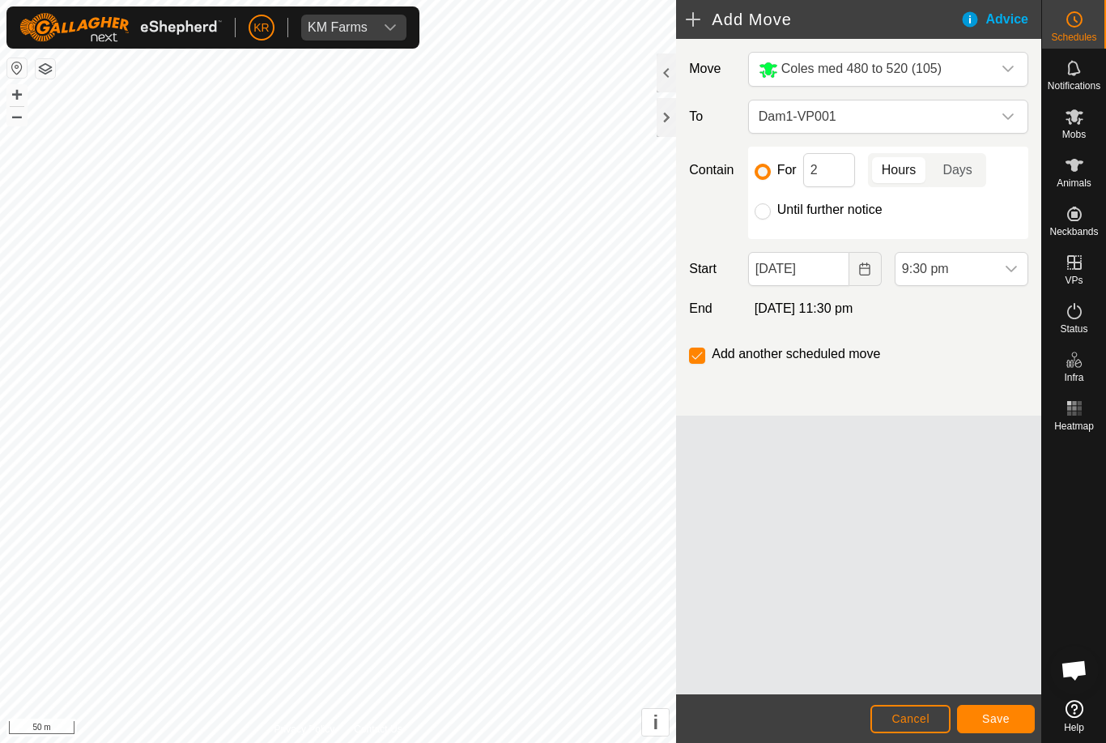
click at [994, 262] on span "9:30 pm" at bounding box center [946, 269] width 100 height 32
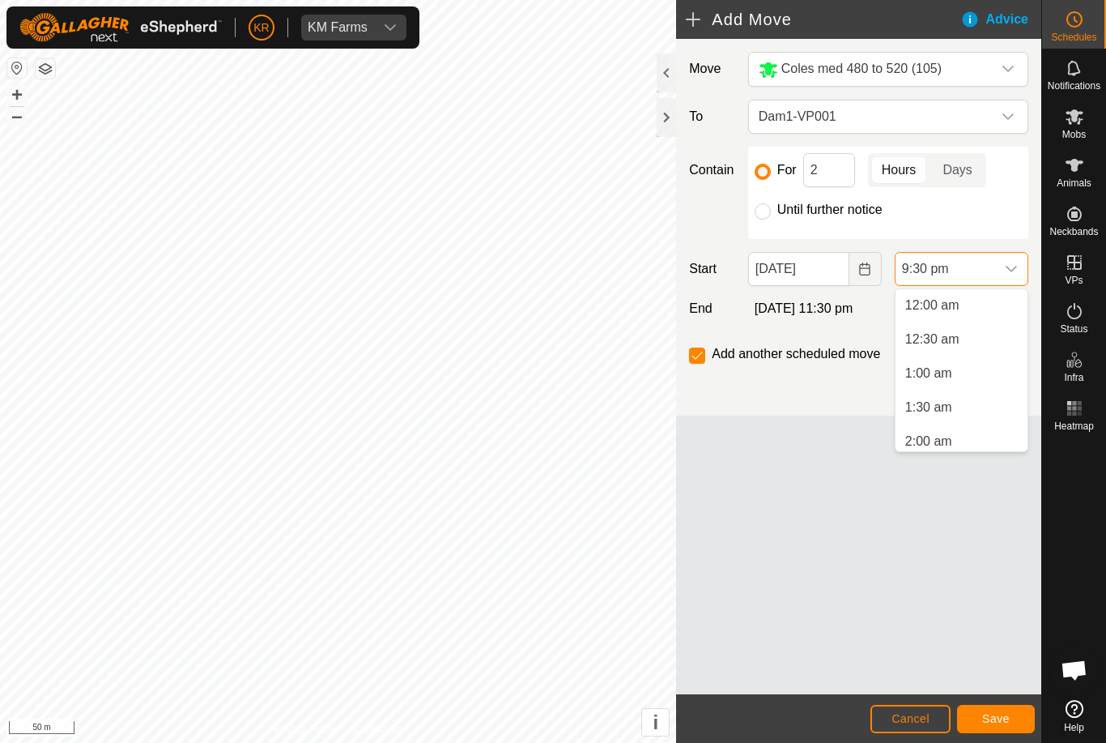
click at [947, 337] on span "12:30 am" at bounding box center [932, 339] width 54 height 19
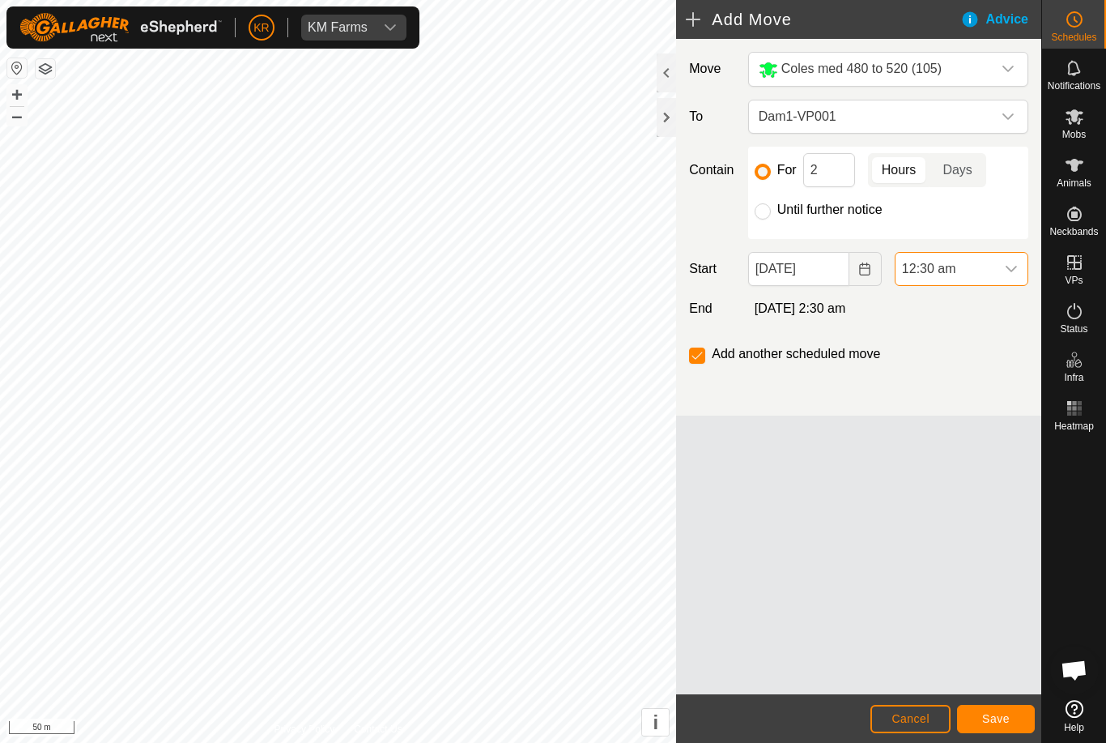
scroll to position [1333, 0]
click at [810, 172] on input "2" at bounding box center [829, 170] width 52 height 34
type input "12"
click at [1007, 714] on span "Save" at bounding box center [996, 718] width 28 height 13
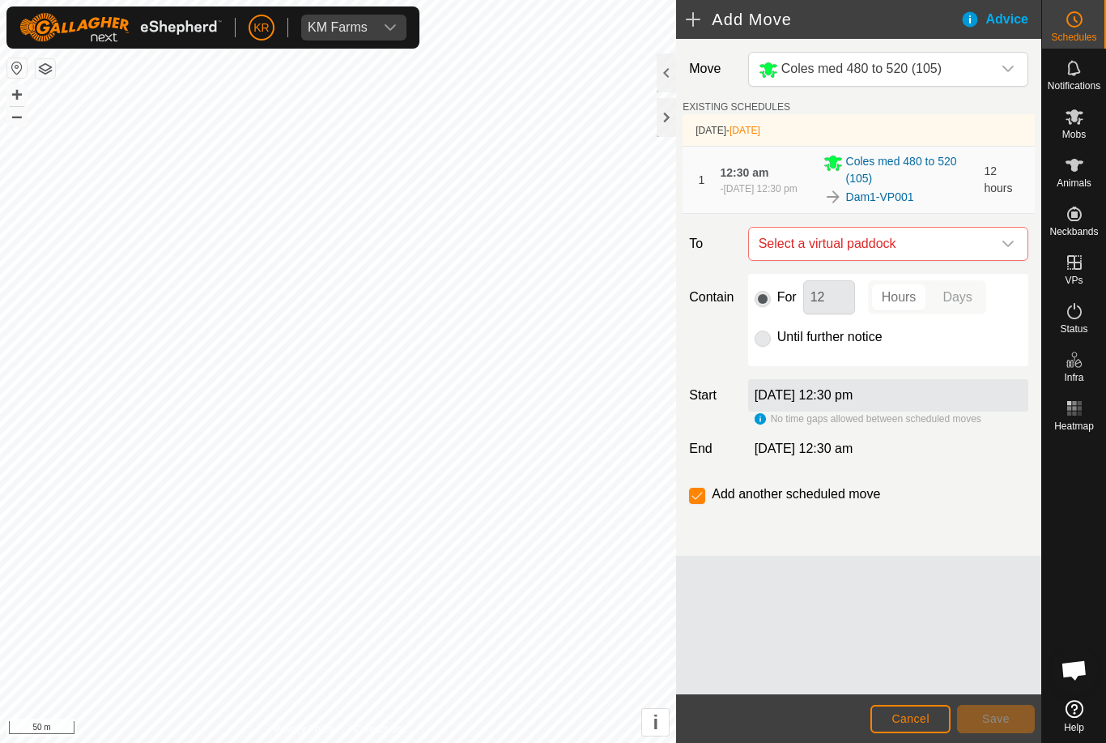
click at [1004, 249] on icon "dropdown trigger" at bounding box center [1008, 243] width 13 height 13
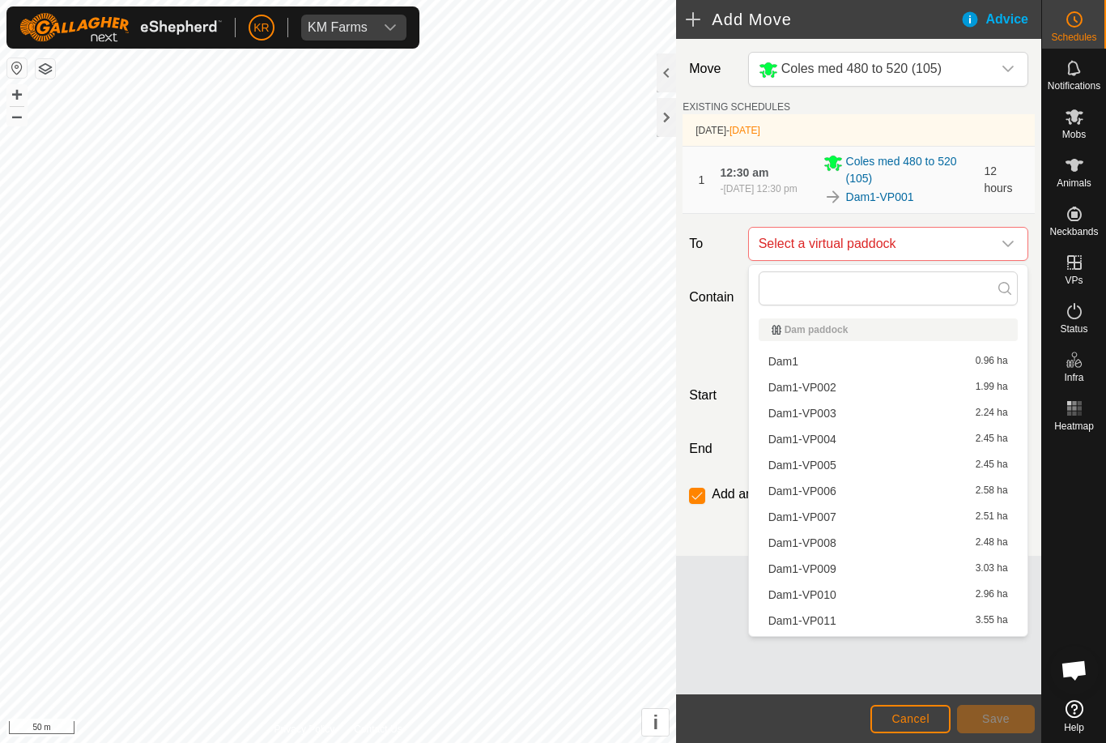
click at [843, 388] on div "Dam1-VP002 1.99 ha" at bounding box center [889, 386] width 240 height 11
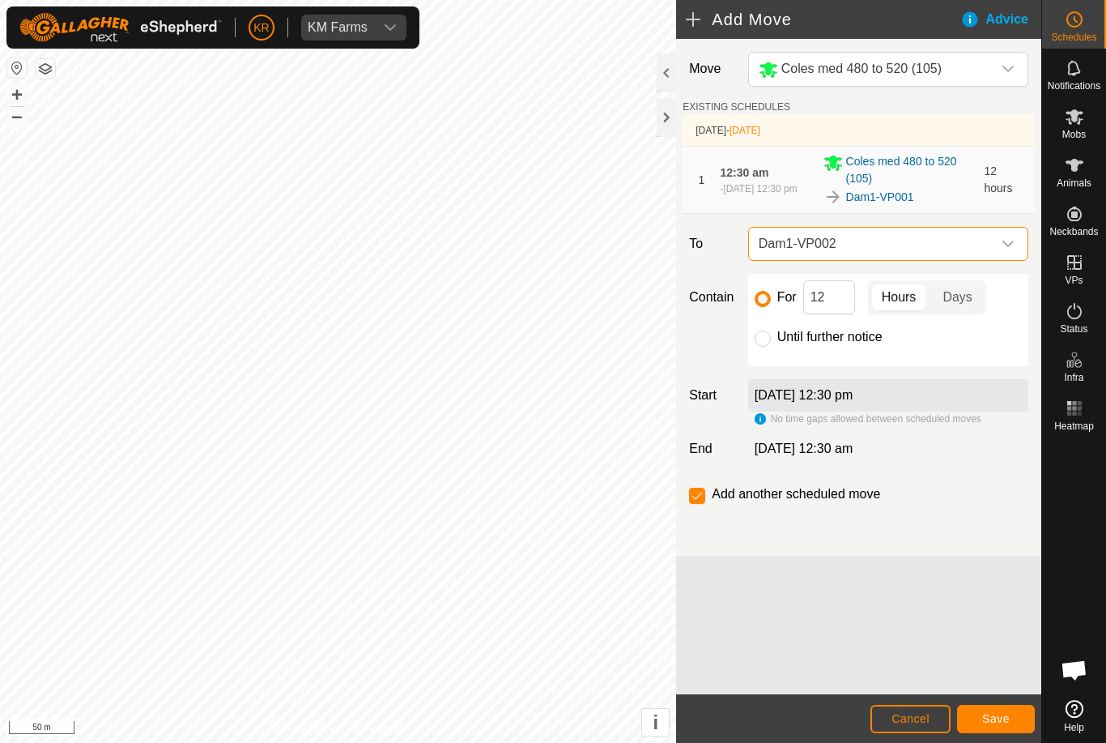
click at [1022, 710] on button "Save" at bounding box center [996, 719] width 78 height 28
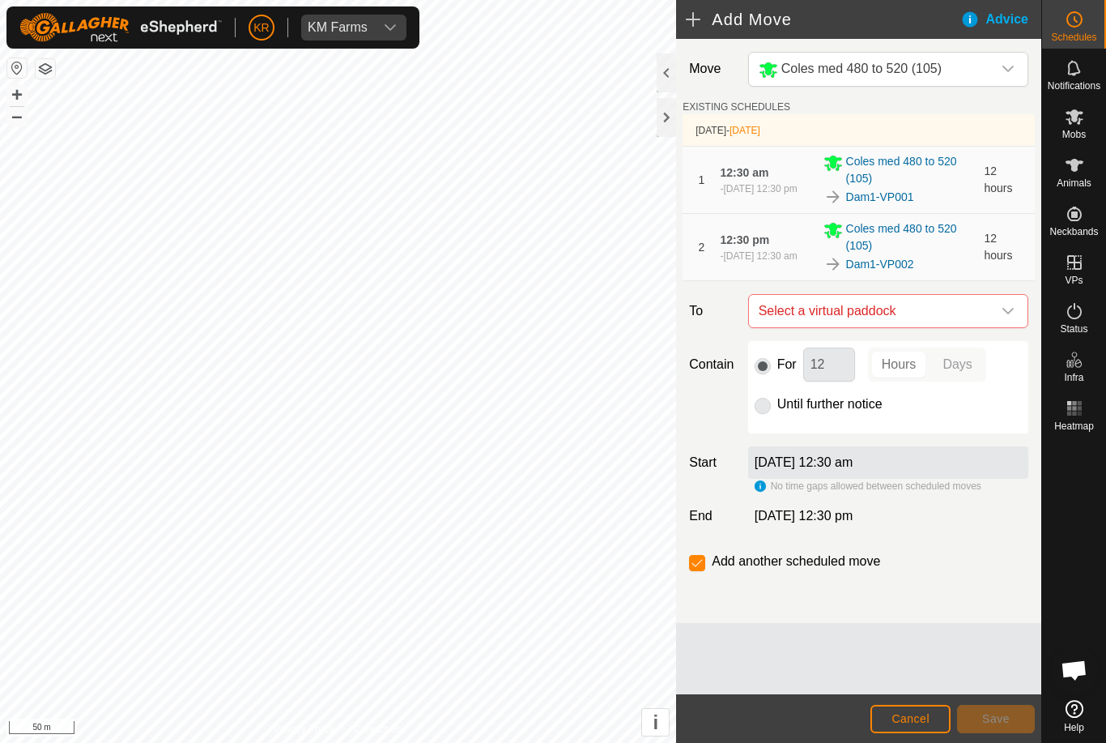
click at [1012, 307] on icon "dropdown trigger" at bounding box center [1008, 311] width 13 height 13
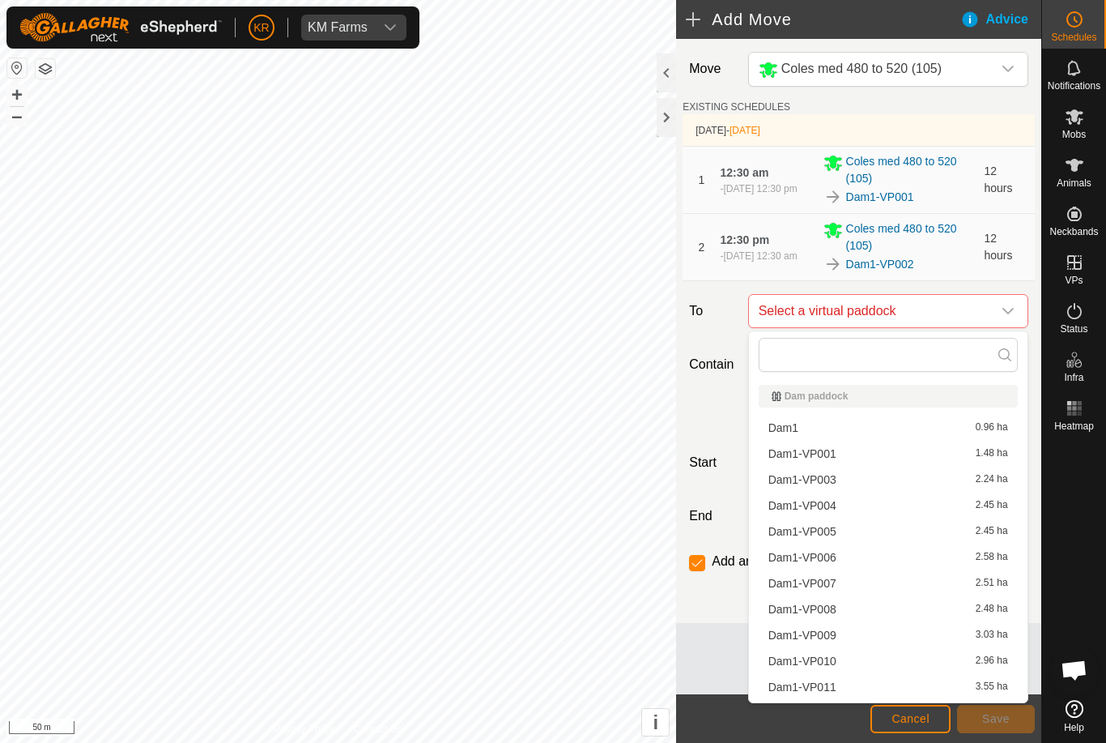
click at [878, 480] on div "Dam1-VP003 2.24 ha" at bounding box center [889, 479] width 240 height 11
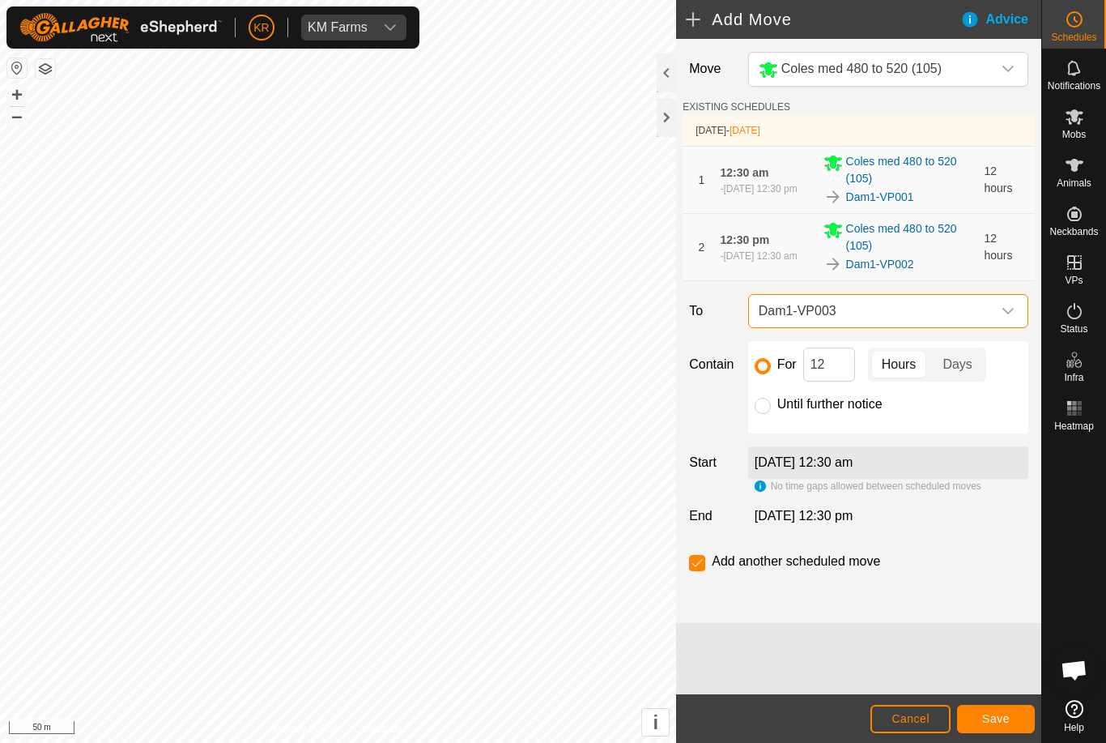
click at [997, 716] on span "Save" at bounding box center [996, 718] width 28 height 13
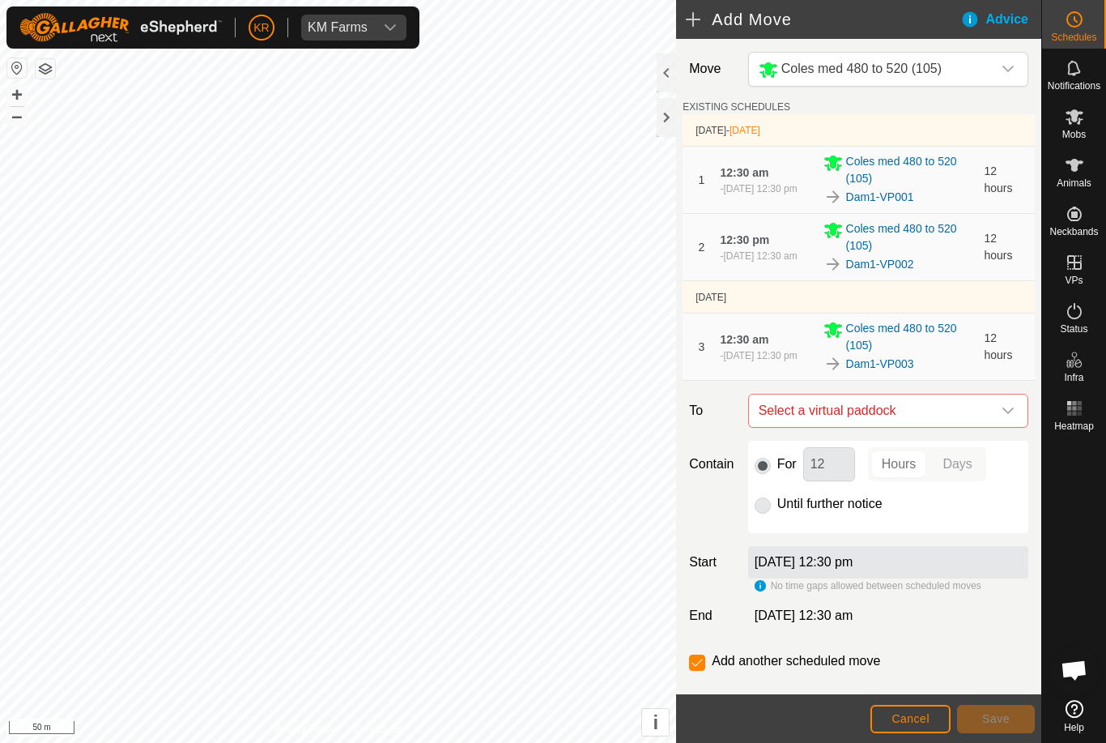
click at [999, 415] on div "dropdown trigger" at bounding box center [1008, 410] width 32 height 32
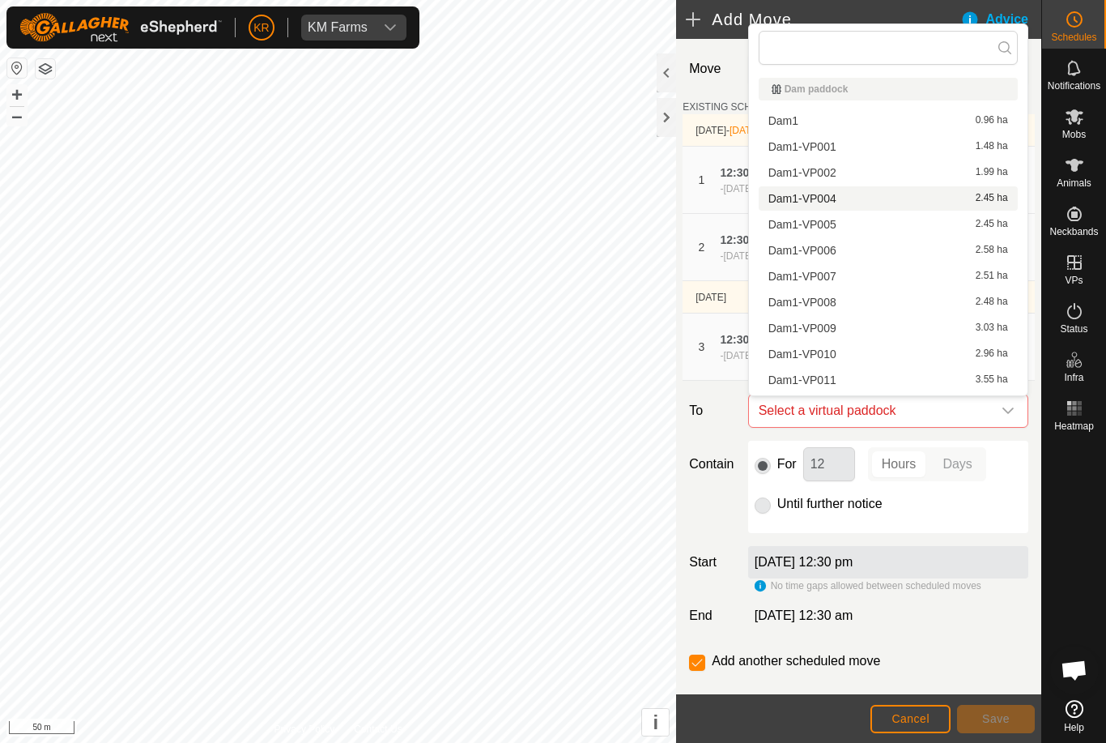
click at [835, 194] on span "Dam1-VP004" at bounding box center [803, 198] width 68 height 11
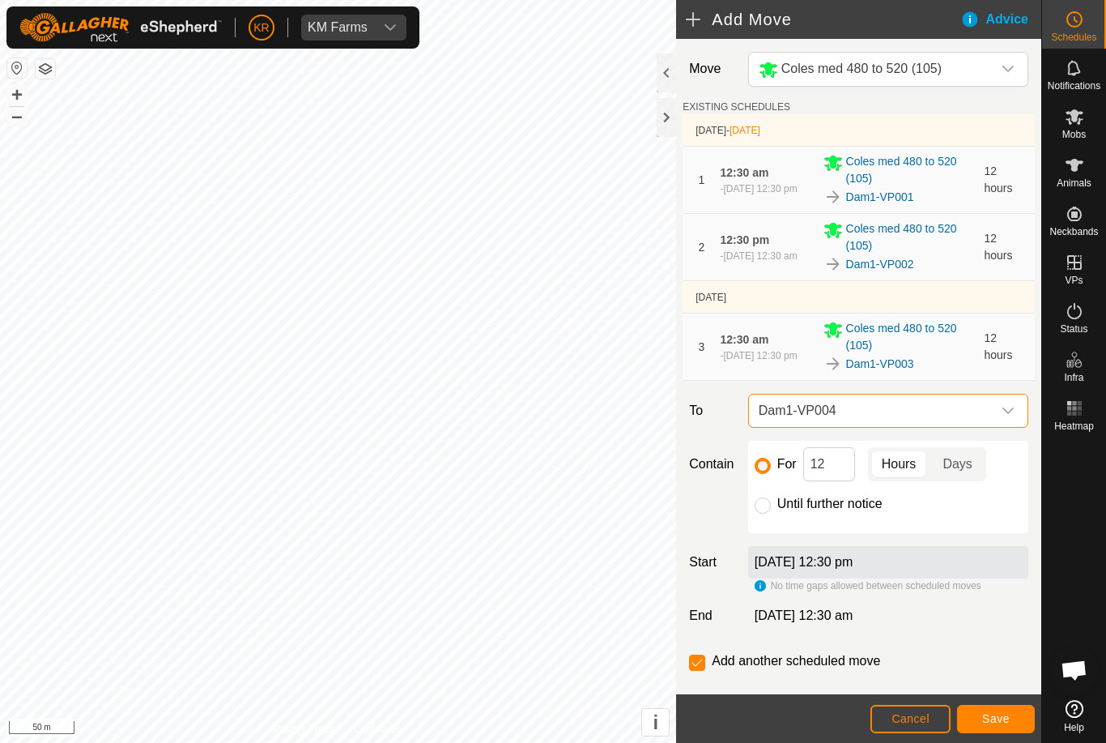
click at [1005, 712] on span "Save" at bounding box center [996, 718] width 28 height 13
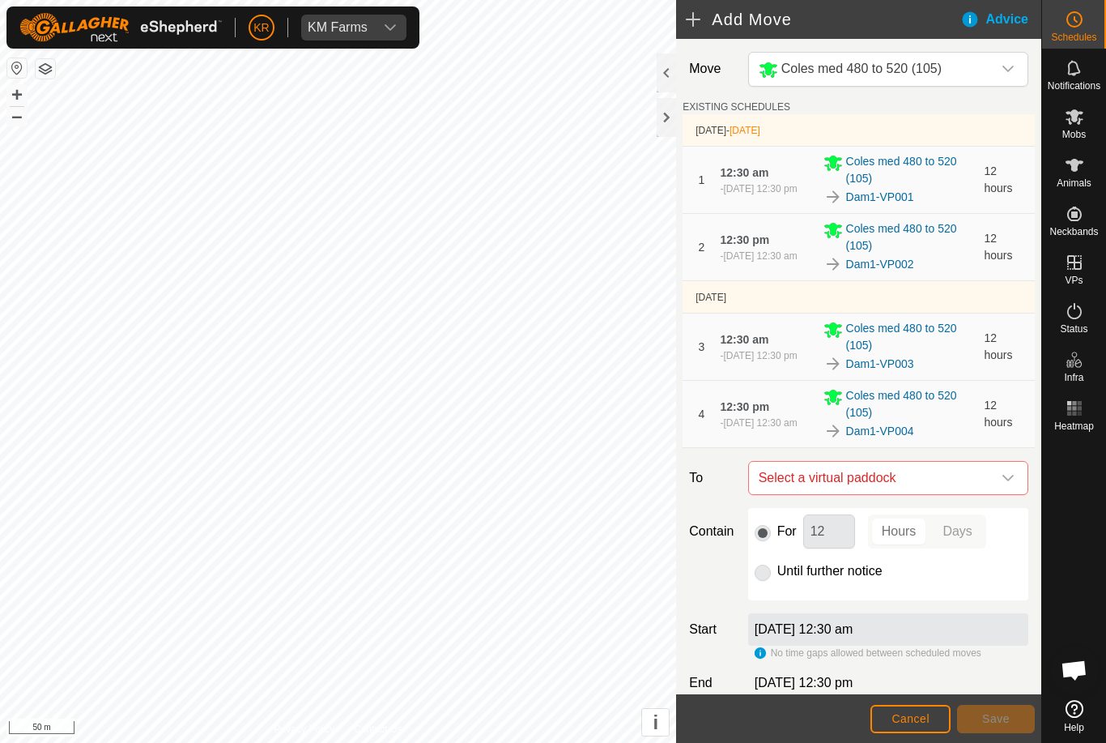
click at [989, 471] on span "Select a virtual paddock" at bounding box center [872, 478] width 240 height 32
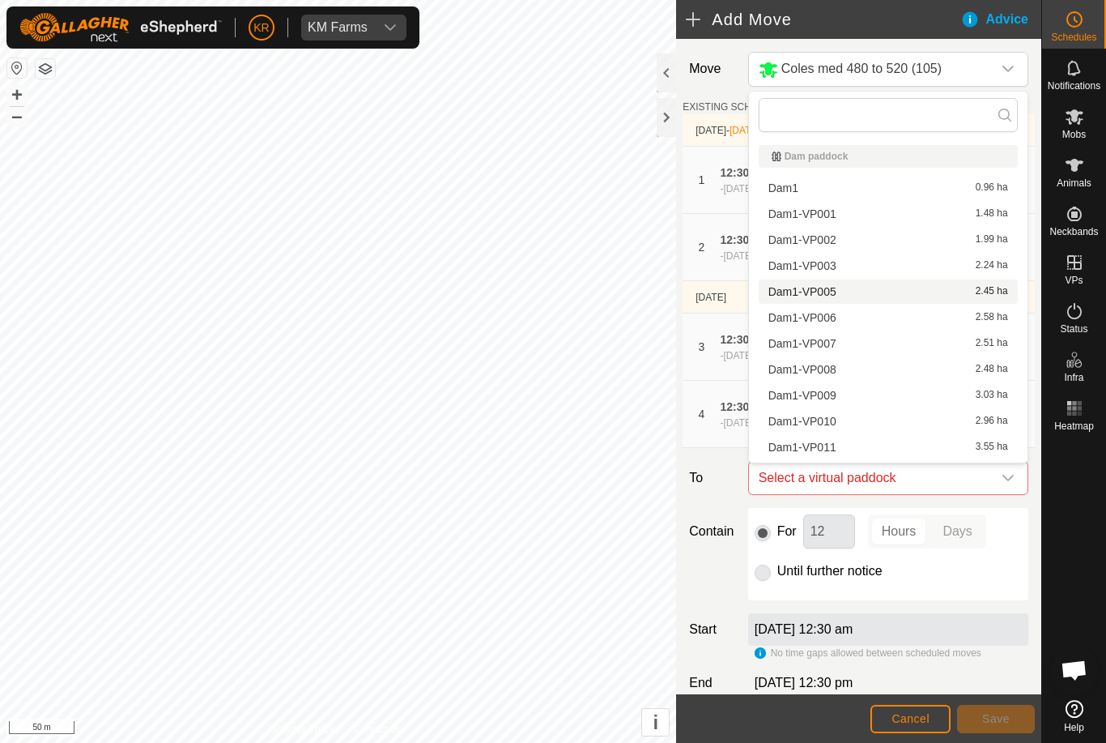
click at [839, 288] on div "Dam1-VP005 2.45 ha" at bounding box center [889, 291] width 240 height 11
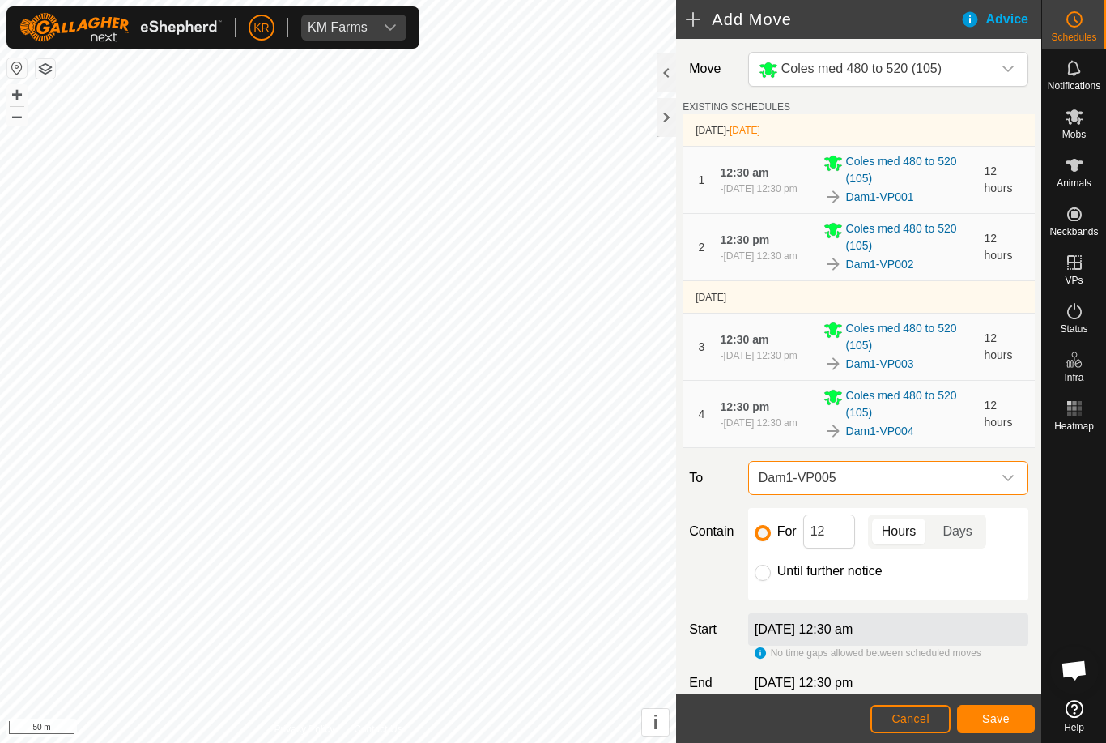
click at [1025, 729] on button "Save" at bounding box center [996, 719] width 78 height 28
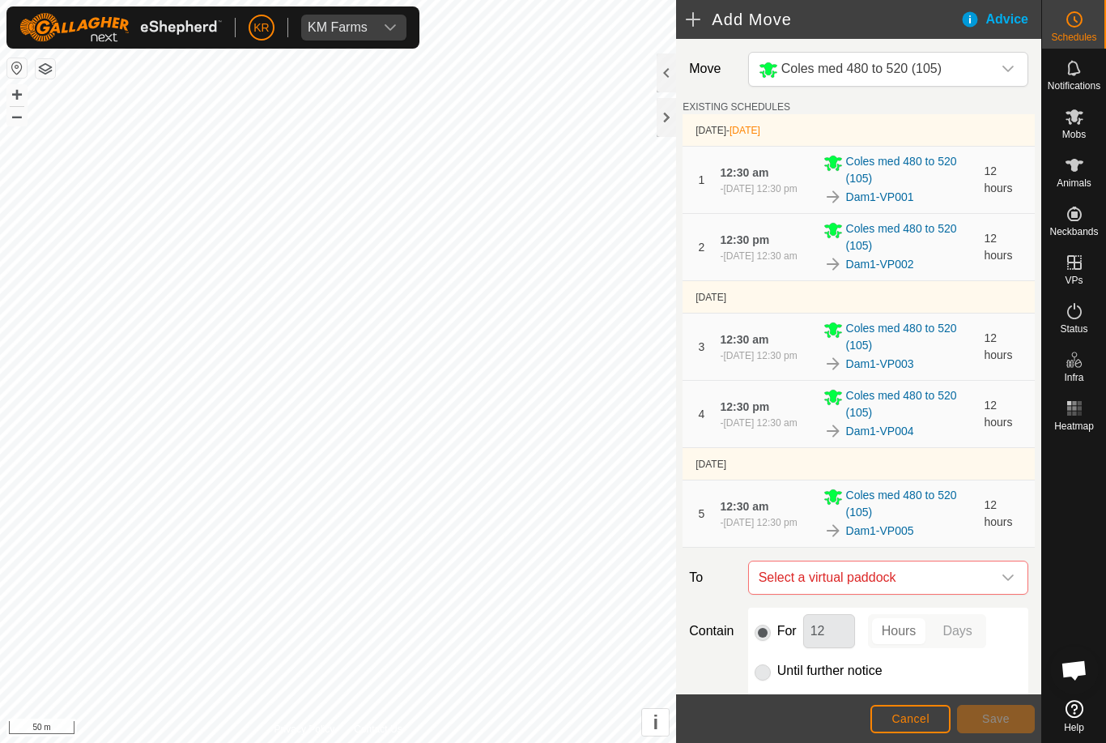
click at [1012, 577] on icon "dropdown trigger" at bounding box center [1008, 577] width 11 height 6
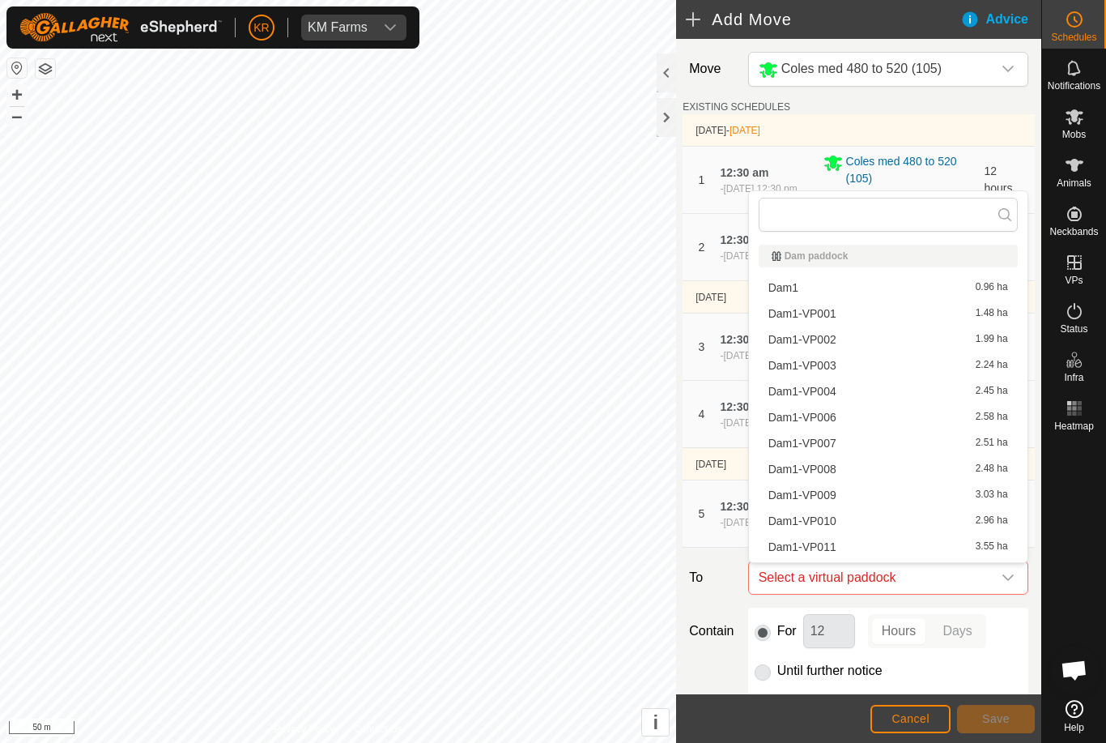
click at [838, 416] on div "Dam1-VP006 2.58 ha" at bounding box center [889, 416] width 240 height 11
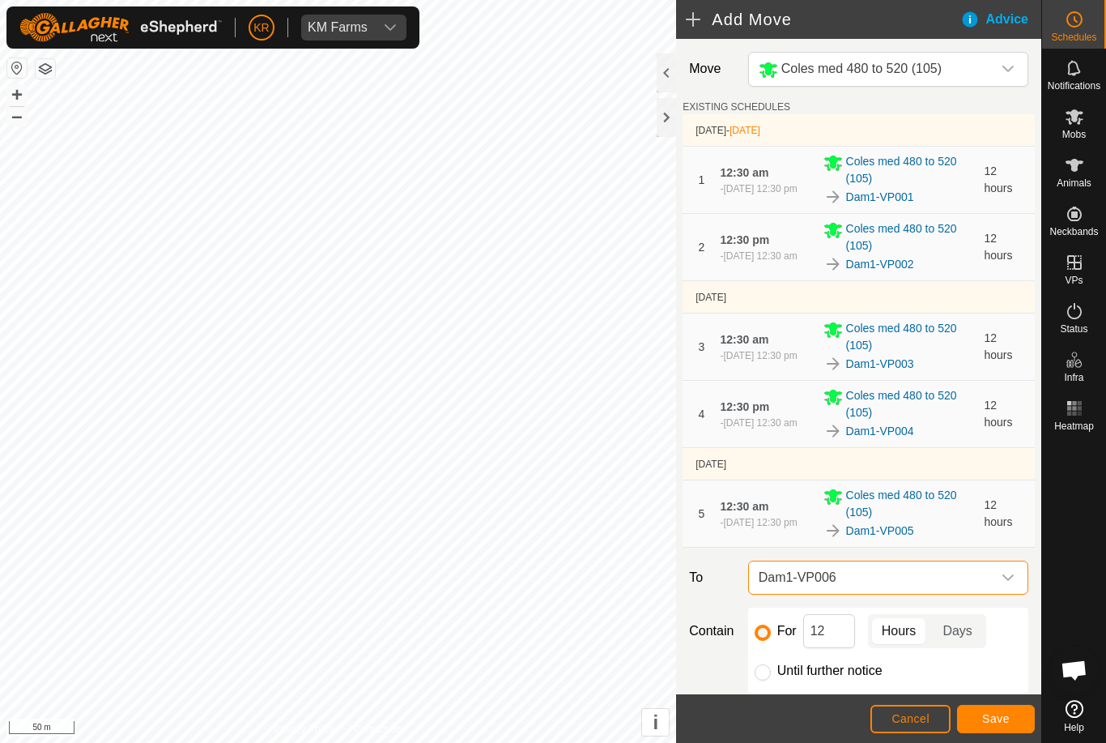
click at [1008, 709] on button "Save" at bounding box center [996, 719] width 78 height 28
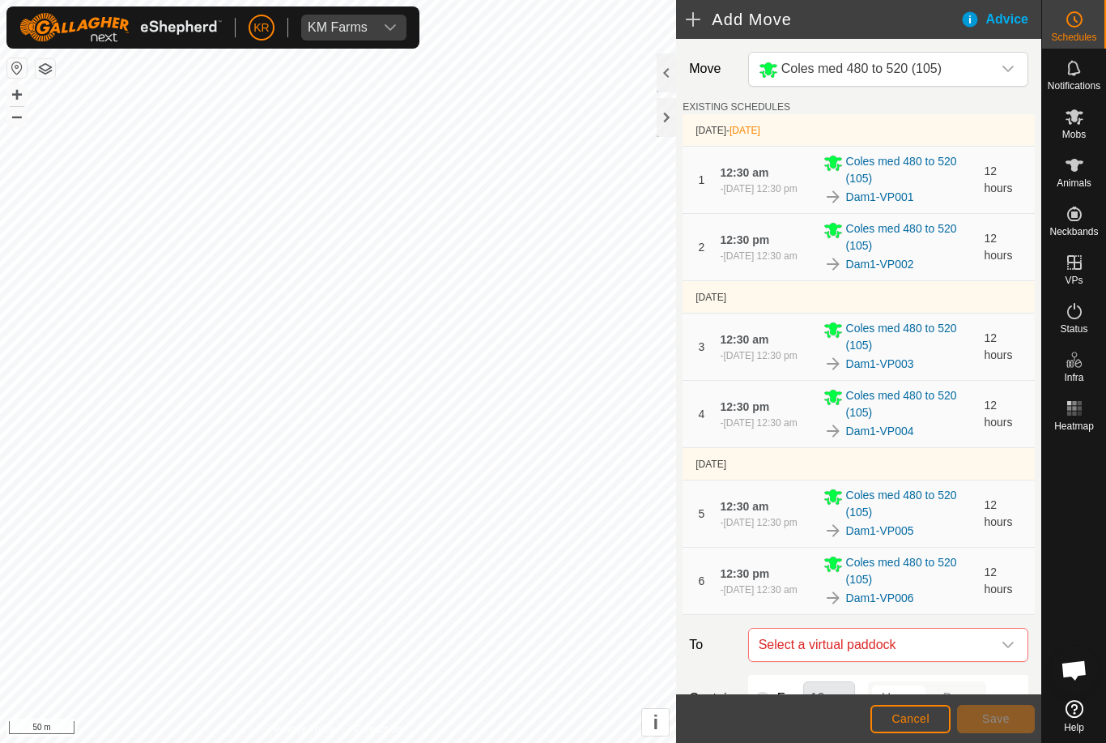
click at [989, 632] on span "Select a virtual paddock" at bounding box center [872, 644] width 240 height 32
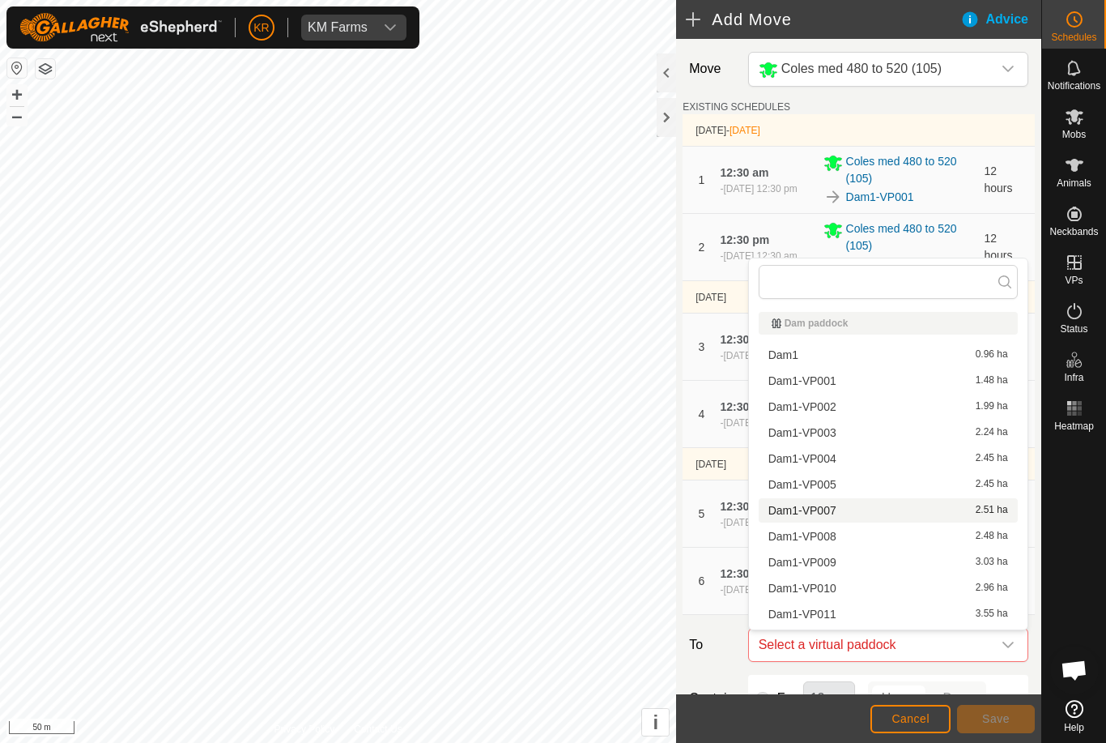
click at [853, 506] on div "Dam1-VP007 2.51 ha" at bounding box center [889, 510] width 240 height 11
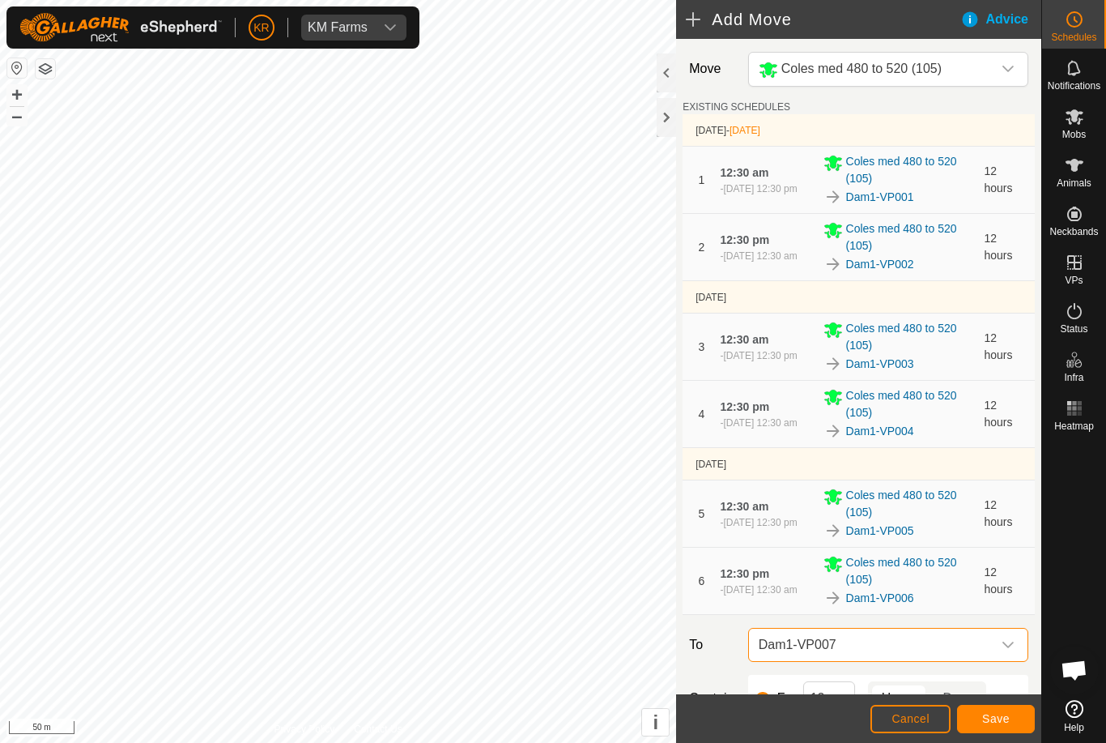
click at [1008, 713] on span "Save" at bounding box center [996, 718] width 28 height 13
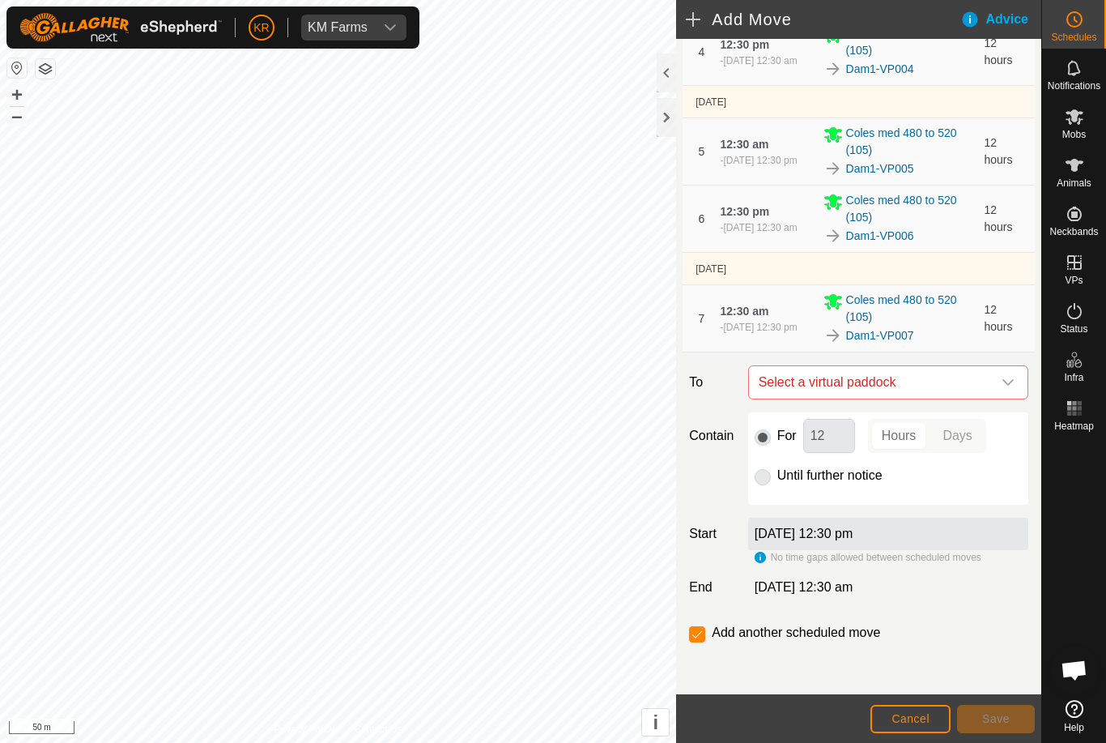
scroll to position [363, 0]
click at [1002, 381] on icon "dropdown trigger" at bounding box center [1008, 382] width 13 height 13
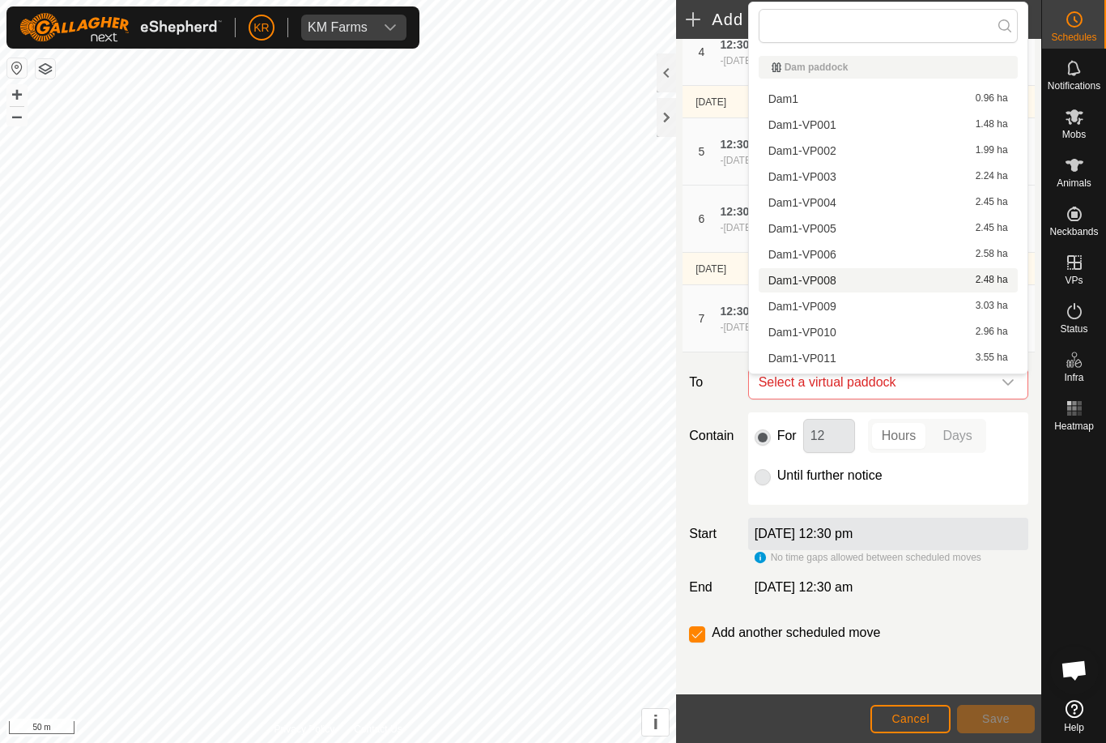
click at [836, 279] on span "Dam1-VP008" at bounding box center [803, 280] width 68 height 11
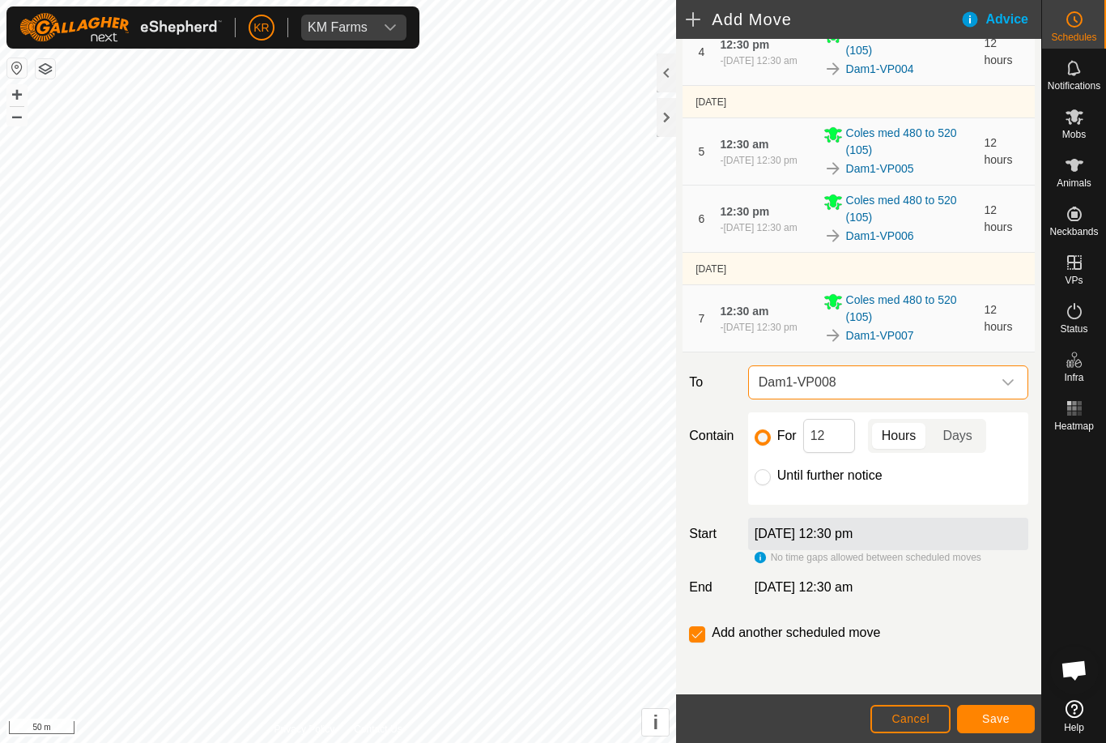
click at [995, 718] on span "Save" at bounding box center [996, 718] width 28 height 13
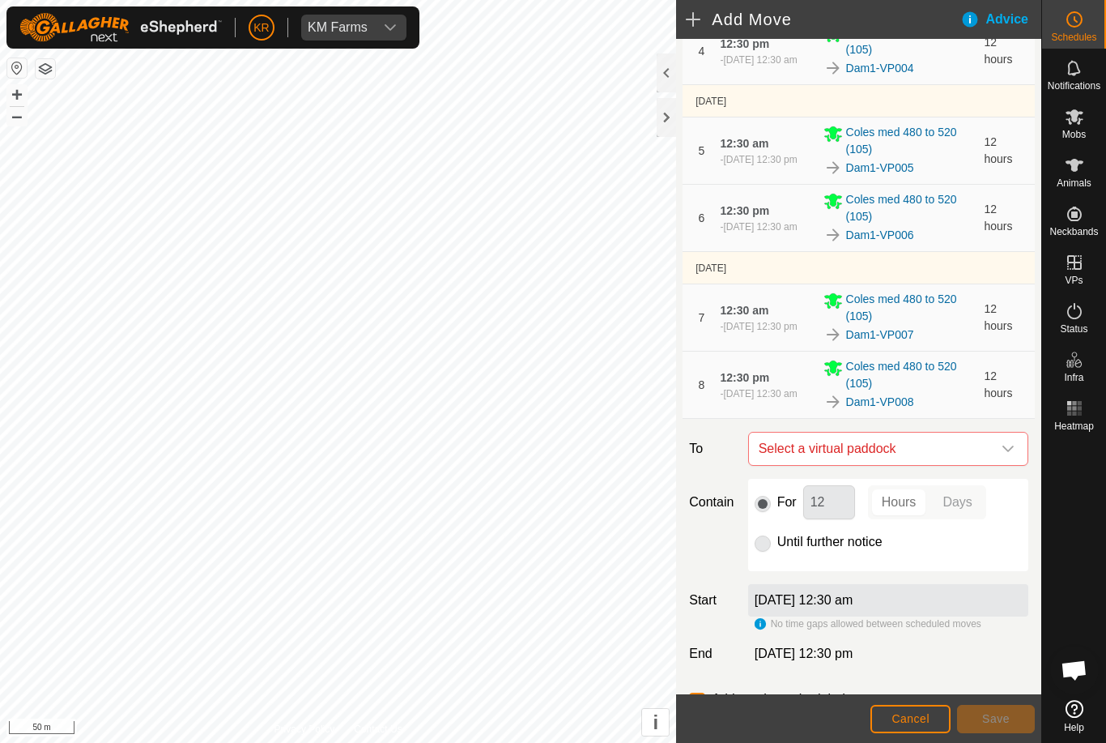
click at [1012, 443] on icon "dropdown trigger" at bounding box center [1008, 448] width 13 height 13
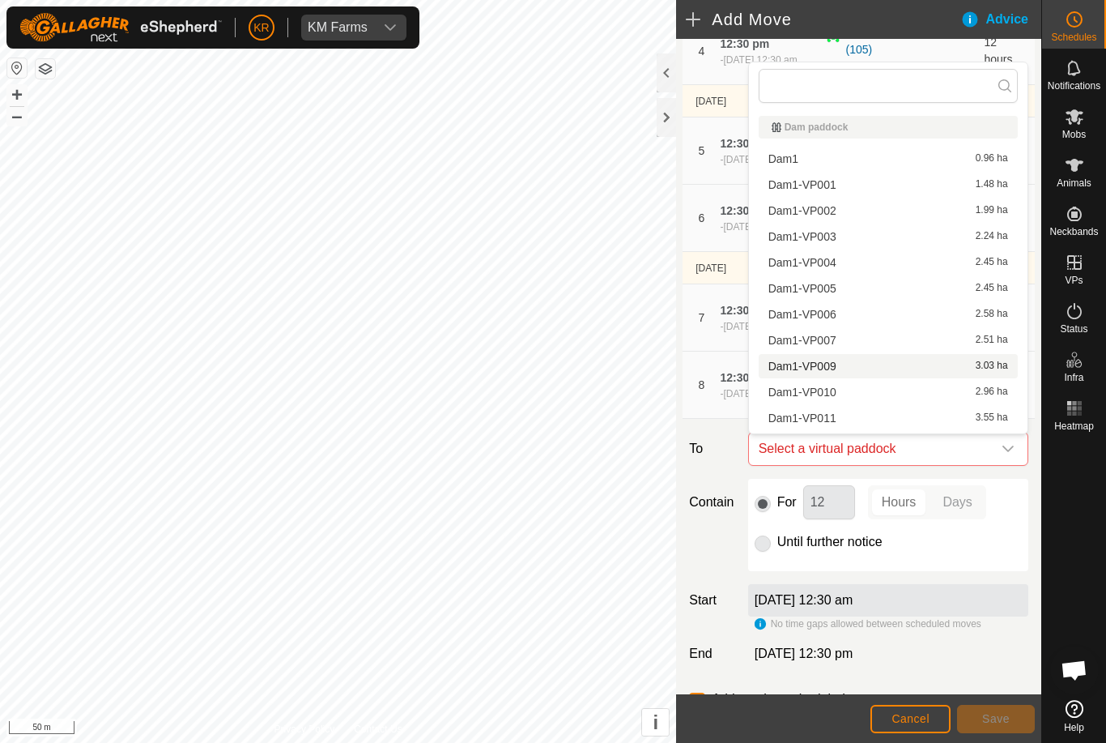
click at [824, 370] on span "Dam1-VP009" at bounding box center [803, 365] width 68 height 11
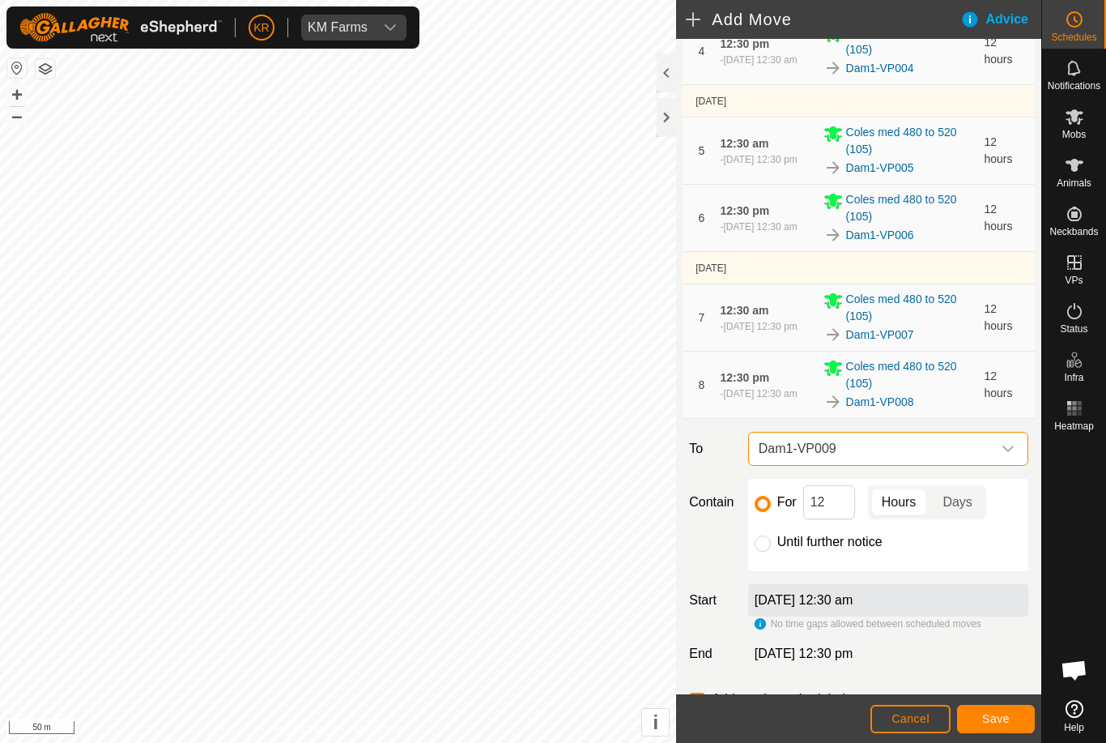
click at [1005, 718] on span "Save" at bounding box center [996, 718] width 28 height 13
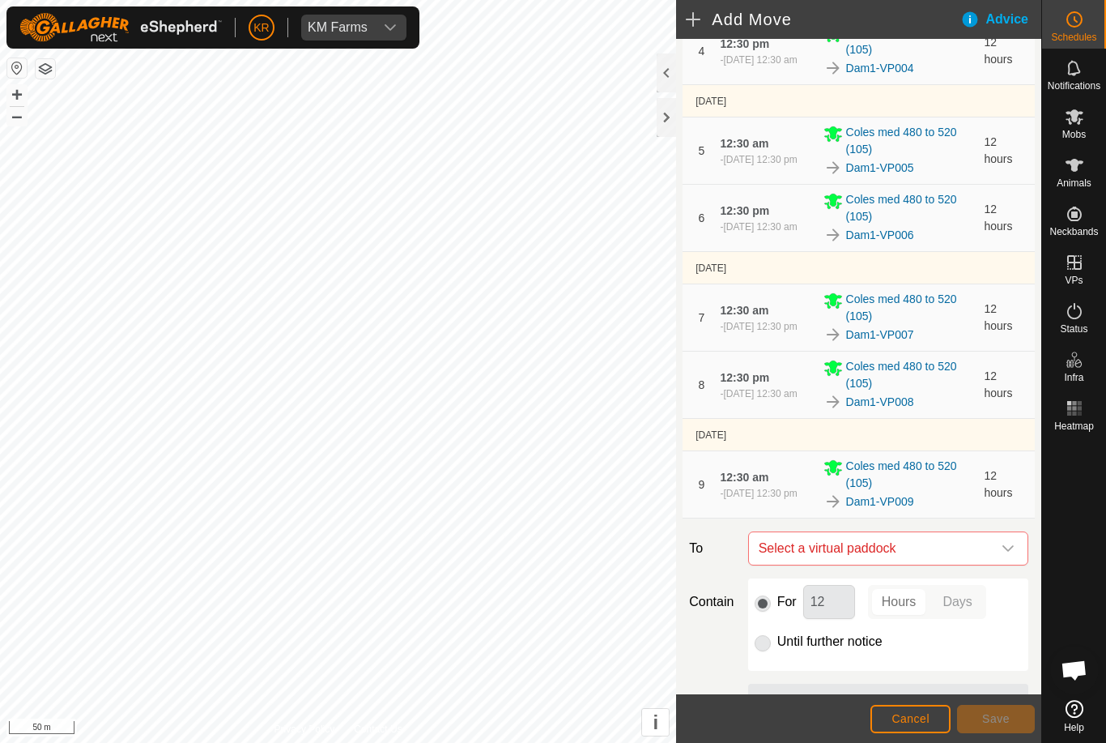
click at [1003, 549] on icon "dropdown trigger" at bounding box center [1008, 548] width 13 height 13
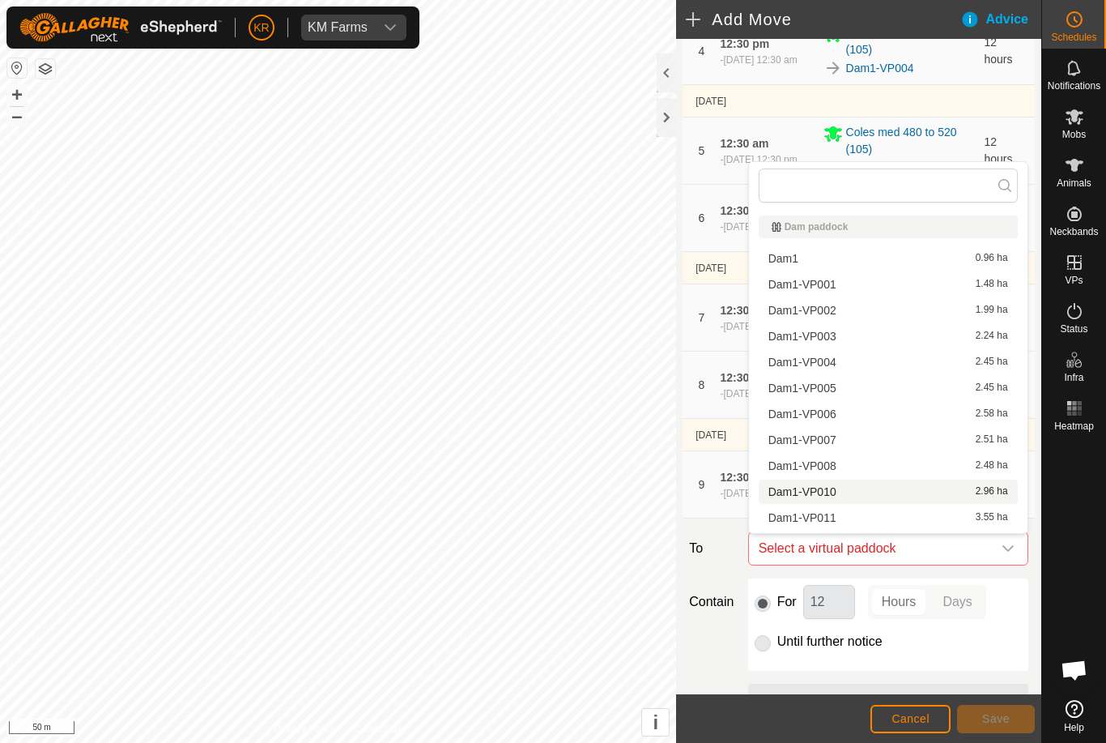
click at [844, 491] on div "Dam1-VP010 2.96 ha" at bounding box center [889, 491] width 240 height 11
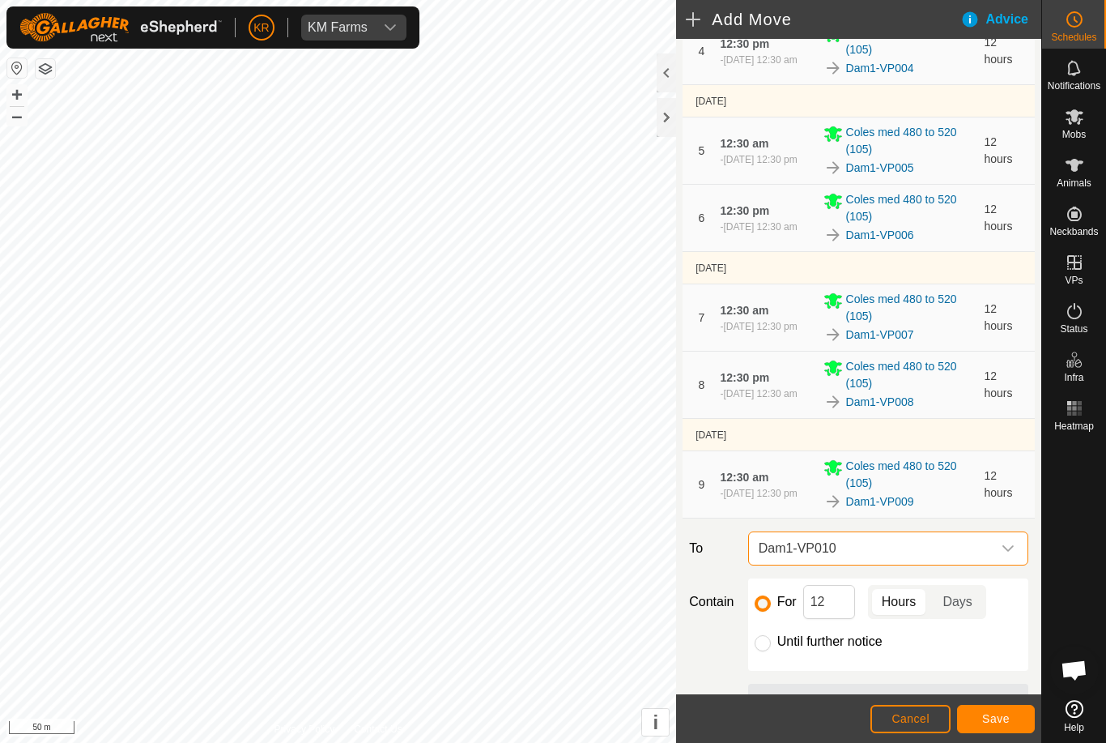
click at [1005, 717] on span "Save" at bounding box center [996, 718] width 28 height 13
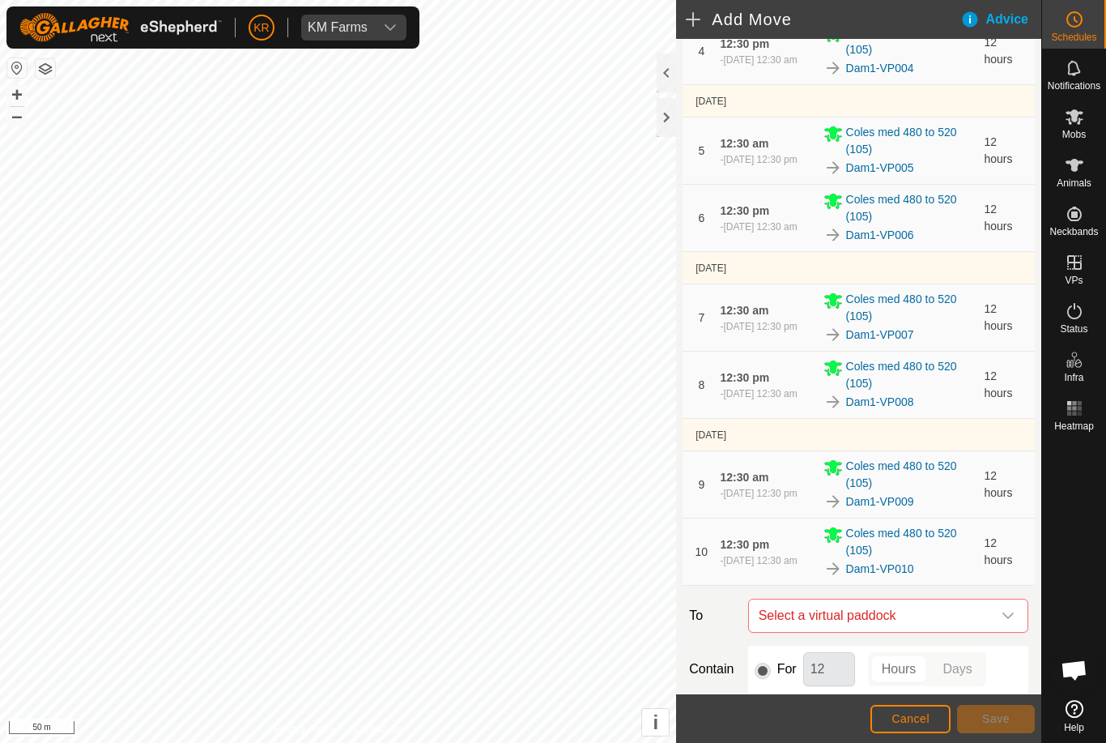
click at [1007, 614] on icon "dropdown trigger" at bounding box center [1008, 615] width 13 height 13
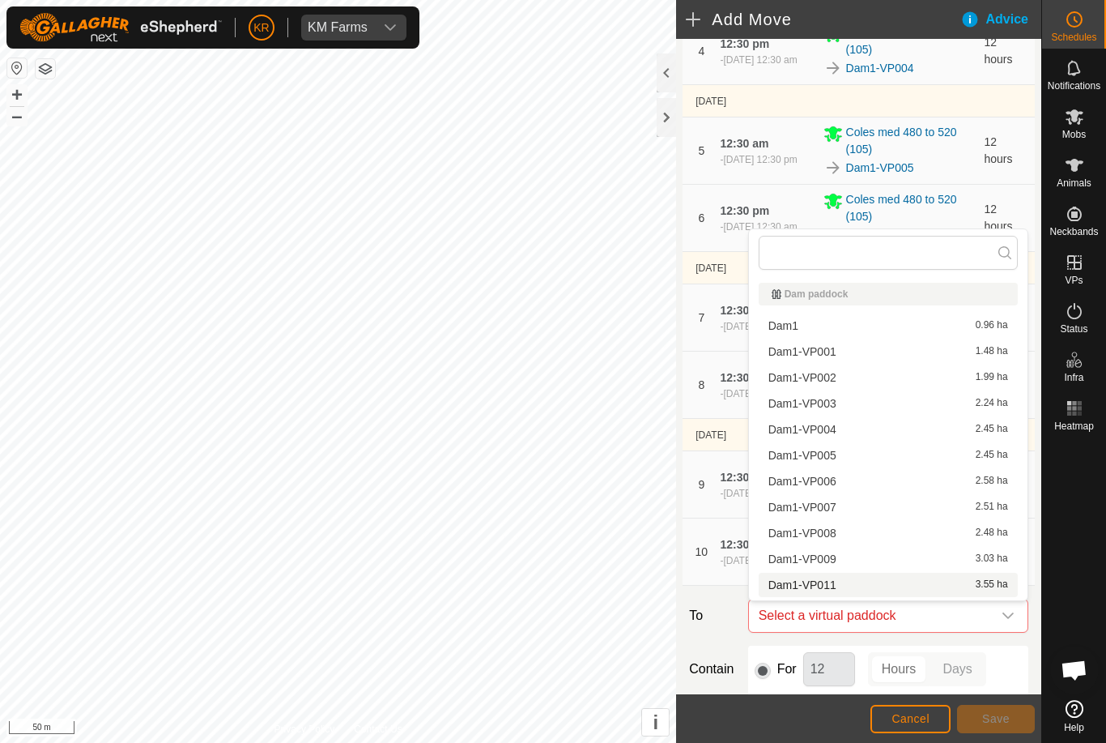
click at [840, 581] on div "Dam1-VP011 3.55 ha" at bounding box center [889, 584] width 240 height 11
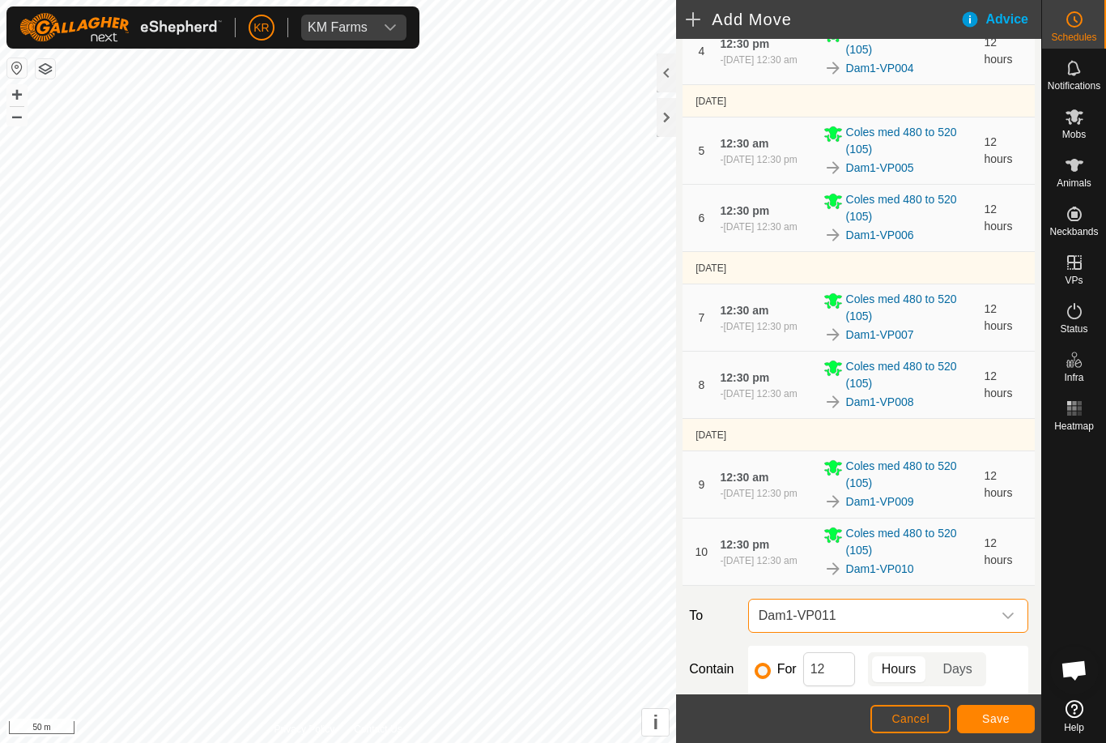
click at [990, 719] on span "Save" at bounding box center [996, 718] width 28 height 13
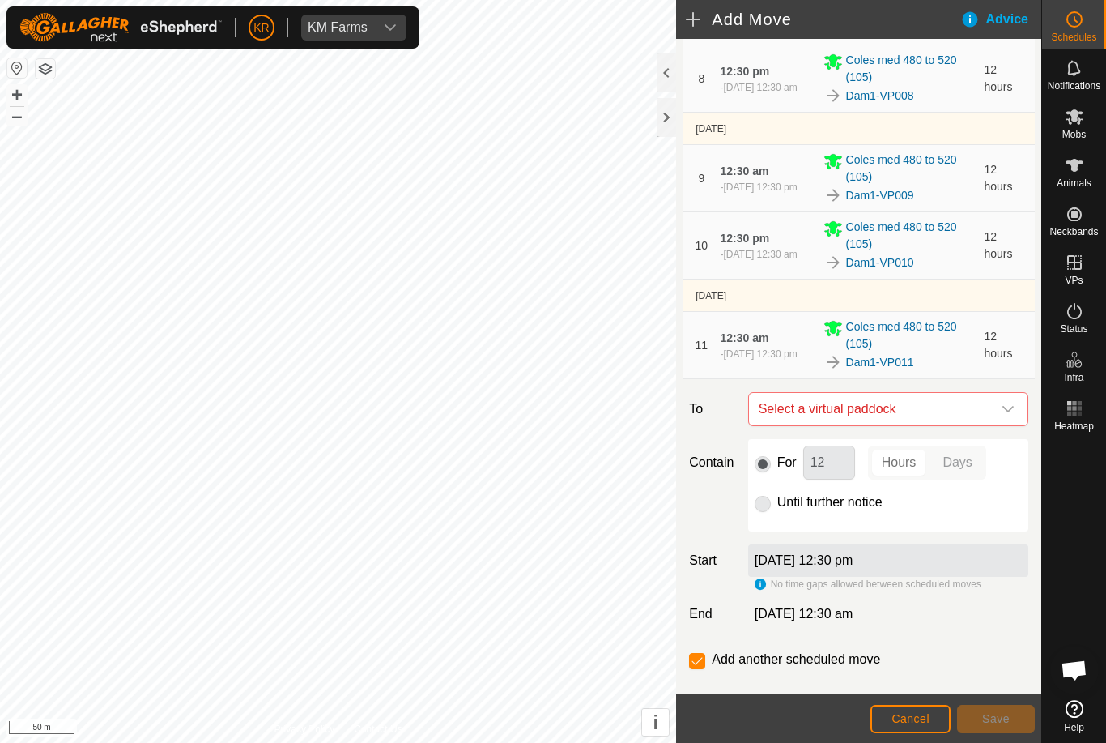
scroll to position [691, 0]
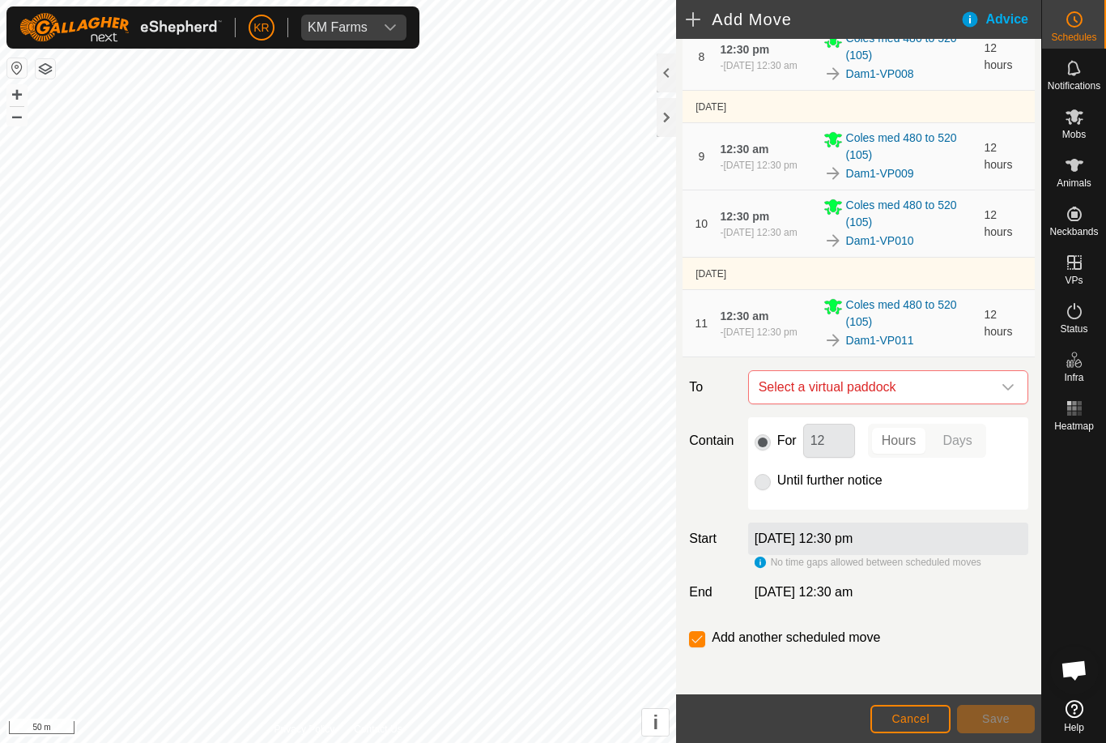
click at [990, 383] on span "Select a virtual paddock" at bounding box center [872, 387] width 240 height 32
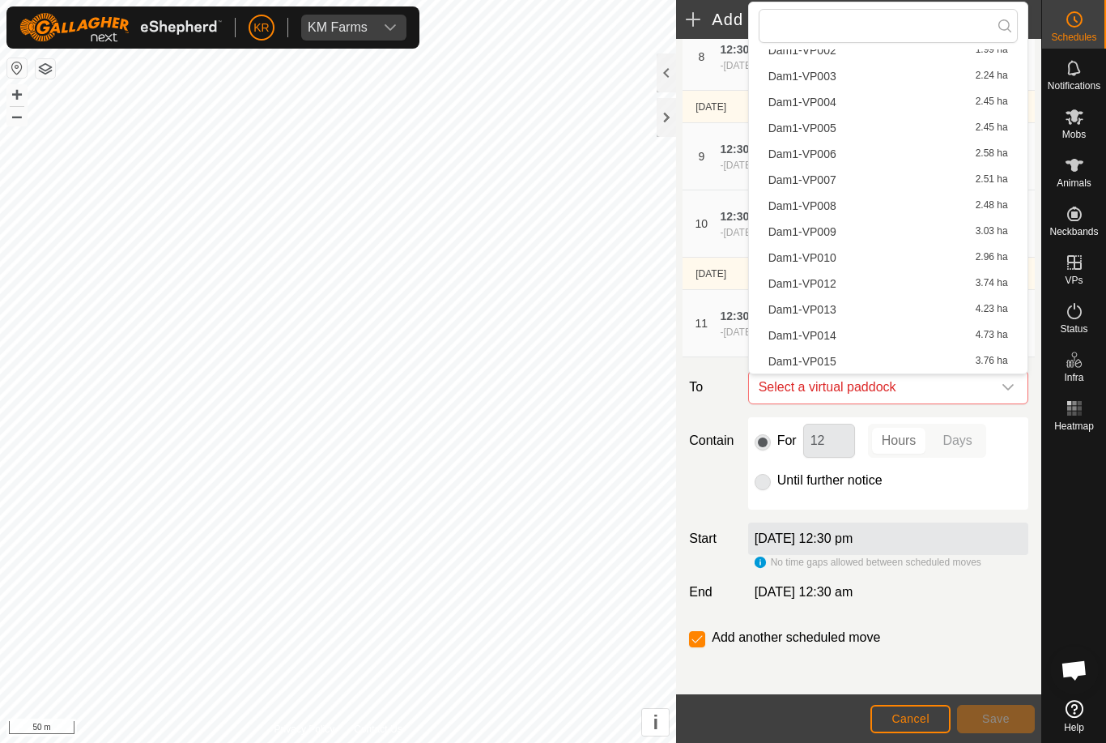
scroll to position [100, 0]
click at [852, 281] on div "Dam1-VP012 3.74 ha" at bounding box center [889, 283] width 240 height 11
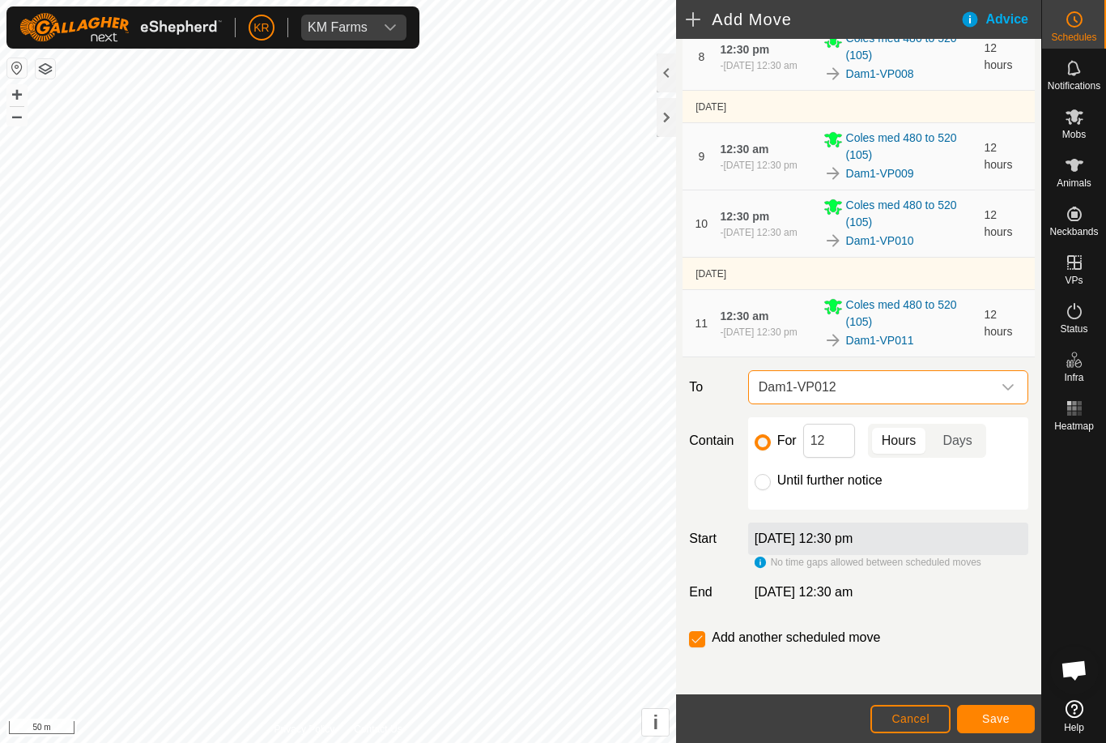
click at [983, 720] on span "Save" at bounding box center [996, 718] width 28 height 13
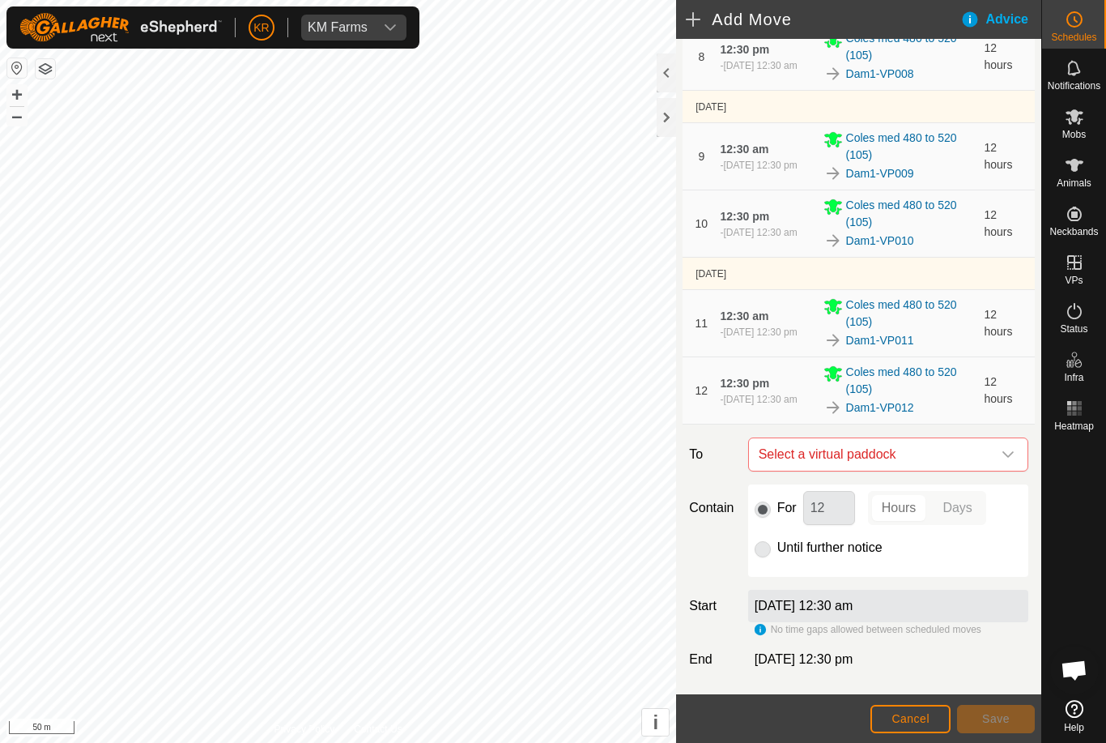
click at [1002, 458] on icon "dropdown trigger" at bounding box center [1008, 454] width 13 height 13
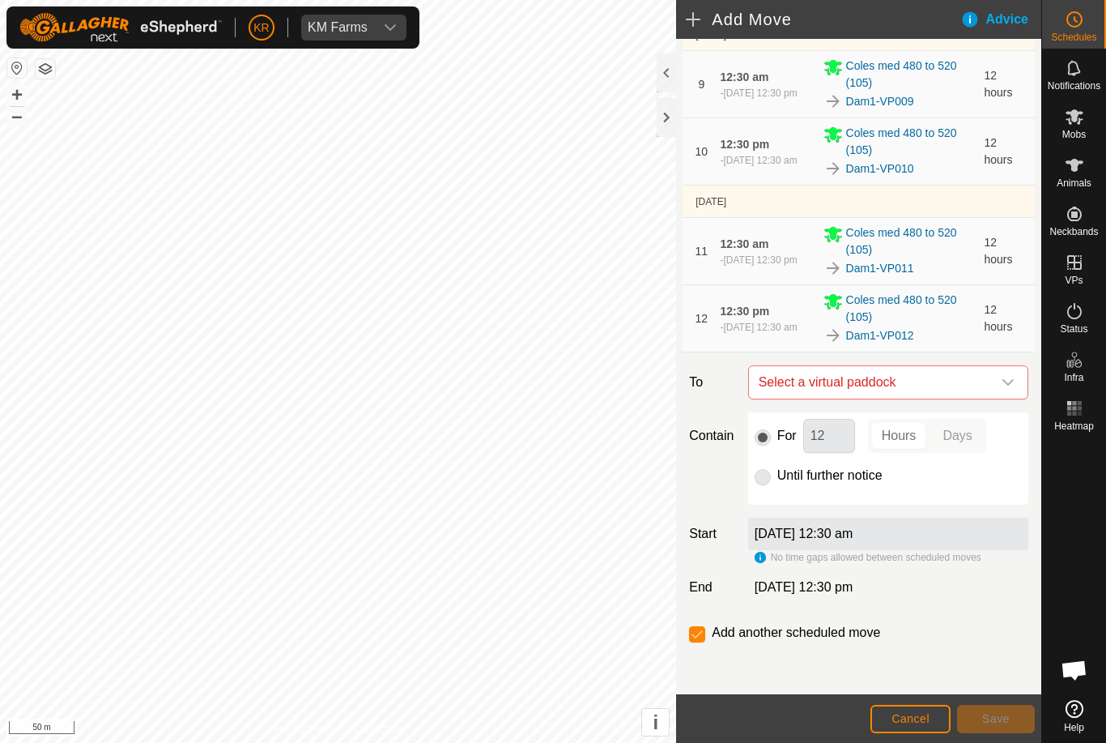
scroll to position [764, 0]
click at [984, 381] on span "Select a virtual paddock" at bounding box center [872, 382] width 240 height 32
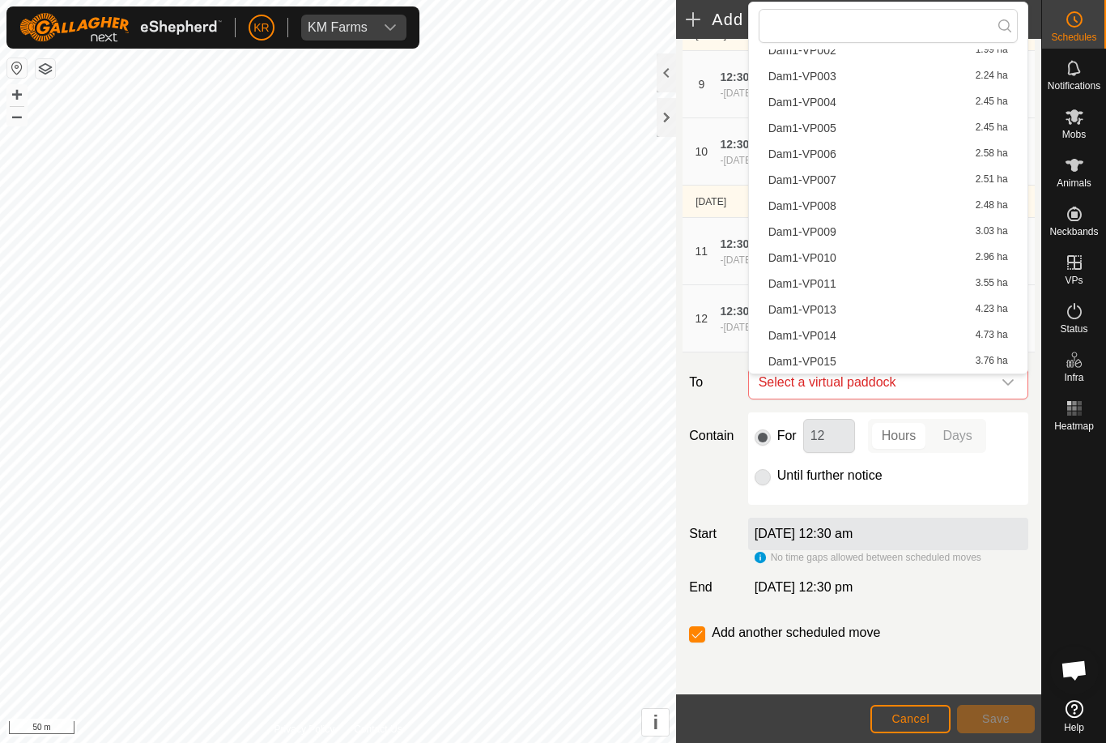
scroll to position [100, 0]
click at [839, 307] on div "Dam1-VP013 4.23 ha" at bounding box center [889, 309] width 240 height 11
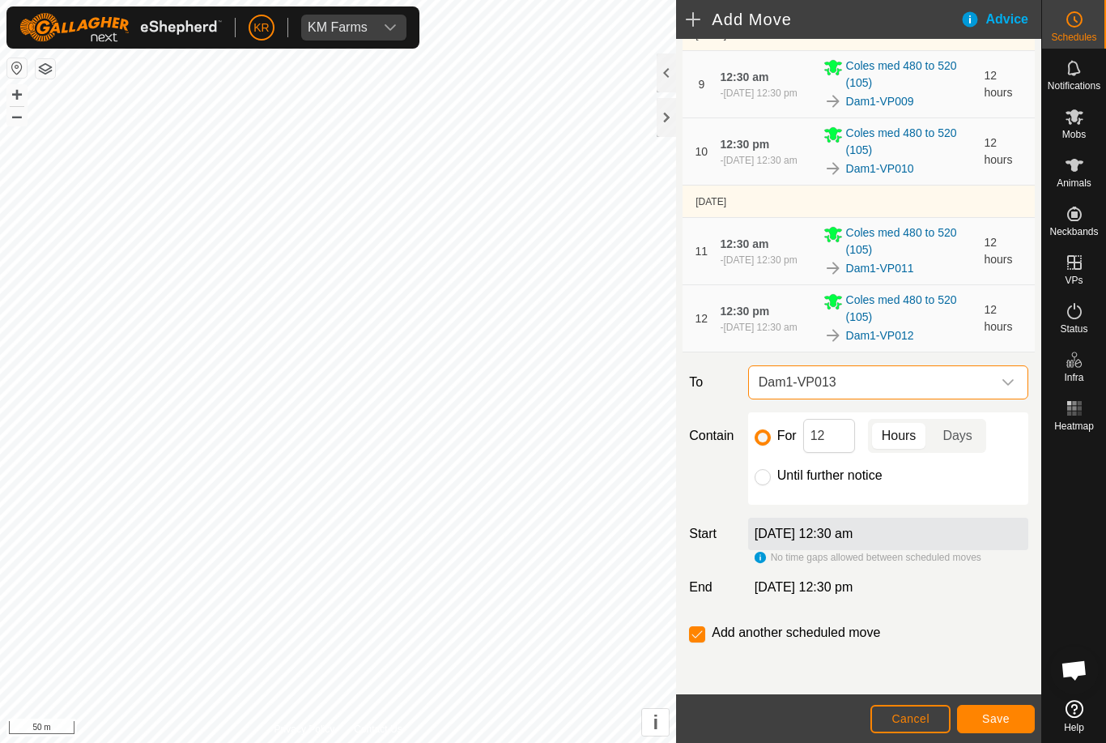
click at [986, 718] on span "Save" at bounding box center [996, 718] width 28 height 13
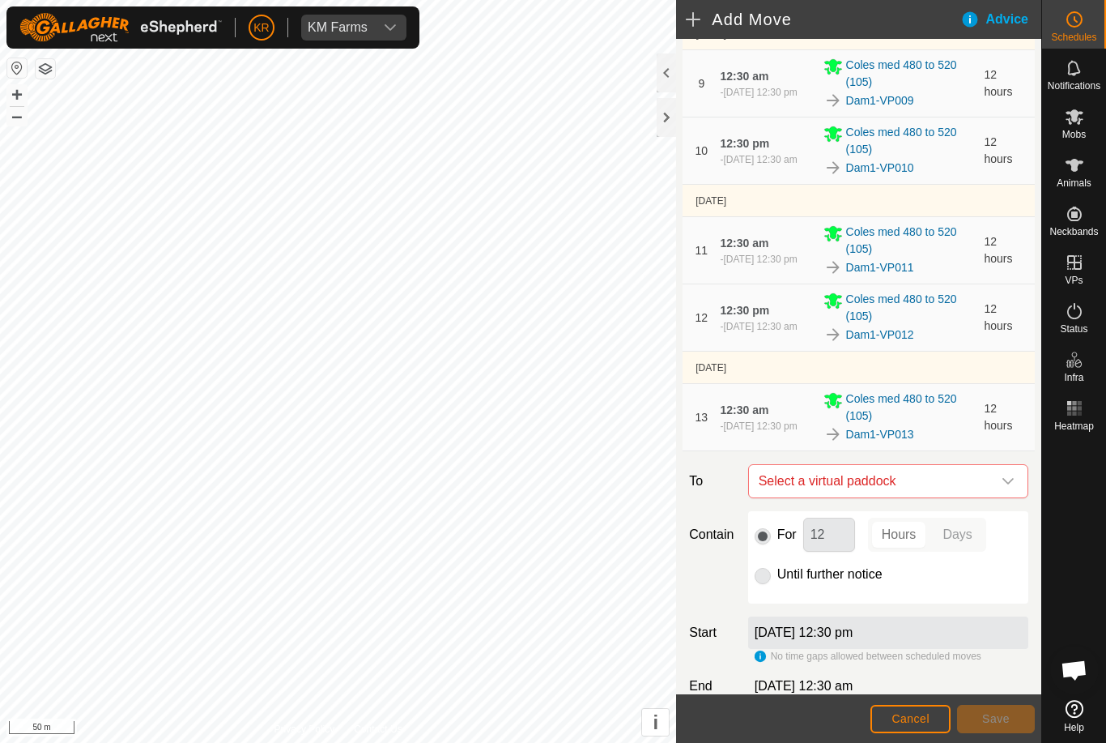
click at [990, 479] on span "Select a virtual paddock" at bounding box center [872, 481] width 240 height 32
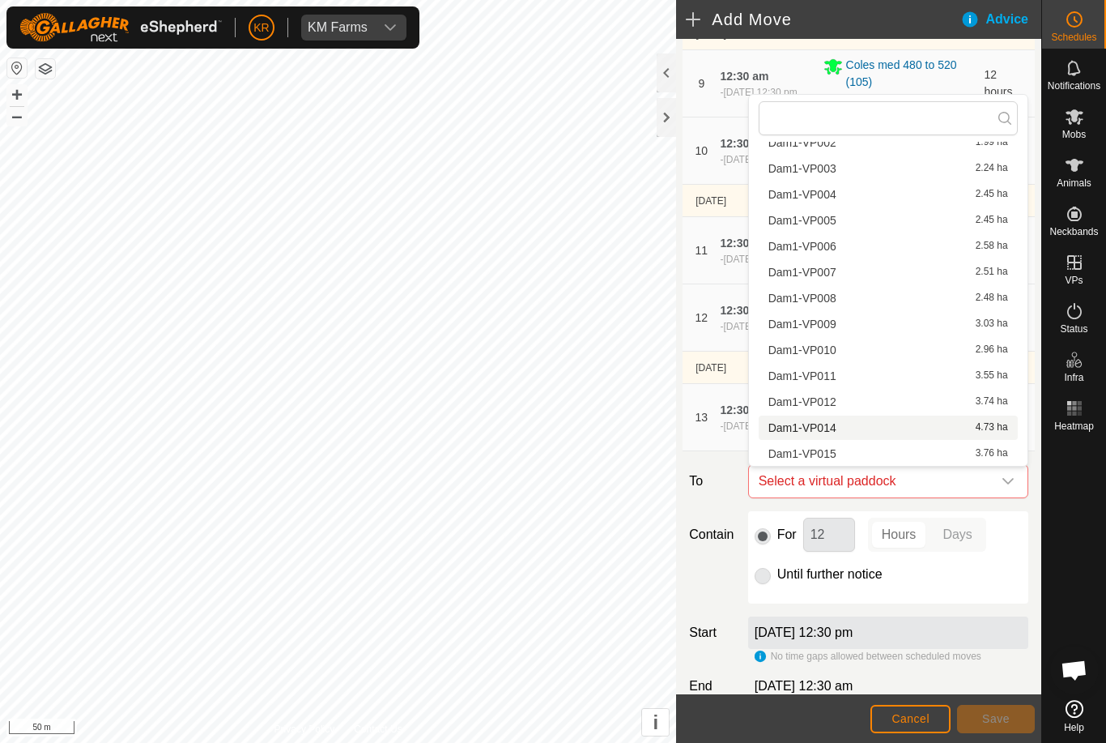
click at [832, 425] on span "Dam1-VP014" at bounding box center [803, 427] width 68 height 11
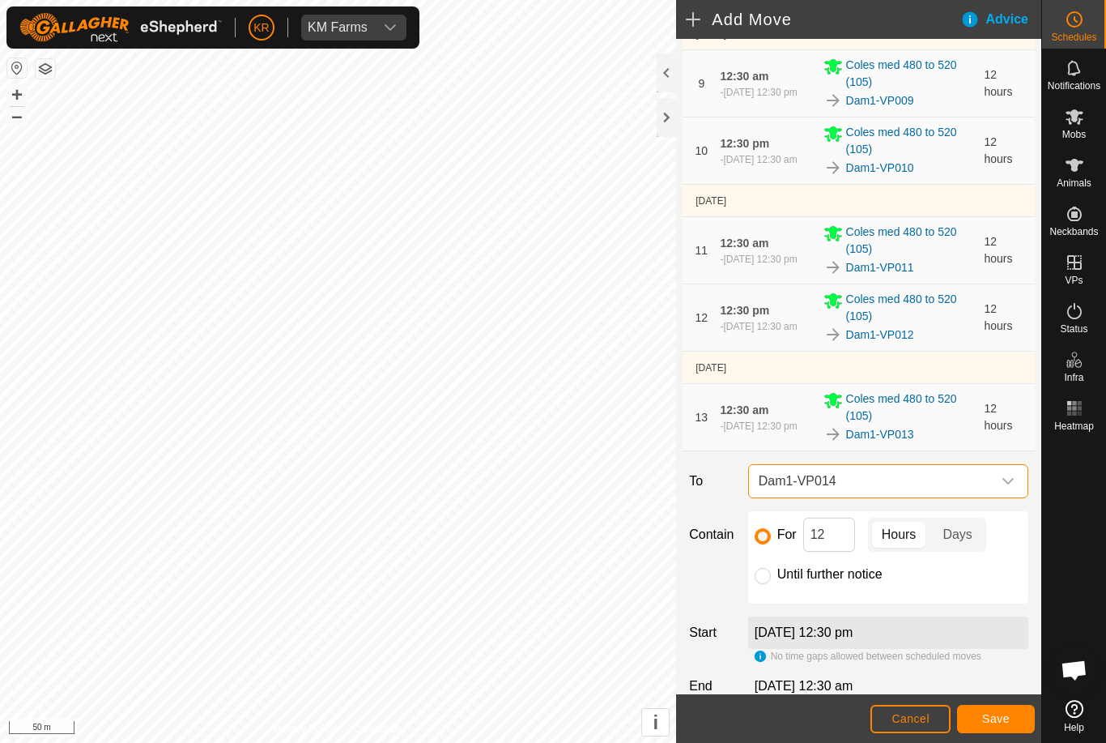
click at [982, 714] on button "Save" at bounding box center [996, 719] width 78 height 28
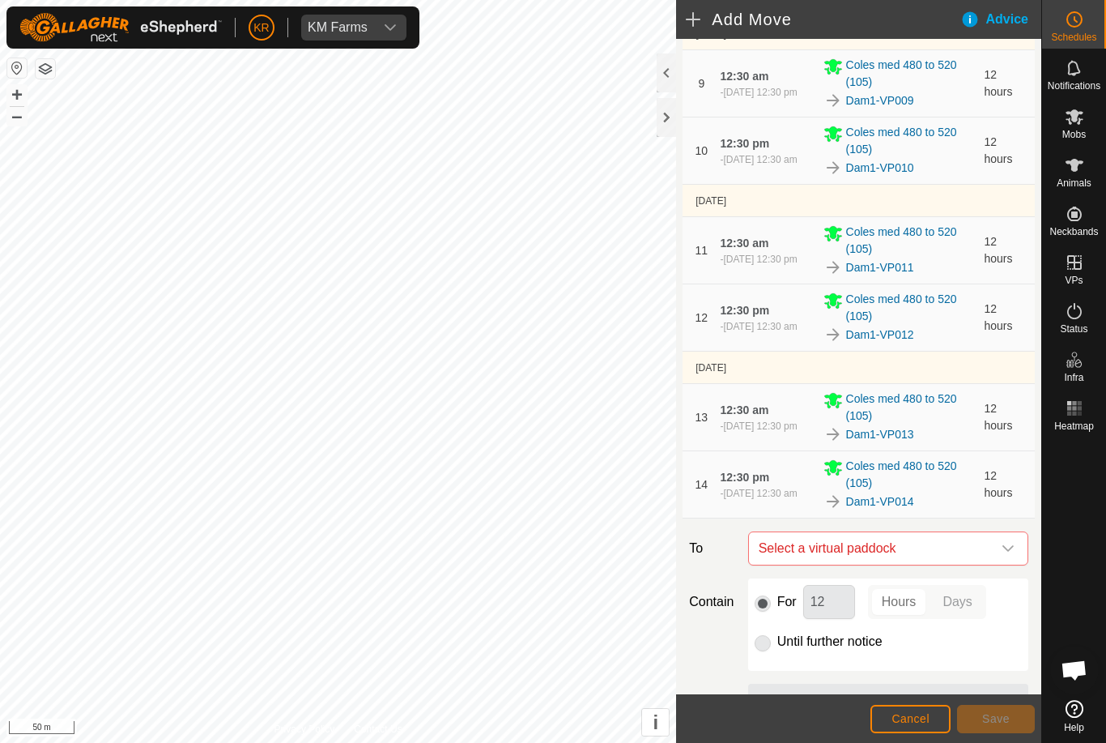
click at [1007, 547] on icon "dropdown trigger" at bounding box center [1008, 548] width 13 height 13
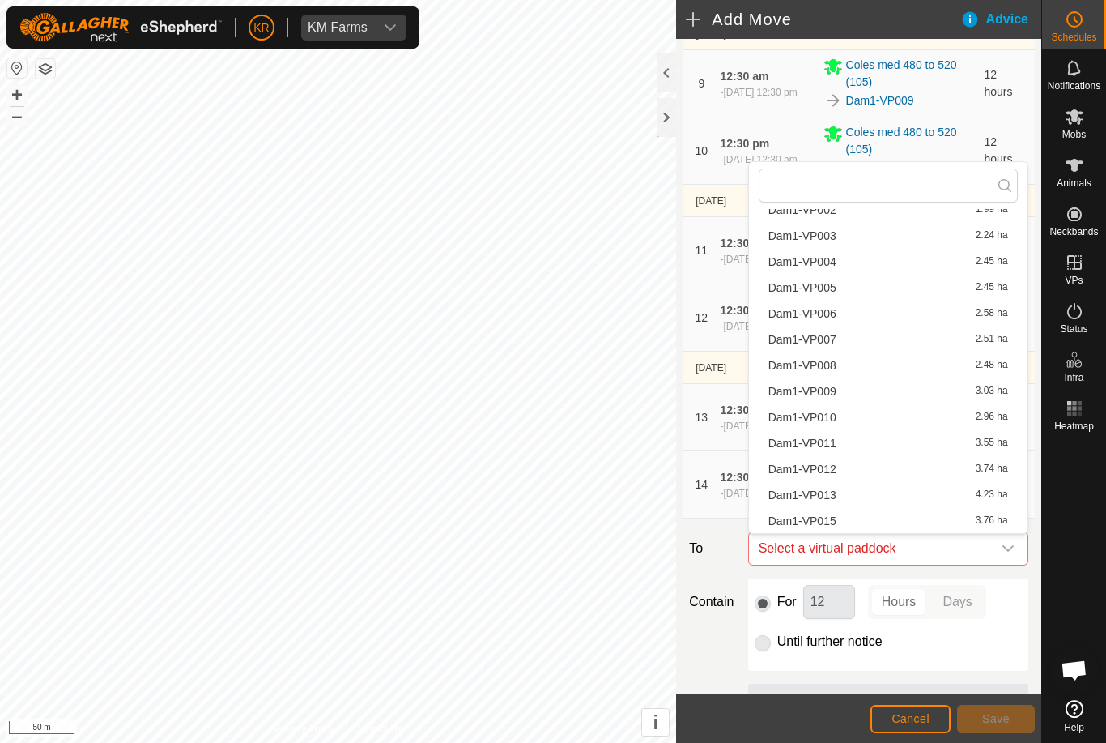
click at [853, 525] on div "Dam1-VP015 3.76 ha" at bounding box center [889, 520] width 240 height 11
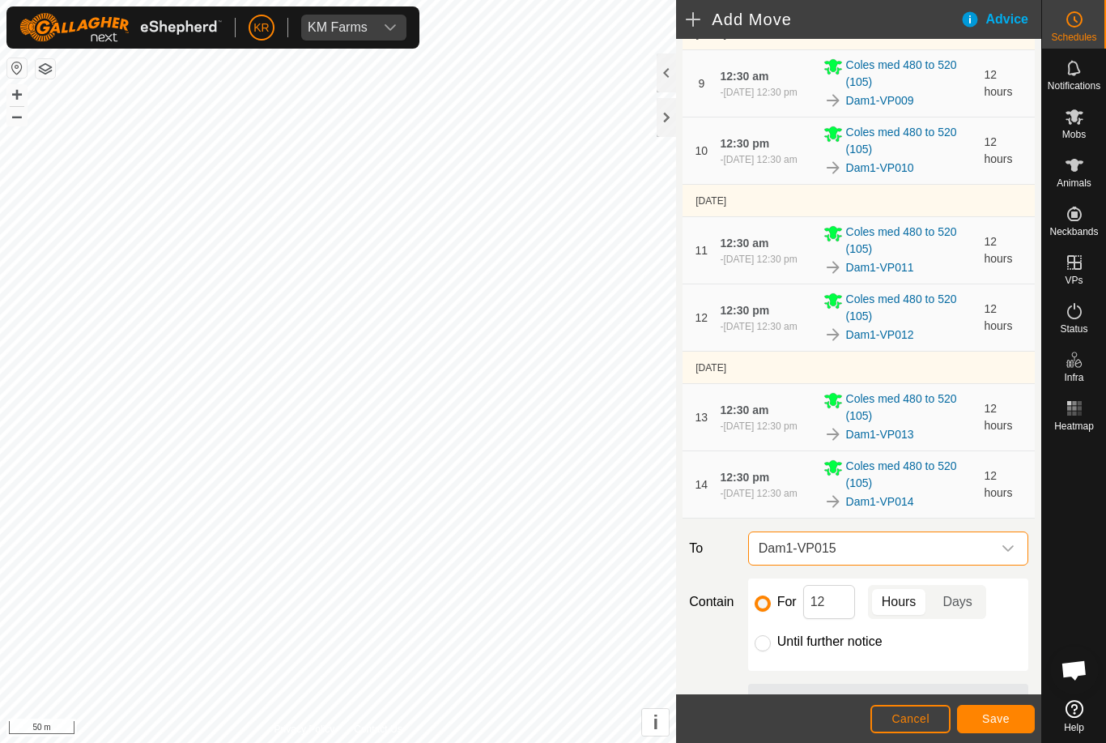
click at [760, 646] on input "Until further notice" at bounding box center [763, 643] width 16 height 16
radio input "true"
checkbox input "false"
click at [1007, 714] on span "Save" at bounding box center [996, 718] width 28 height 13
